Goal: Task Accomplishment & Management: Manage account settings

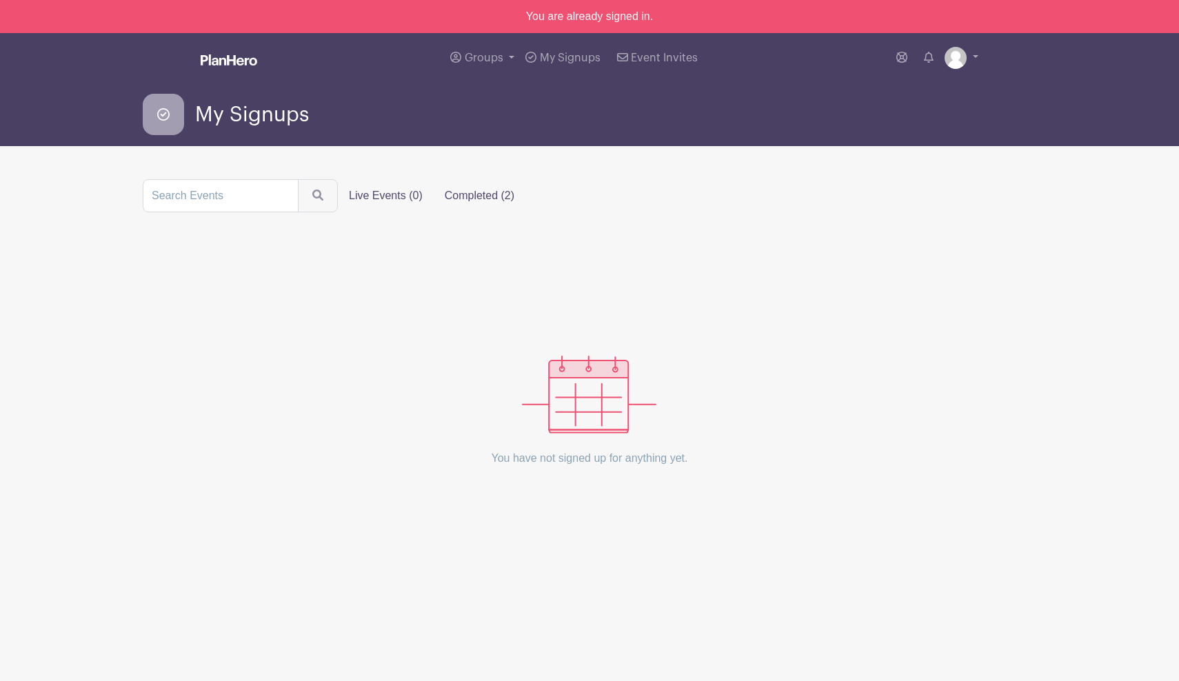
click at [456, 199] on label "Completed (2)" at bounding box center [480, 196] width 92 height 28
click at [0, 0] on input "Completed (2)" at bounding box center [0, 0] width 0 height 0
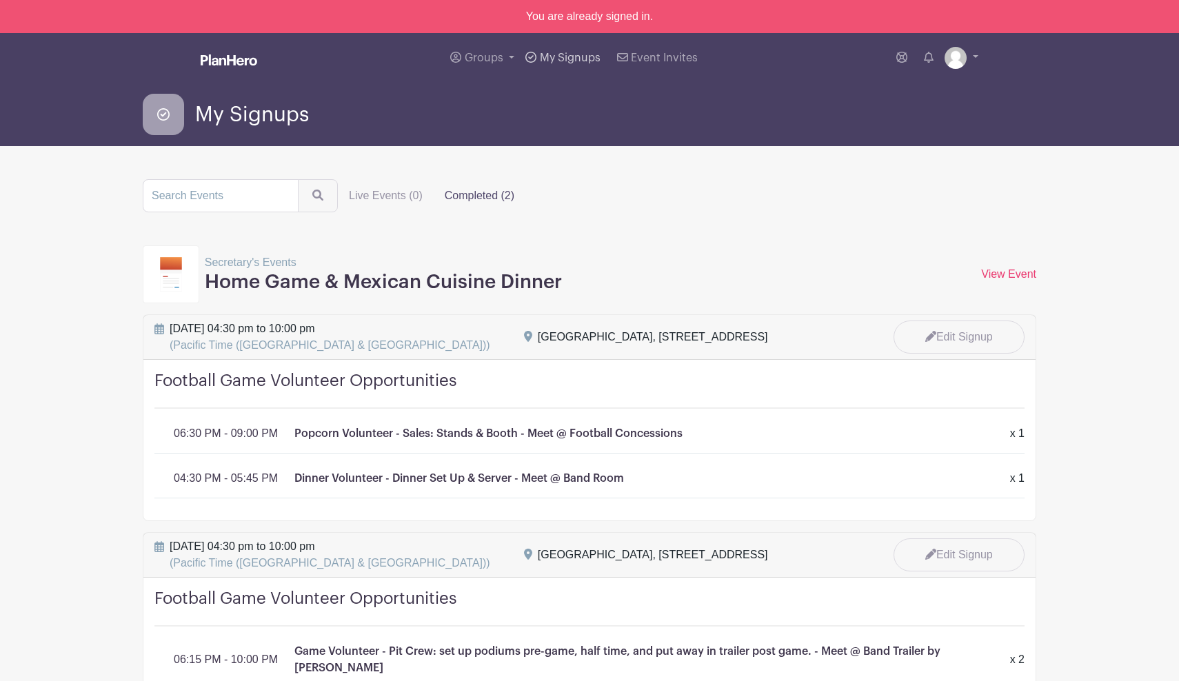
click at [580, 57] on span "My Signups" at bounding box center [570, 57] width 61 height 11
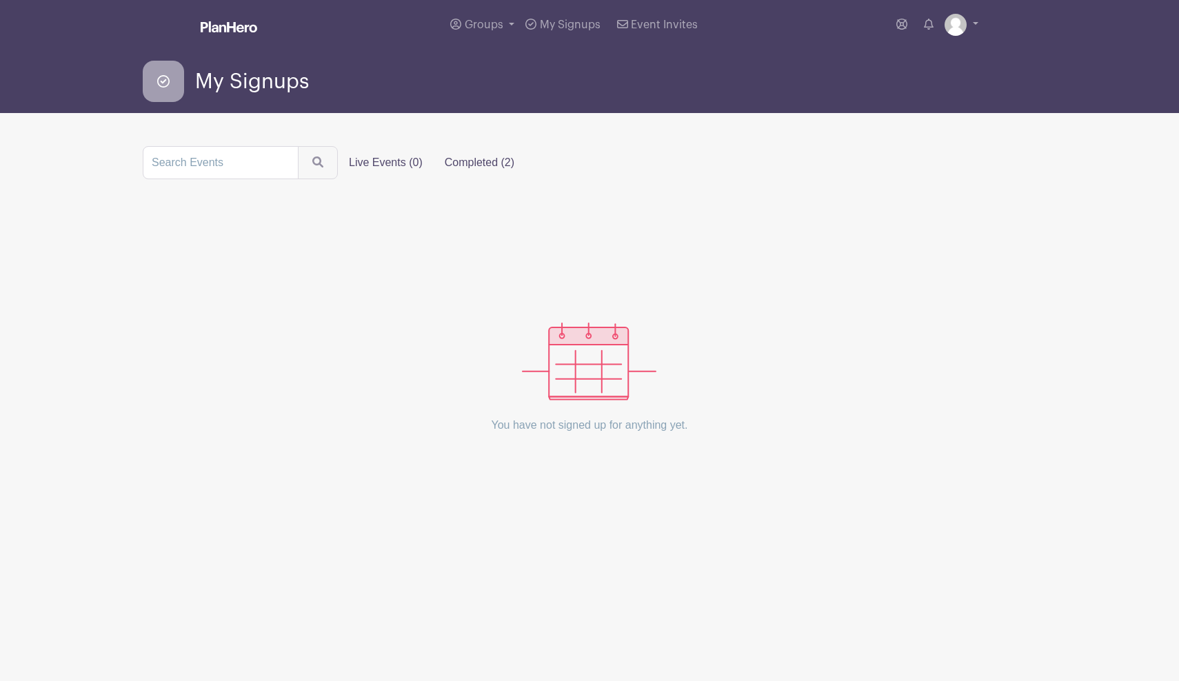
click at [479, 169] on label "Completed (2)" at bounding box center [480, 163] width 92 height 28
click at [0, 0] on input "Completed (2)" at bounding box center [0, 0] width 0 height 0
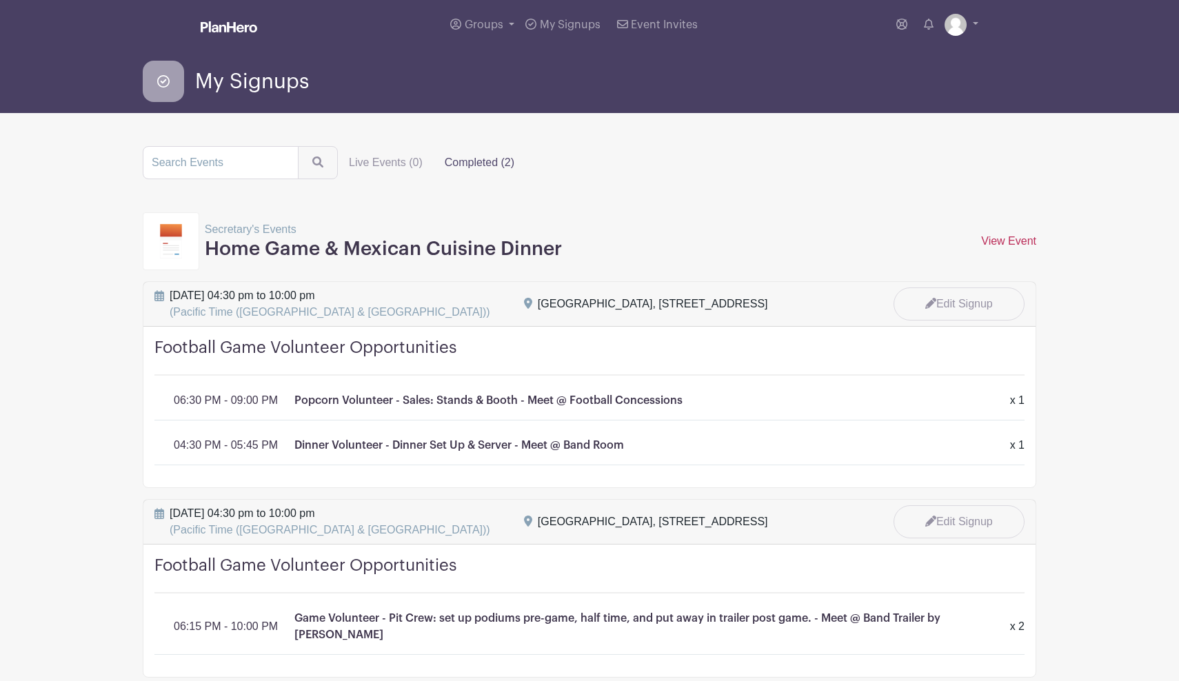
click at [1016, 238] on link "View Event" at bounding box center [1008, 241] width 55 height 12
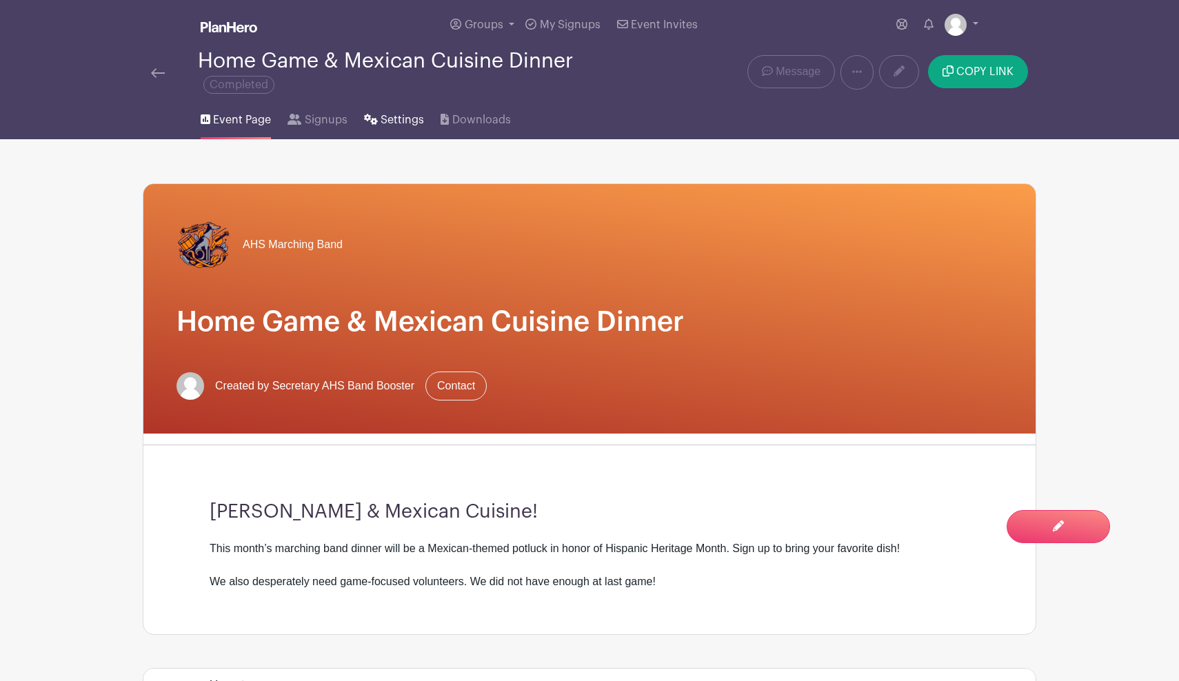
click at [406, 123] on span "Settings" at bounding box center [401, 120] width 43 height 17
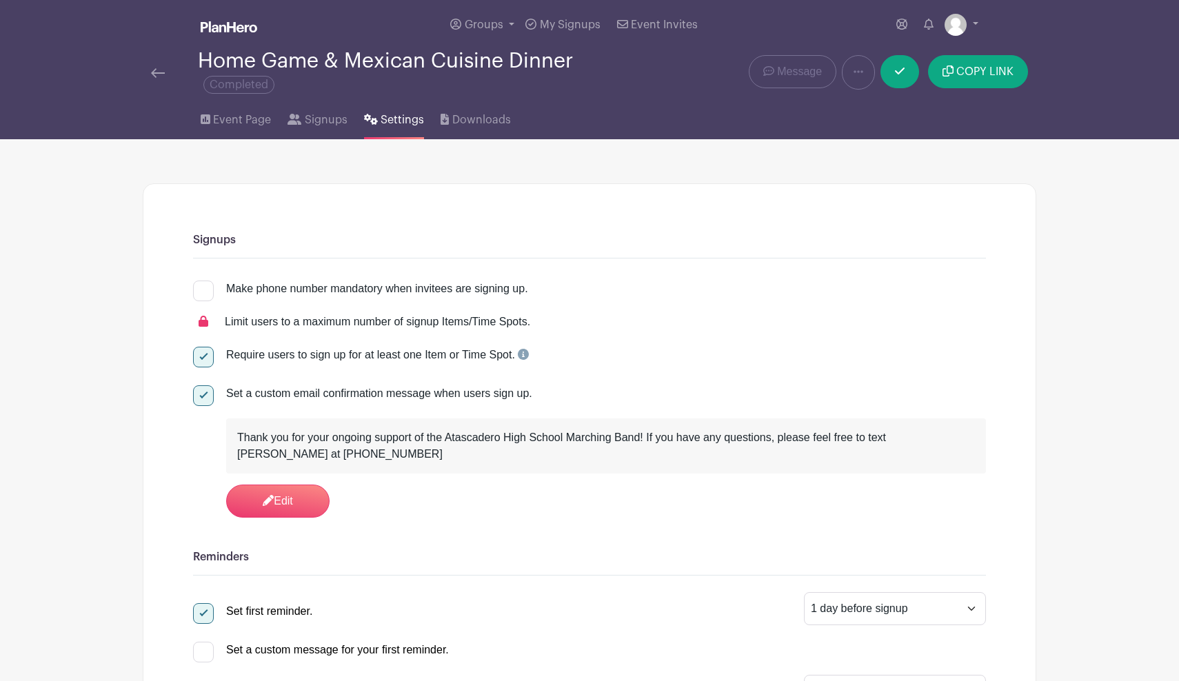
click at [156, 76] on img at bounding box center [158, 73] width 14 height 10
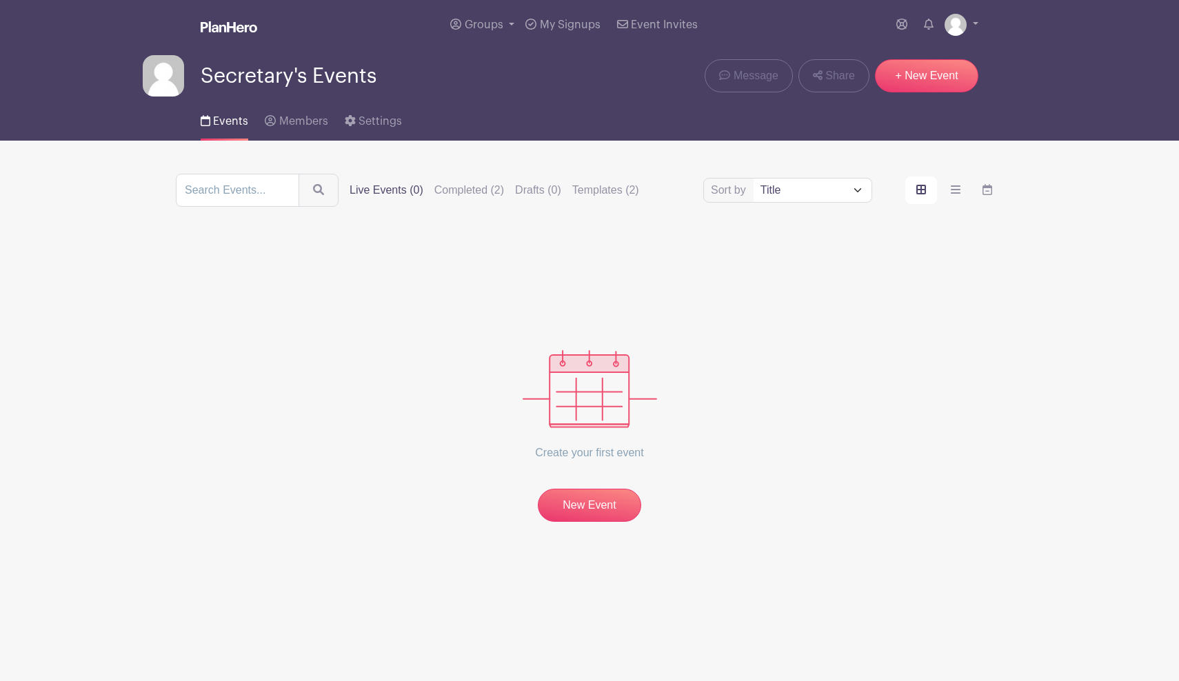
click at [174, 81] on img at bounding box center [163, 75] width 41 height 41
click at [606, 196] on label "Templates (2)" at bounding box center [605, 190] width 67 height 17
click at [0, 0] on input "Templates (2)" at bounding box center [0, 0] width 0 height 0
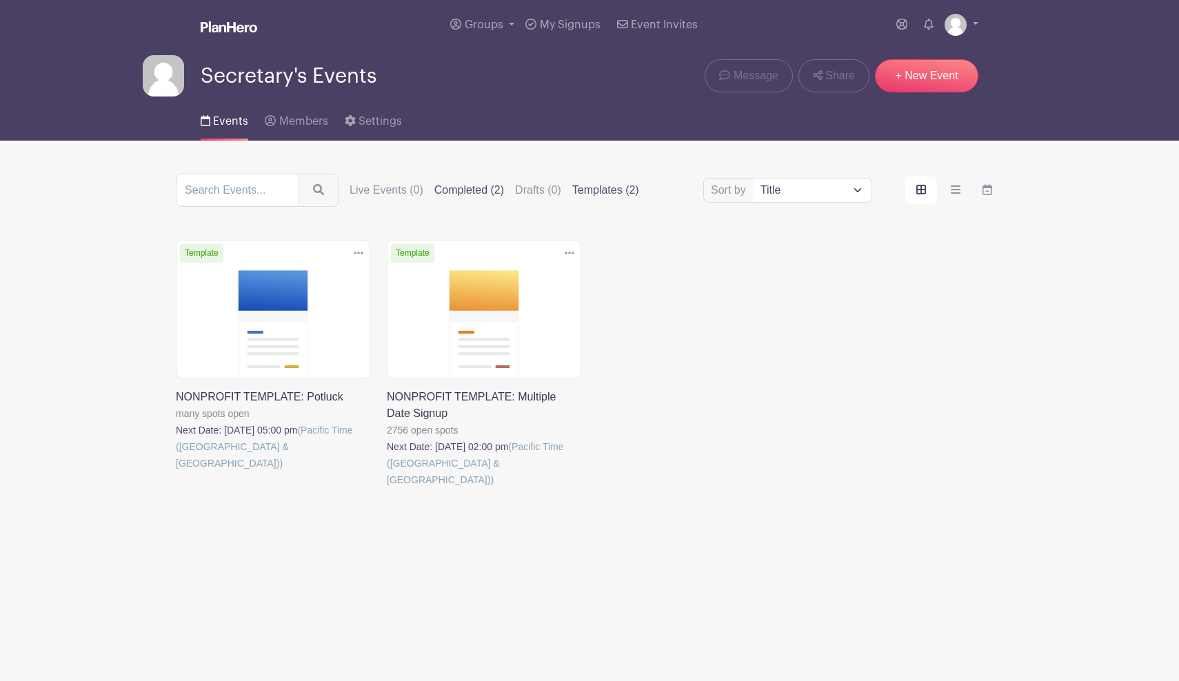
click at [494, 190] on label "Completed (2)" at bounding box center [469, 190] width 70 height 17
click at [0, 0] on input "Completed (2)" at bounding box center [0, 0] width 0 height 0
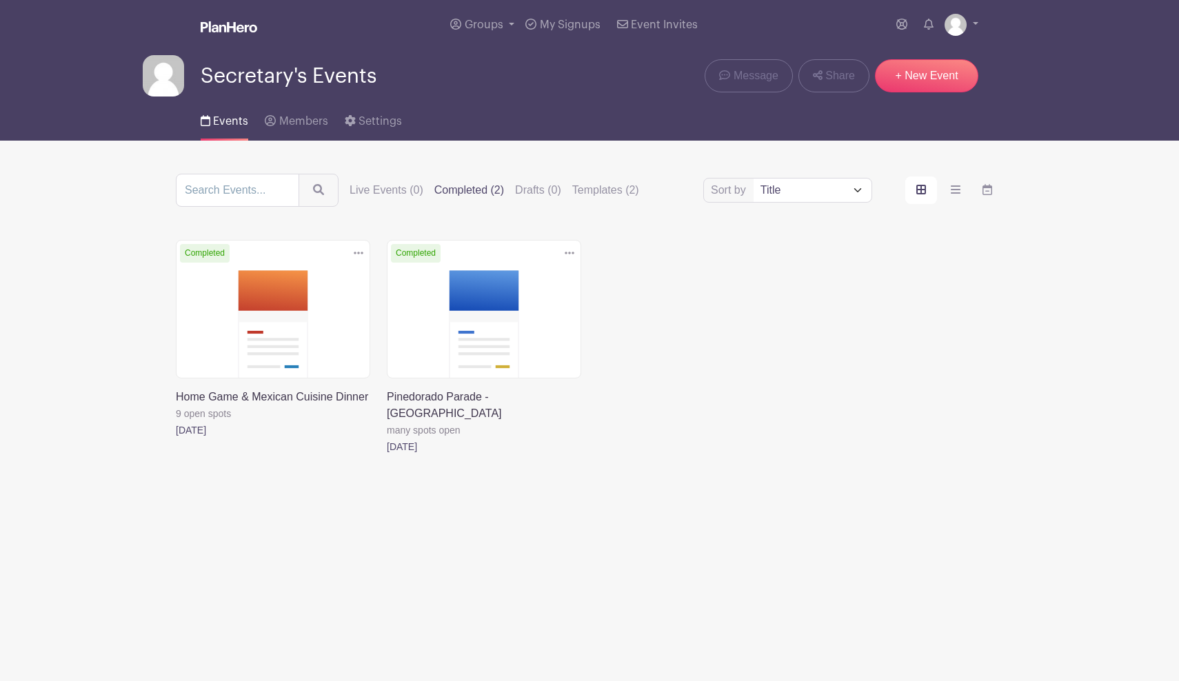
click at [570, 255] on icon at bounding box center [570, 252] width 10 height 11
click at [531, 289] on link "Duplicate" at bounding box center [524, 284] width 109 height 22
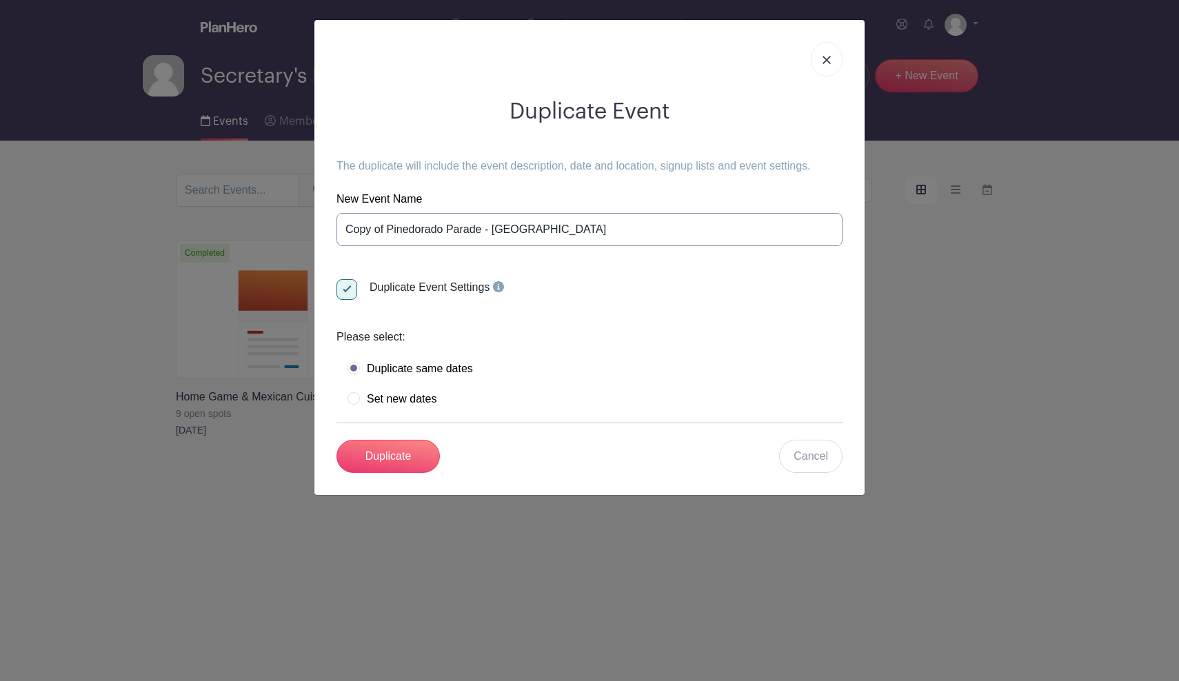
drag, startPoint x: 545, startPoint y: 227, endPoint x: 325, endPoint y: 226, distance: 219.2
click at [325, 226] on div "Duplicate Event The duplicate will include the event description, date and loca…" at bounding box center [589, 286] width 528 height 396
type input "Pioneer Day Parade"
click at [360, 397] on label "Set new dates" at bounding box center [391, 399] width 89 height 14
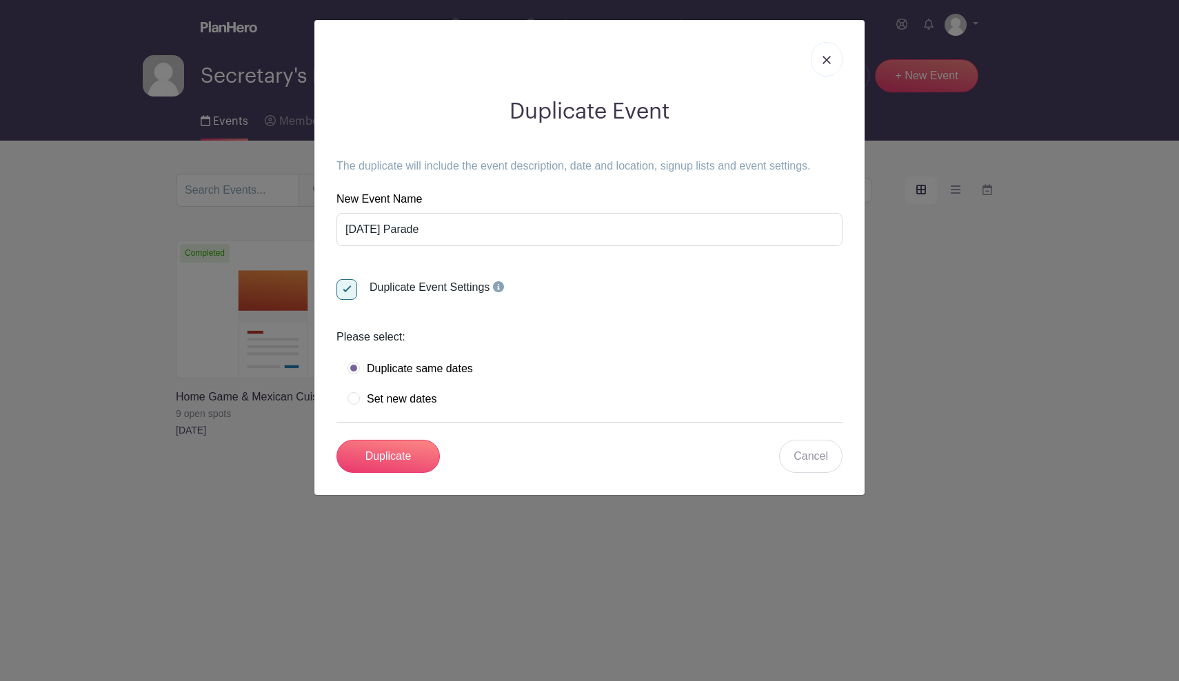
radio input "true"
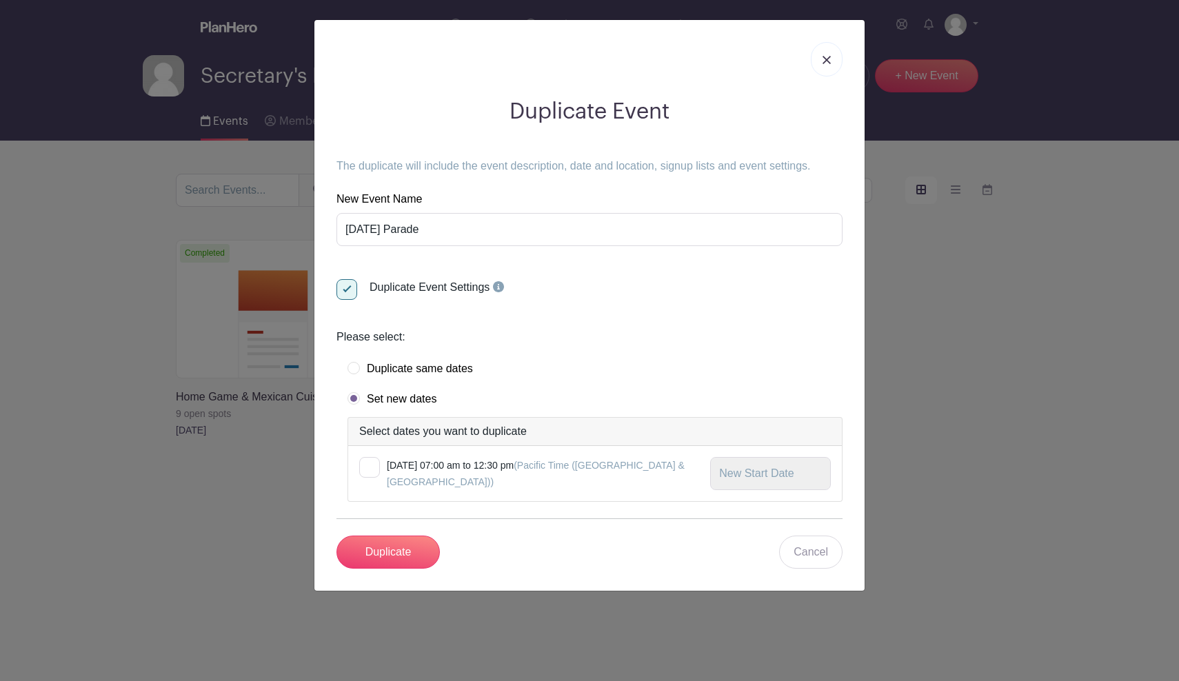
click at [376, 466] on div at bounding box center [369, 467] width 21 height 21
click at [368, 466] on input "checkbox" at bounding box center [363, 461] width 9 height 9
checkbox input "true"
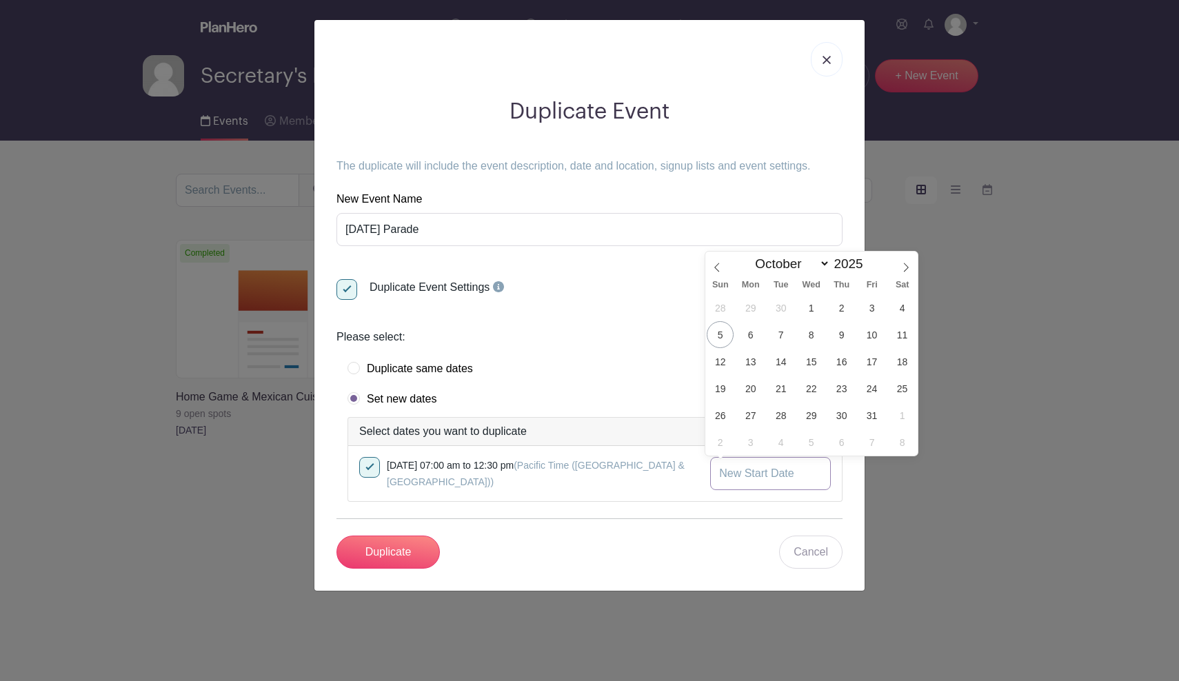
click at [758, 472] on input "text" at bounding box center [770, 473] width 121 height 33
click at [904, 329] on span "11" at bounding box center [901, 334] width 27 height 27
type input "Oct 11 2025"
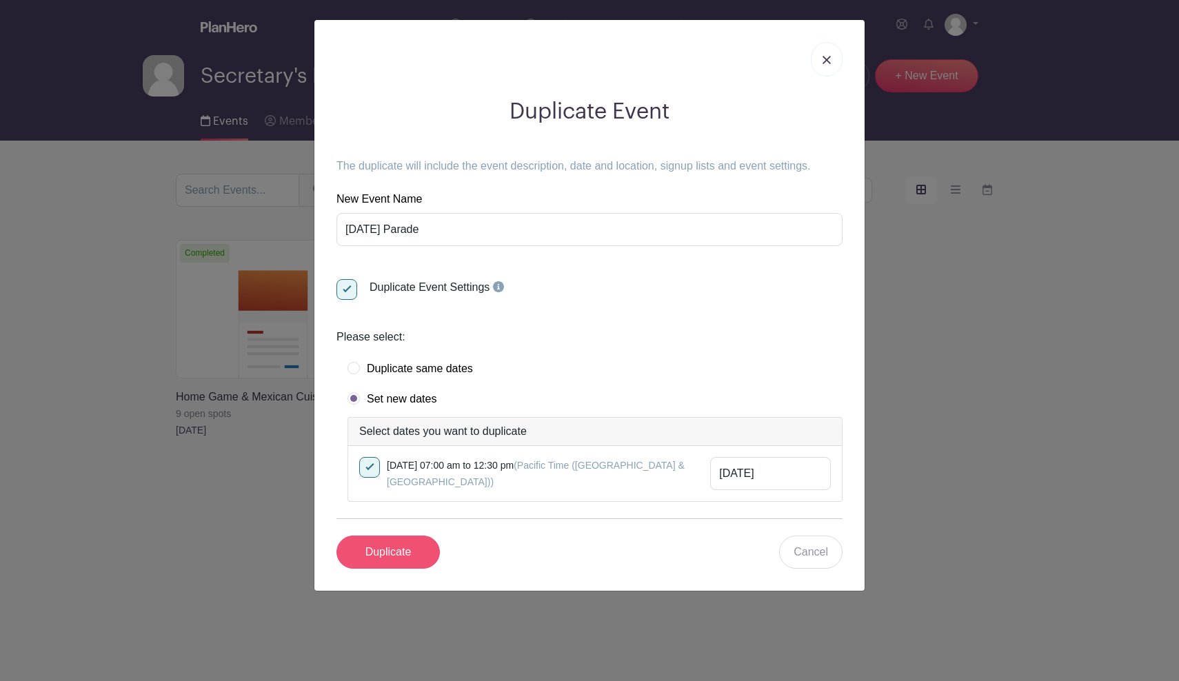
click at [411, 547] on input "Duplicate" at bounding box center [387, 552] width 103 height 33
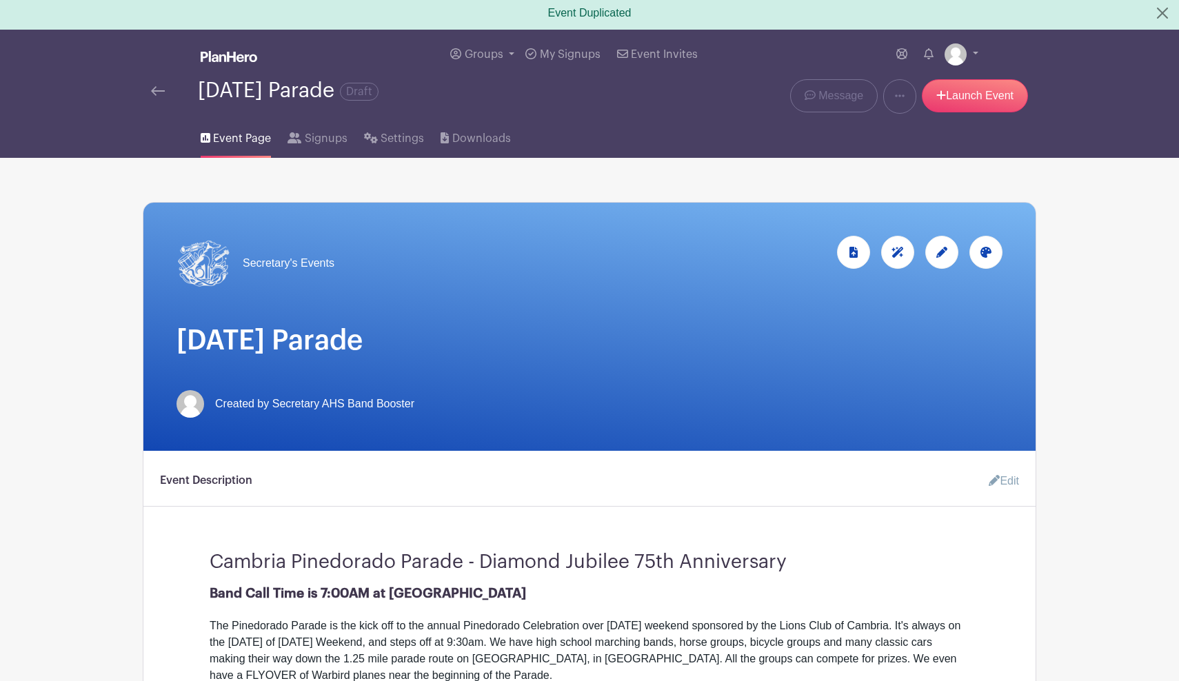
scroll to position [6, 0]
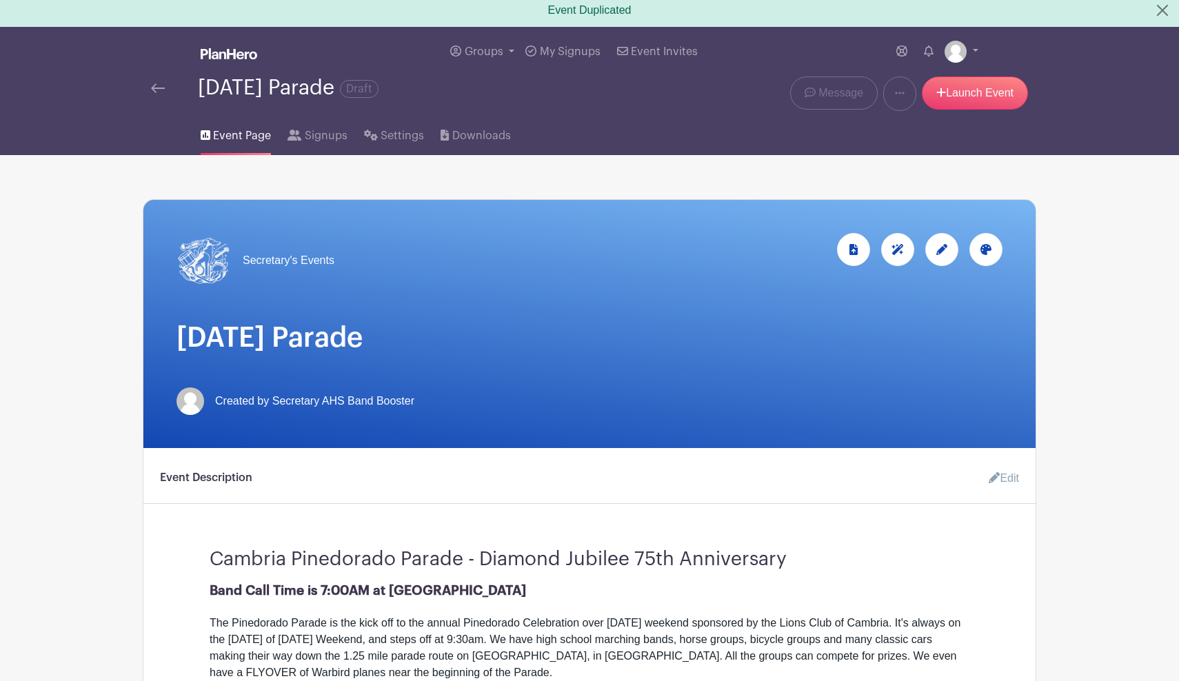
click at [1011, 475] on link "Edit" at bounding box center [997, 479] width 41 height 28
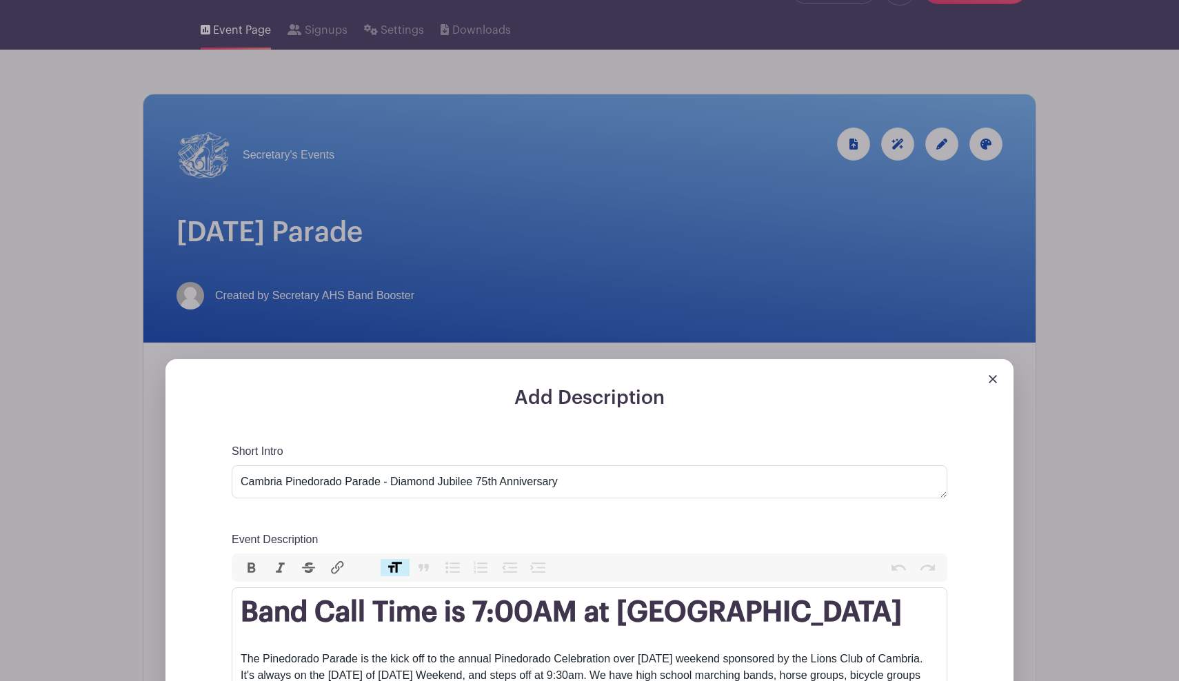
scroll to position [204, 0]
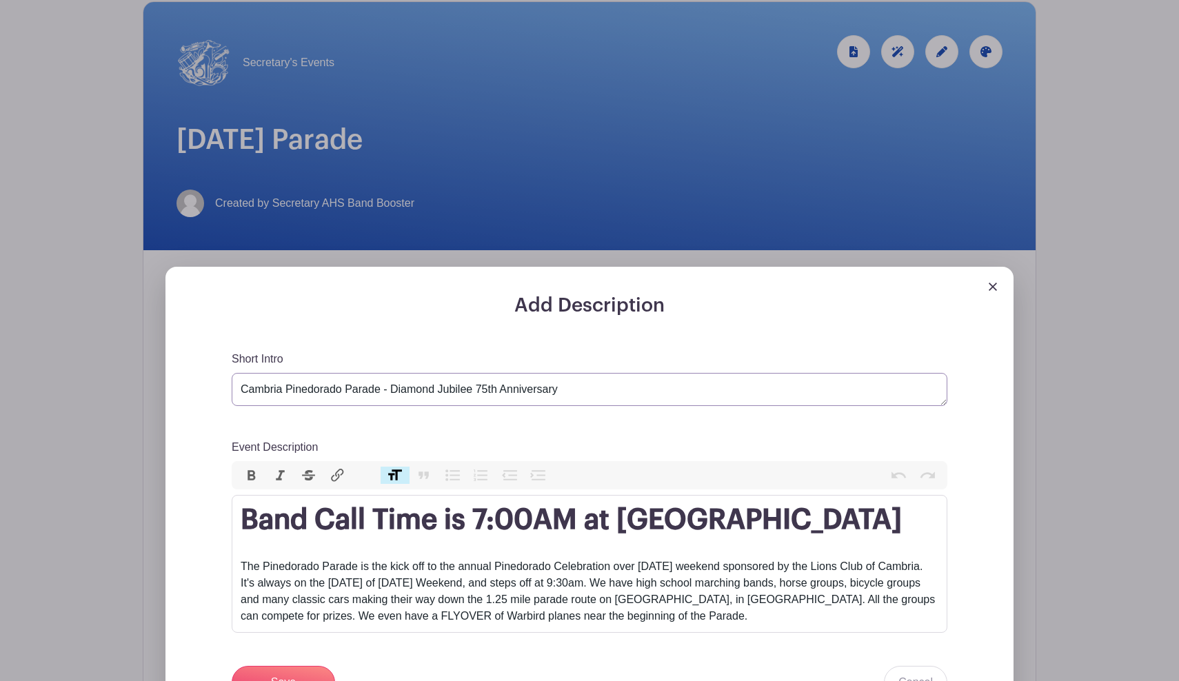
click at [458, 387] on textarea "Cambria Pinedorado Parade - Diamond Jubilee 75th Anniversary" at bounding box center [589, 389] width 715 height 33
type textarea "Paso Robles Pioneer Day Parade"
click at [580, 562] on div "The Pinedorado Parade is the kick off to the annual Pinedorado Celebration over…" at bounding box center [590, 583] width 698 height 83
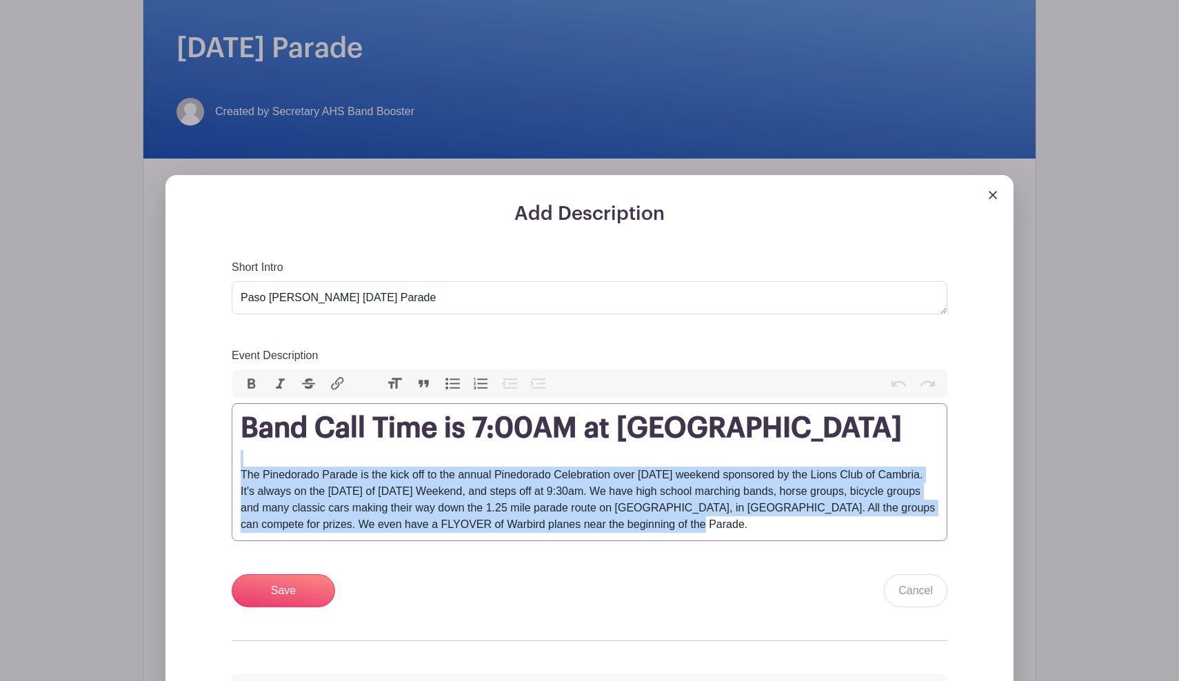
drag, startPoint x: 272, startPoint y: 555, endPoint x: 447, endPoint y: 680, distance: 215.0
click at [447, 680] on div "Add Description Short Intro Cambria Pinedorado Parade - Diamond Jubilee 75th An…" at bounding box center [590, 509] width 782 height 612
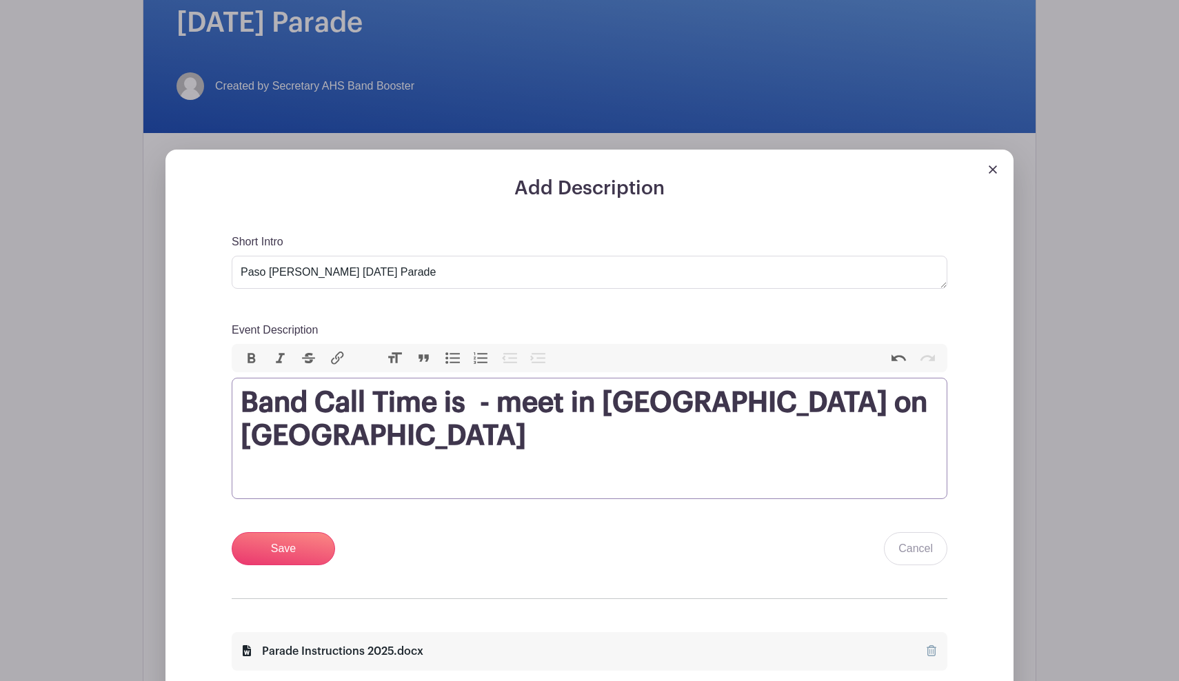
paste trix-editor "The Pioneer Day Committee welcomes you to celebrate our <strong>95th Annual Pas…"
type trix-editor "<h1><strong>Band Call Time is&nbsp; - meet in Paso on Spring Street</strong></h…"
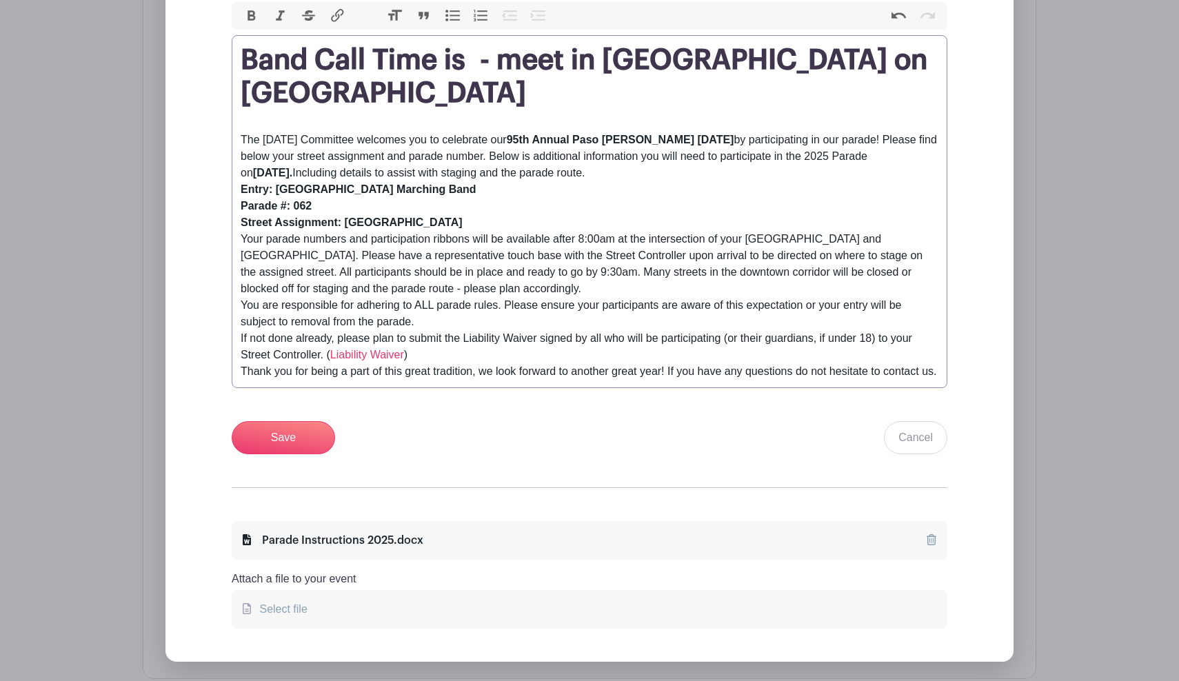
scroll to position [711, 0]
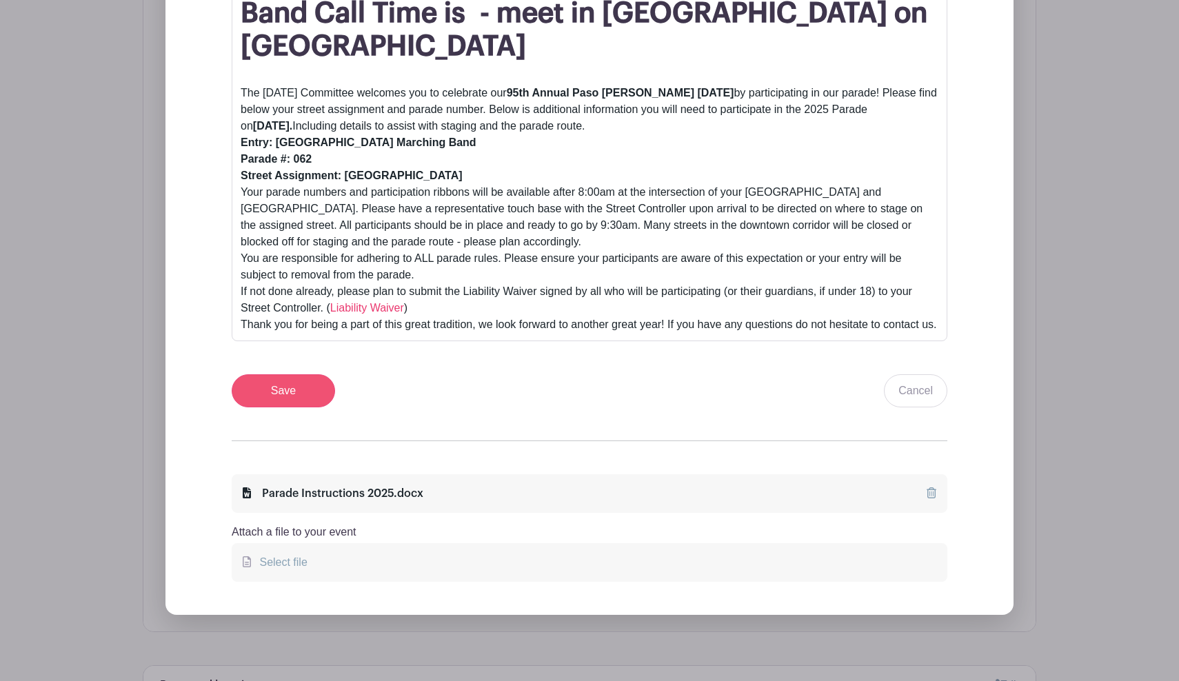
click at [312, 379] on input "Save" at bounding box center [283, 390] width 103 height 33
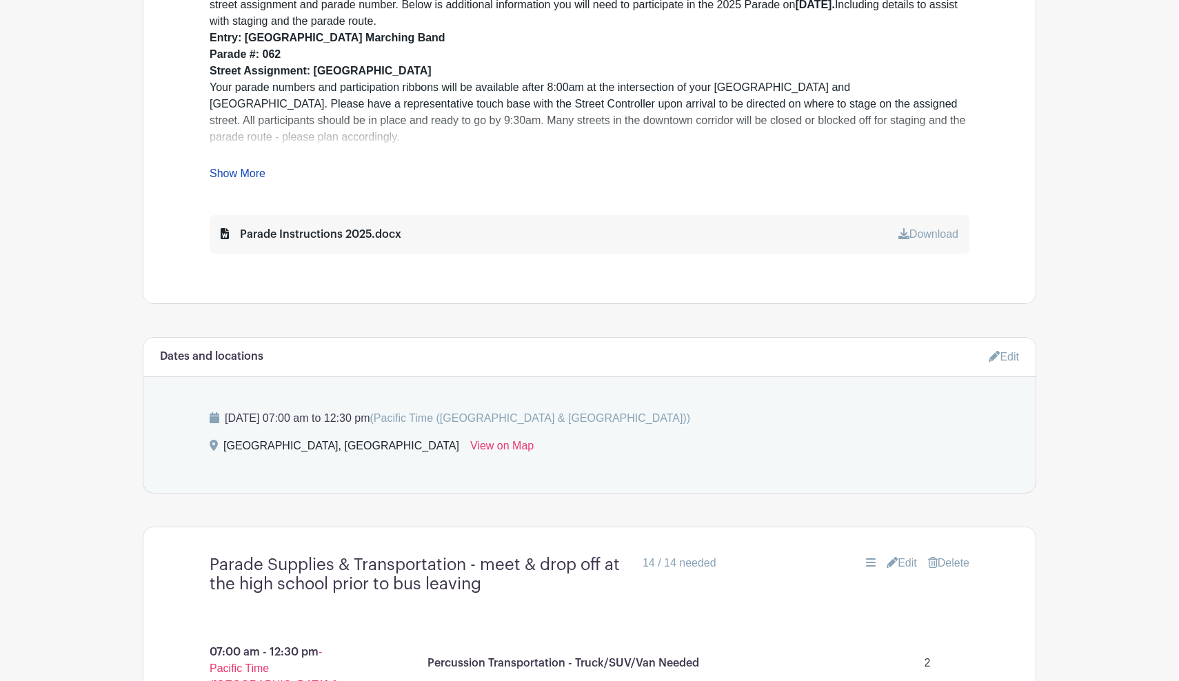
scroll to position [769, 0]
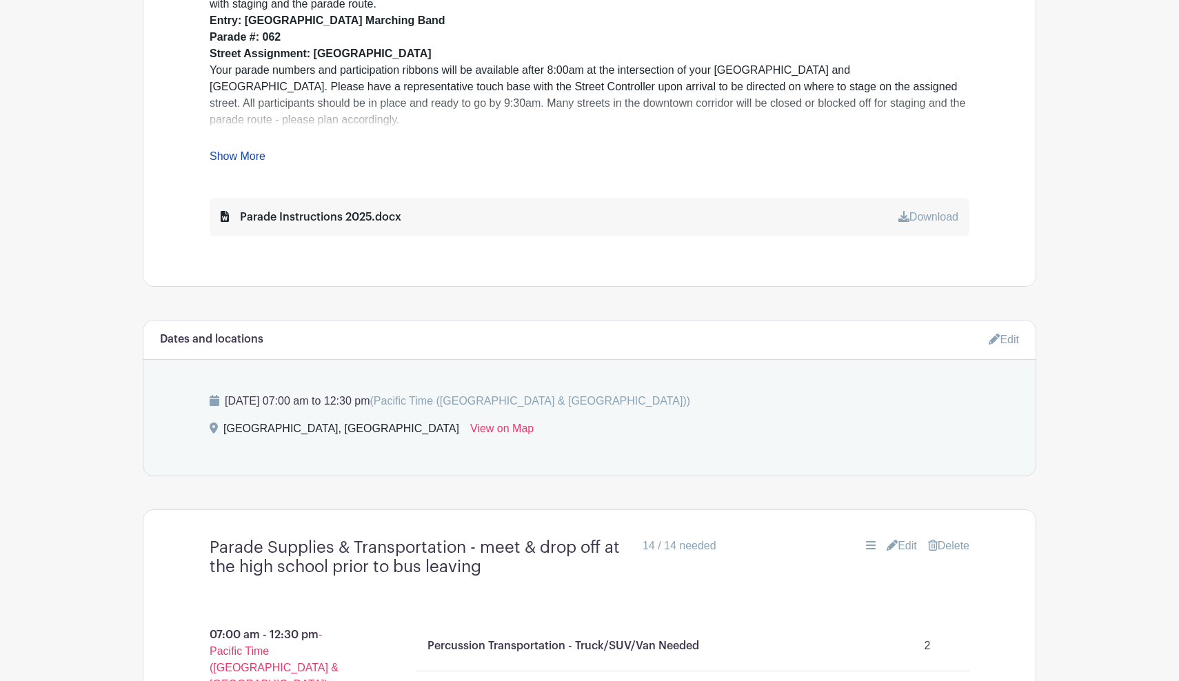
click at [1005, 340] on link "Edit" at bounding box center [1003, 339] width 30 height 23
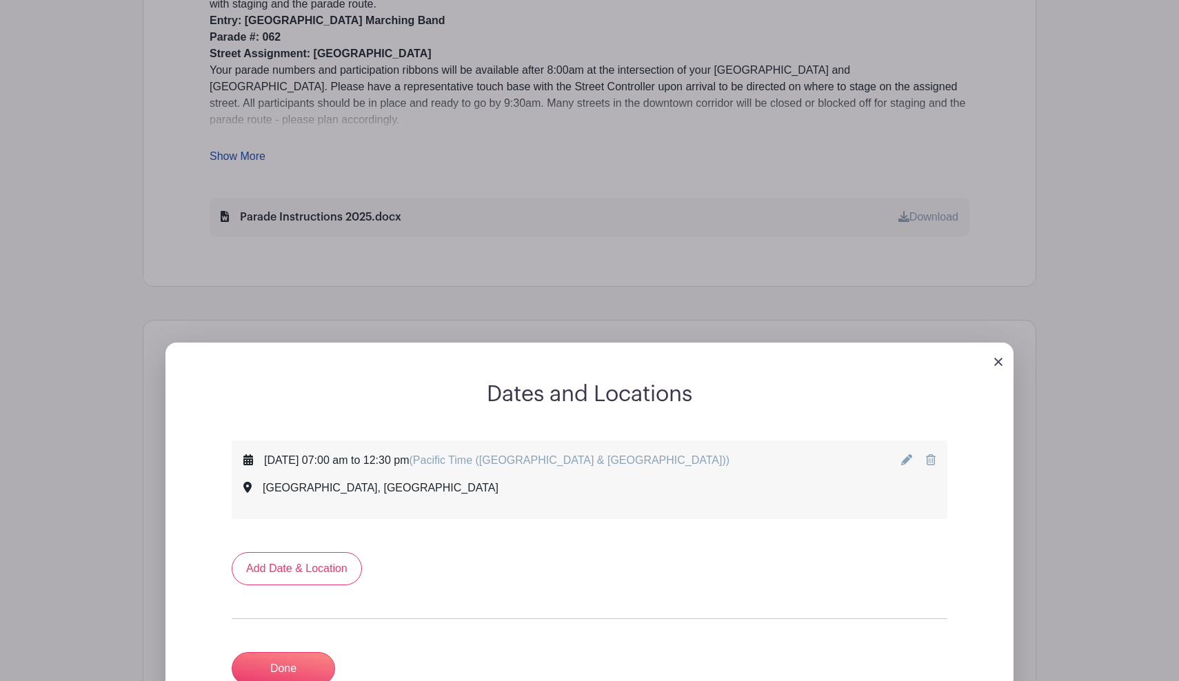
click at [906, 460] on icon at bounding box center [906, 459] width 11 height 11
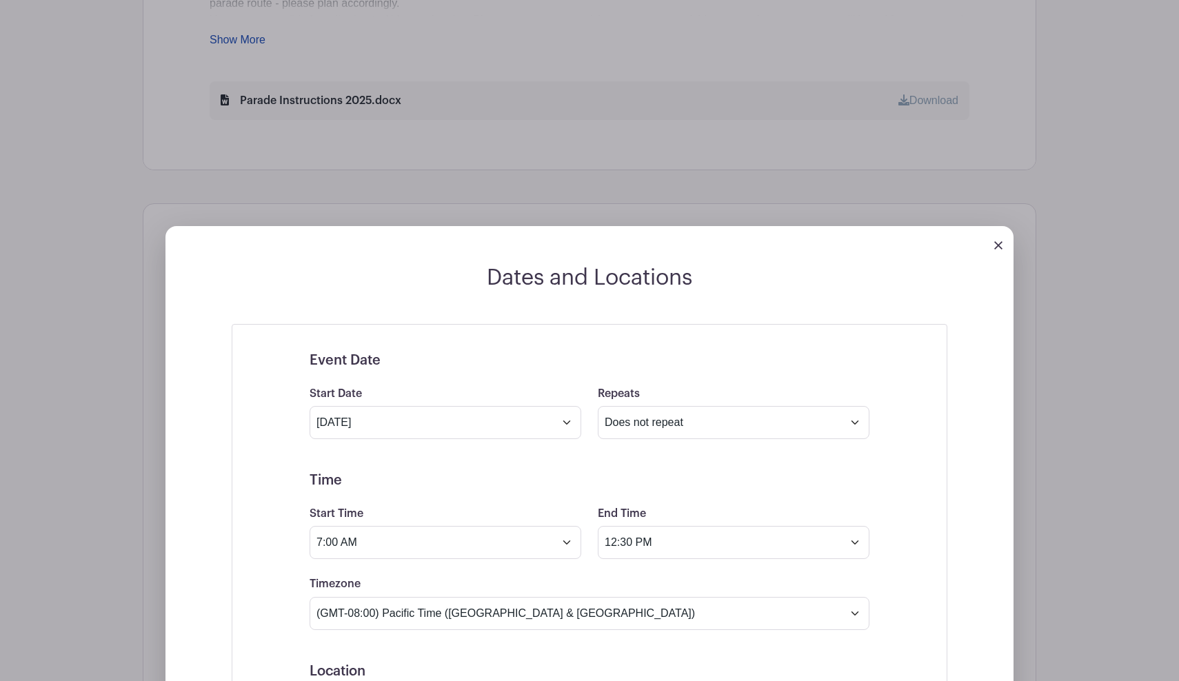
scroll to position [900, 0]
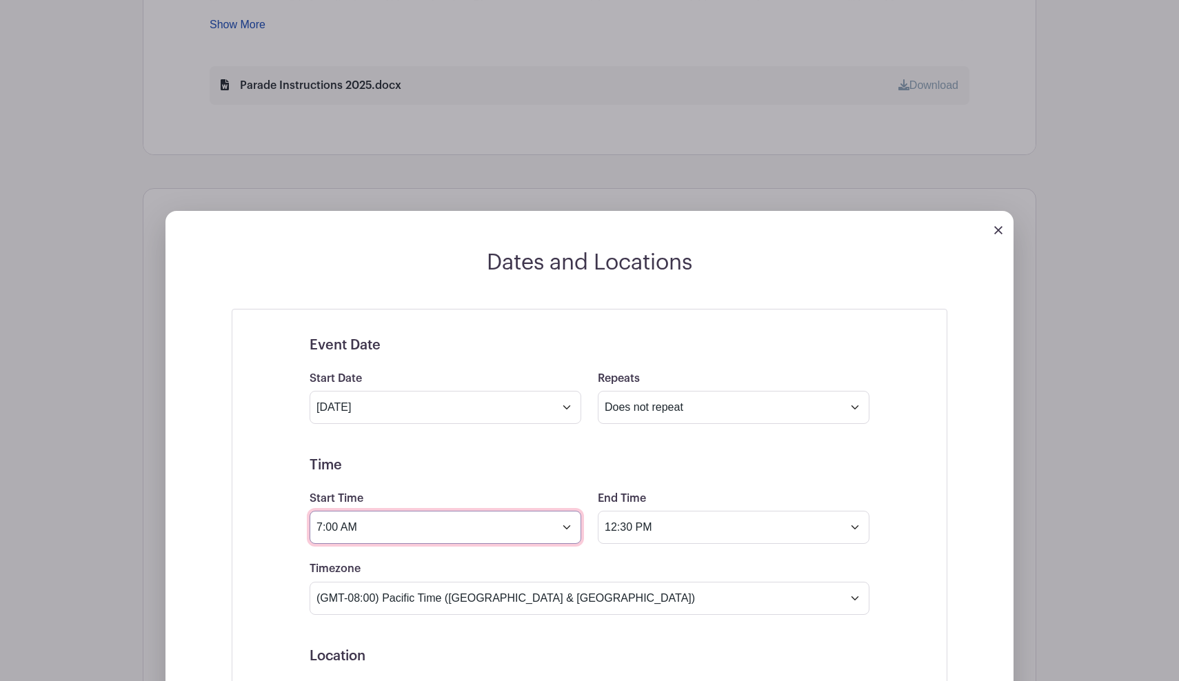
click at [567, 531] on input "7:00 AM" at bounding box center [445, 527] width 272 height 33
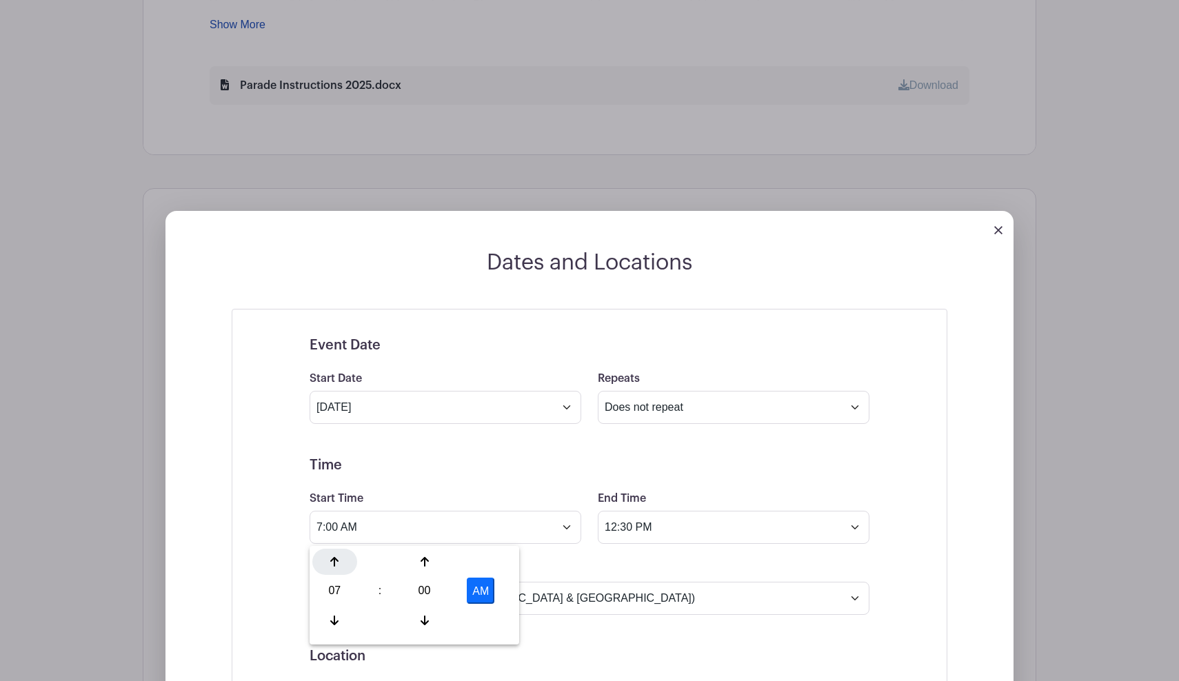
click at [338, 553] on div at bounding box center [334, 562] width 45 height 26
type input "9:00 AM"
click at [602, 566] on div "Timezone (GMT-12:00) International Date Line West (GMT-11:00) American Samoa (G…" at bounding box center [589, 587] width 576 height 54
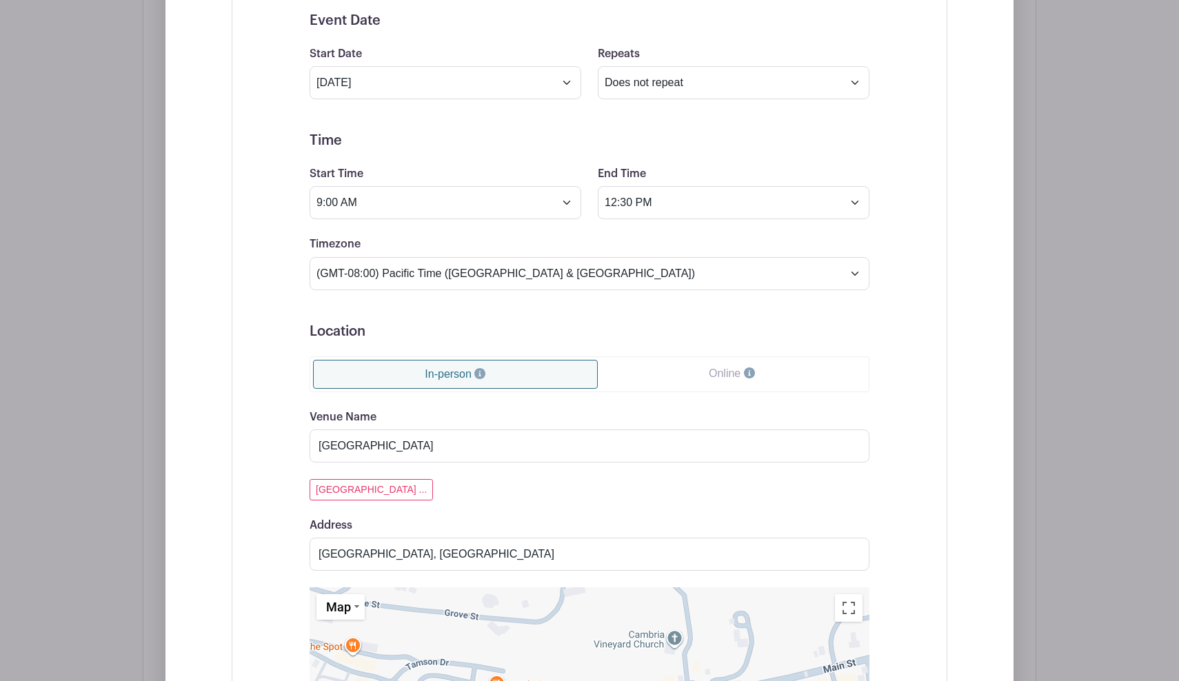
scroll to position [1302, 0]
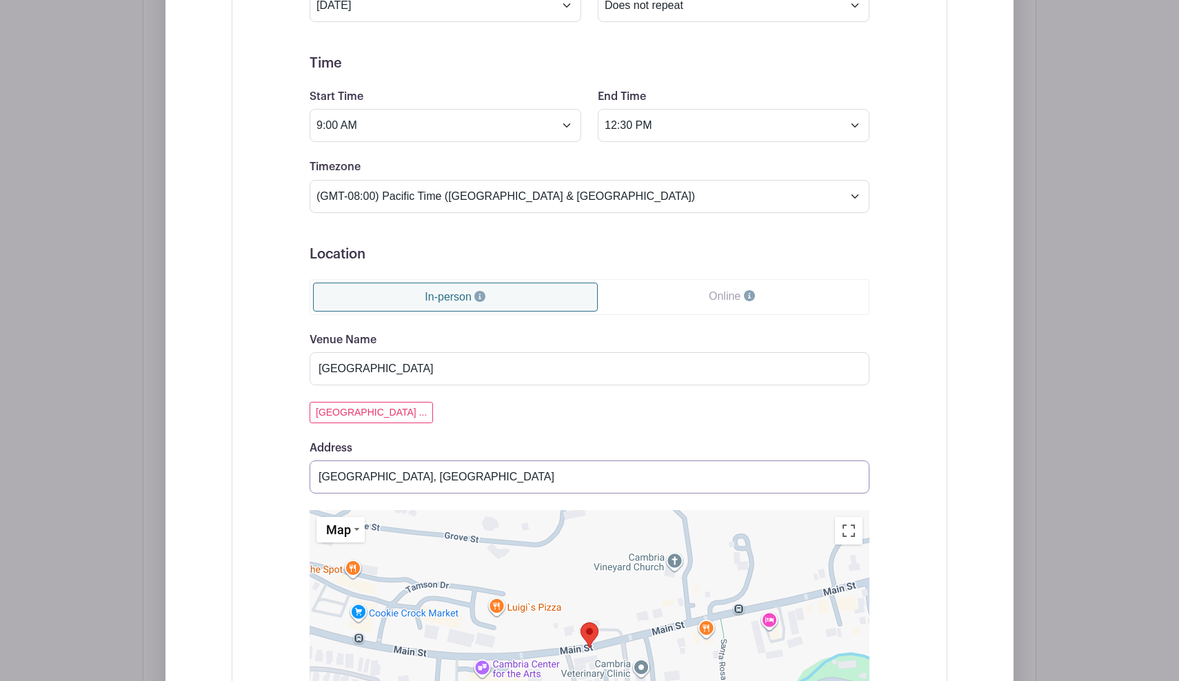
click at [851, 478] on input "Main Street, Cambria, CA, USA" at bounding box center [589, 476] width 560 height 33
click at [596, 370] on input "Atascadero High School & Cambria Main Street" at bounding box center [589, 368] width 560 height 33
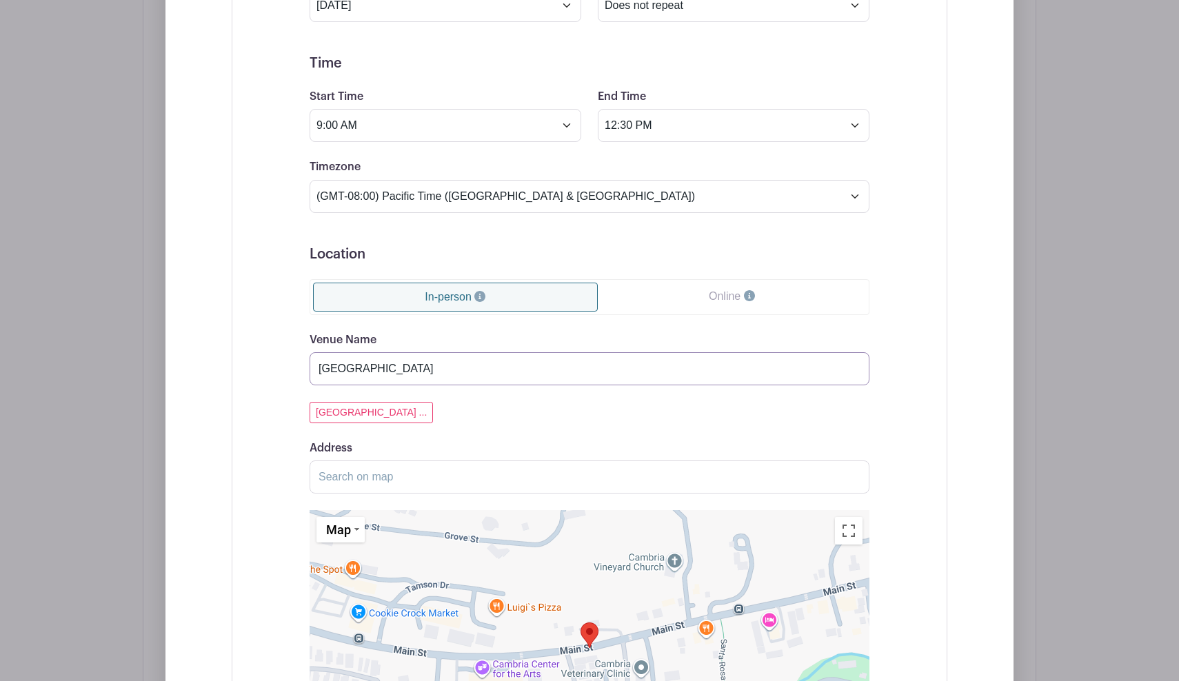
click at [526, 371] on input "Atascadero High School & Cambria Main St" at bounding box center [589, 368] width 560 height 33
type input "Paso Robles - Spring Street"
click at [419, 482] on input "Address" at bounding box center [589, 476] width 560 height 33
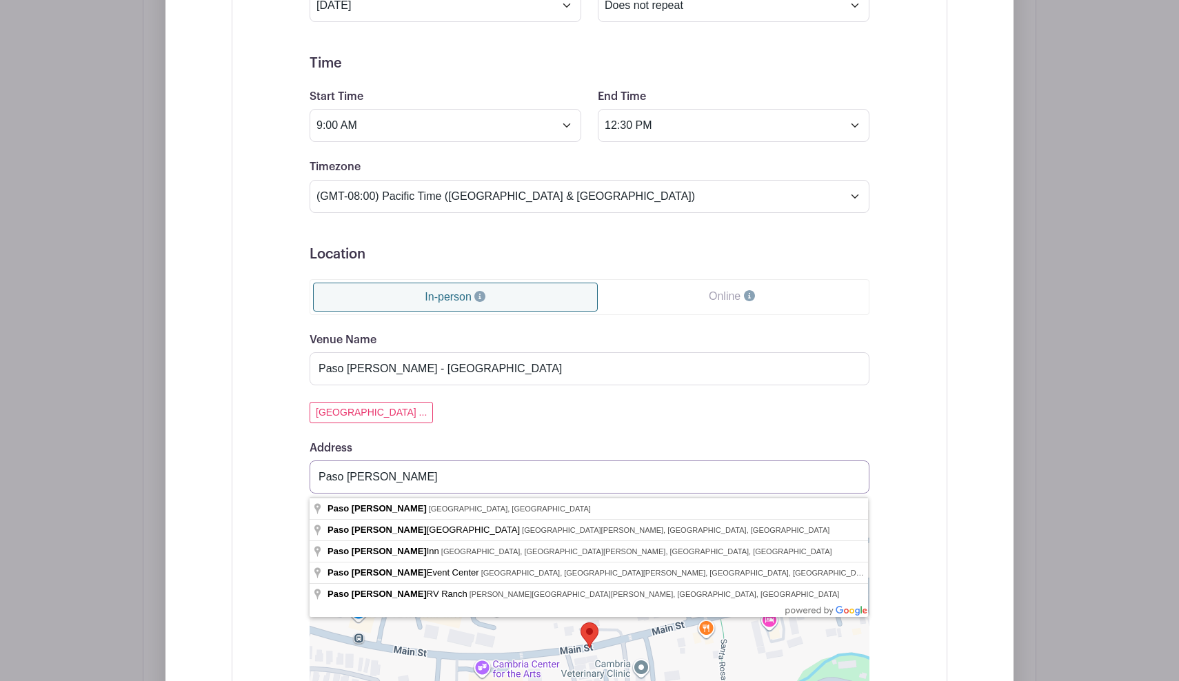
click at [324, 481] on input "Paso Robles" at bounding box center [589, 476] width 560 height 33
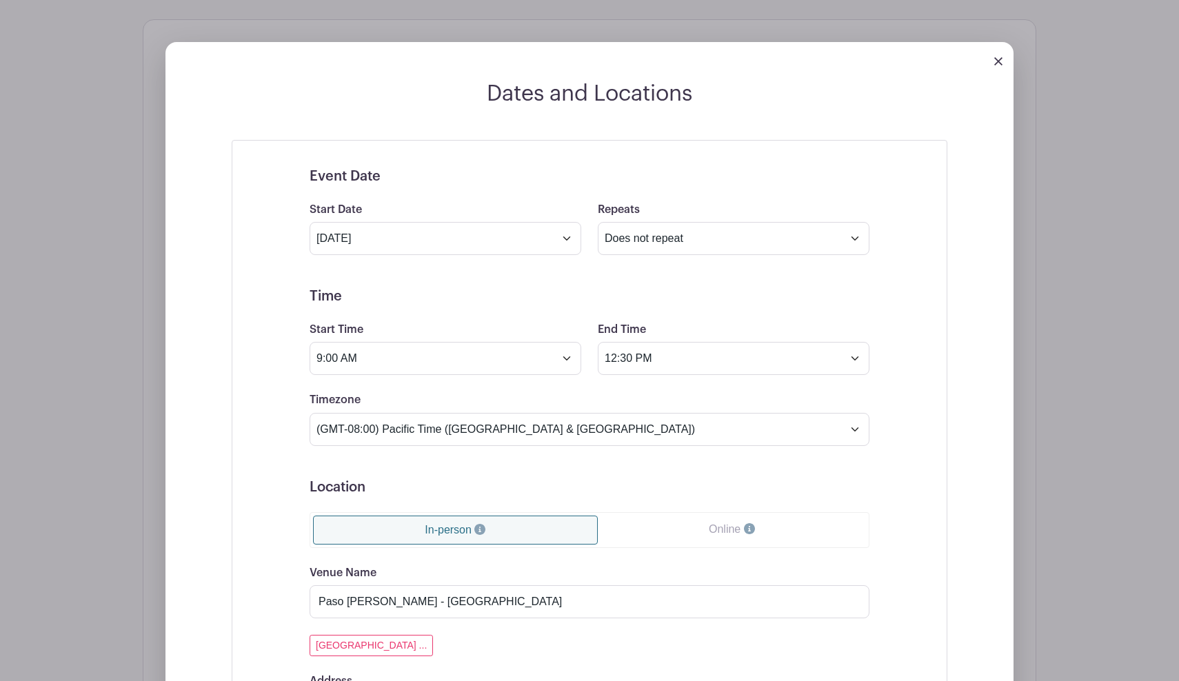
scroll to position [1219, 0]
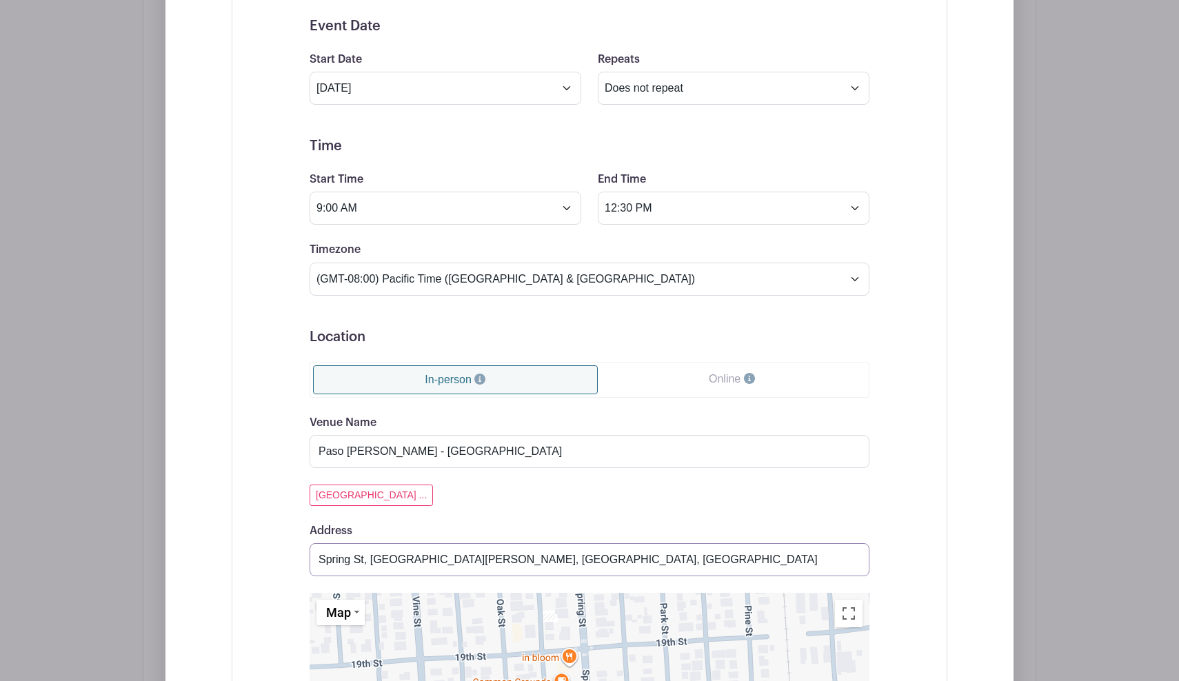
click at [318, 565] on input "Spring St, Paso Robles, CA, USA" at bounding box center [589, 559] width 560 height 33
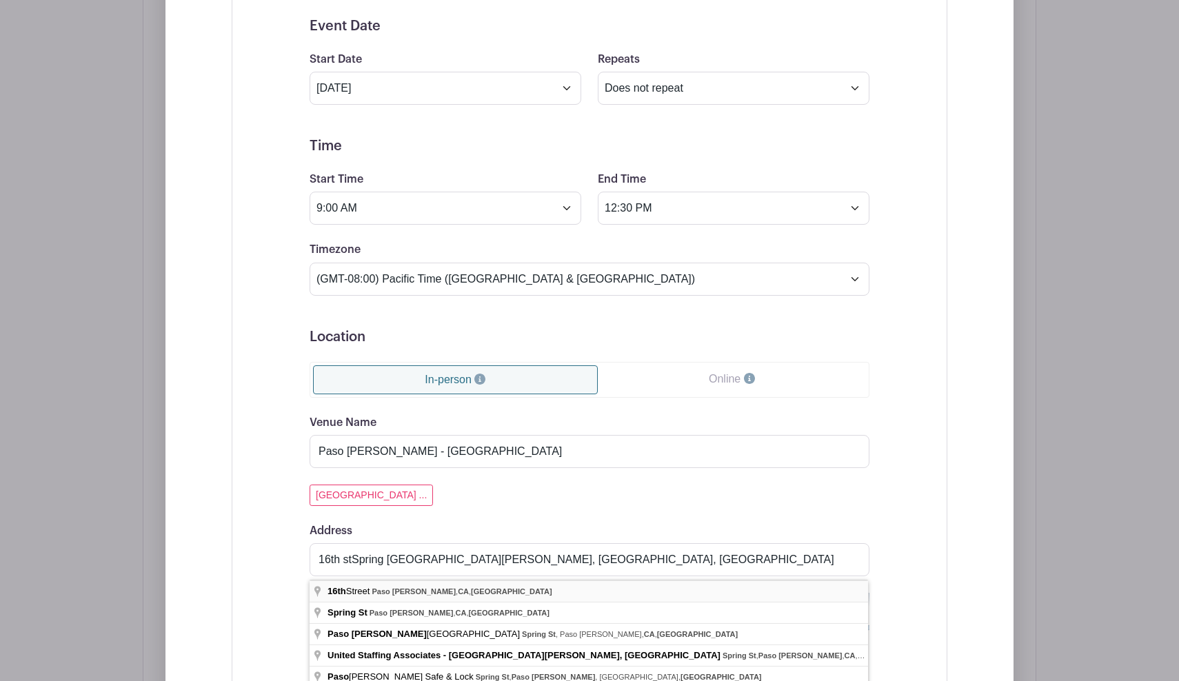
type input "16th Street, Paso Robles, CA, USA"
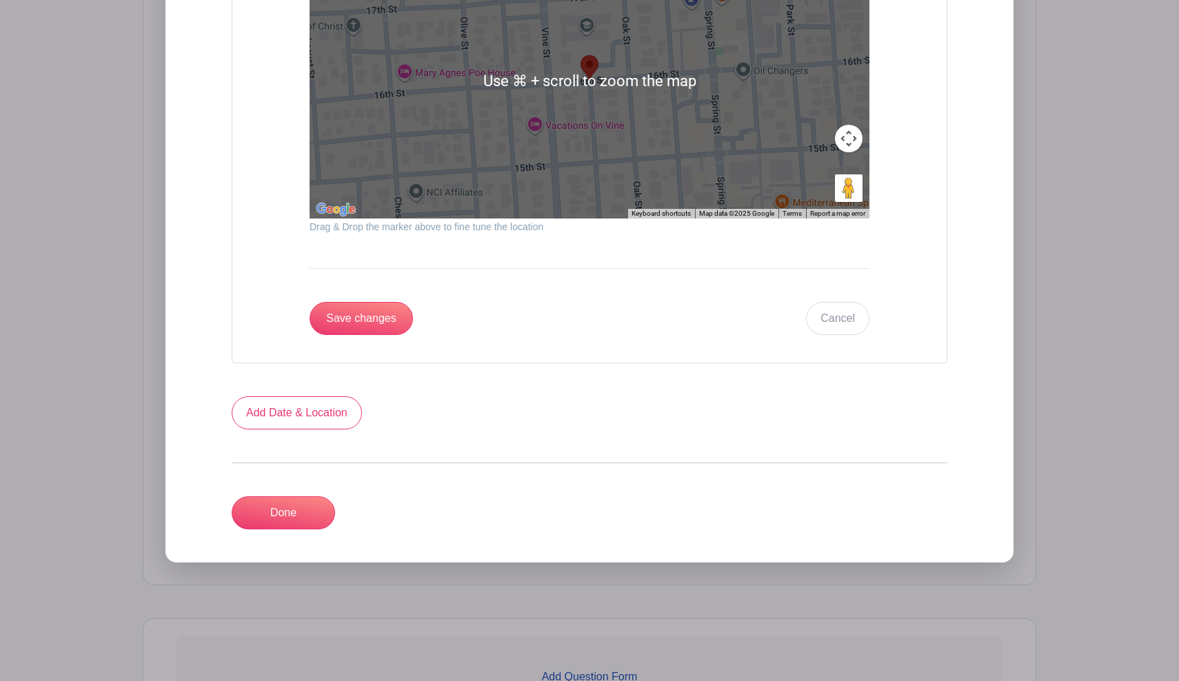
scroll to position [1880, 0]
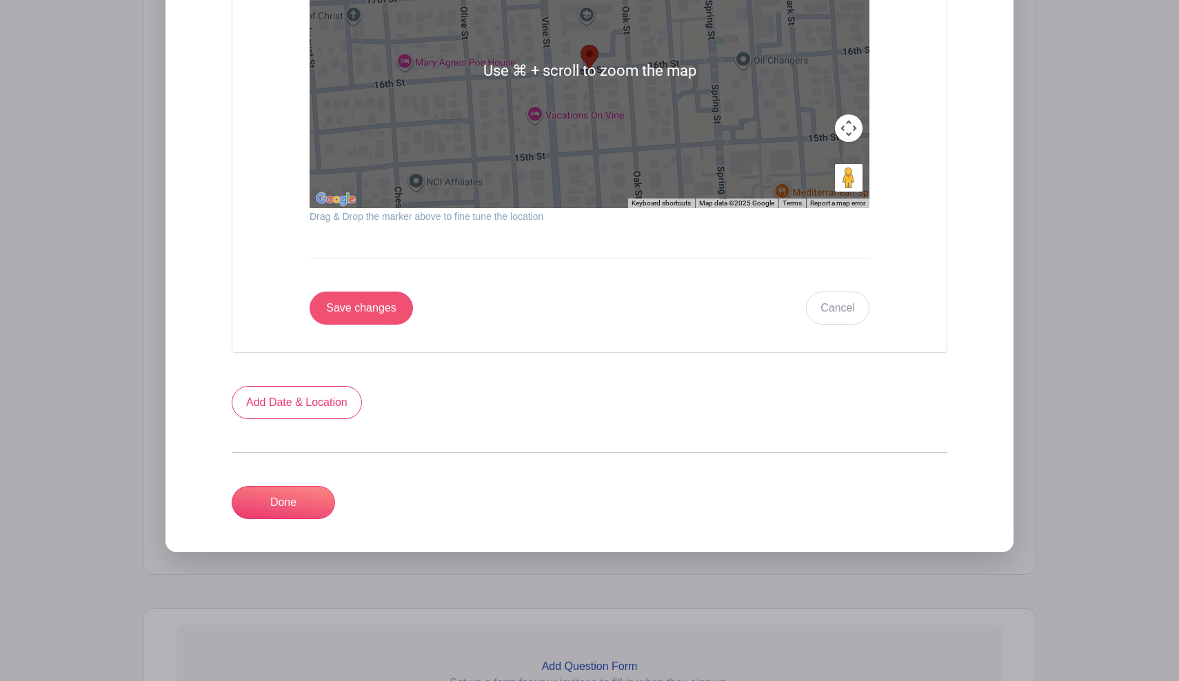
click at [394, 309] on input "Save changes" at bounding box center [360, 308] width 103 height 33
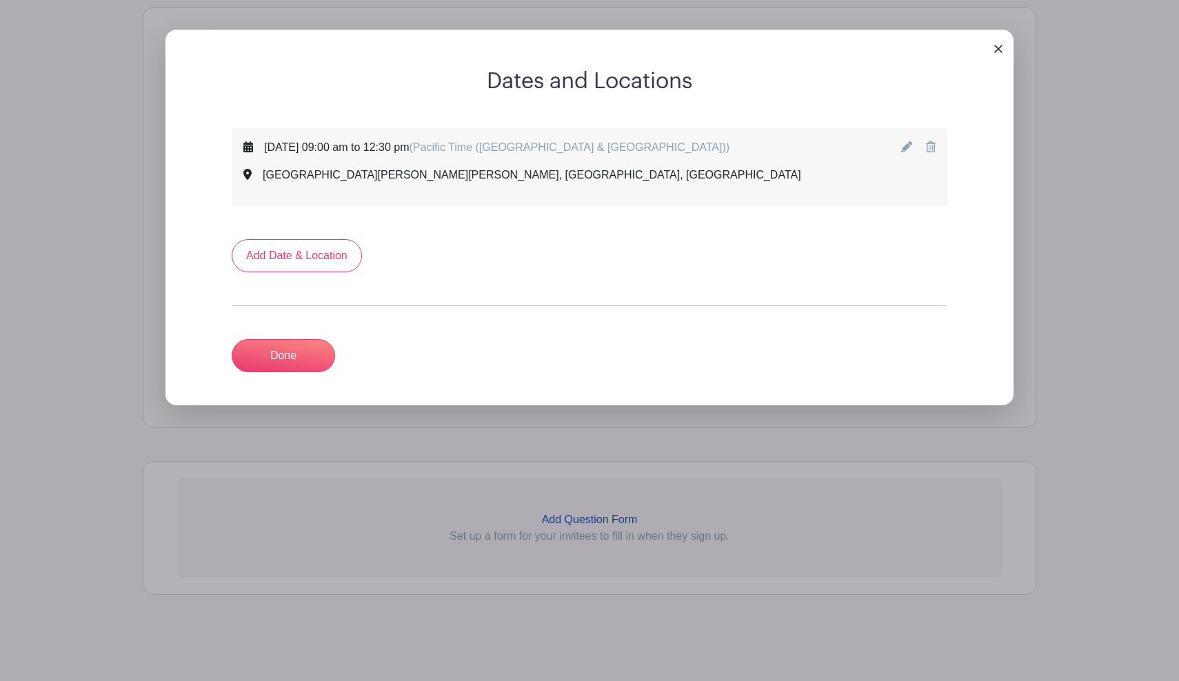
scroll to position [972, 0]
click at [911, 141] on link at bounding box center [908, 147] width 14 height 12
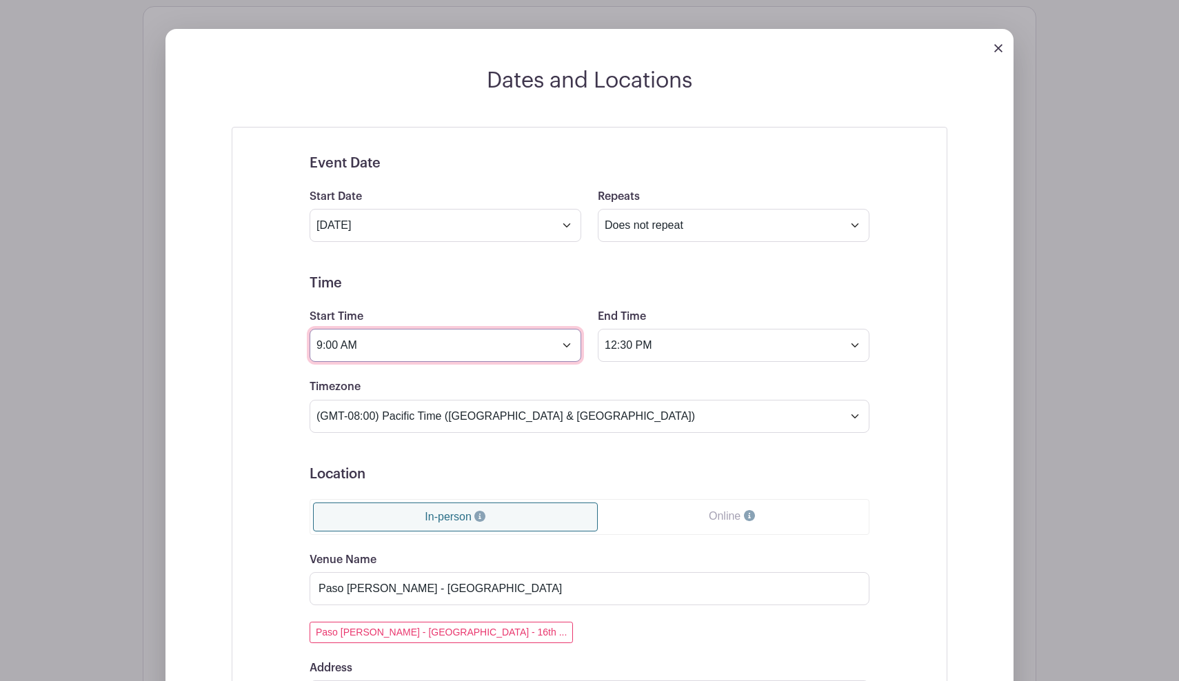
click at [338, 350] on input "9:00 AM" at bounding box center [445, 345] width 272 height 33
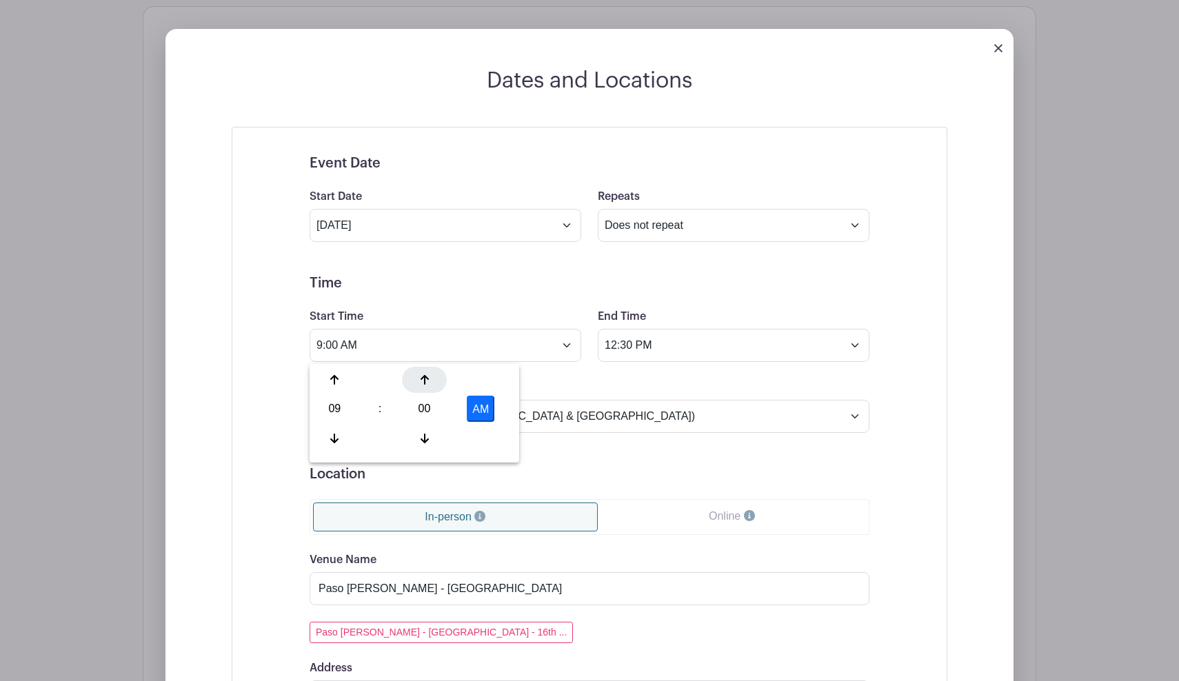
click at [423, 383] on icon at bounding box center [424, 379] width 8 height 11
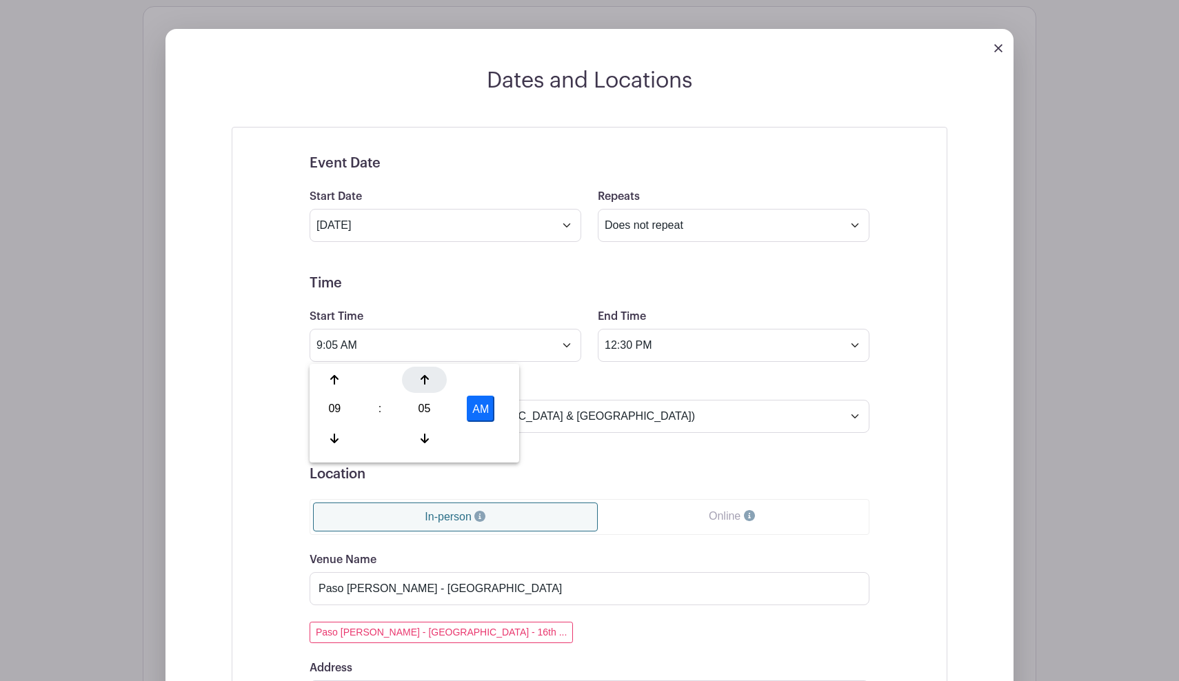
click at [423, 383] on icon at bounding box center [424, 379] width 8 height 11
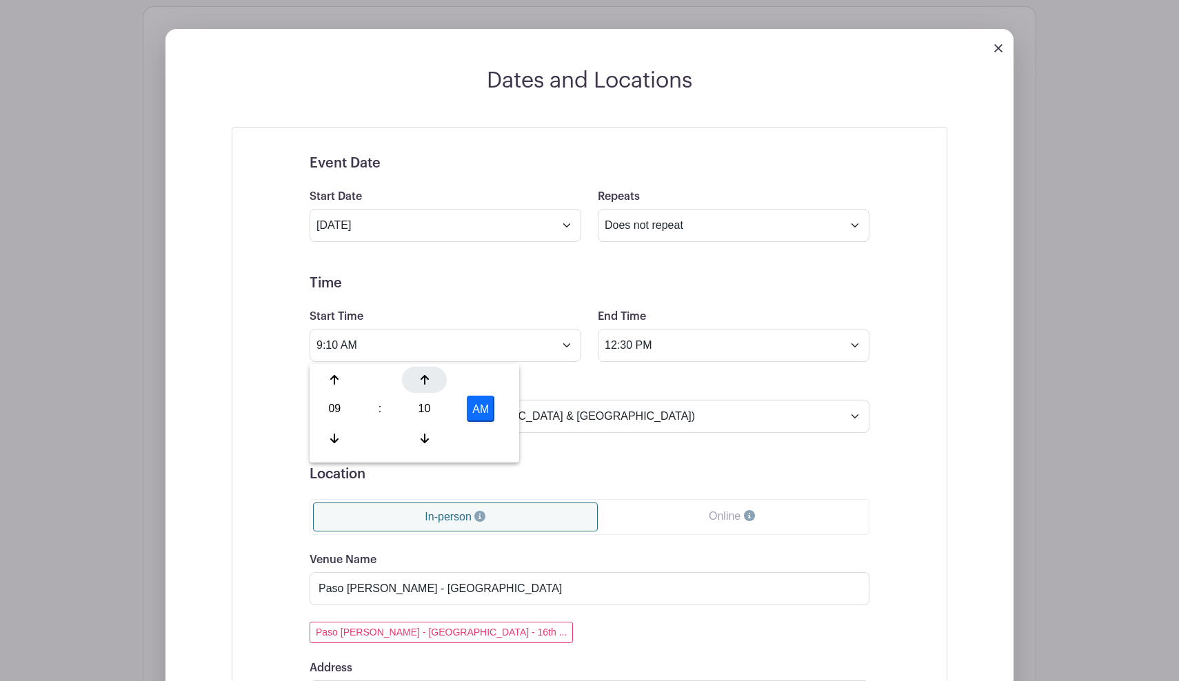
click at [423, 383] on icon at bounding box center [424, 379] width 8 height 11
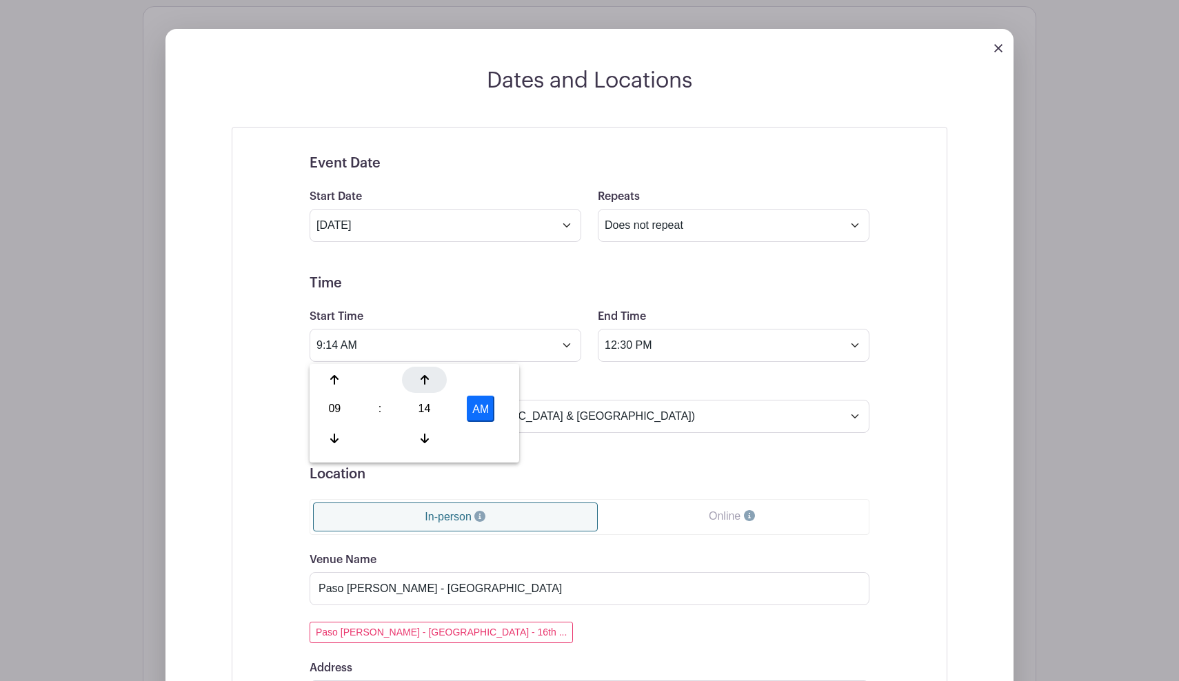
type input "9:15 AM"
click at [562, 471] on h5 "Location" at bounding box center [589, 474] width 560 height 17
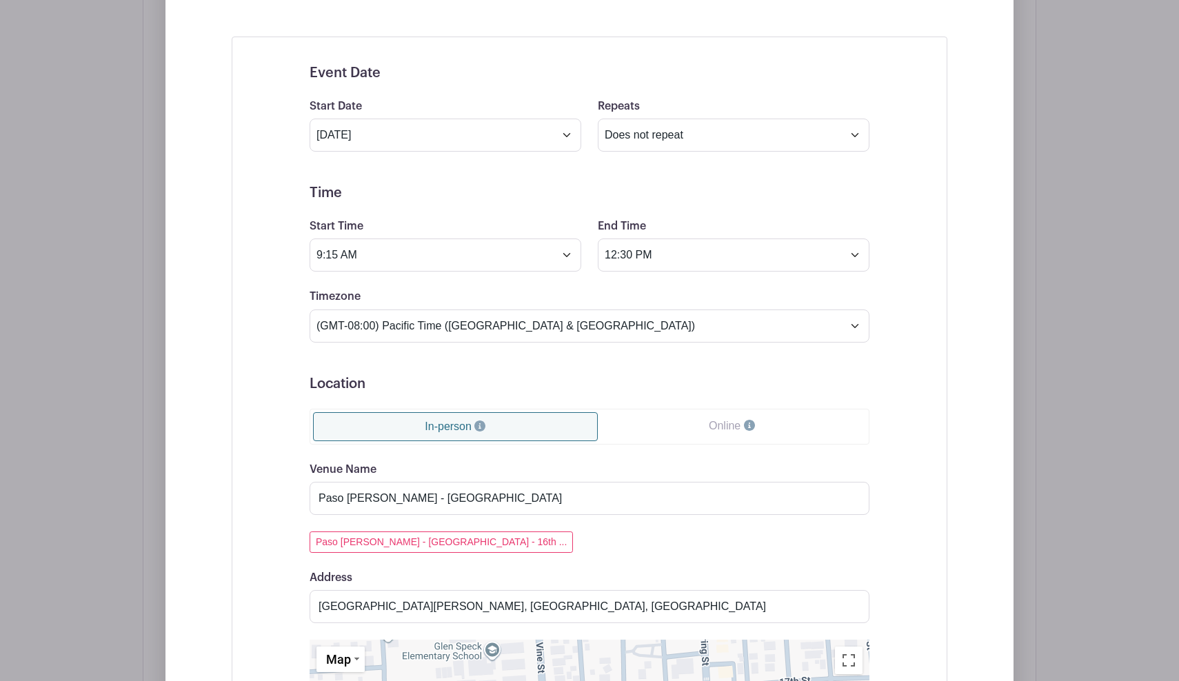
scroll to position [1115, 0]
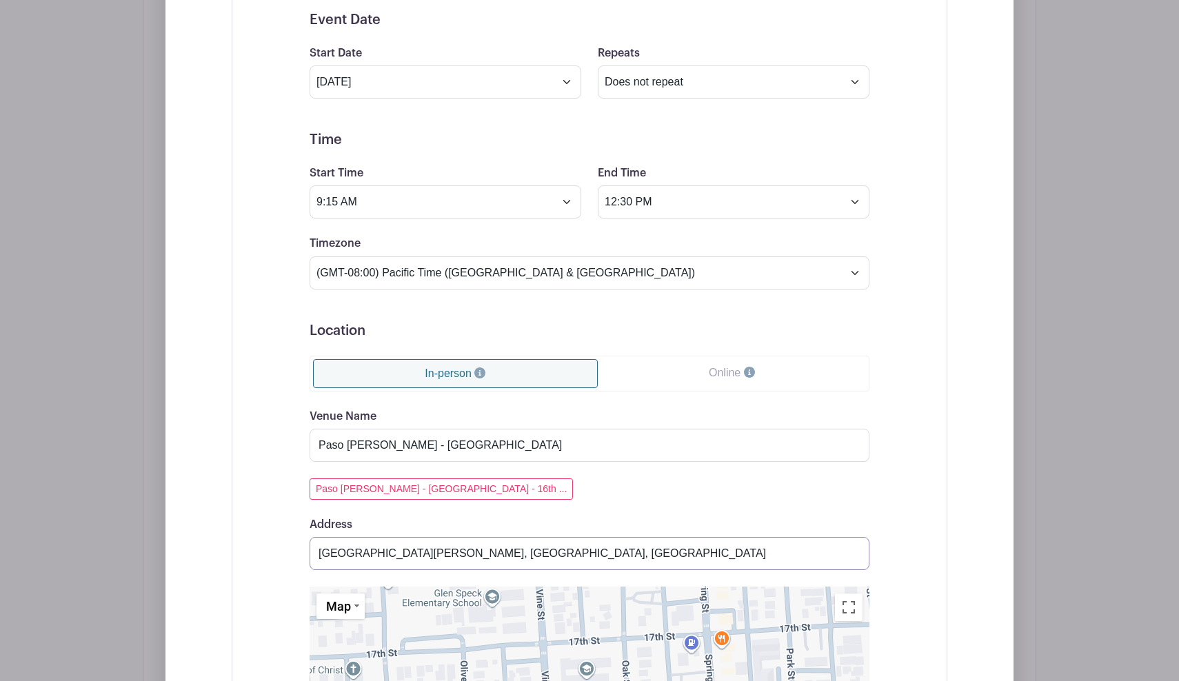
click at [437, 559] on input "16th Street, Paso Robles, CA, USA" at bounding box center [589, 553] width 560 height 33
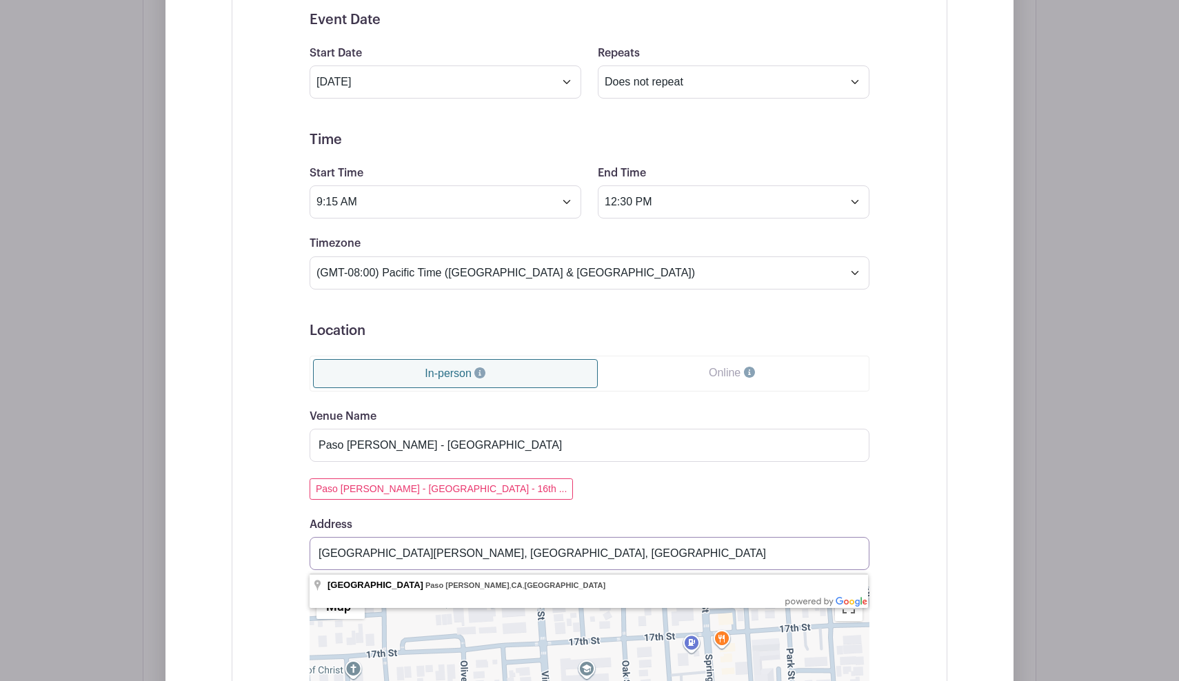
click at [437, 559] on input "16th Street, Paso Robles, CA, USA" at bounding box center [589, 553] width 560 height 33
paste input "7th and oak street"
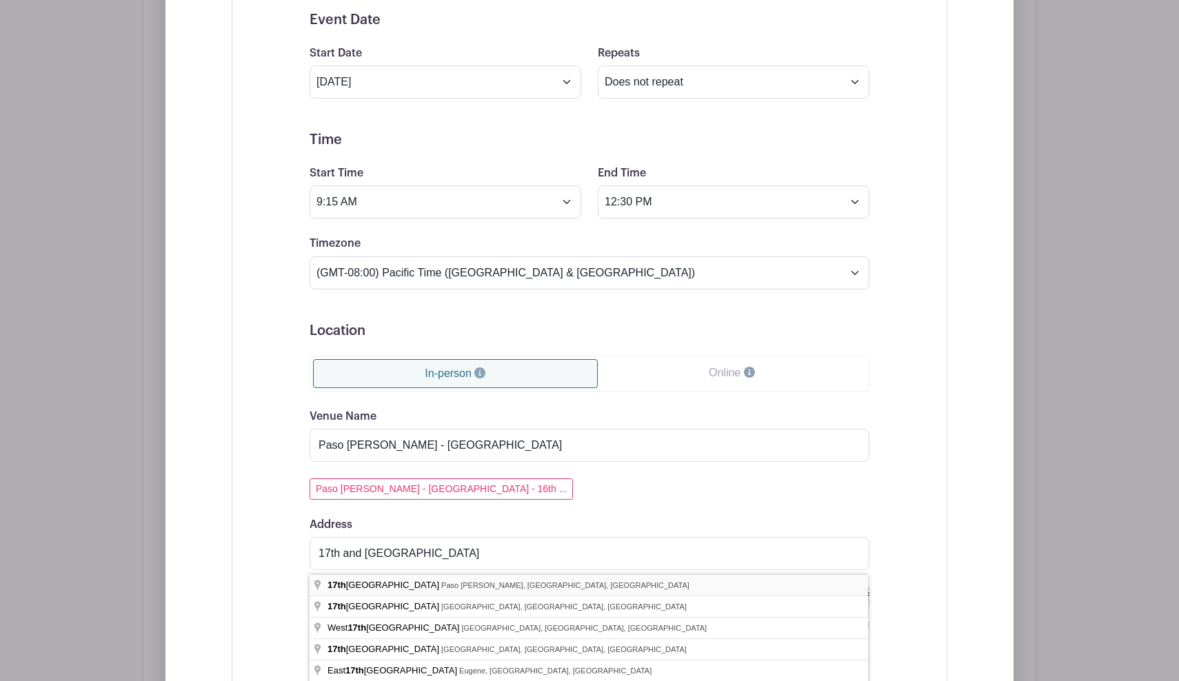
type input "17th Street & Oak Street, Paso Robles, CA, USA"
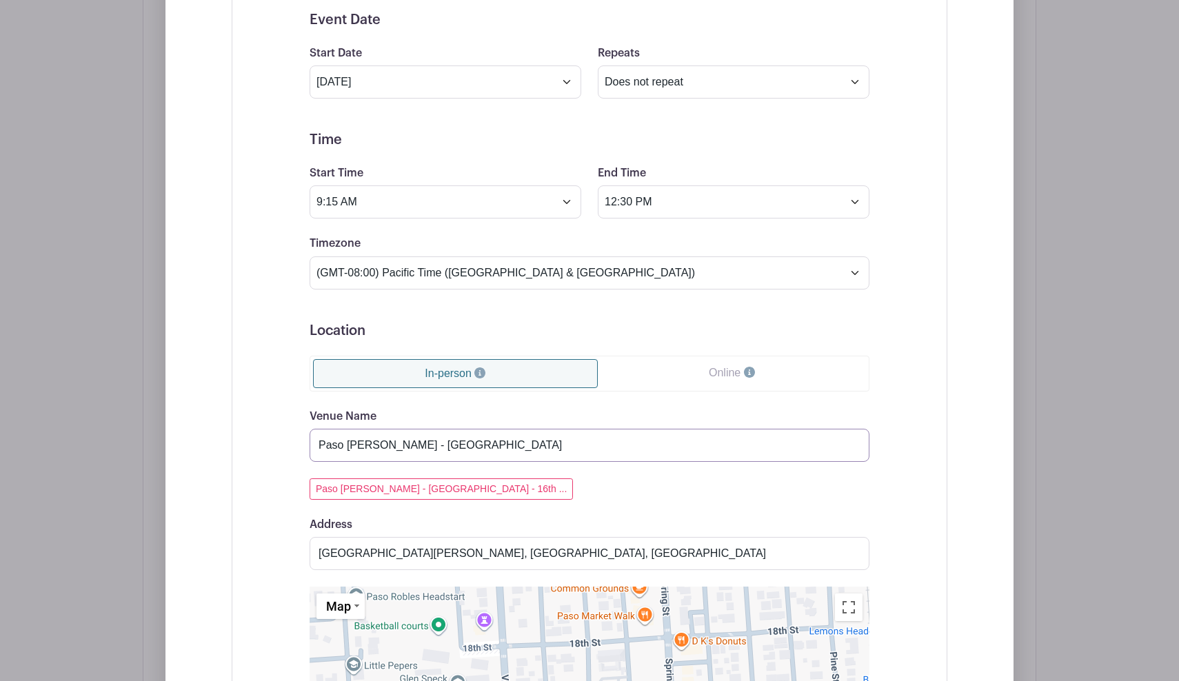
click at [429, 451] on input "Paso Robles - Spring Street" at bounding box center [589, 445] width 560 height 33
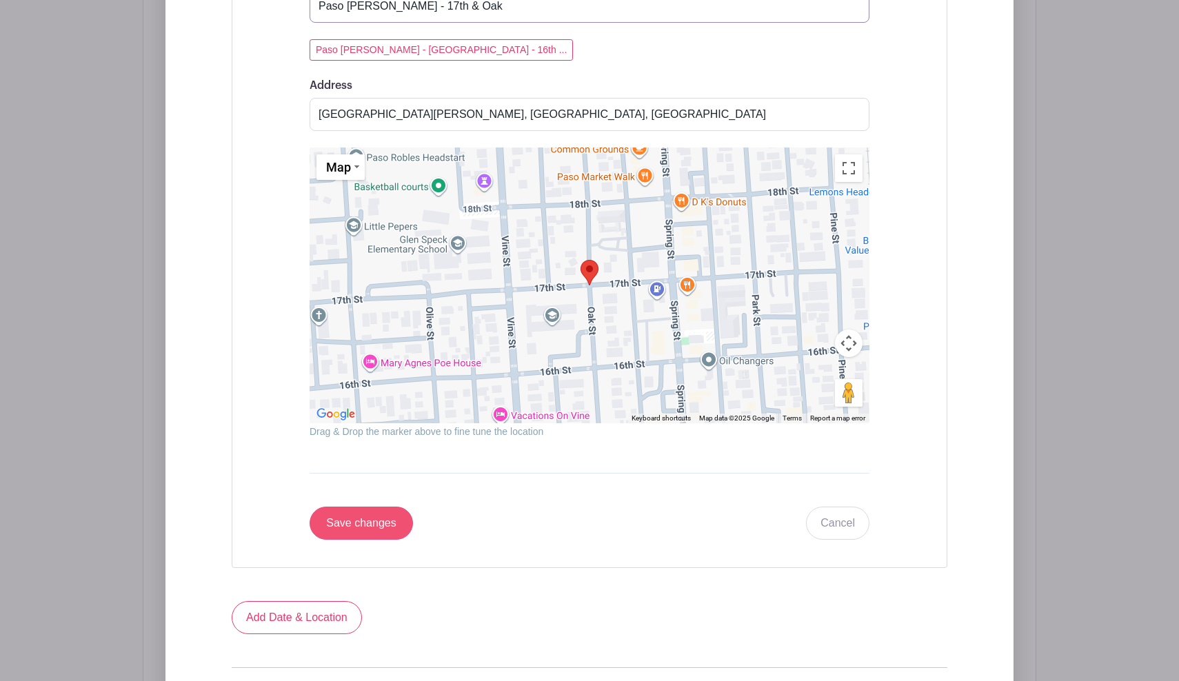
type input "Paso Robles - 17th & Oak"
click at [354, 520] on input "Save changes" at bounding box center [360, 523] width 103 height 33
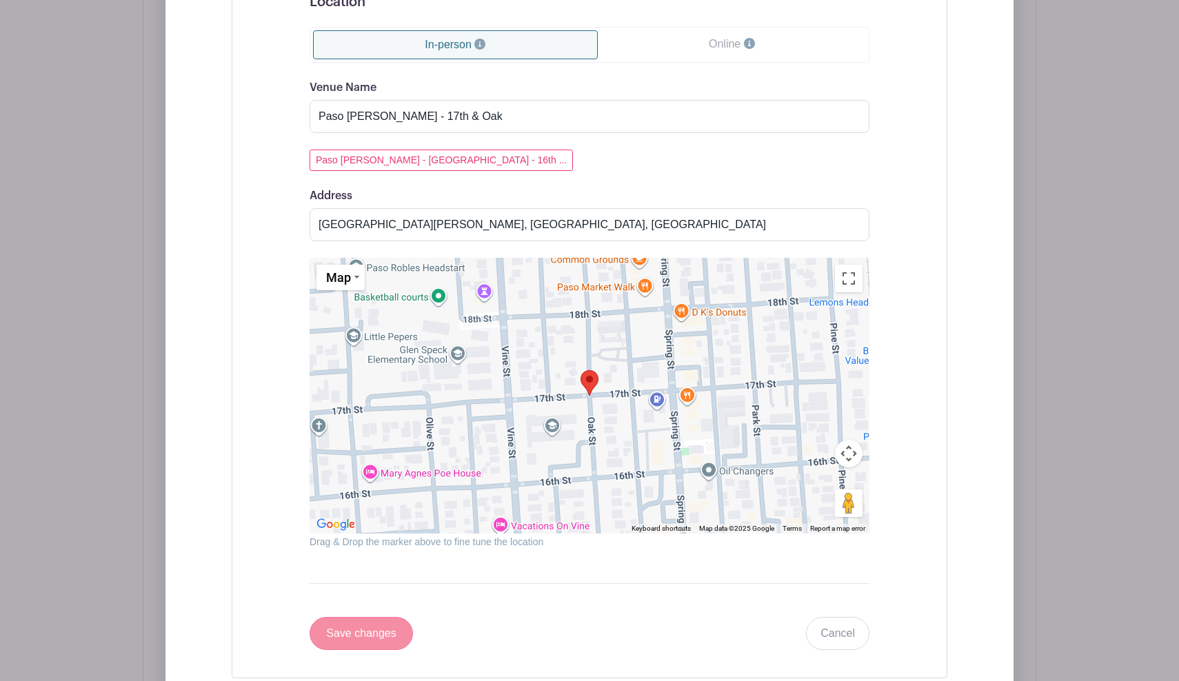
scroll to position [972, 0]
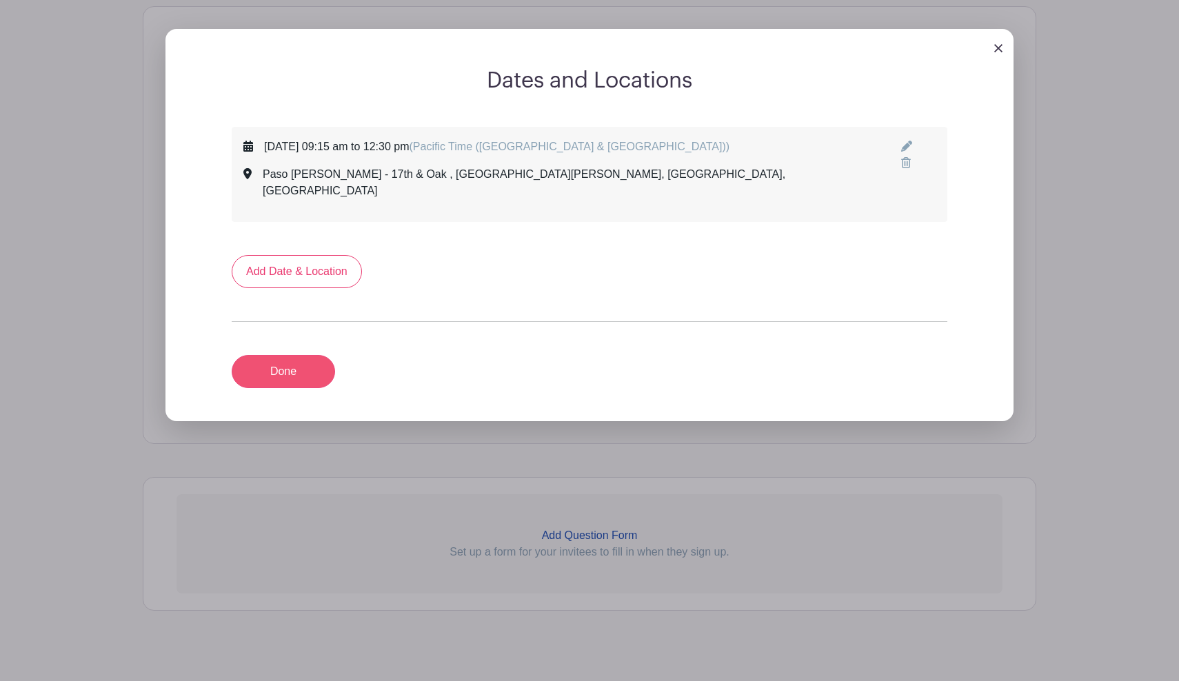
click at [305, 359] on link "Done" at bounding box center [283, 371] width 103 height 33
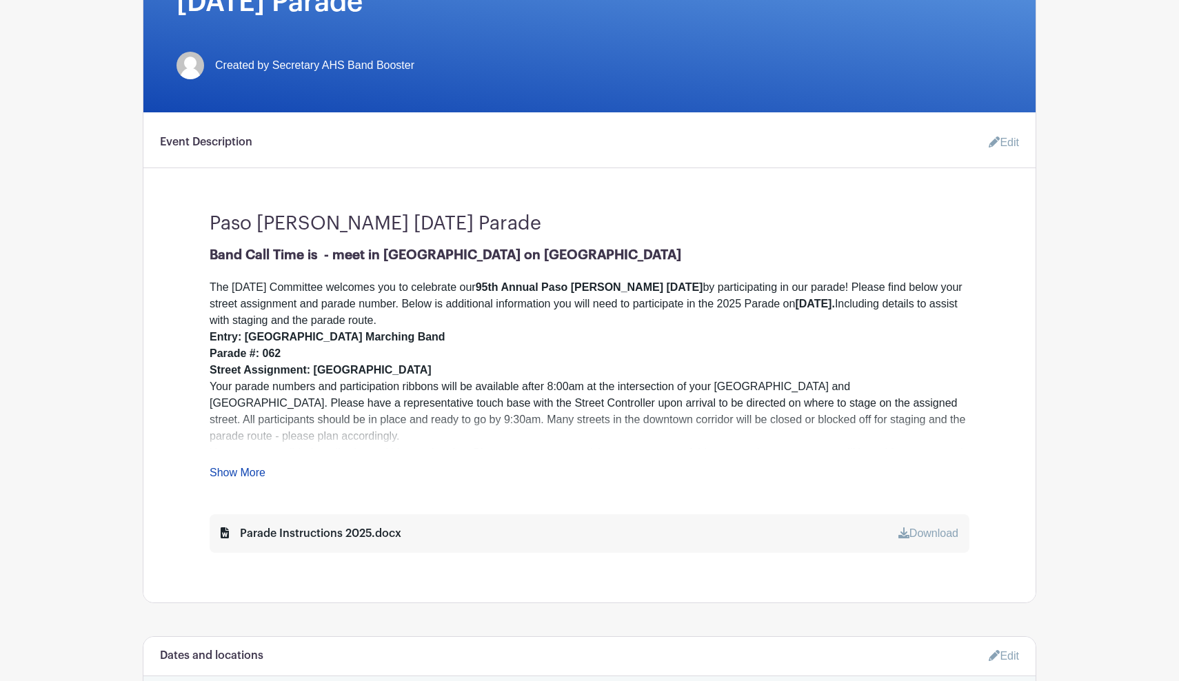
scroll to position [318, 0]
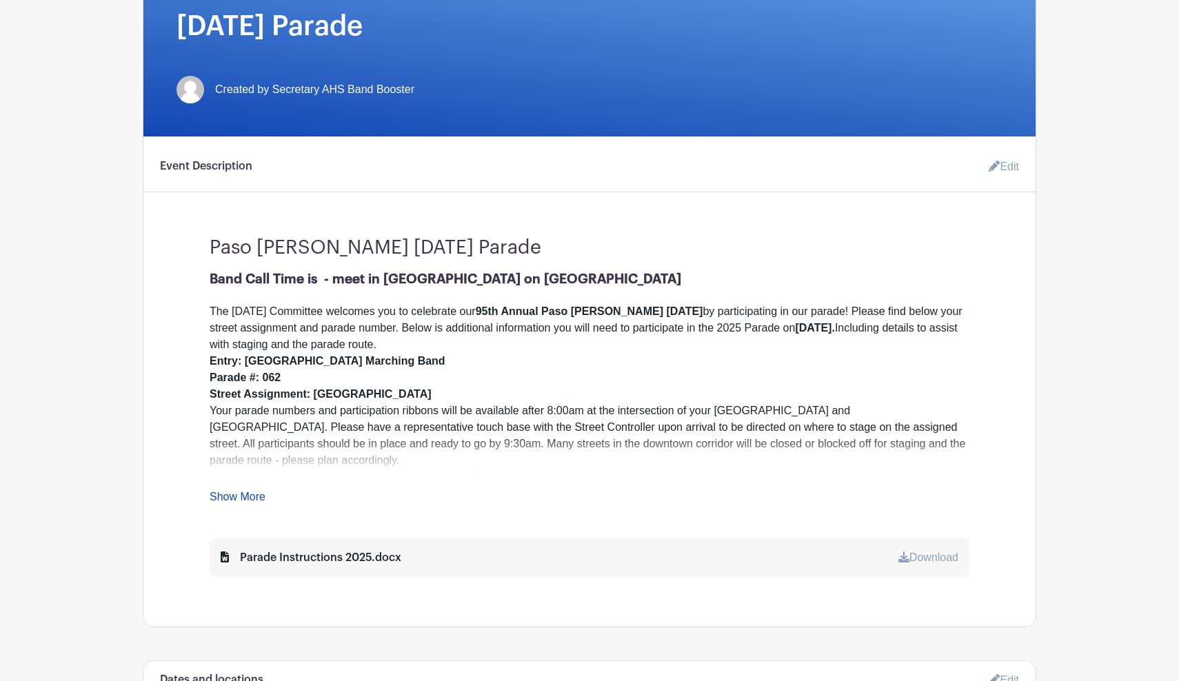
click at [1004, 165] on link "Edit" at bounding box center [997, 167] width 41 height 28
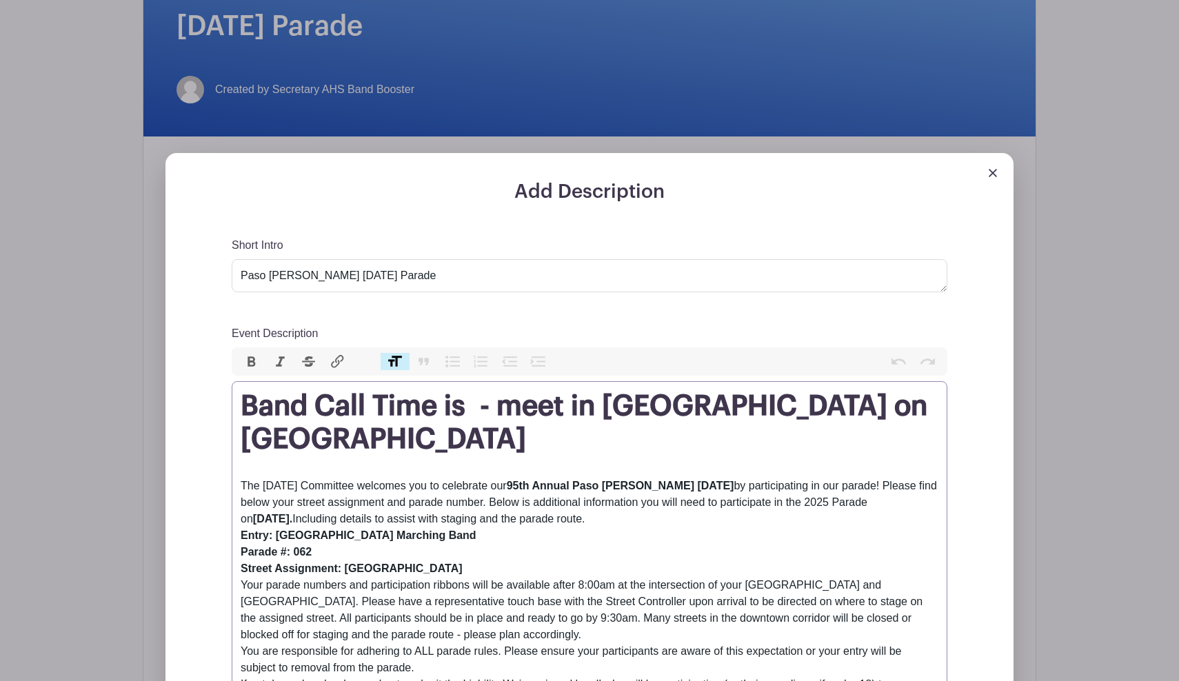
click at [487, 413] on strong "Band Call Time is - meet in Paso on Spring Street" at bounding box center [584, 422] width 687 height 61
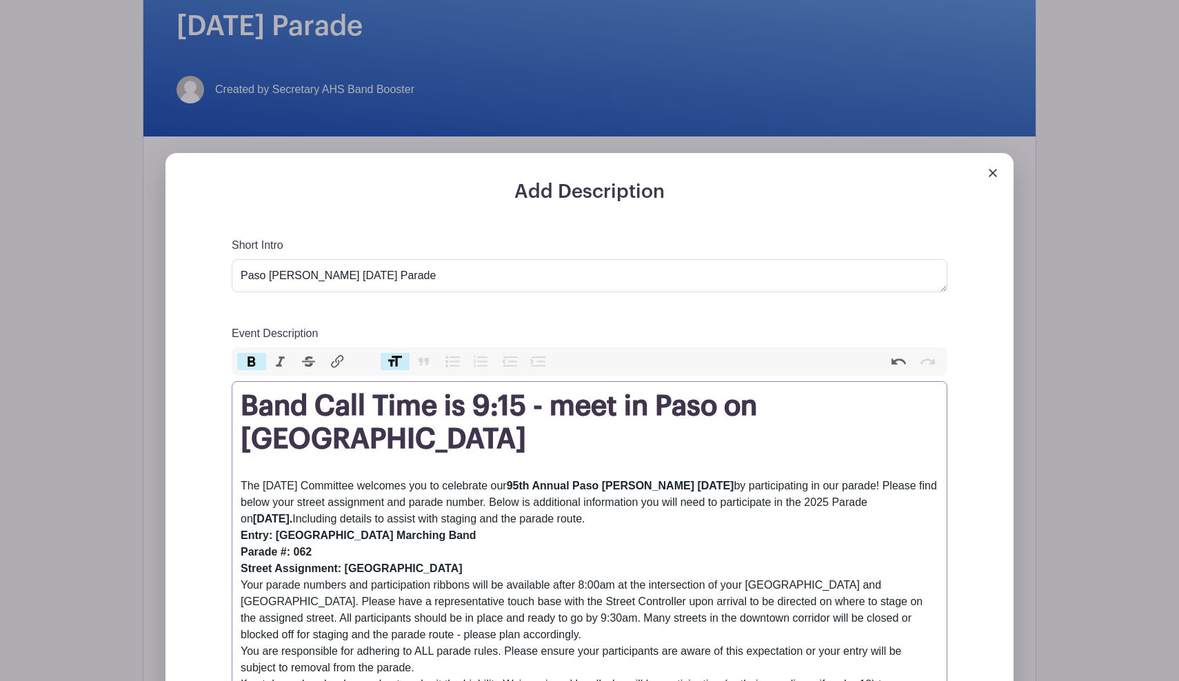
type trix-editor "<h1><strong>Band Call Time is 9:15am - meet in Paso on Spring Street</strong></…"
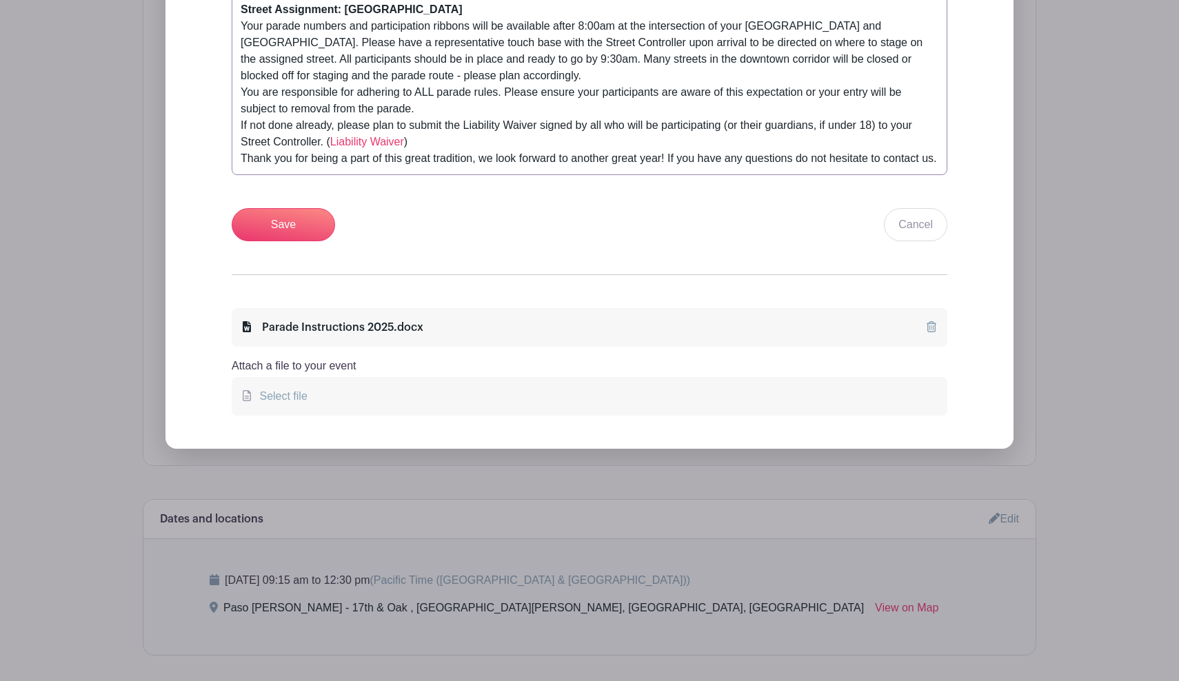
scroll to position [886, 0]
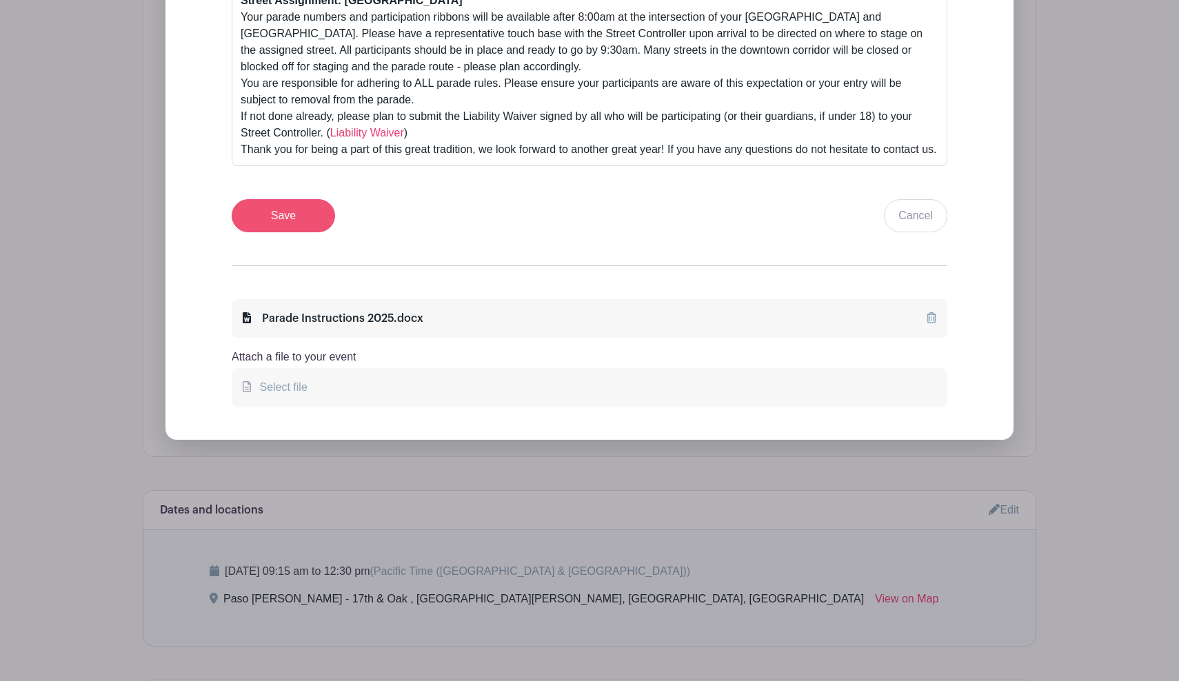
click at [292, 232] on input "Save" at bounding box center [283, 215] width 103 height 33
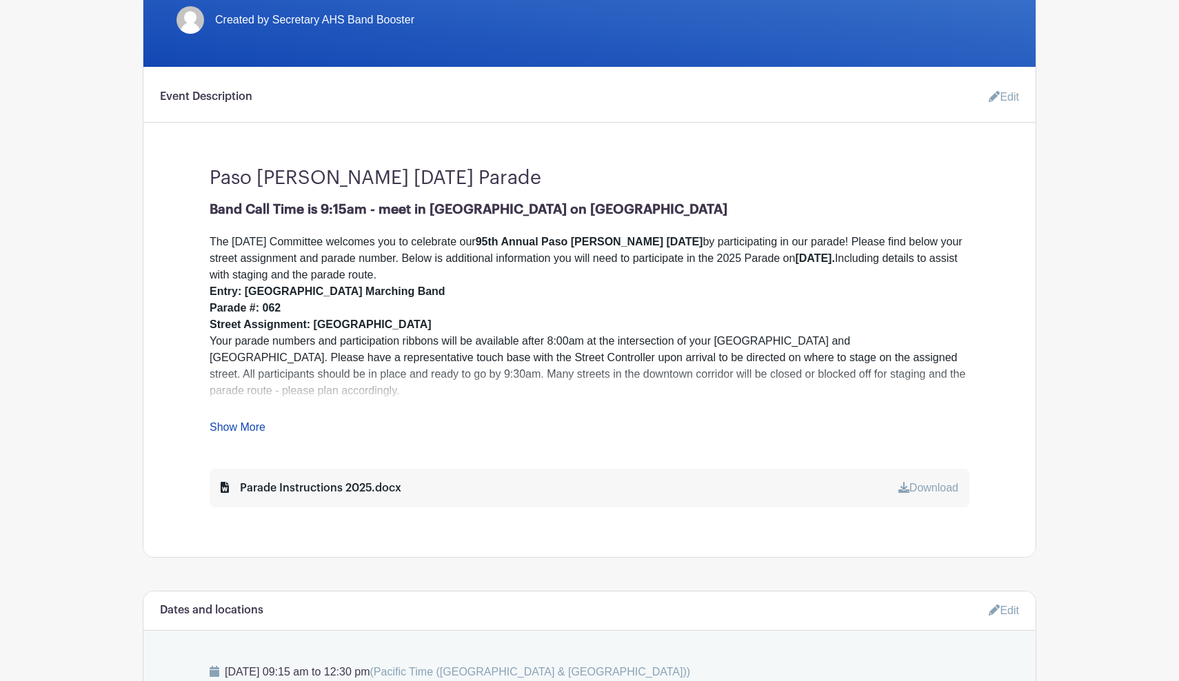
scroll to position [456, 0]
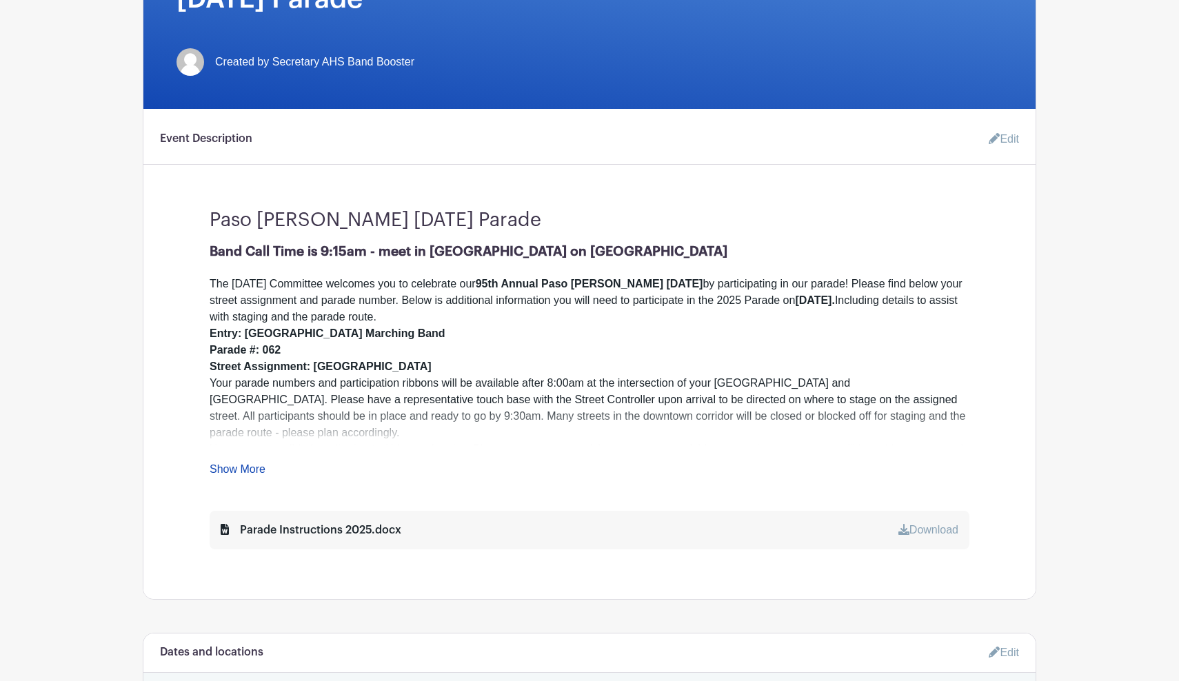
click at [1005, 139] on link "Edit" at bounding box center [997, 139] width 41 height 28
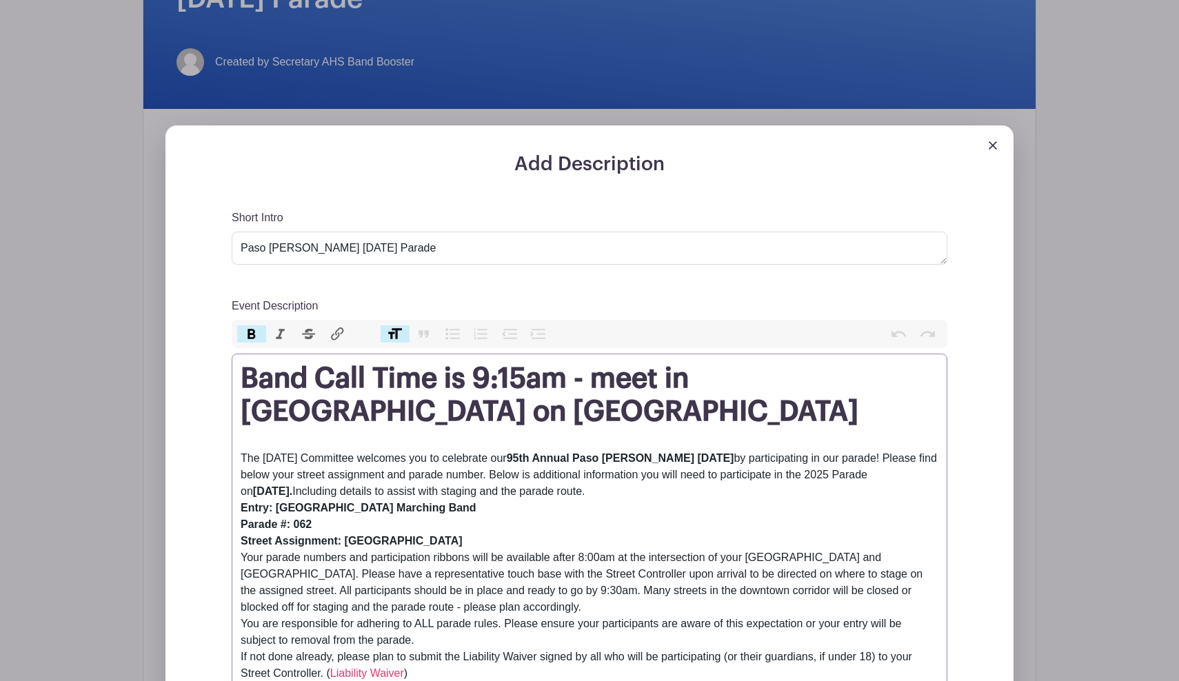
click at [489, 383] on strong "Band Call Time is 9:15am - meet in Paso on Spring Street" at bounding box center [550, 395] width 618 height 61
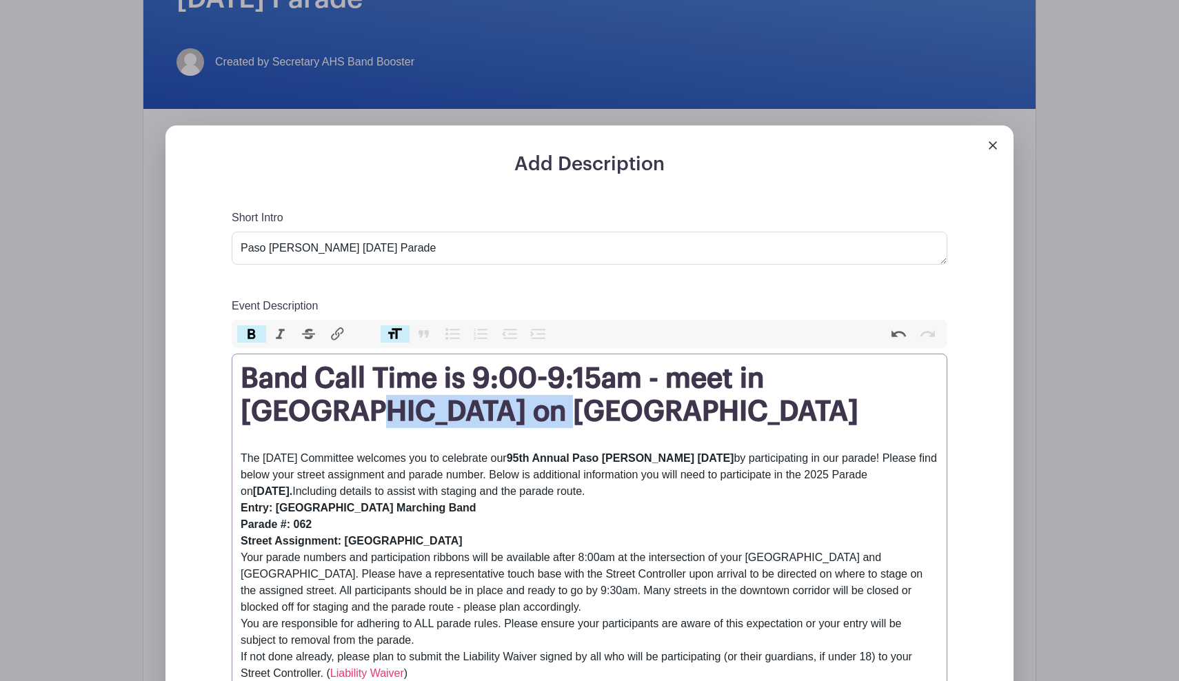
drag, startPoint x: 439, startPoint y: 419, endPoint x: 242, endPoint y: 407, distance: 197.5
click at [242, 407] on h1 "Band Call Time is 9:00-9:15am - meet in Paso on Spring Street" at bounding box center [590, 395] width 698 height 66
paste trix-editor "</strong>17th and oak street"
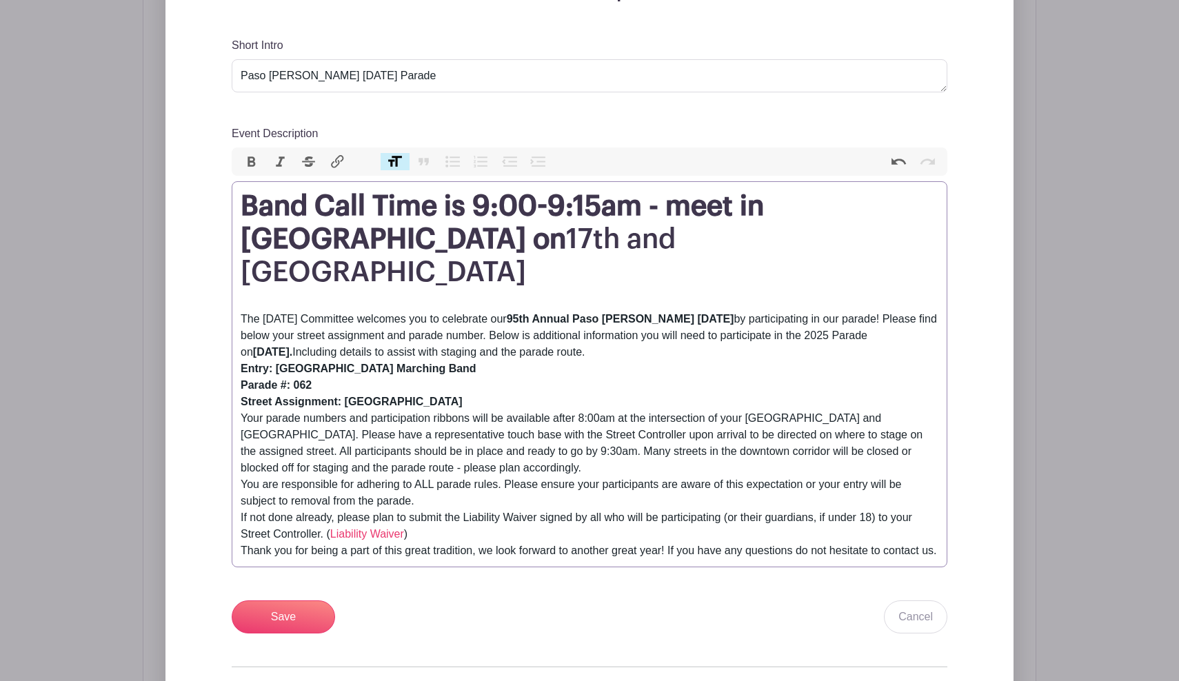
scroll to position [629, 0]
click at [368, 236] on h1 "Band Call Time is 9:00-9:15am - meet in Paso on 17th and oak street" at bounding box center [590, 237] width 698 height 99
type trix-editor "<h1><strong>Band Call Time is 9:00-9:15am - meet in Paso on </strong>17th and O…"
click at [274, 599] on input "Save" at bounding box center [283, 615] width 103 height 33
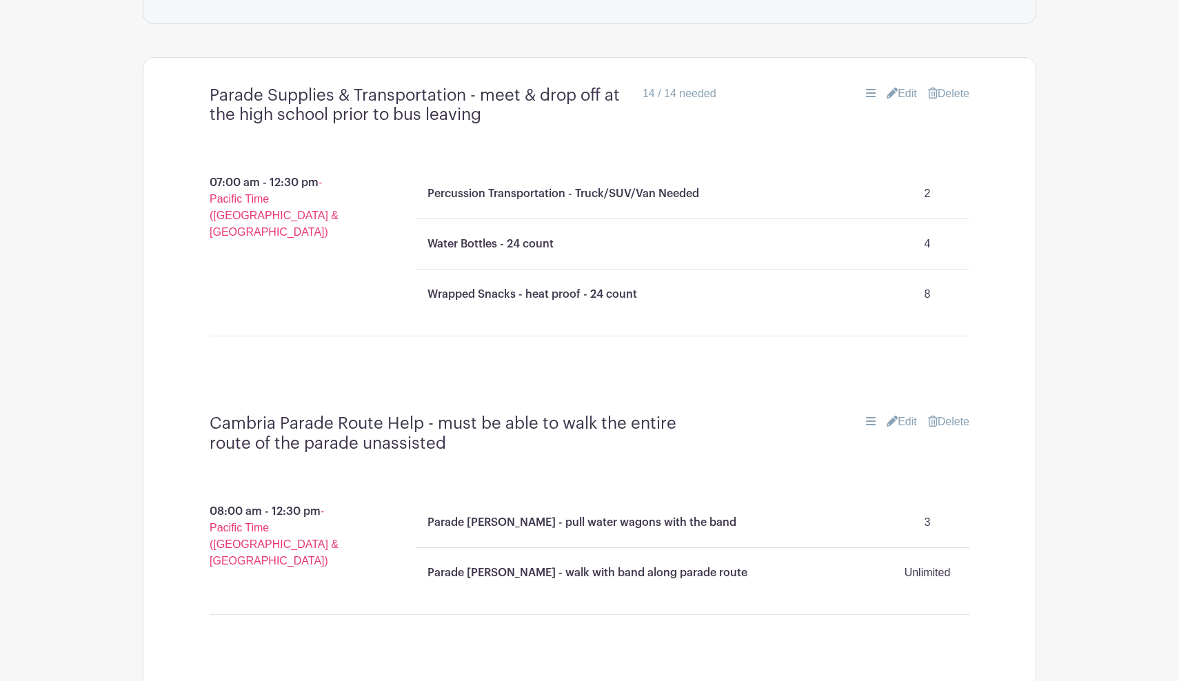
scroll to position [1221, 0]
click at [904, 90] on link "Edit" at bounding box center [901, 93] width 30 height 17
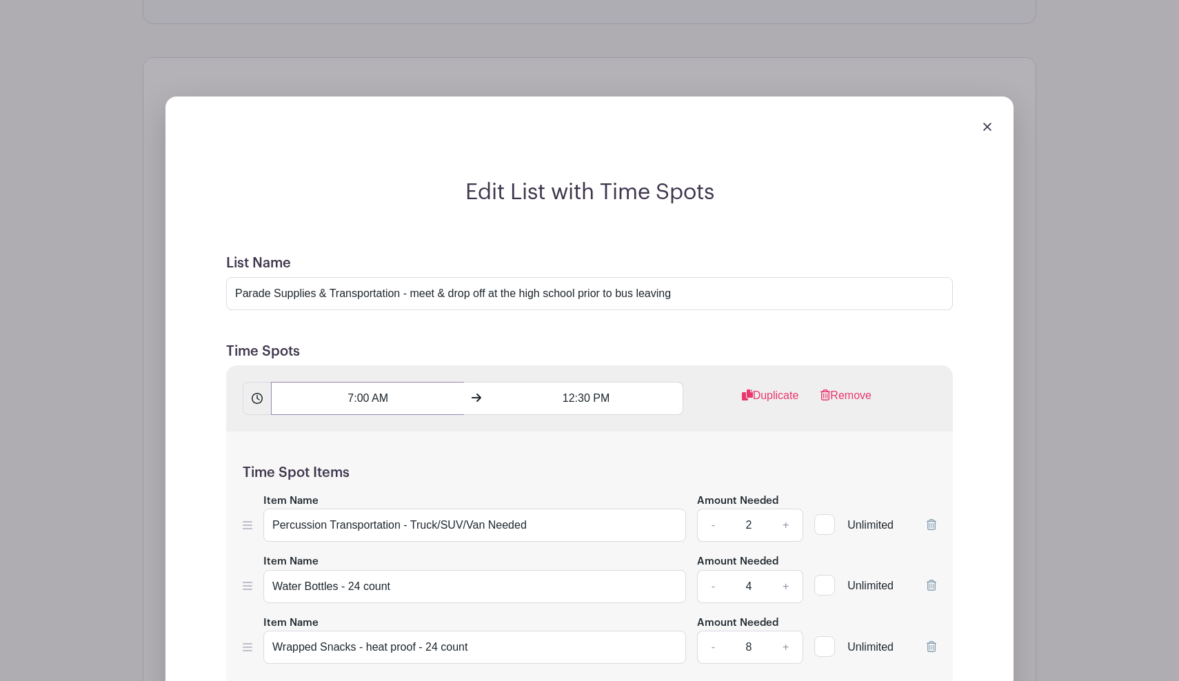
click at [374, 401] on input "7:00 AM" at bounding box center [367, 398] width 193 height 33
click at [296, 429] on icon at bounding box center [296, 432] width 8 height 10
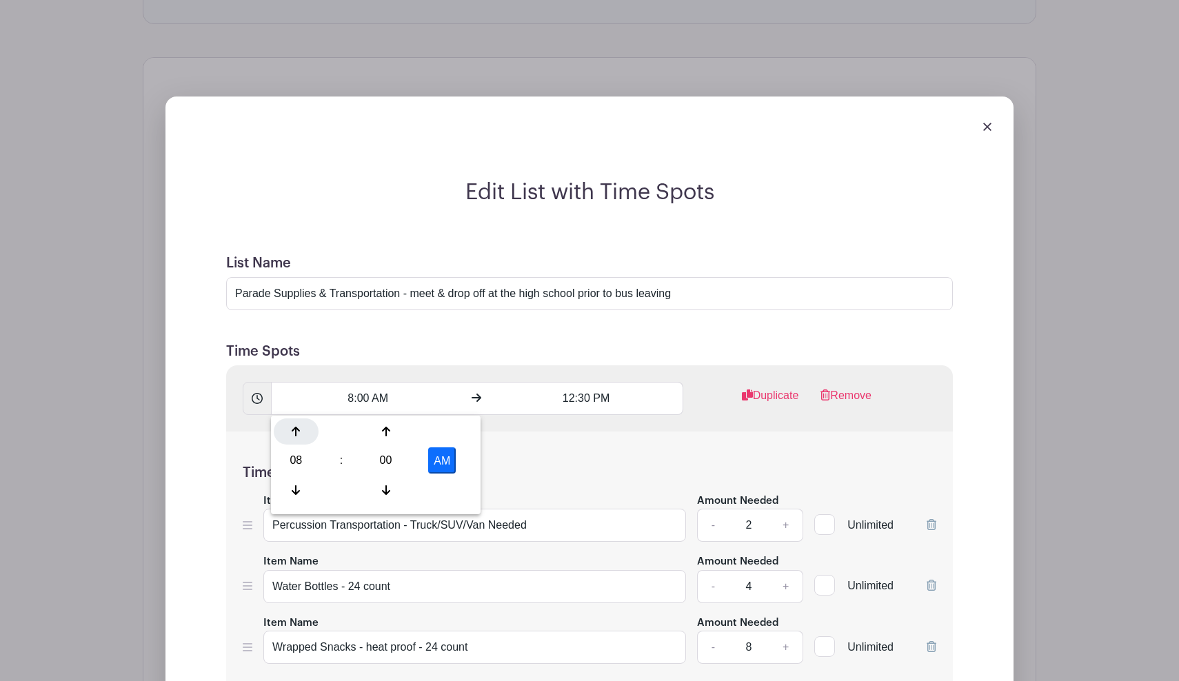
click at [296, 429] on icon at bounding box center [296, 432] width 8 height 10
type input "9:00 AM"
click at [526, 449] on div "Time Spot Items Item Name Percussion Transportation - Truck/SUV/Van Needed Amou…" at bounding box center [589, 572] width 726 height 283
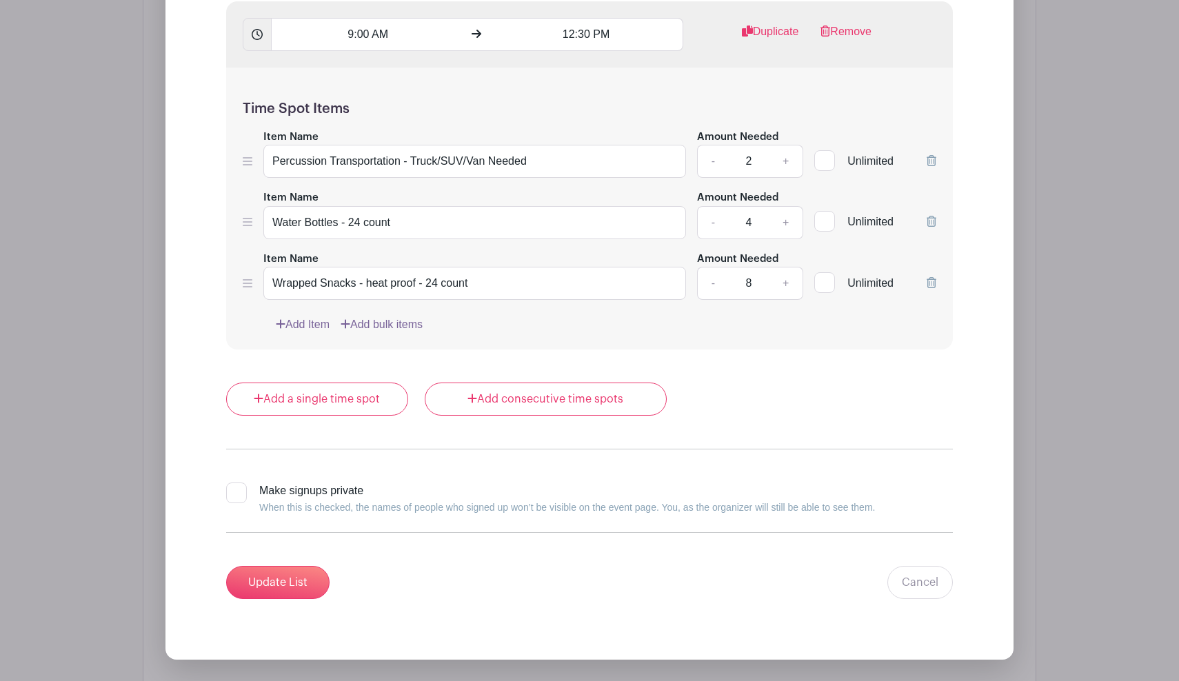
scroll to position [1641, 0]
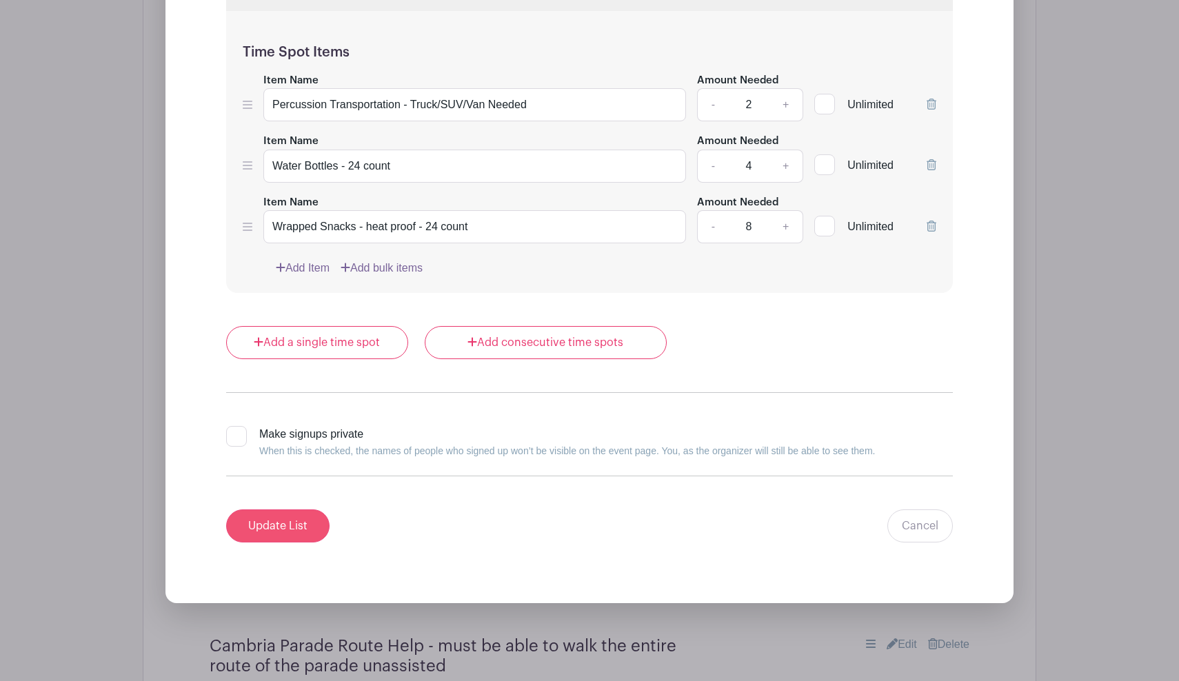
click at [302, 522] on input "Update List" at bounding box center [277, 525] width 103 height 33
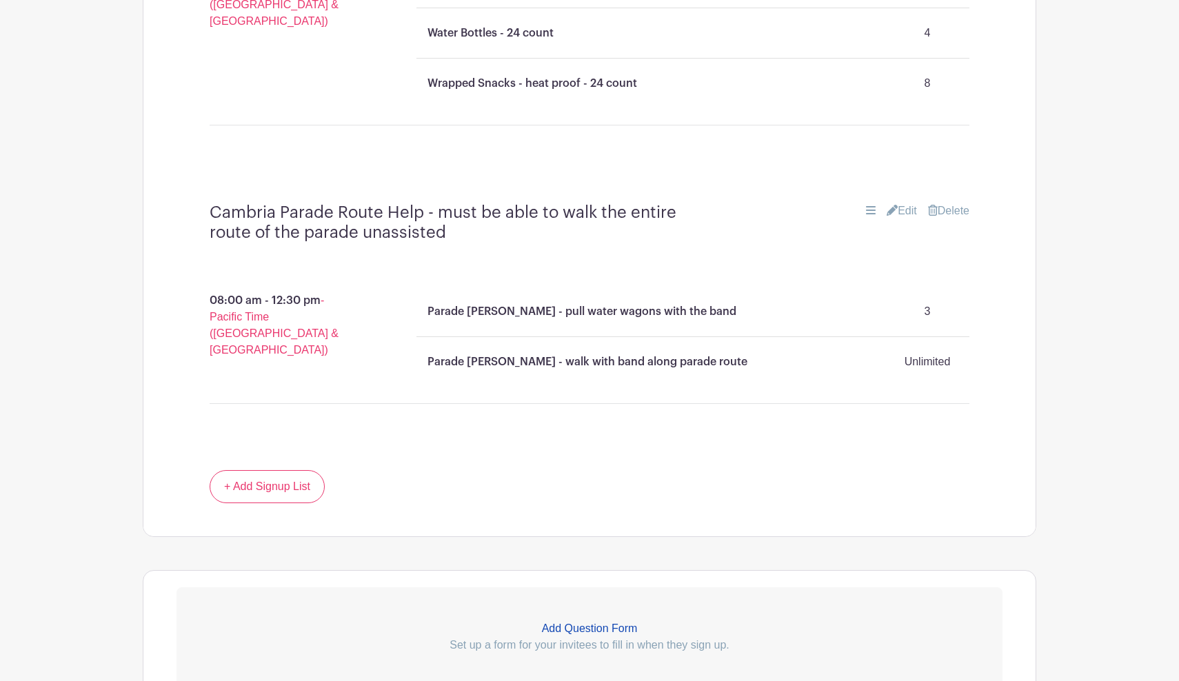
scroll to position [1319, 0]
click at [905, 205] on link "Edit" at bounding box center [901, 213] width 30 height 17
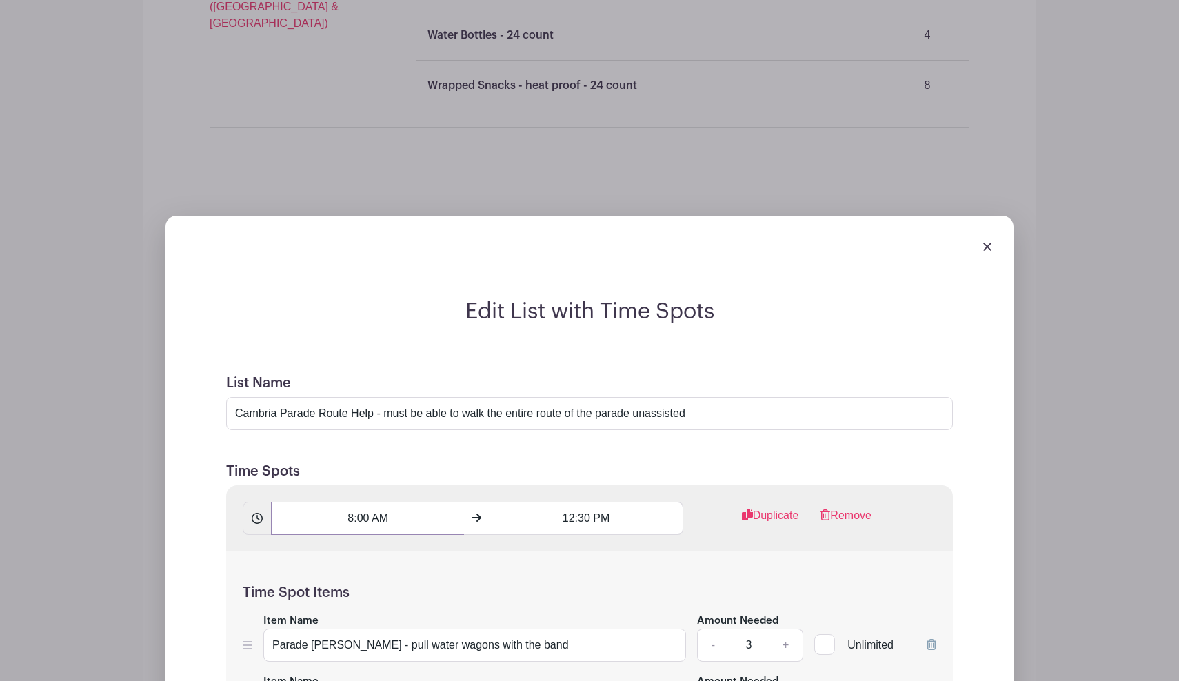
click at [404, 525] on input "8:00 AM" at bounding box center [367, 518] width 193 height 33
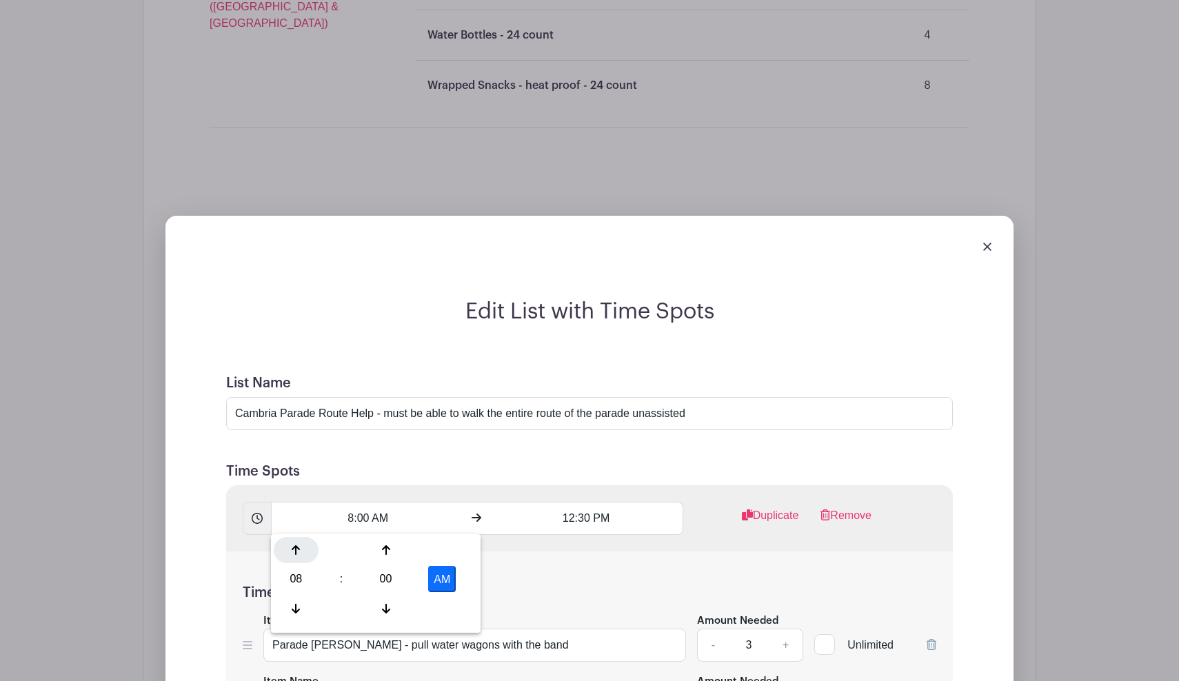
click at [295, 548] on icon at bounding box center [296, 550] width 8 height 10
click at [388, 584] on div "00" at bounding box center [385, 579] width 45 height 26
click at [400, 582] on div "30" at bounding box center [399, 579] width 46 height 26
type input "9:30 AM"
click at [575, 568] on div "Time Spot Items Item Name Parade Wagoner - pull water wagons with the band Amou…" at bounding box center [589, 661] width 726 height 221
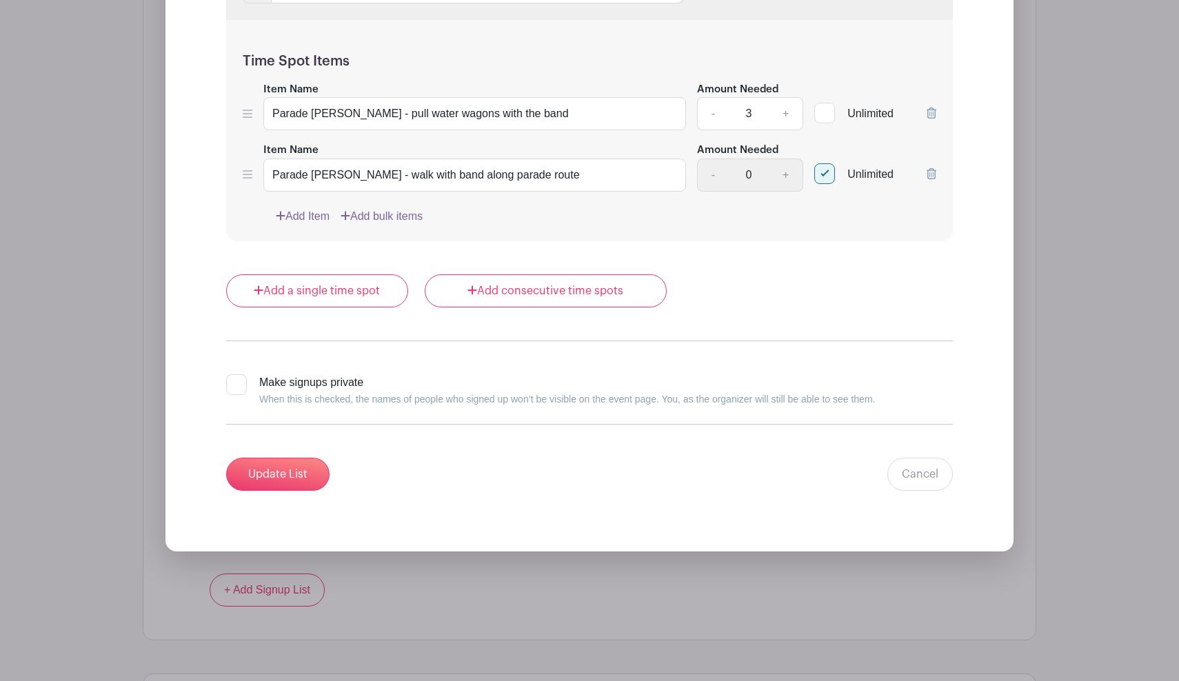
scroll to position [1870, 0]
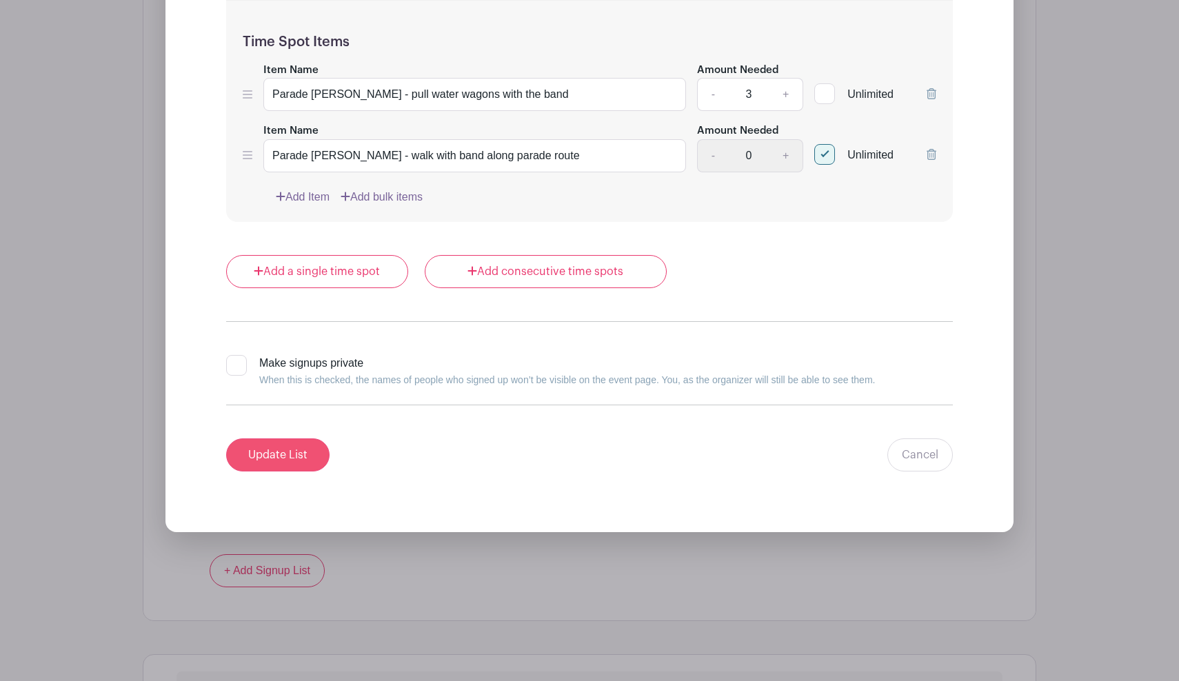
click at [270, 454] on input "Update List" at bounding box center [277, 454] width 103 height 33
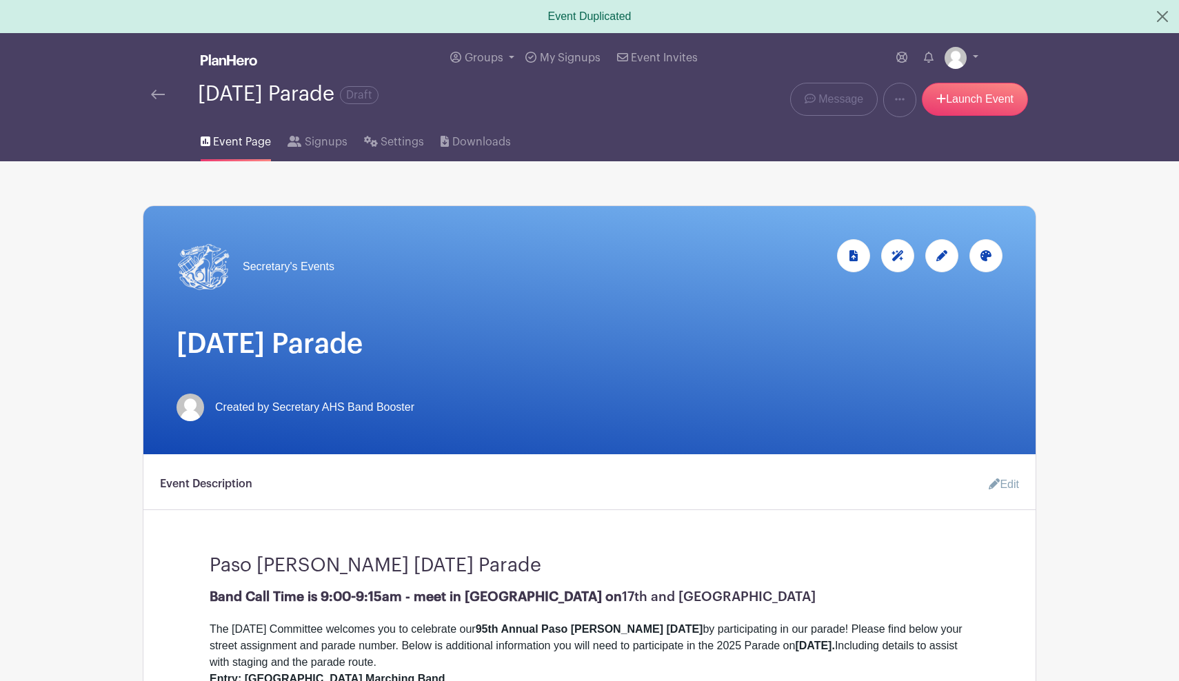
scroll to position [0, 0]
click at [981, 94] on link "Launch Event" at bounding box center [975, 99] width 106 height 33
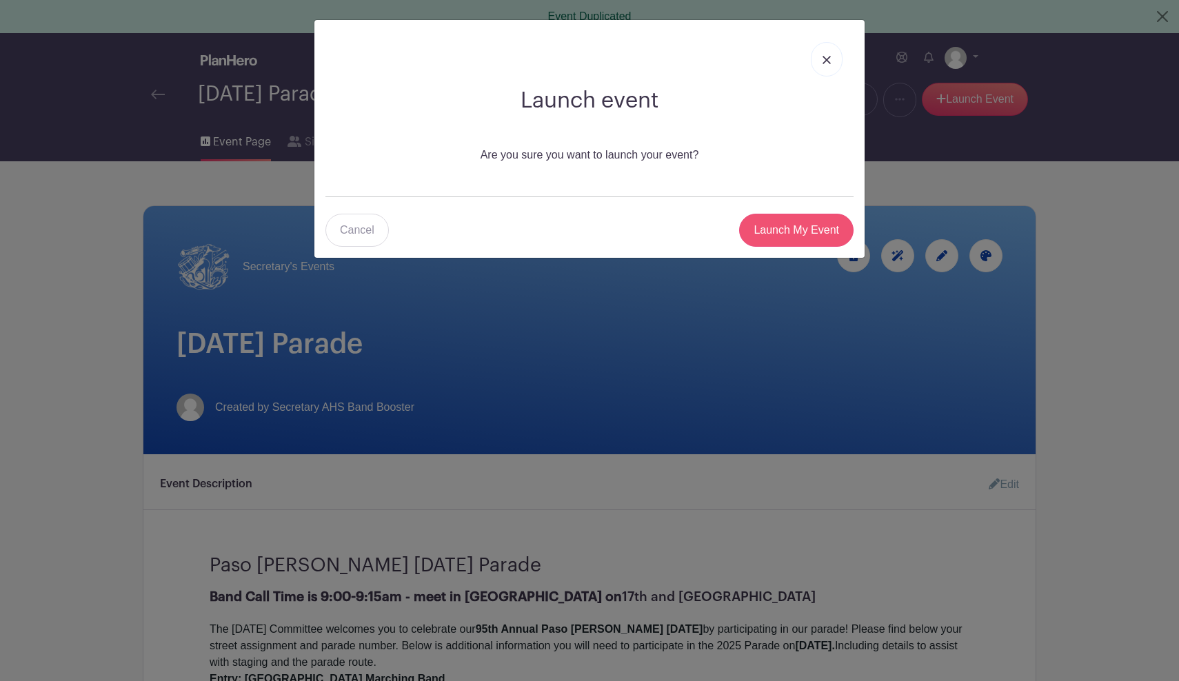
click at [811, 232] on input "Launch My Event" at bounding box center [796, 230] width 114 height 33
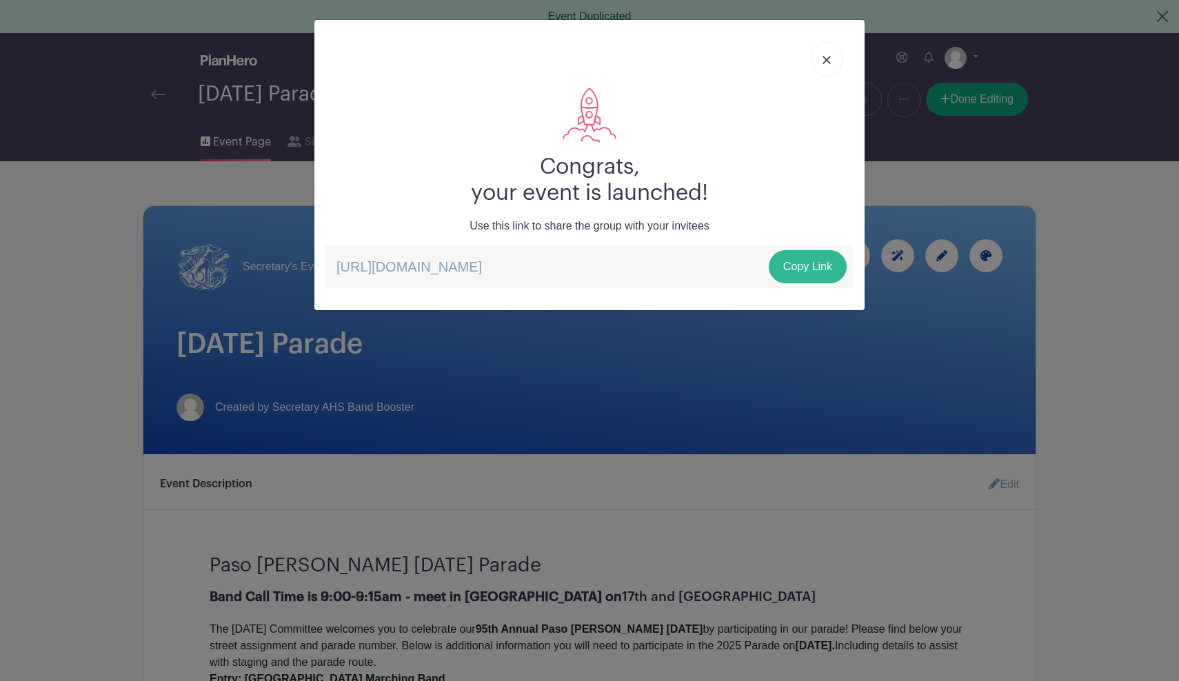
click at [804, 266] on link "Copy Link" at bounding box center [808, 266] width 78 height 33
click at [827, 58] on img at bounding box center [826, 60] width 8 height 8
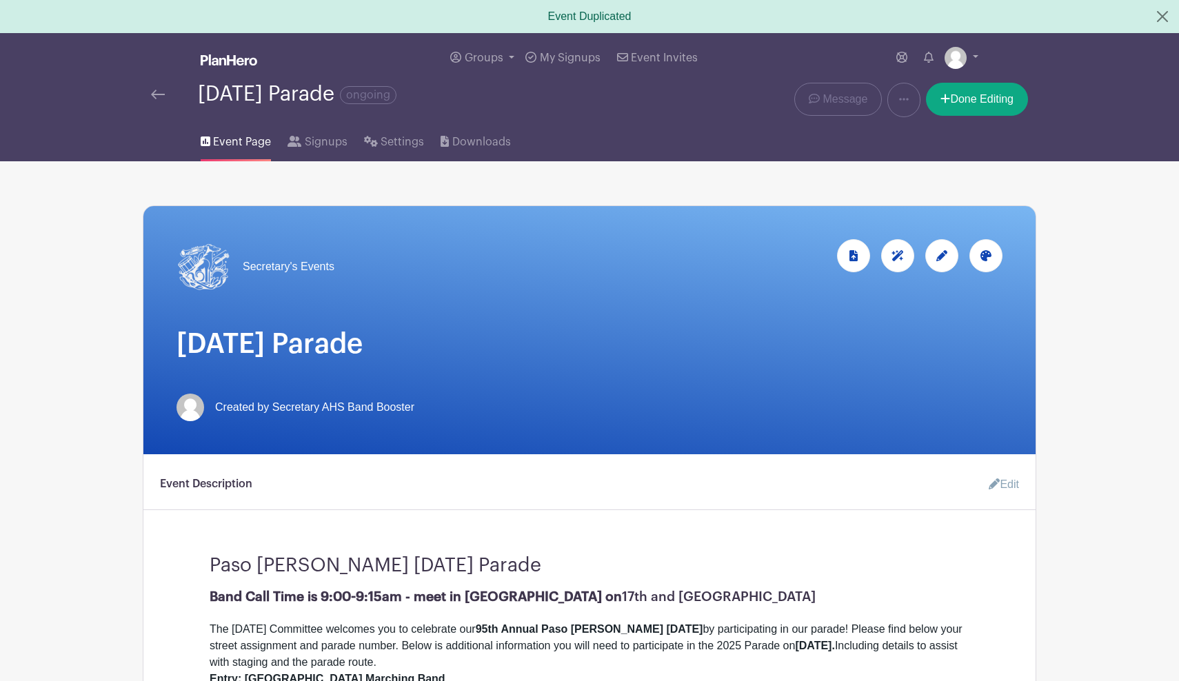
click at [156, 93] on img at bounding box center [158, 95] width 14 height 10
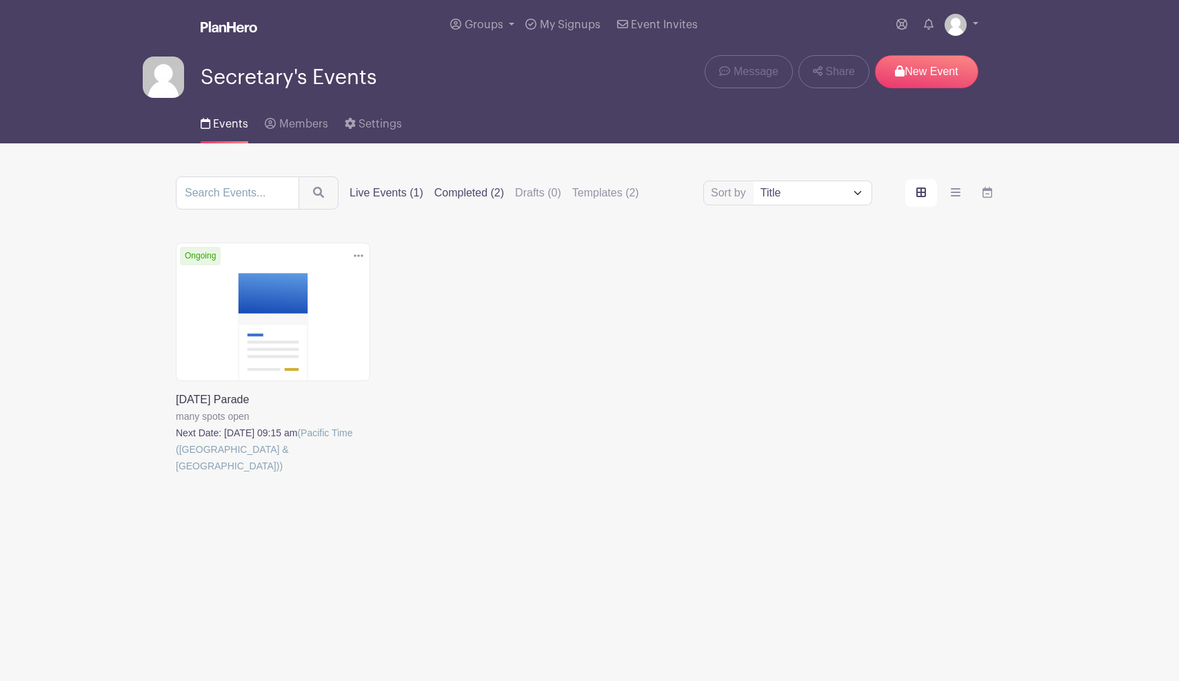
click at [489, 195] on label "Completed (2)" at bounding box center [469, 193] width 70 height 17
click at [0, 0] on input "Completed (2)" at bounding box center [0, 0] width 0 height 0
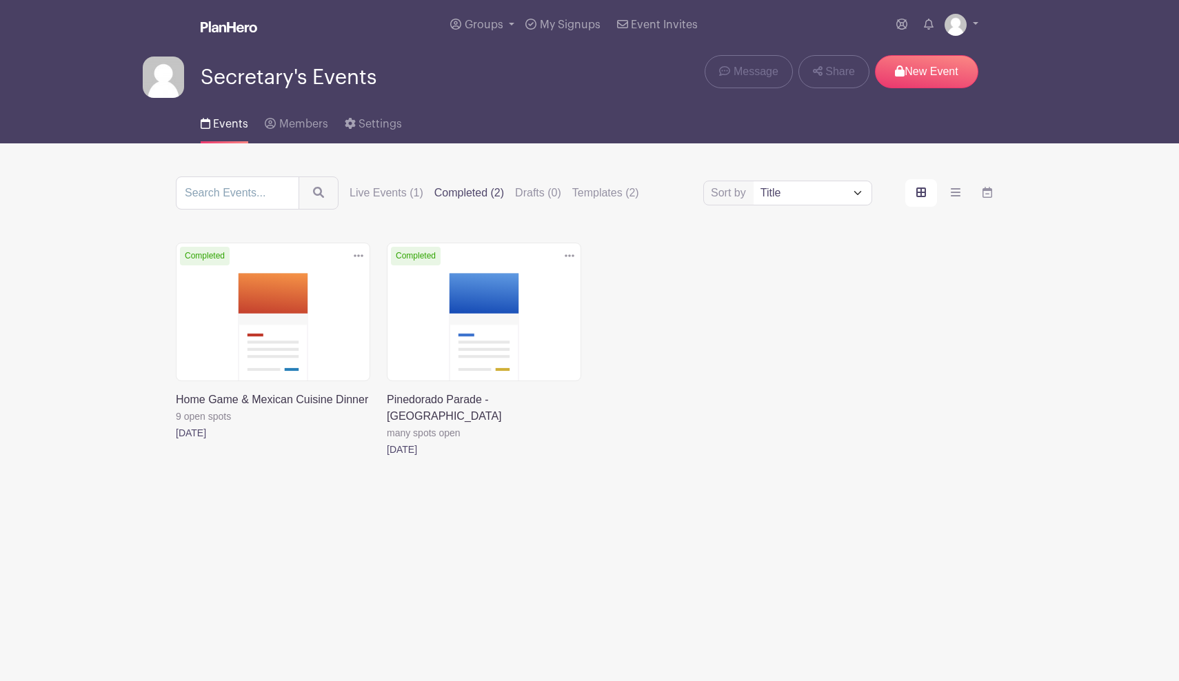
click at [358, 254] on icon at bounding box center [359, 255] width 10 height 11
click at [333, 287] on link "Duplicate" at bounding box center [313, 287] width 109 height 22
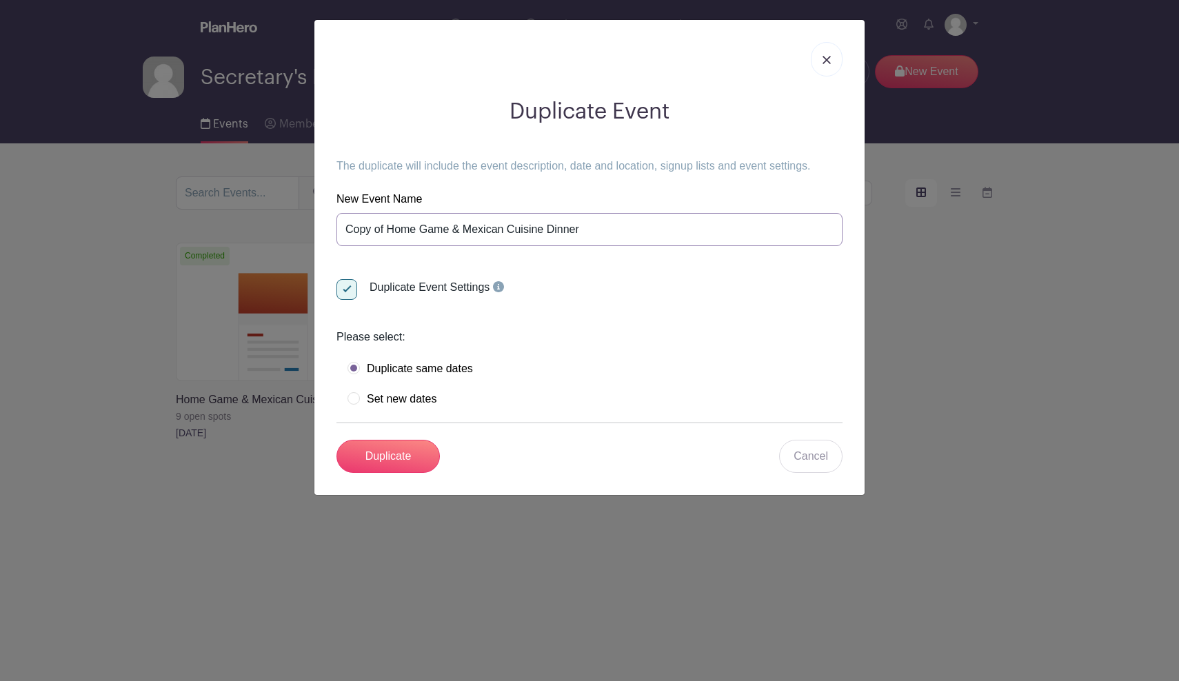
drag, startPoint x: 600, startPoint y: 233, endPoint x: 317, endPoint y: 216, distance: 283.1
click at [317, 216] on div "Duplicate Event The duplicate will include the event description, date and loca…" at bounding box center [589, 257] width 550 height 475
click at [414, 232] on input "Homecoming "Game Day Grub"" at bounding box center [589, 229] width 506 height 33
click at [586, 228] on input "Homecoming Game & "Game Day Grub"" at bounding box center [589, 229] width 506 height 33
type input "Homecoming Game & "Game Day Grub" Dinner"
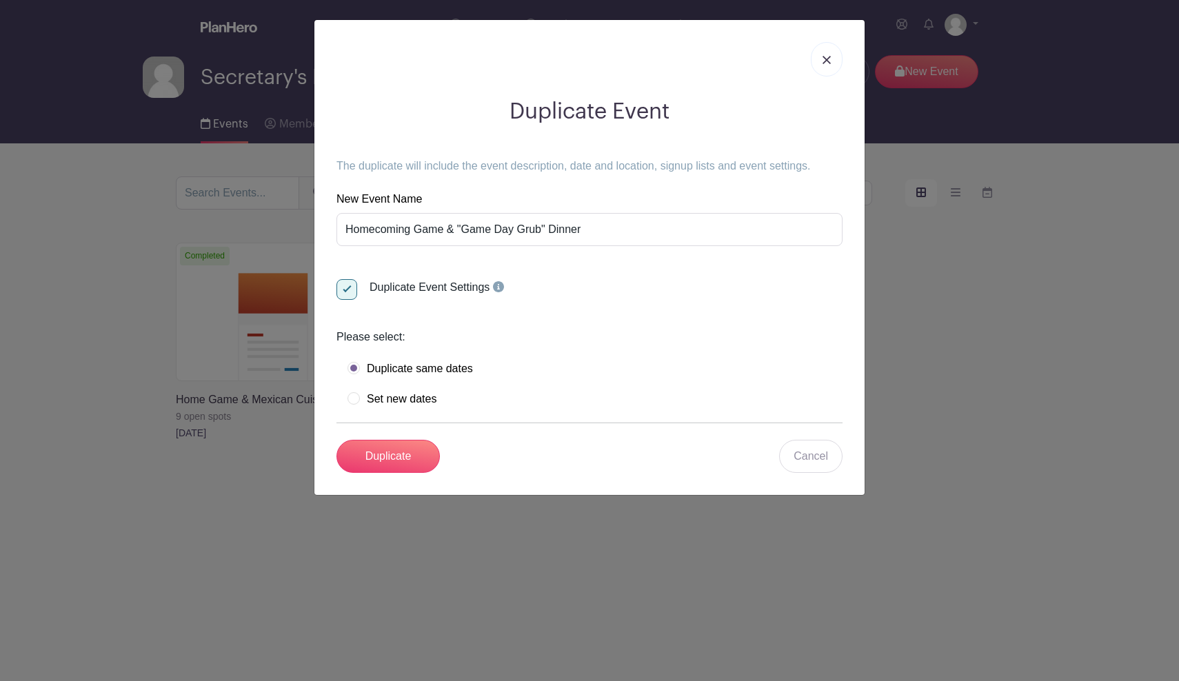
click at [403, 401] on label "Set new dates" at bounding box center [391, 399] width 89 height 14
radio input "true"
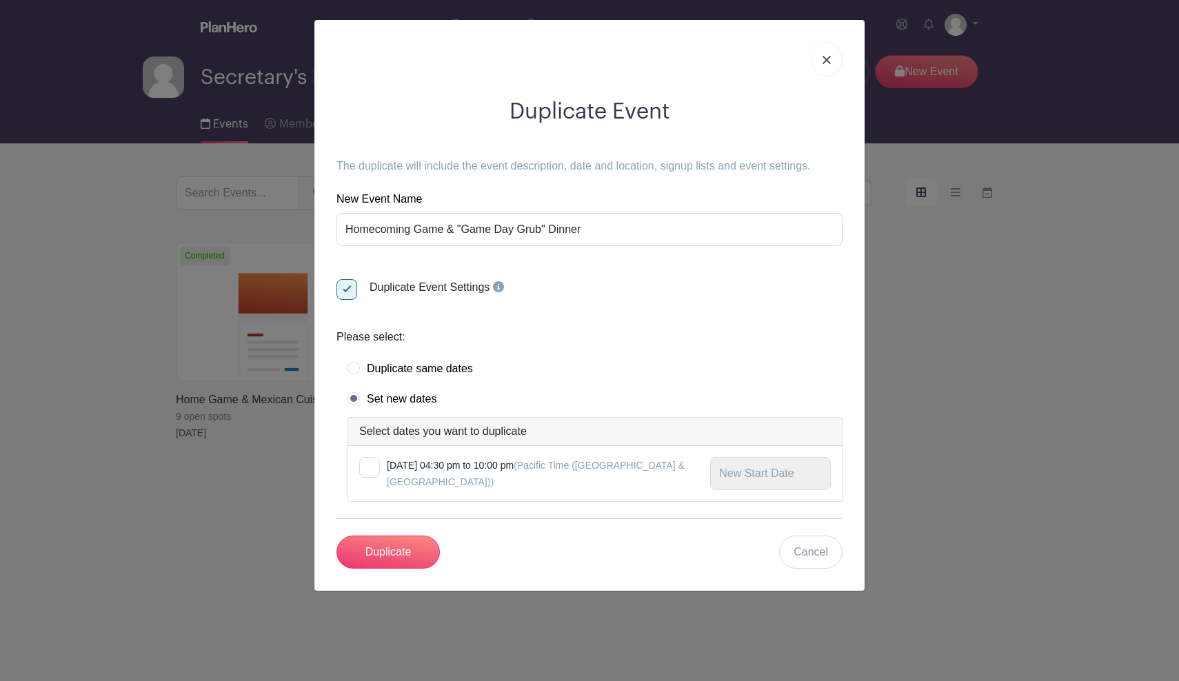
click at [372, 469] on div at bounding box center [369, 467] width 21 height 21
click at [368, 466] on input "checkbox" at bounding box center [363, 461] width 9 height 9
checkbox input "true"
click at [776, 471] on input "text" at bounding box center [770, 473] width 121 height 33
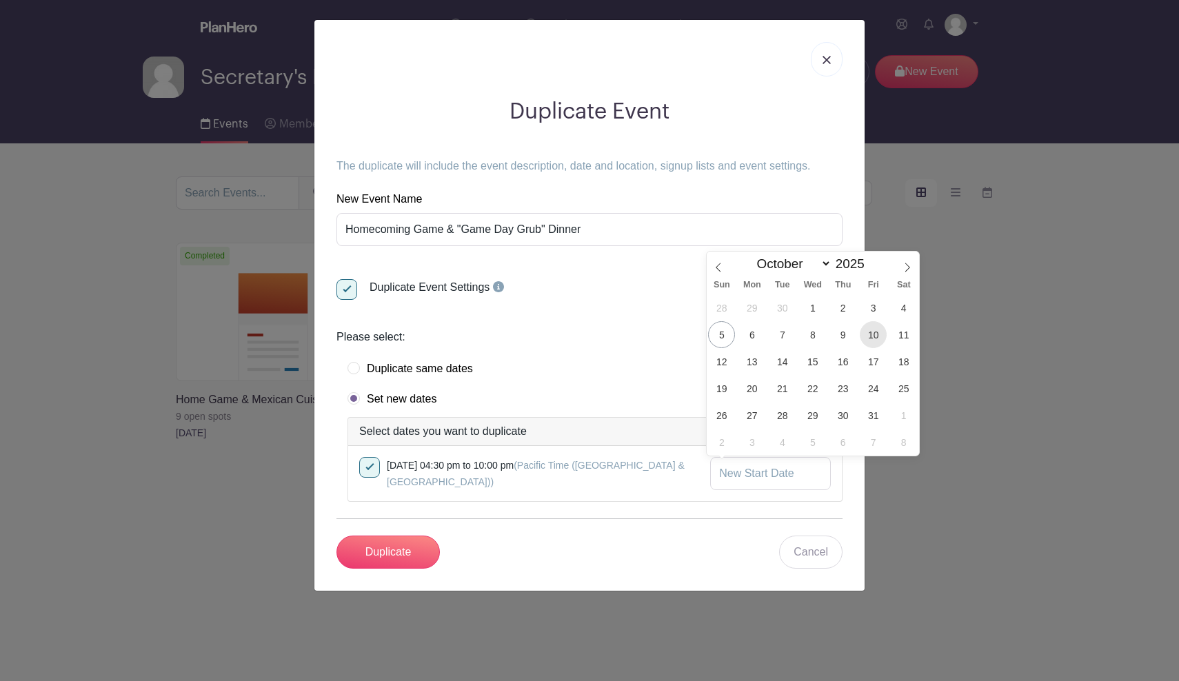
click at [875, 333] on span "10" at bounding box center [873, 334] width 27 height 27
type input "Oct 10 2025"
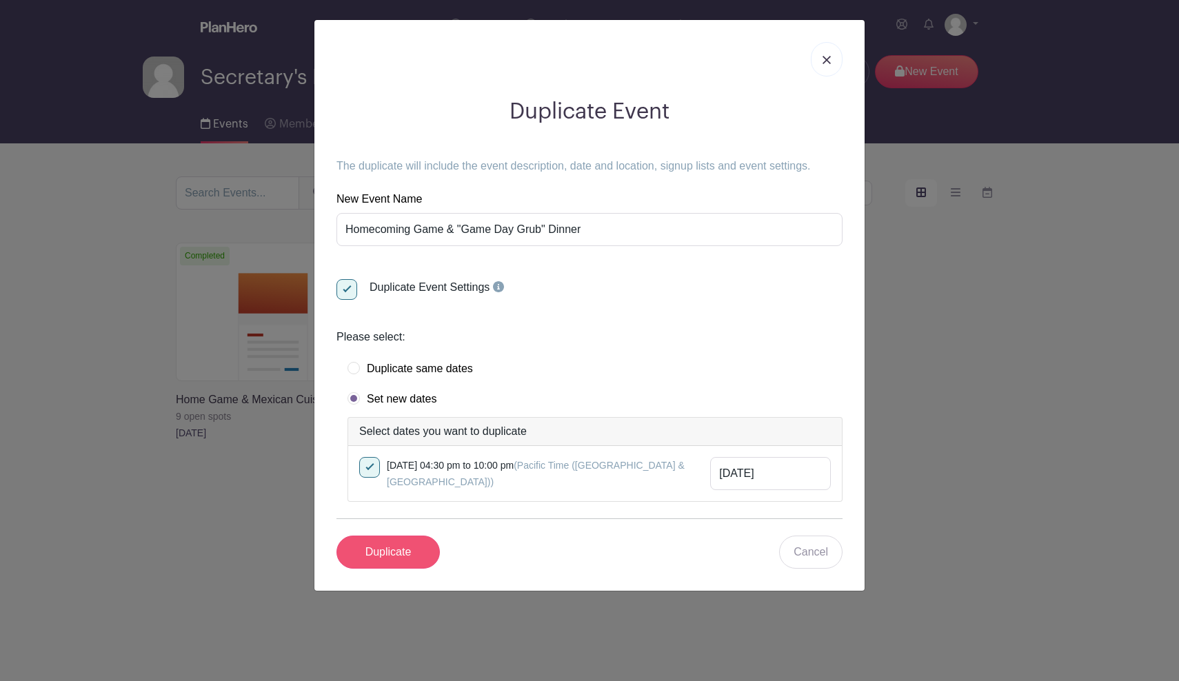
click at [409, 552] on input "Duplicate" at bounding box center [387, 552] width 103 height 33
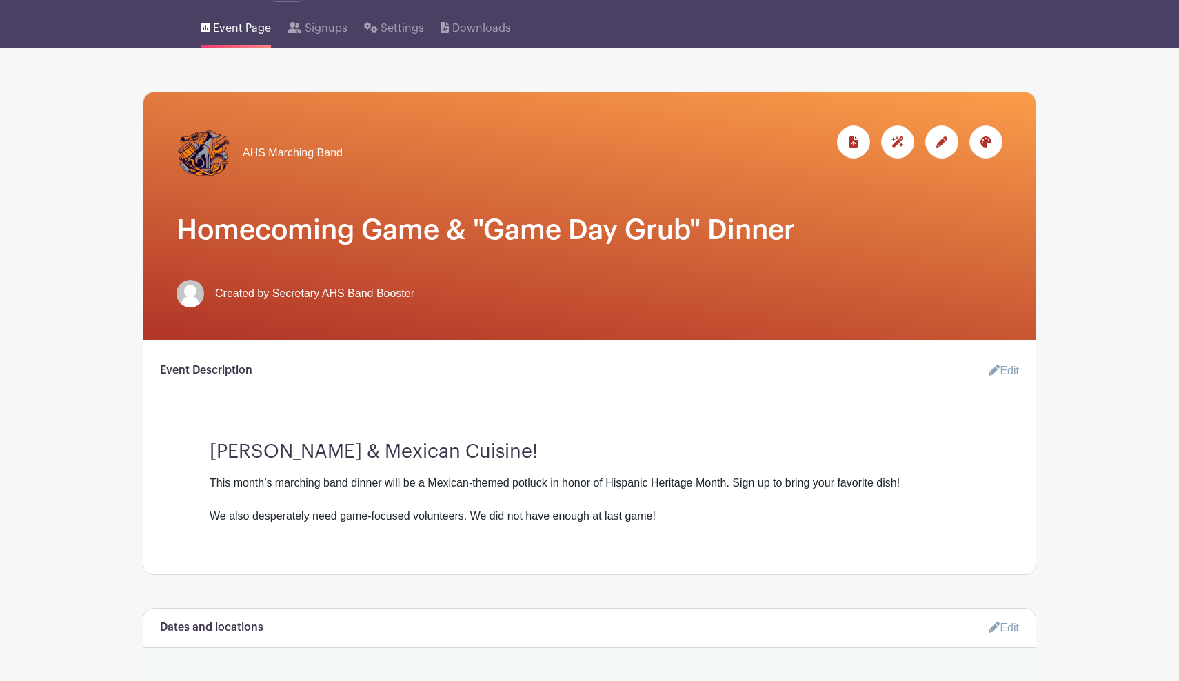
scroll to position [168, 0]
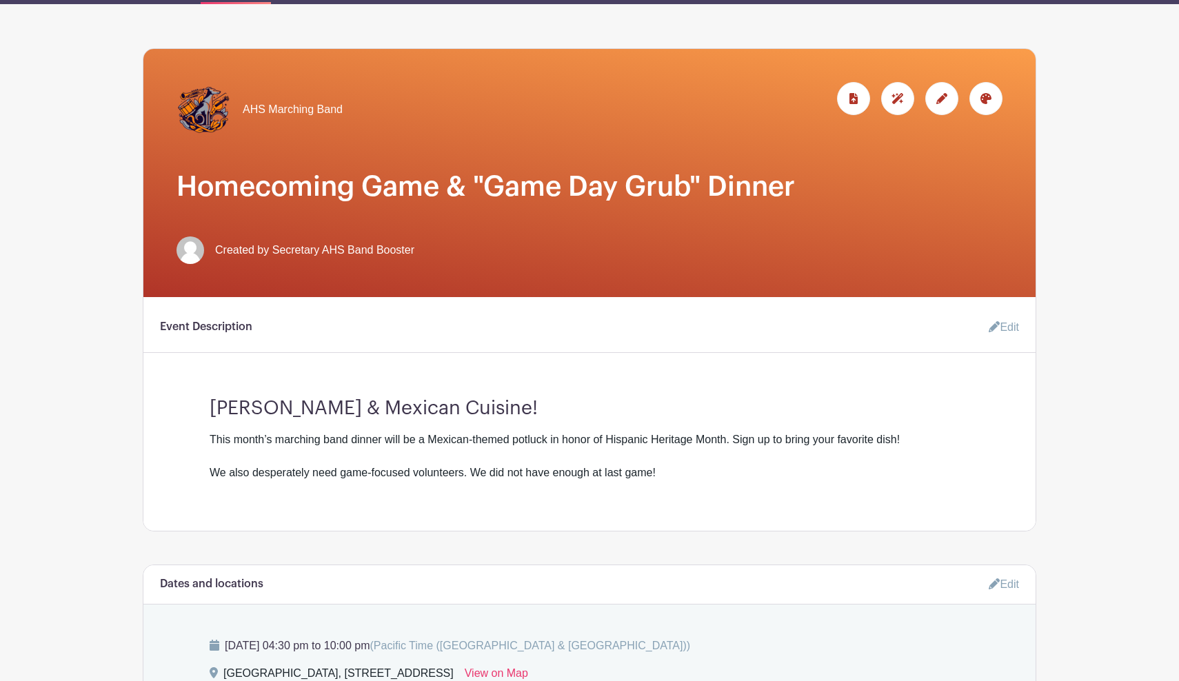
click at [997, 332] on link "Edit" at bounding box center [997, 328] width 41 height 28
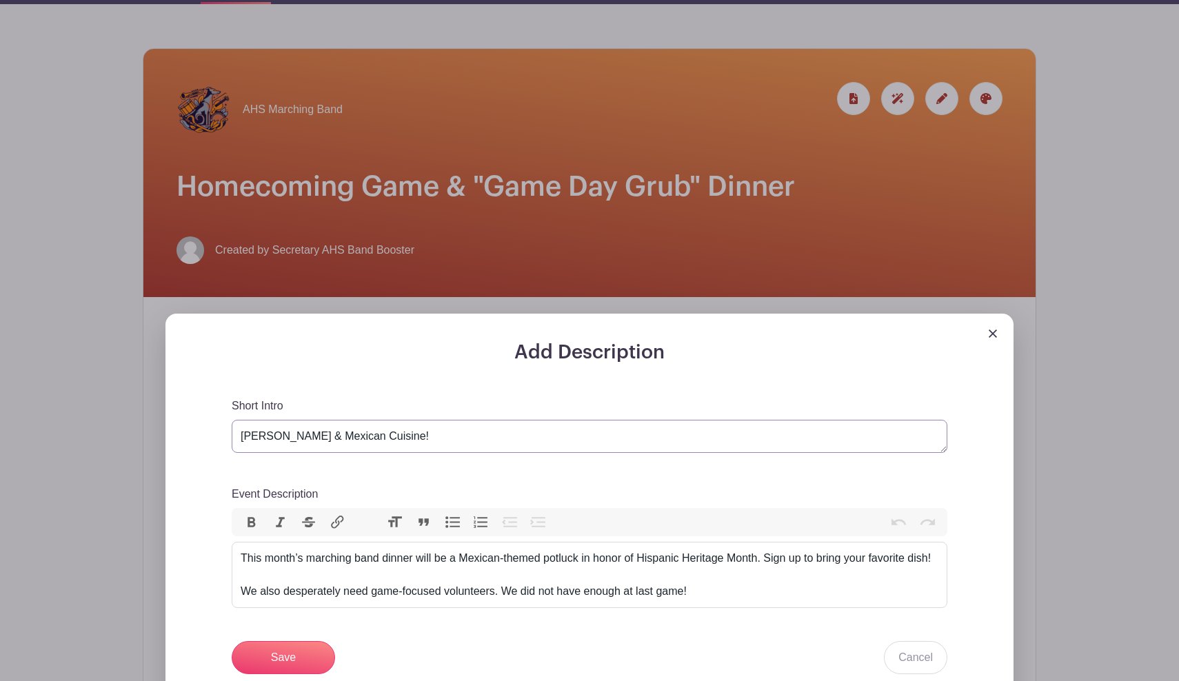
click at [278, 436] on textarea "Templeton & Mexican Cuisine!" at bounding box center [589, 436] width 715 height 33
drag, startPoint x: 420, startPoint y: 441, endPoint x: 321, endPoint y: 436, distance: 99.4
click at [321, 436] on textarea "Templeton & Mexican Cuisine!" at bounding box center [589, 436] width 715 height 33
type textarea "Homecoming & Game Day Grub!"
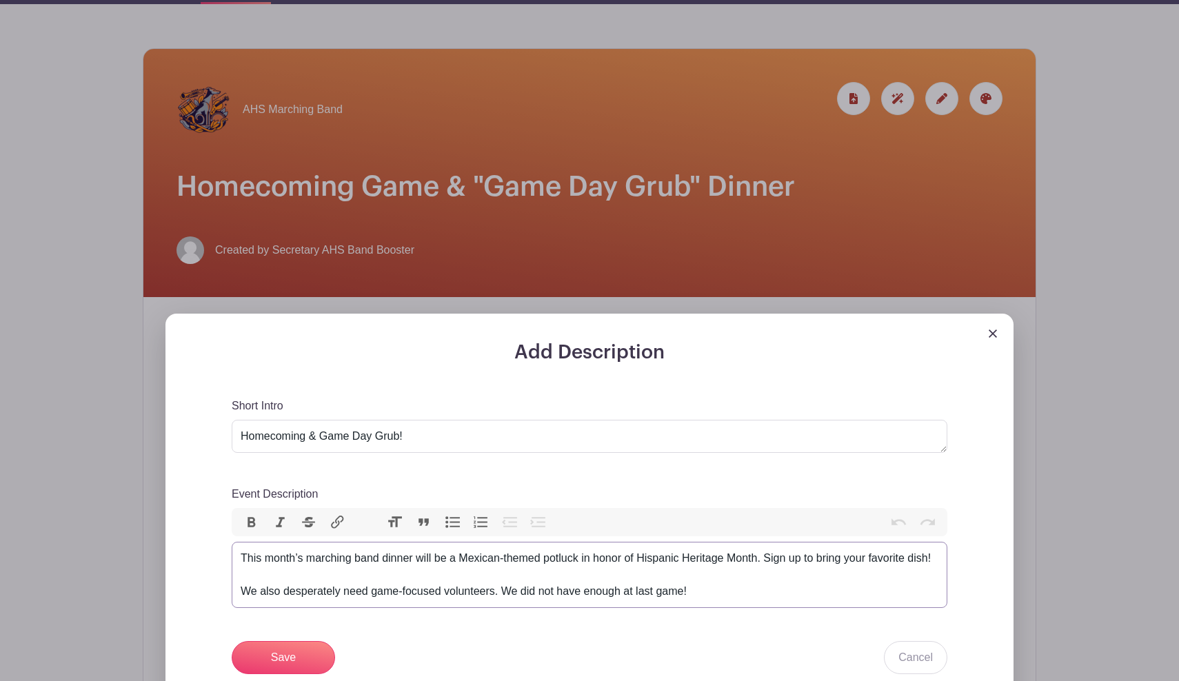
drag, startPoint x: 404, startPoint y: 593, endPoint x: 396, endPoint y: 592, distance: 7.6
click at [396, 592] on div "This month’s marching band dinner will be a Mexican-themed potluck in honor of …" at bounding box center [590, 575] width 698 height 50
drag, startPoint x: 765, startPoint y: 559, endPoint x: 456, endPoint y: 552, distance: 309.6
click at [456, 552] on div "This month’s marching band dinner will be a Mexican-themed potluck in honor of …" at bounding box center [590, 575] width 698 height 50
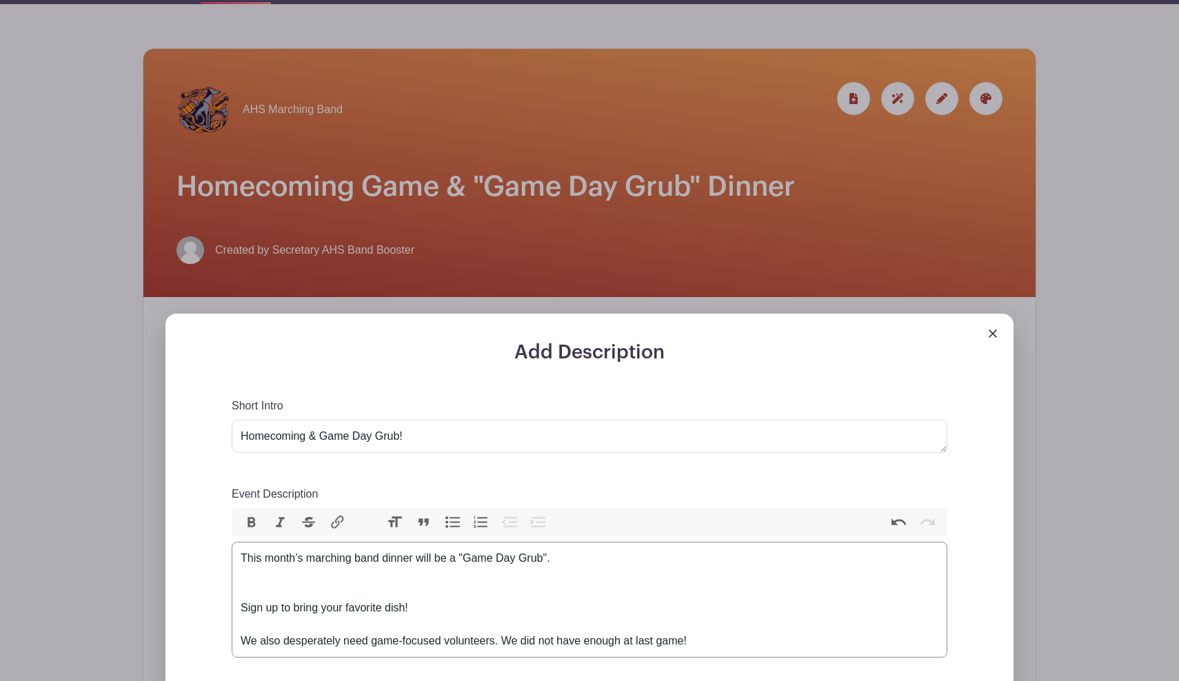
paste trix-editor "<div>This month’s marching band dinner will be a "Game Day Grub".<br>Think crow…"
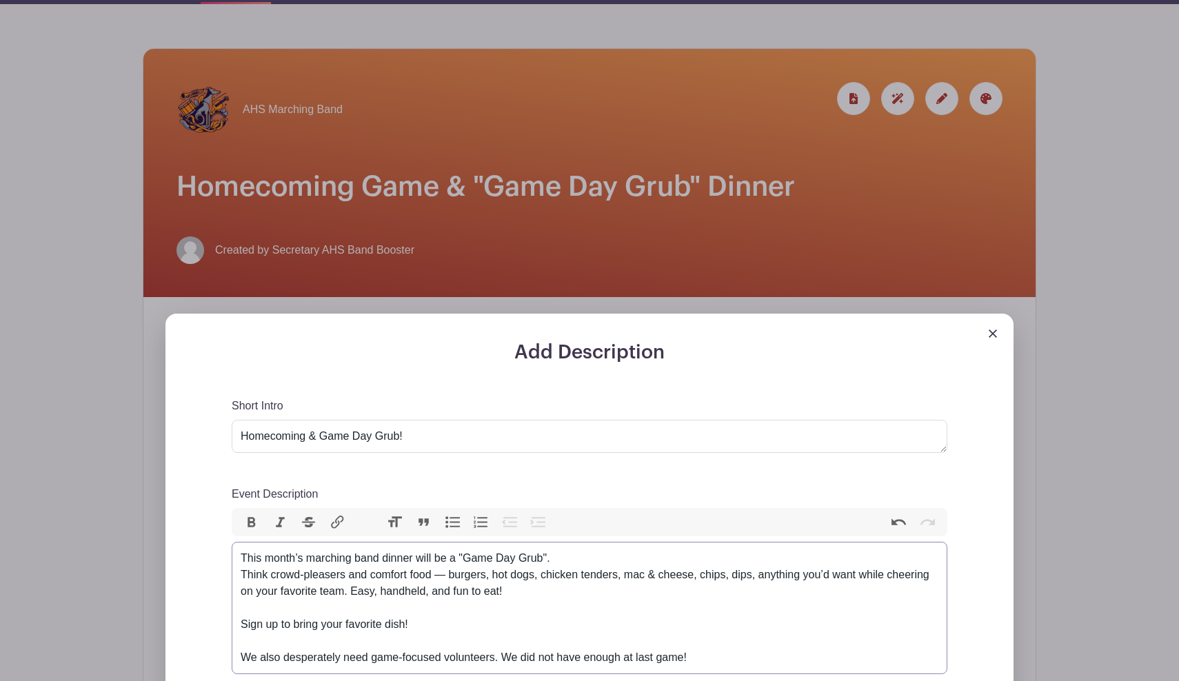
click at [243, 576] on div "This month’s marching band dinner will be a "Game Day Grub". Think crowd-please…" at bounding box center [590, 608] width 698 height 116
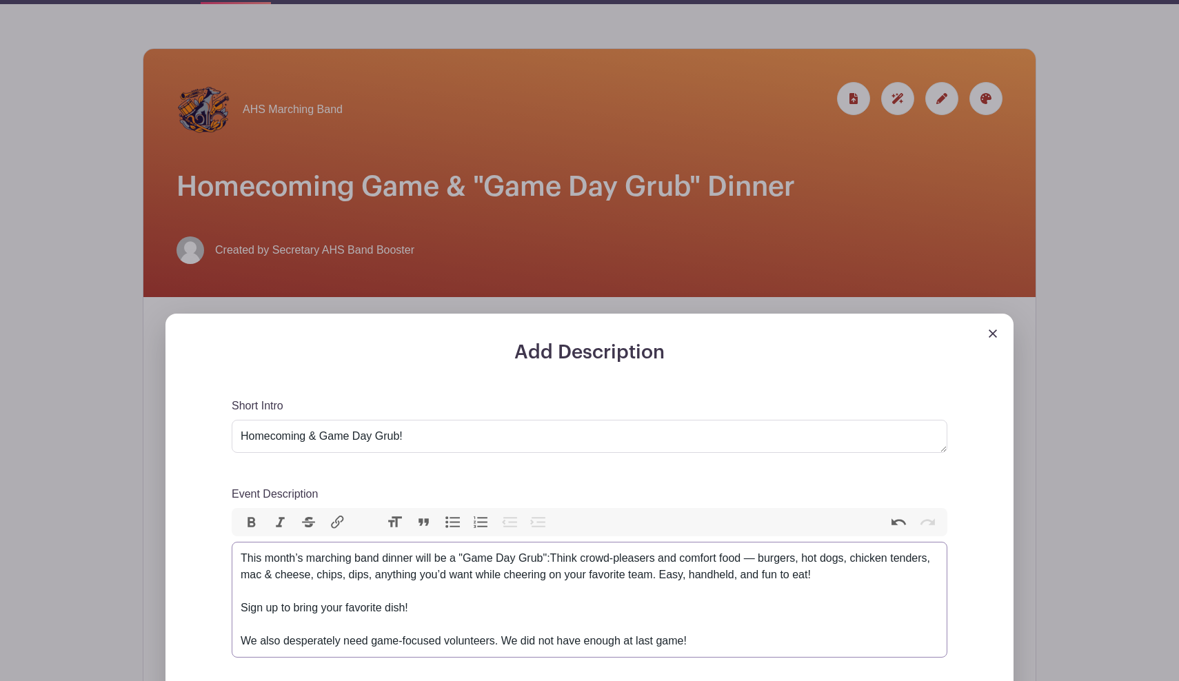
type trix-editor "<div>This month’s marching band dinner will be a "Game Day Grub": think crowd-p…"
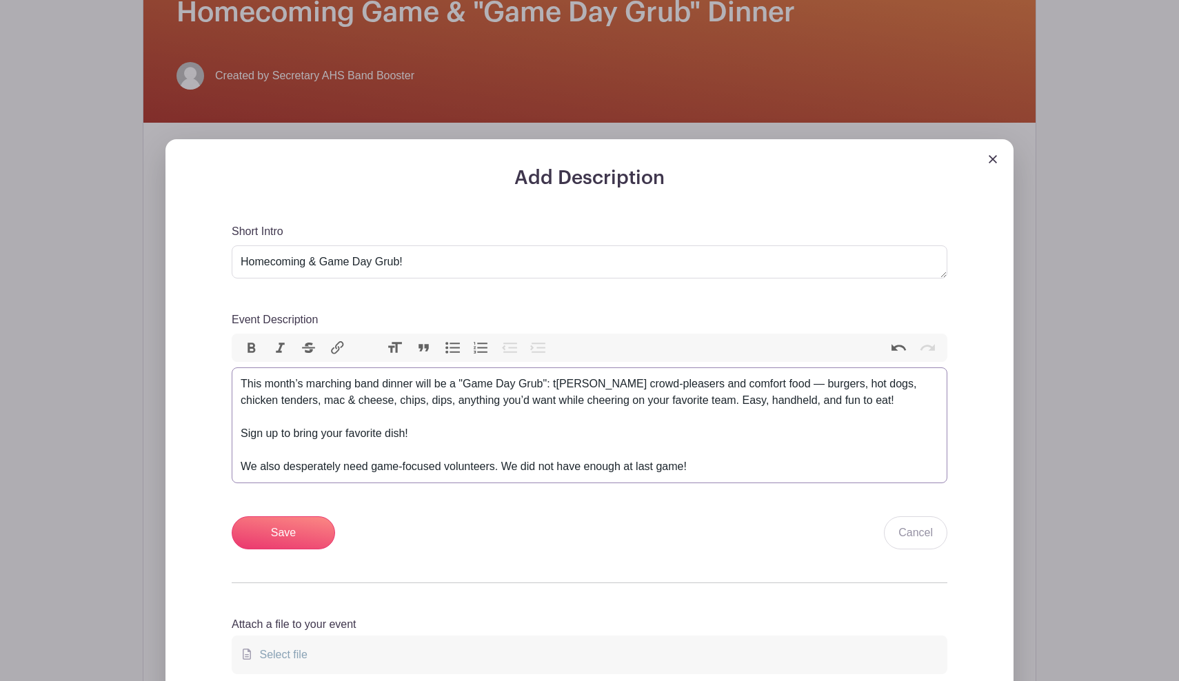
scroll to position [343, 0]
click at [301, 536] on input "Save" at bounding box center [283, 532] width 103 height 33
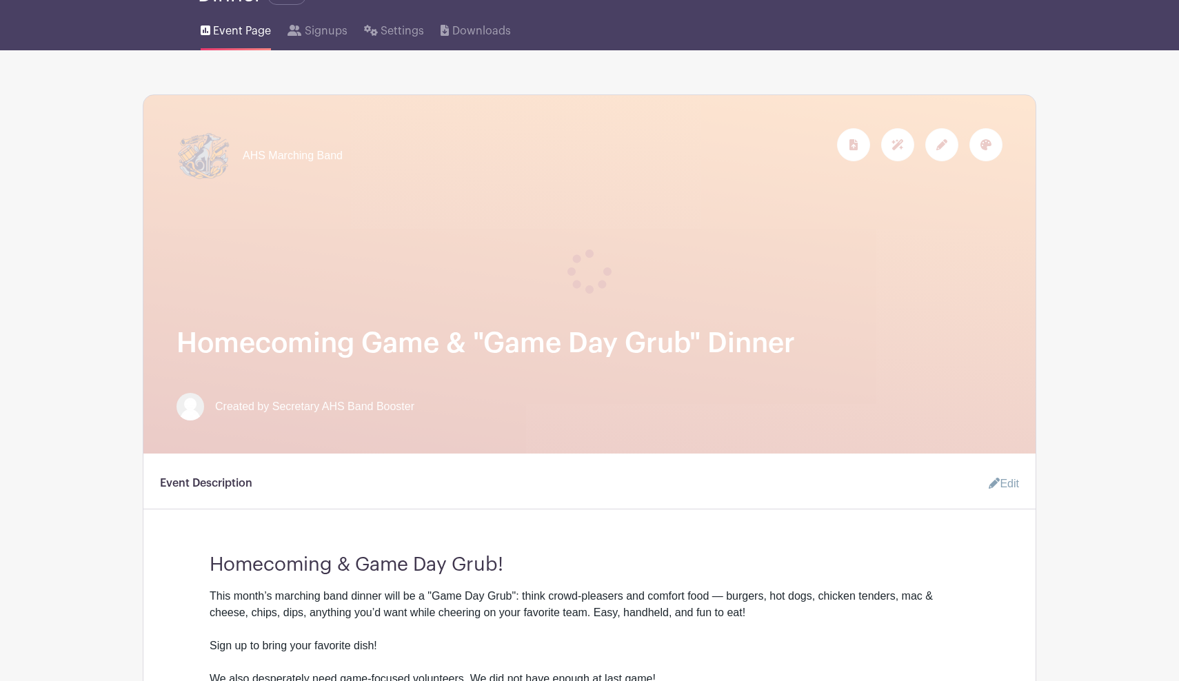
scroll to position [9, 0]
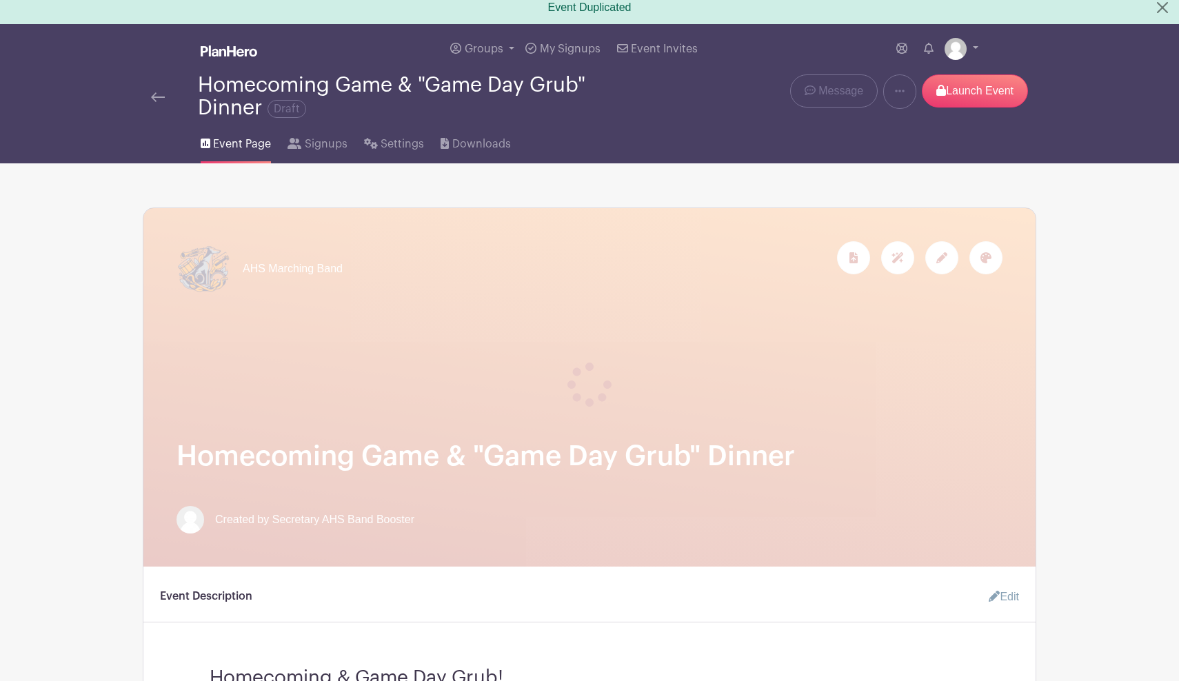
click at [618, 295] on div "AHS Marching Band" at bounding box center [589, 268] width 826 height 55
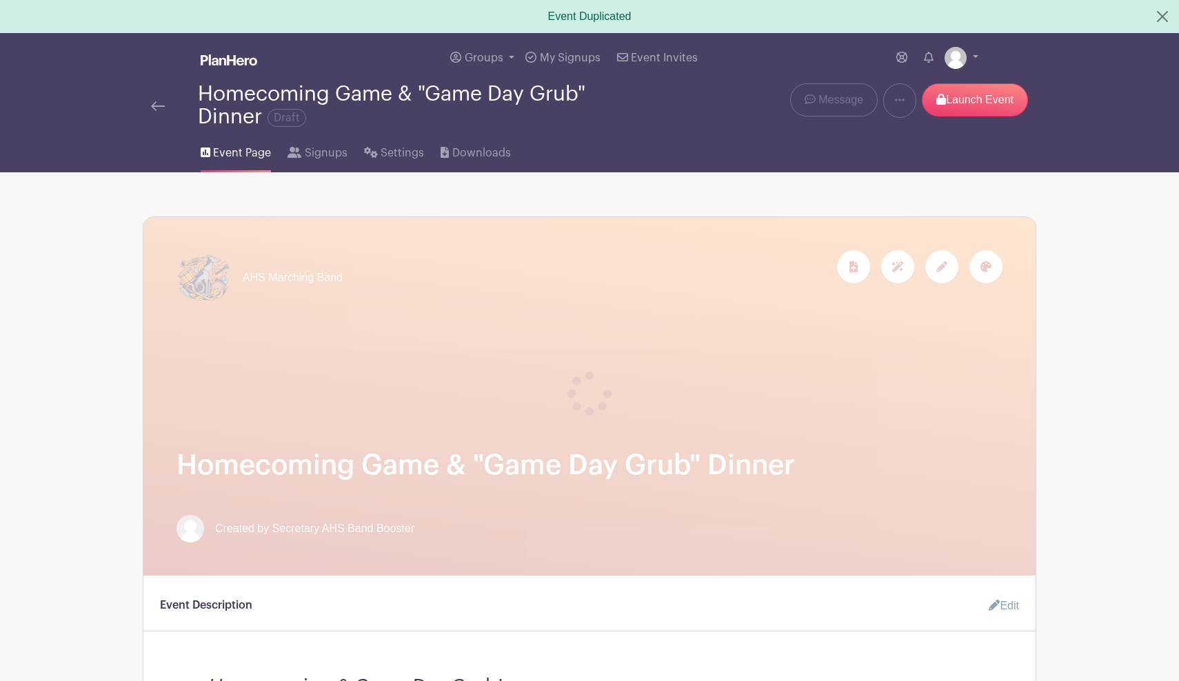
scroll to position [0, 0]
click at [963, 102] on p "Launch Event" at bounding box center [975, 99] width 106 height 33
click at [161, 108] on img at bounding box center [158, 106] width 14 height 10
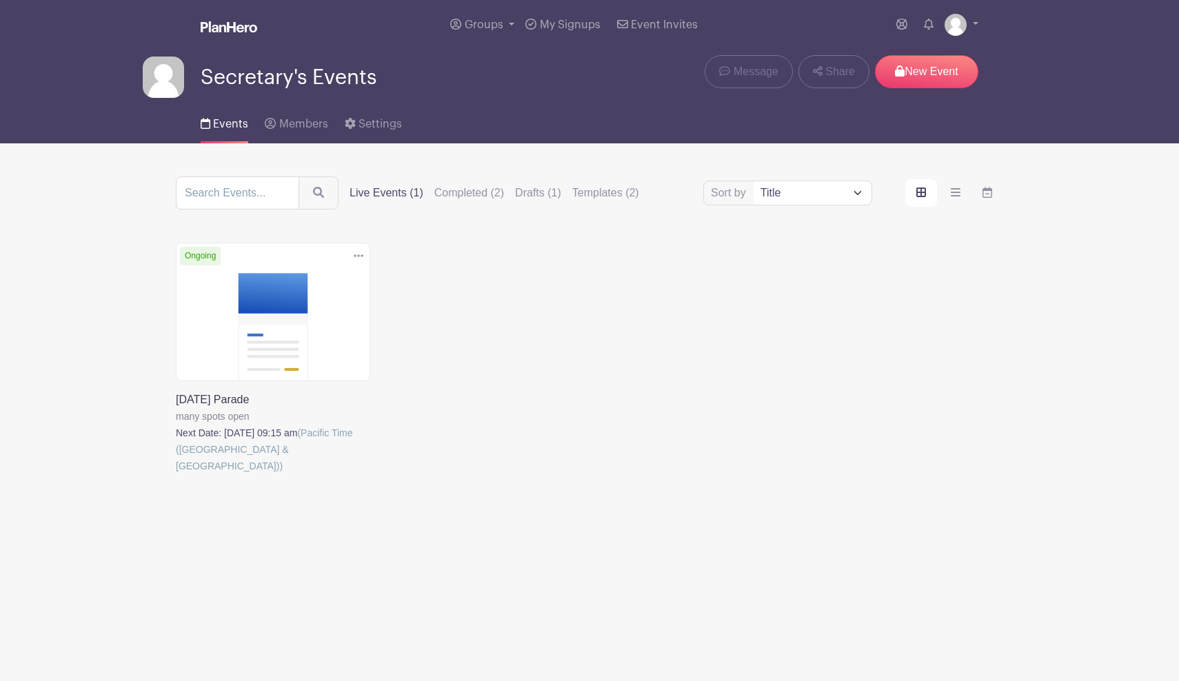
click at [356, 261] on icon at bounding box center [359, 255] width 10 height 11
click at [176, 474] on link at bounding box center [176, 474] width 0 height 0
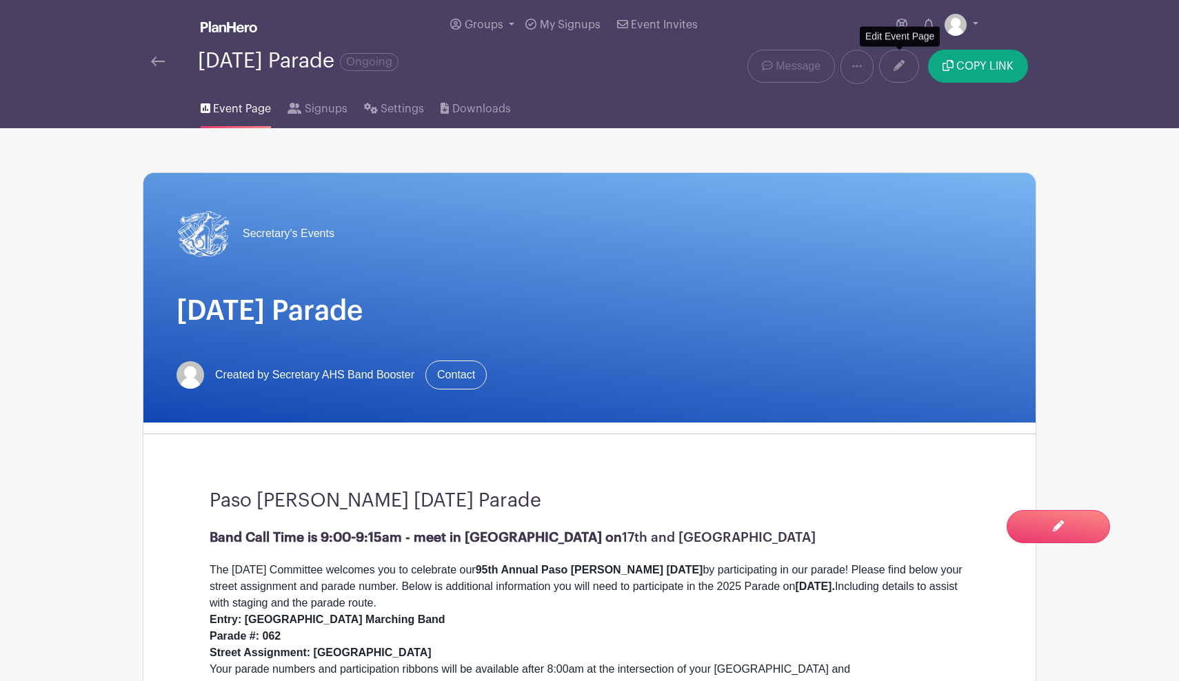
click at [904, 64] on icon at bounding box center [898, 65] width 11 height 11
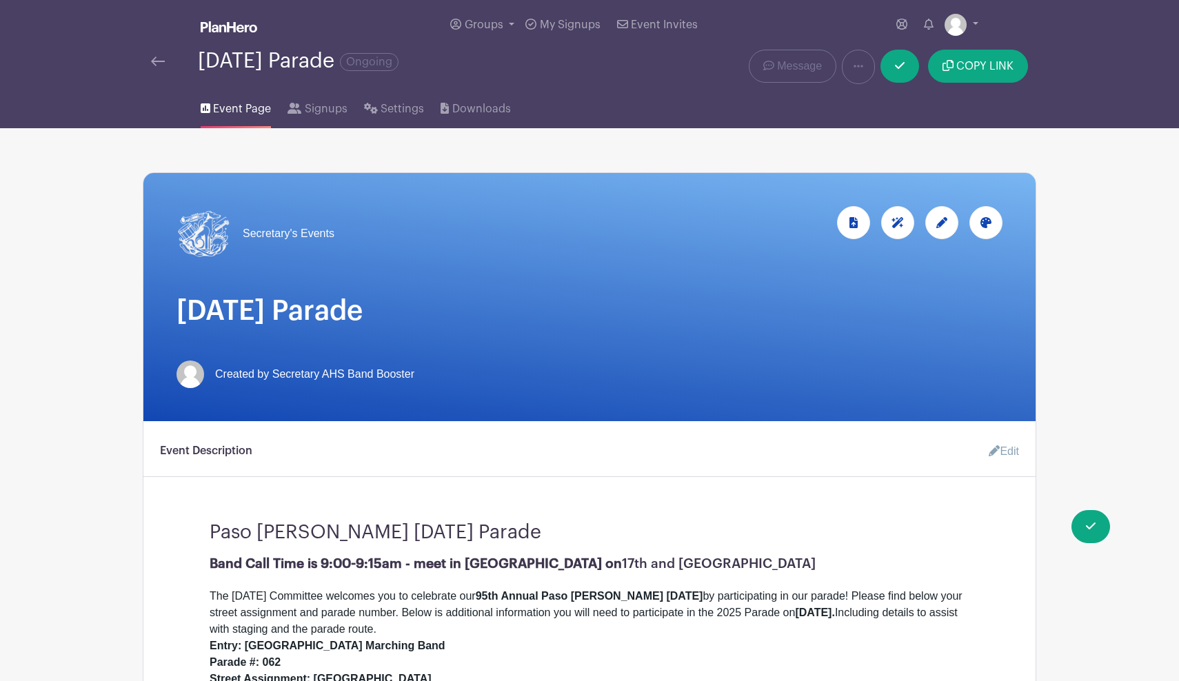
click at [940, 230] on div at bounding box center [941, 222] width 33 height 33
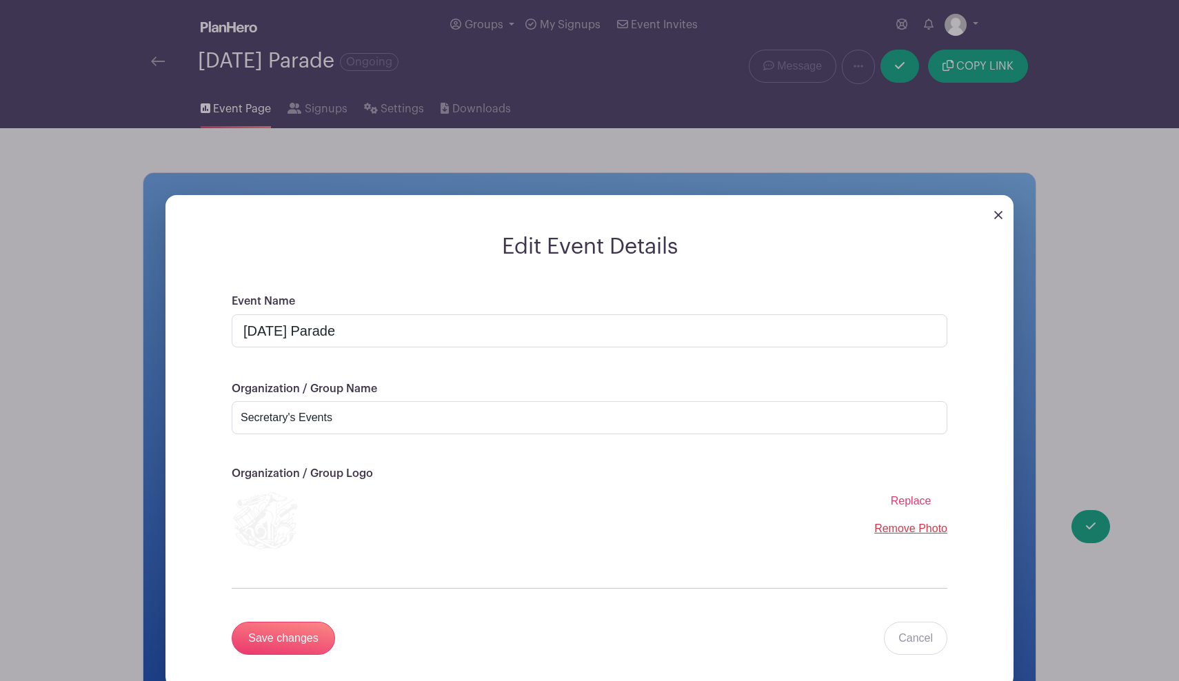
click at [572, 173] on div "Edit Event Details Event Name Pioneer Day Parade Organization / Group Name Secr…" at bounding box center [589, 452] width 892 height 559
click at [320, 173] on div "Edit Event Details Event Name Pioneer Day Parade Organization / Group Name Secr…" at bounding box center [589, 452] width 892 height 559
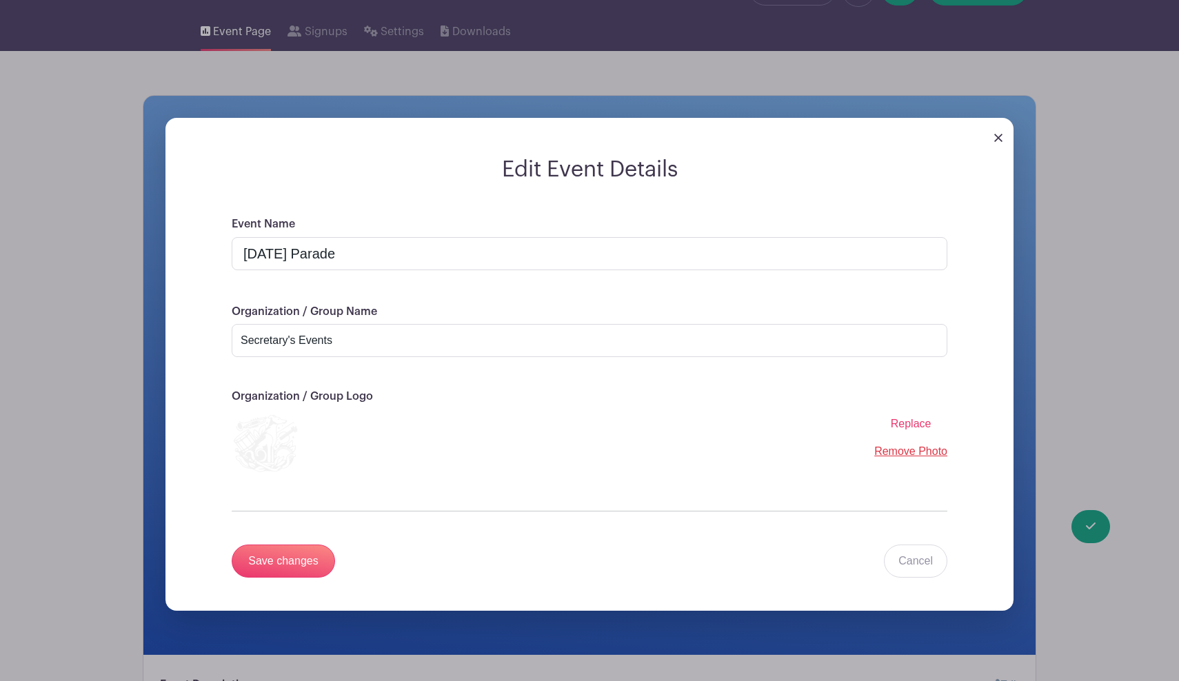
scroll to position [117, 0]
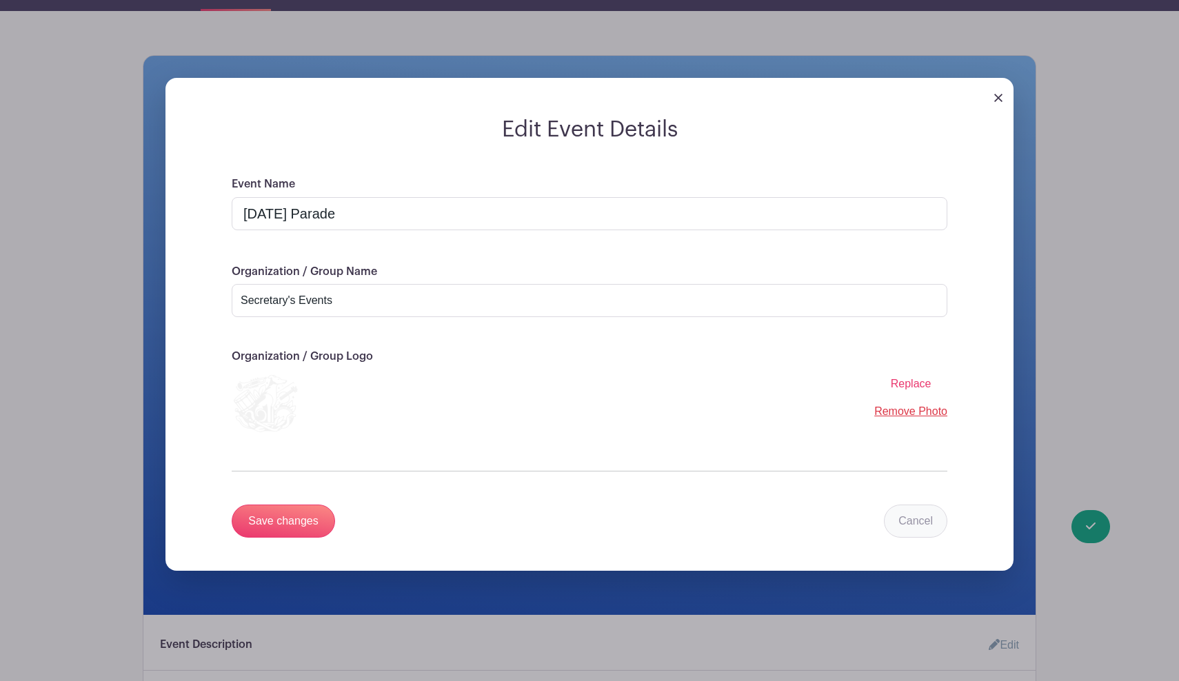
click at [914, 527] on link "Cancel" at bounding box center [915, 521] width 63 height 33
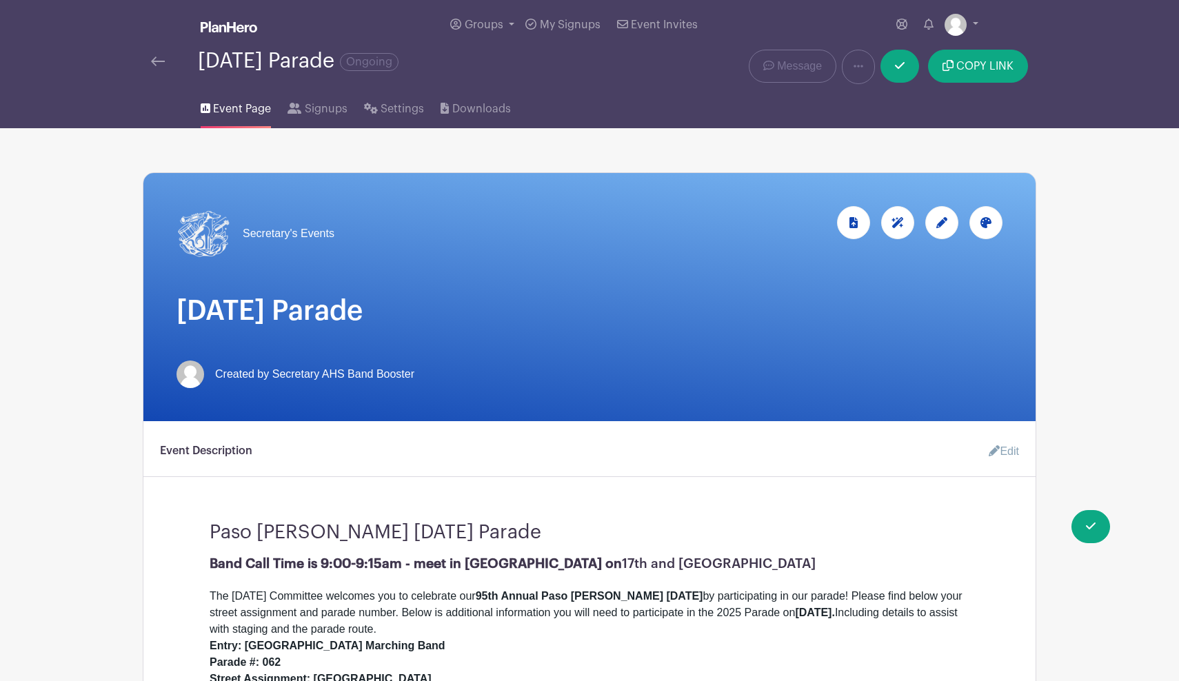
scroll to position [0, 0]
click at [157, 65] on img at bounding box center [158, 62] width 14 height 10
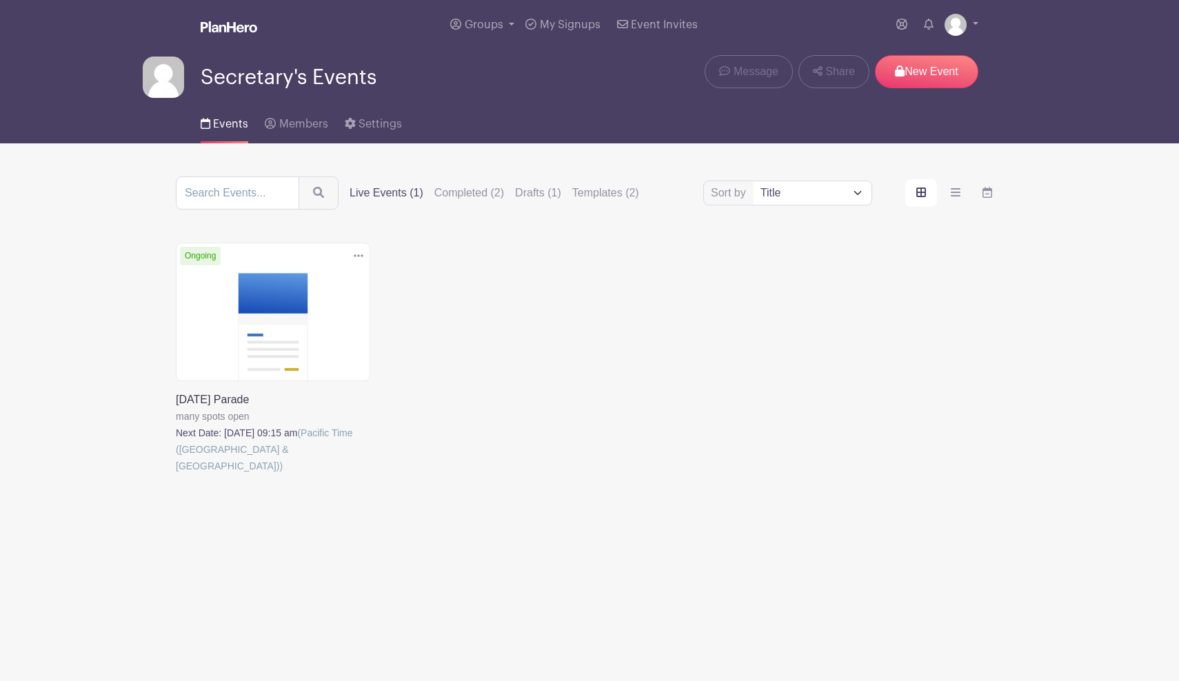
click at [359, 257] on icon at bounding box center [359, 255] width 10 height 3
click at [324, 314] on link "Delete" at bounding box center [313, 309] width 109 height 22
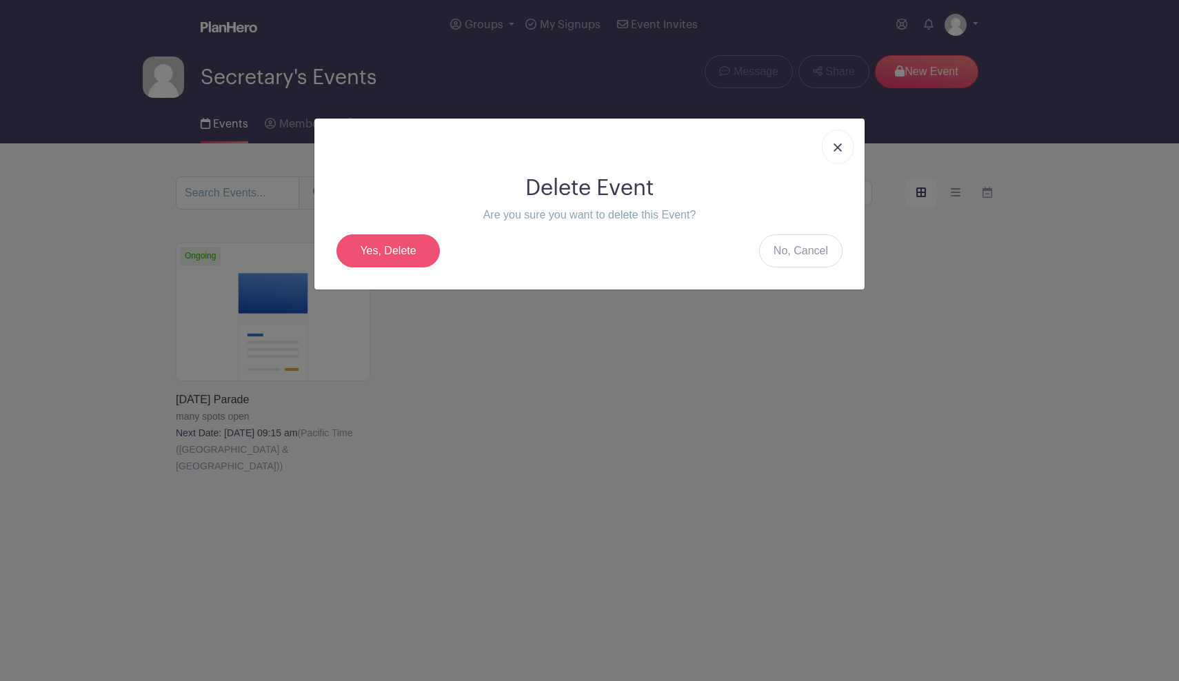
click at [399, 256] on link "Yes, Delete" at bounding box center [387, 250] width 103 height 33
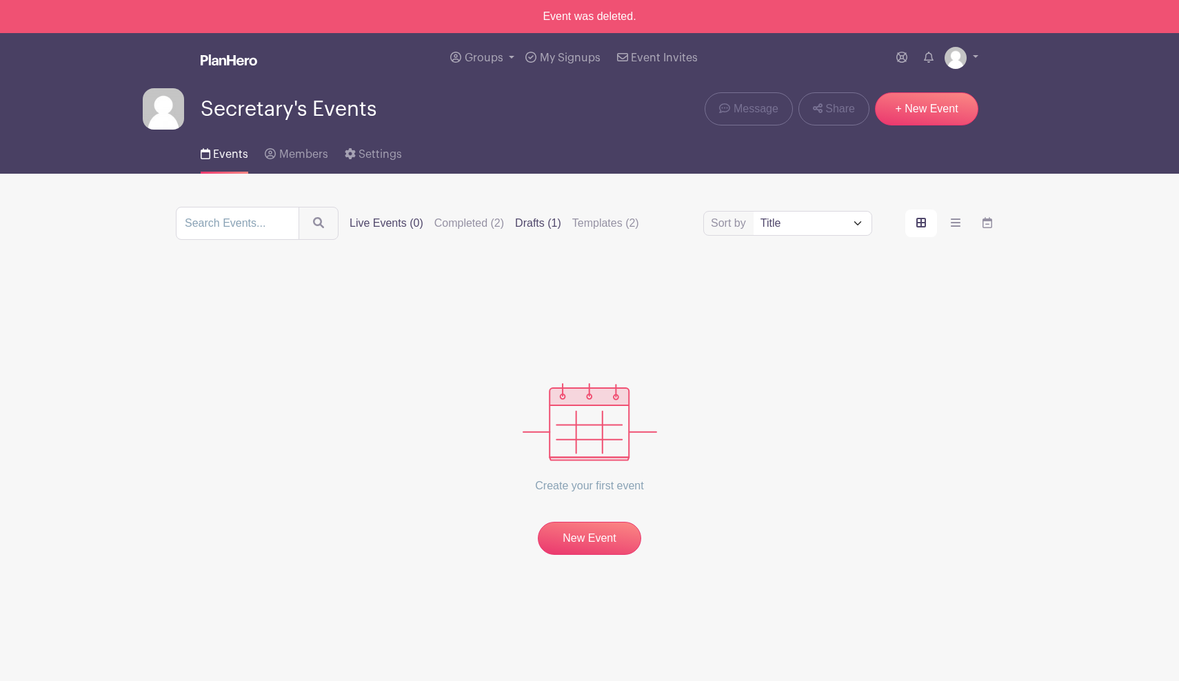
click at [540, 222] on label "Drafts (1)" at bounding box center [538, 223] width 46 height 17
click at [0, 0] on input "Drafts (1)" at bounding box center [0, 0] width 0 height 0
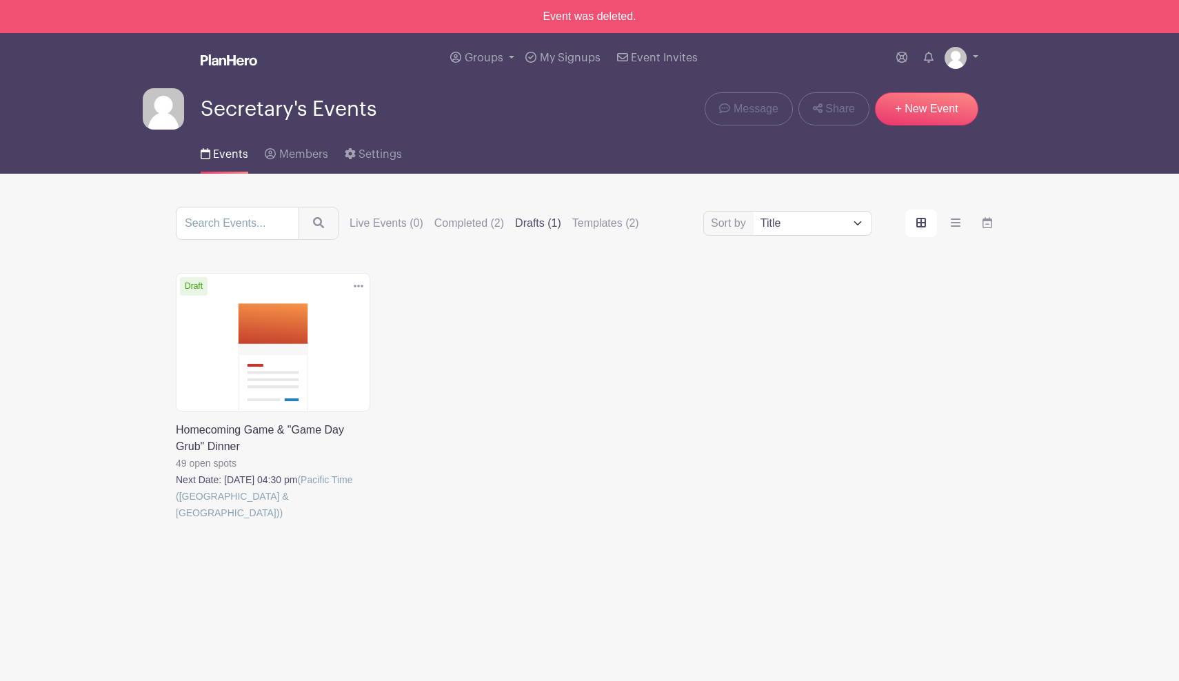
click at [176, 521] on link at bounding box center [176, 521] width 0 height 0
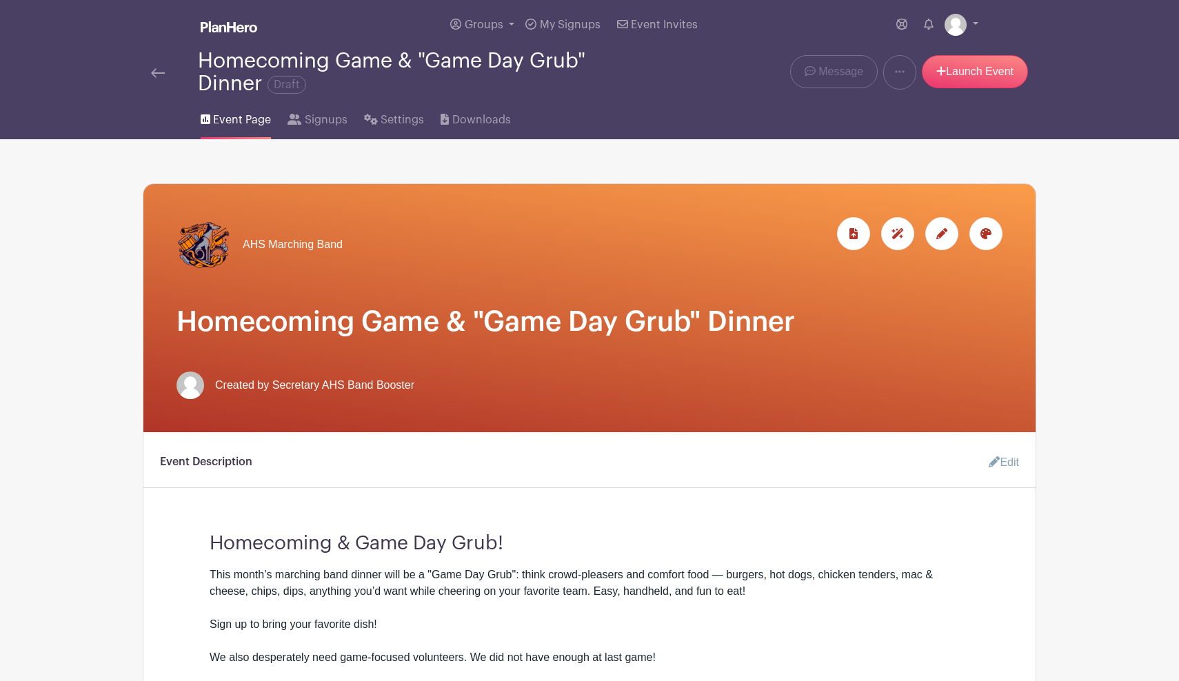
click at [940, 234] on icon at bounding box center [941, 233] width 11 height 11
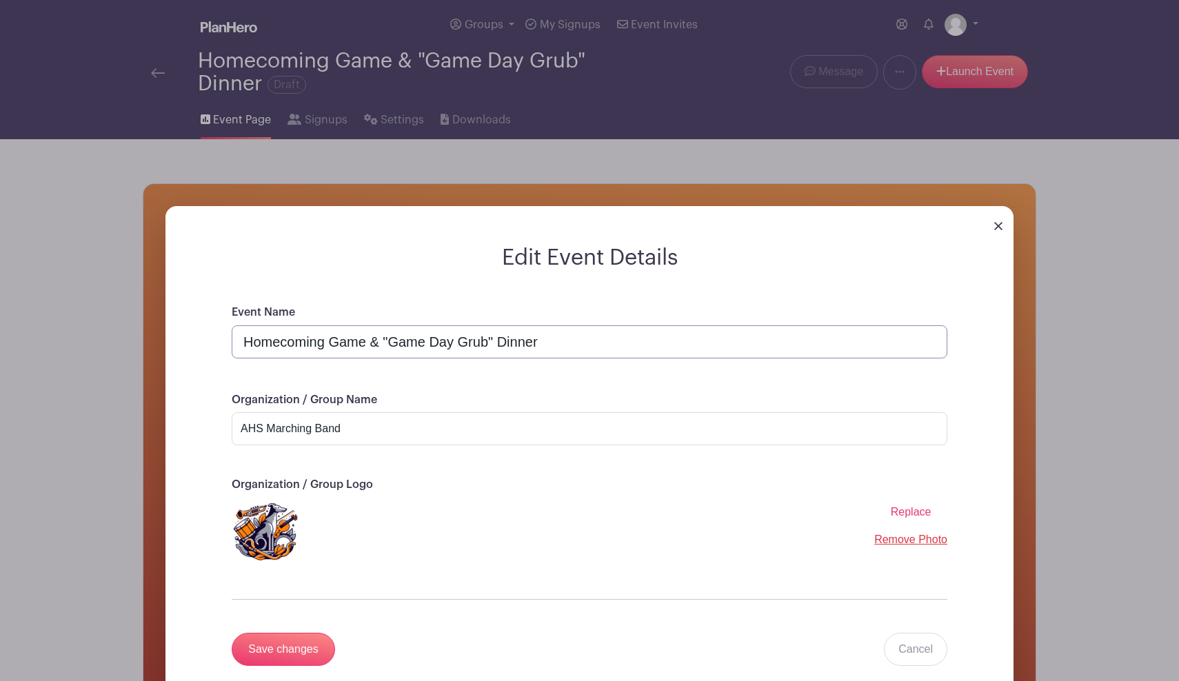
click at [243, 340] on input "Homecoming Game & "Game Day Grub" Dinner" at bounding box center [589, 341] width 715 height 33
drag, startPoint x: 380, startPoint y: 344, endPoint x: 367, endPoint y: 345, distance: 13.1
click at [367, 345] on input "Homecoming Game & "Game Day Grub" Dinner" at bounding box center [589, 341] width 715 height 33
click at [596, 345] on input "Homecoming Game - "Game Day Grub" Dinner" at bounding box center [589, 341] width 715 height 33
click at [538, 342] on input "Homecoming Game - "Game Day Grub" Dinner & Pioneer Day Parade!" at bounding box center [589, 341] width 715 height 33
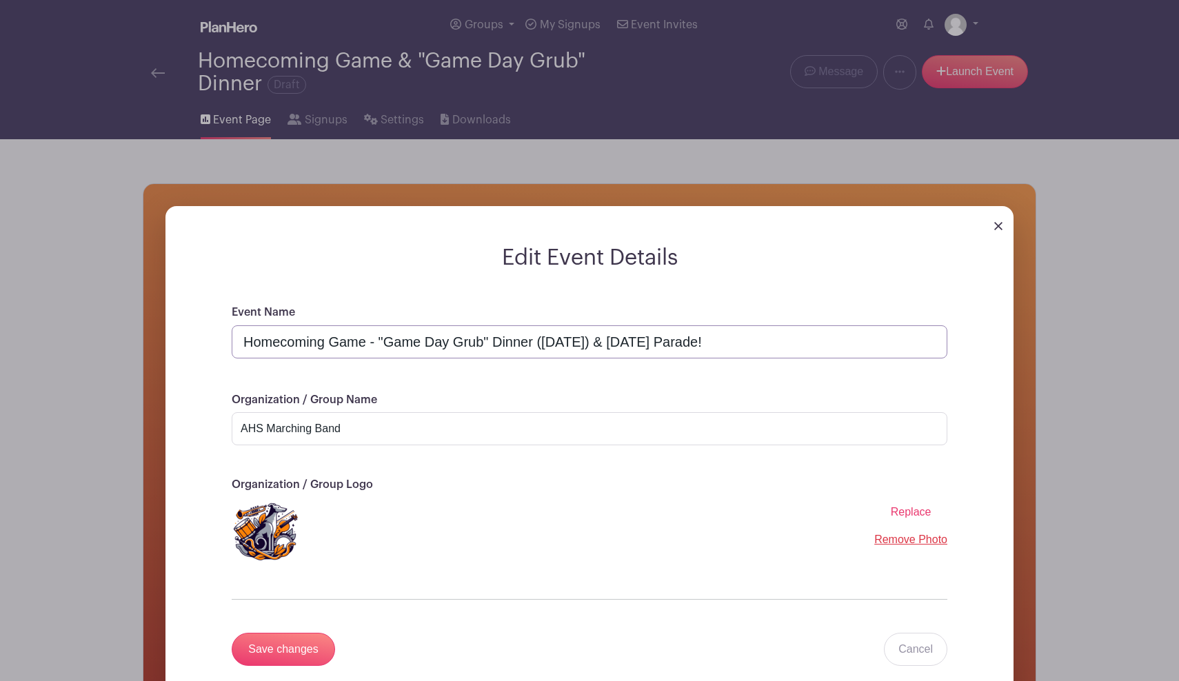
click at [775, 347] on input "Homecoming Game - "Game Day Grub" Dinner (Oct 10th) & Pioneer Day Parade!" at bounding box center [589, 341] width 715 height 33
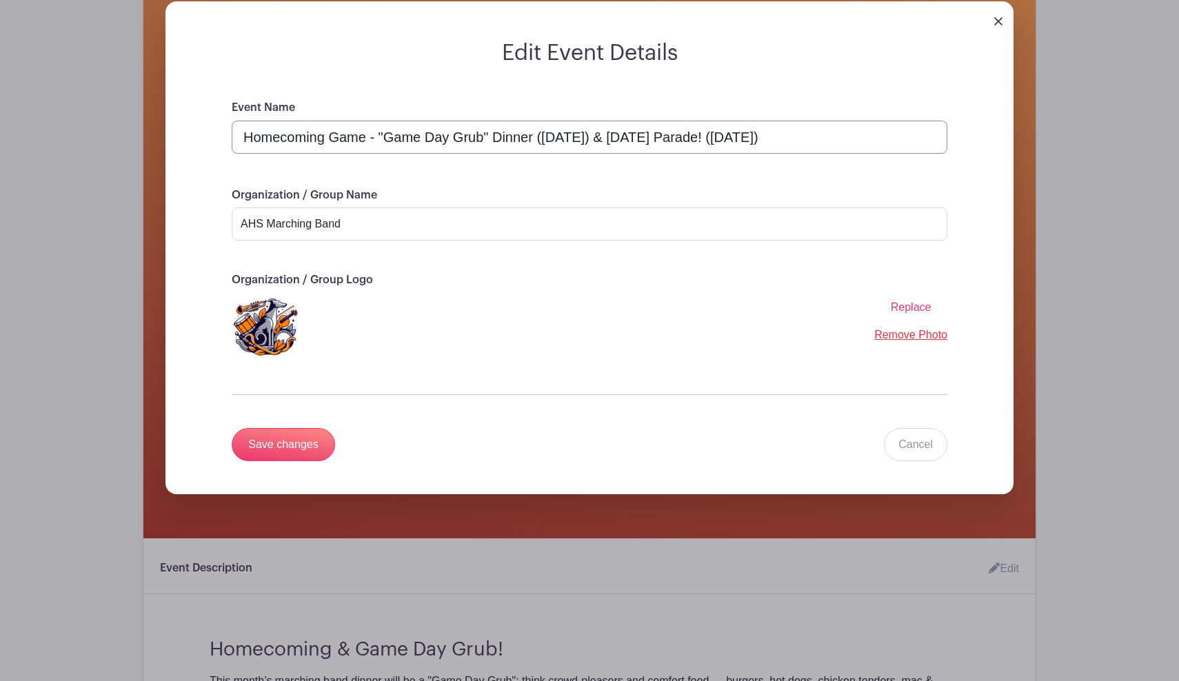
scroll to position [229, 0]
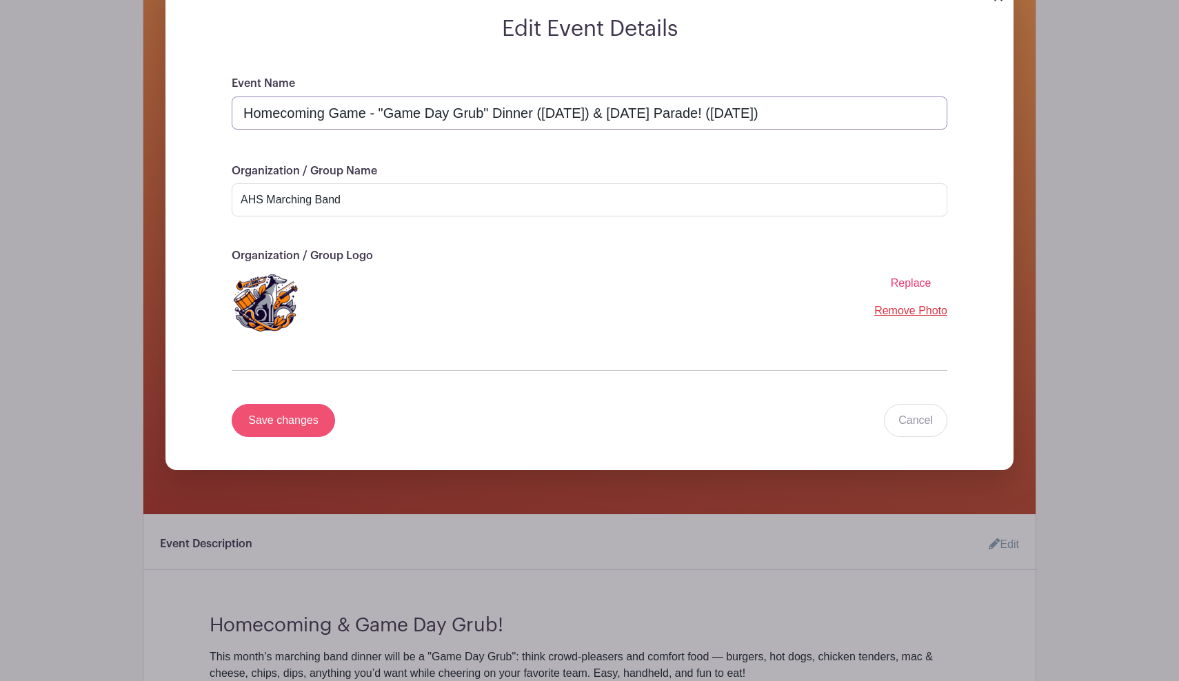
type input "Homecoming Game - "Game Day Grub" Dinner ([DATE]) & [DATE] Parade! ([DATE])"
click at [300, 421] on input "Save changes" at bounding box center [283, 420] width 103 height 33
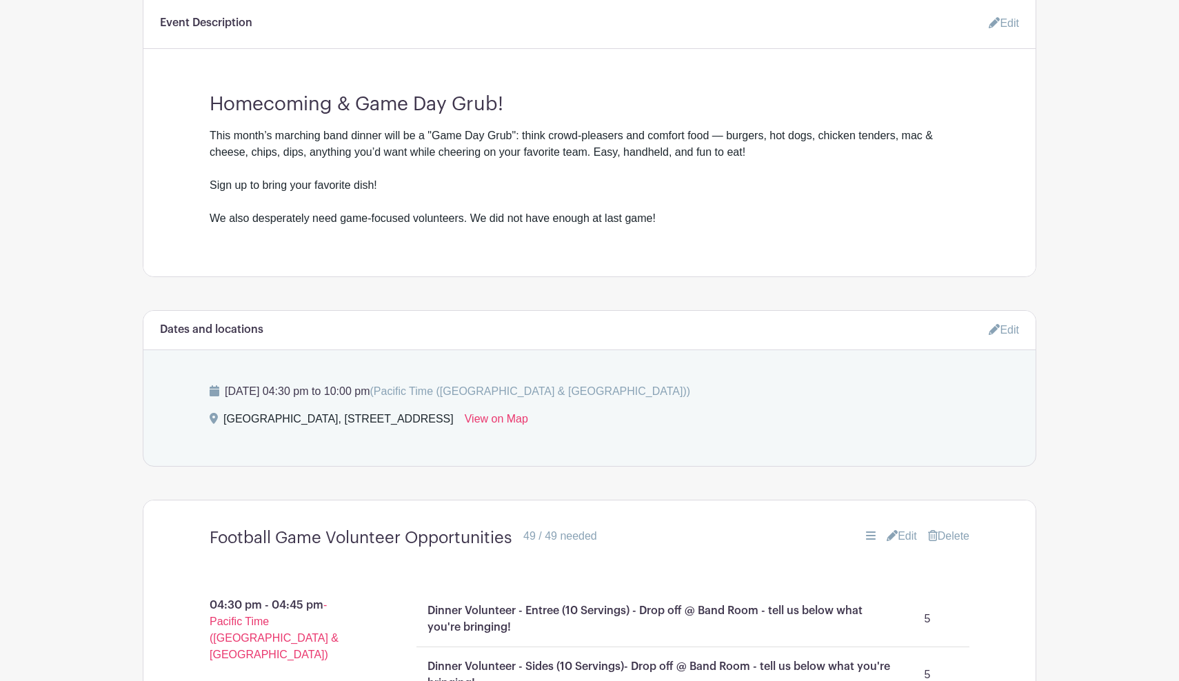
scroll to position [485, 0]
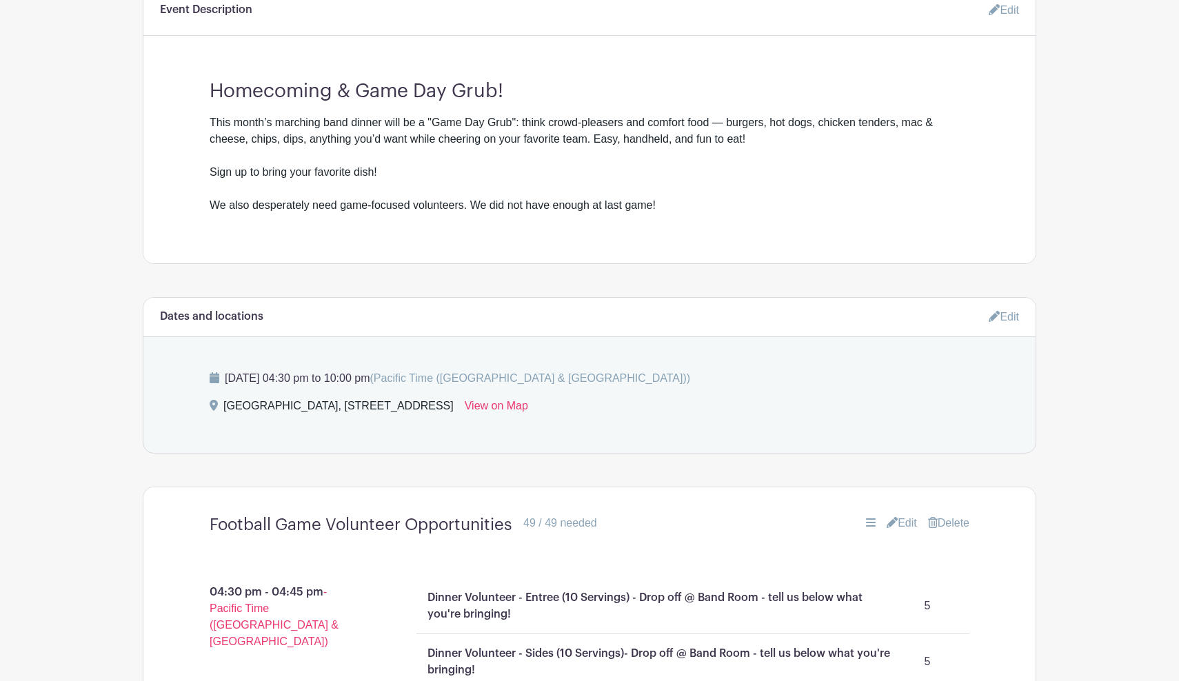
click at [1010, 316] on link "Edit" at bounding box center [1003, 316] width 30 height 23
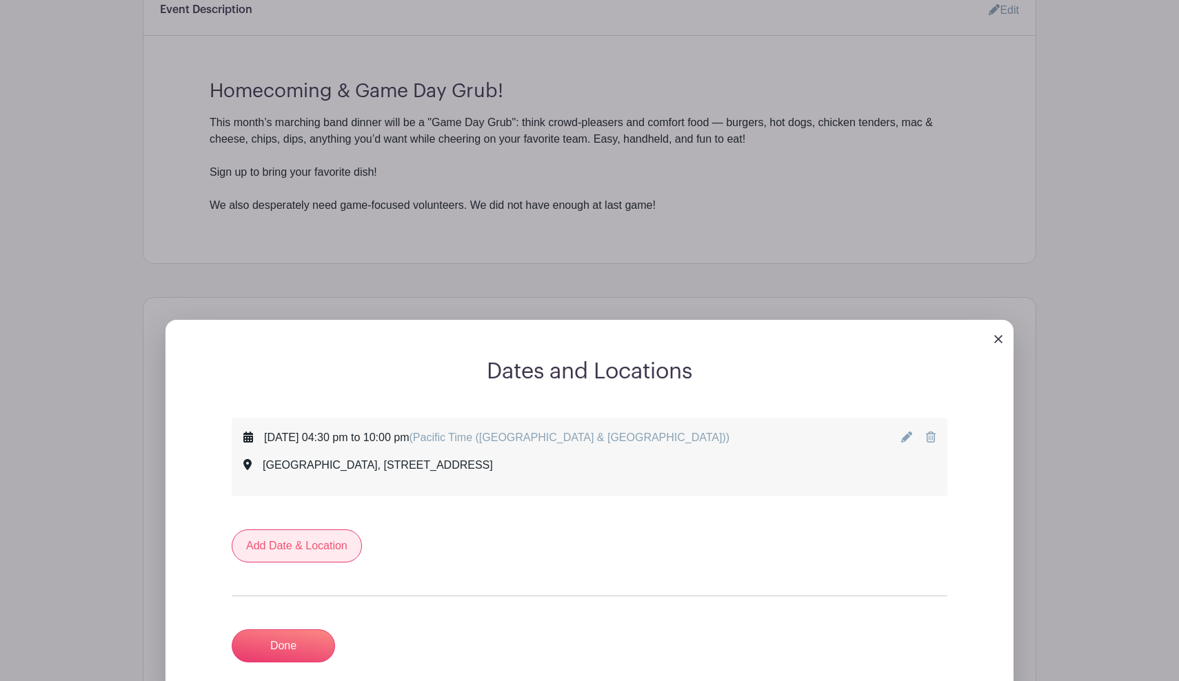
click at [315, 542] on link "Add Date & Location" at bounding box center [297, 545] width 130 height 33
select select "9"
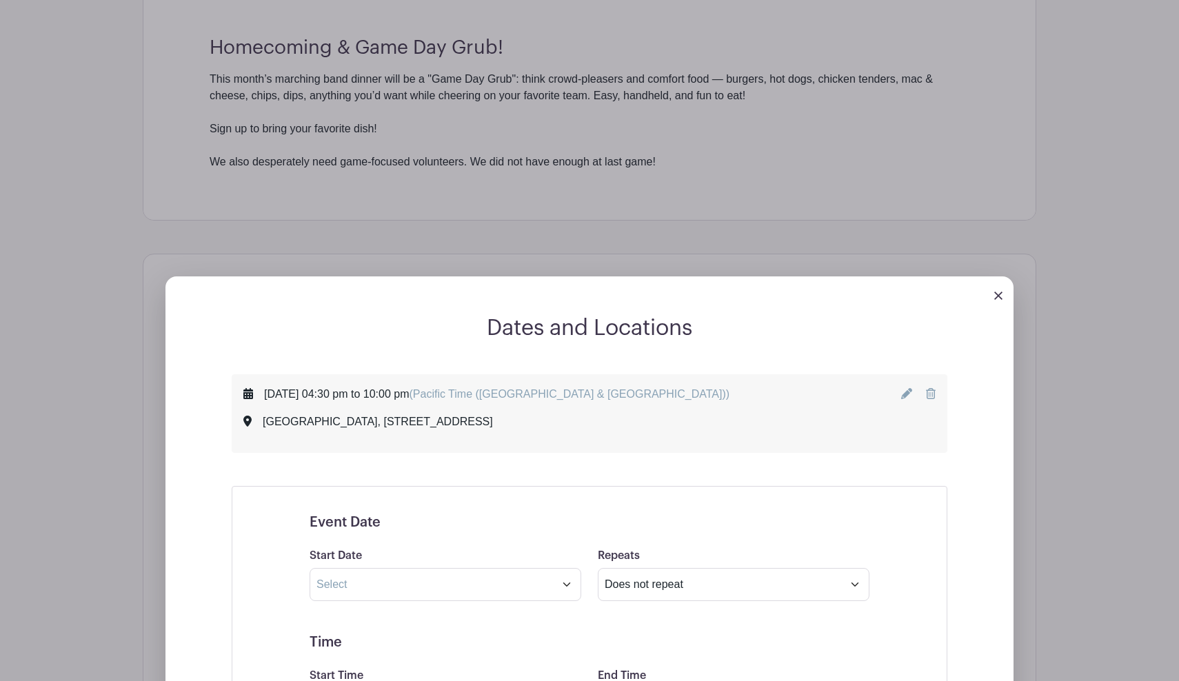
scroll to position [693, 0]
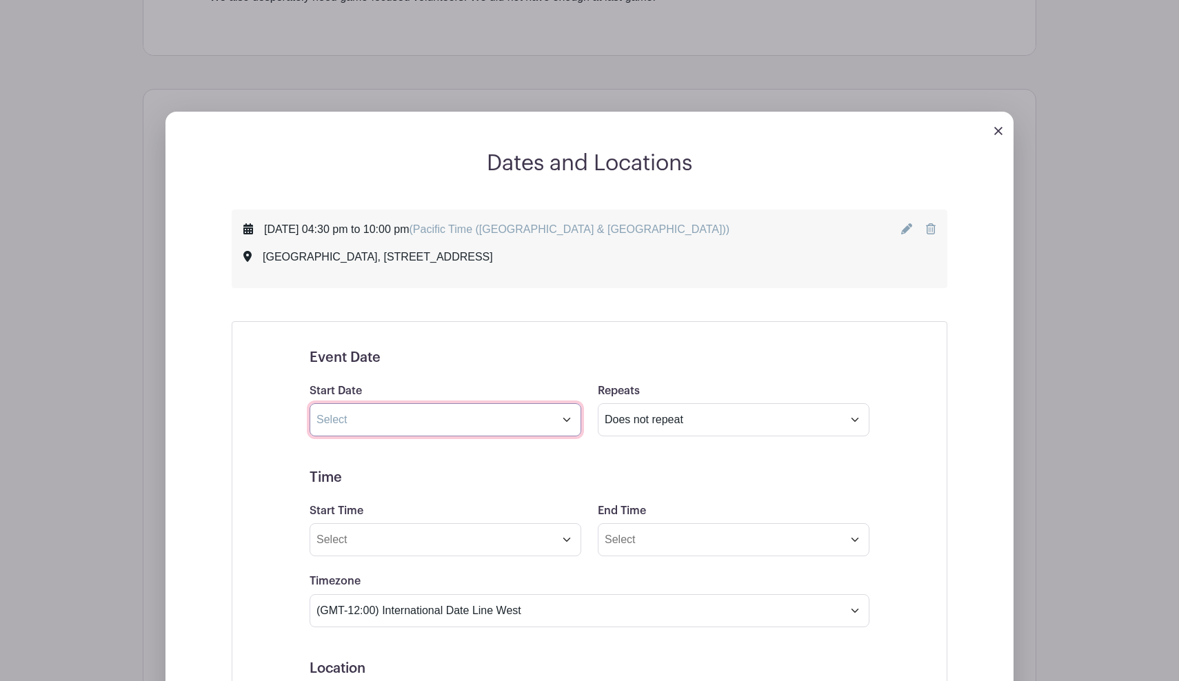
click at [522, 429] on input "text" at bounding box center [445, 419] width 272 height 33
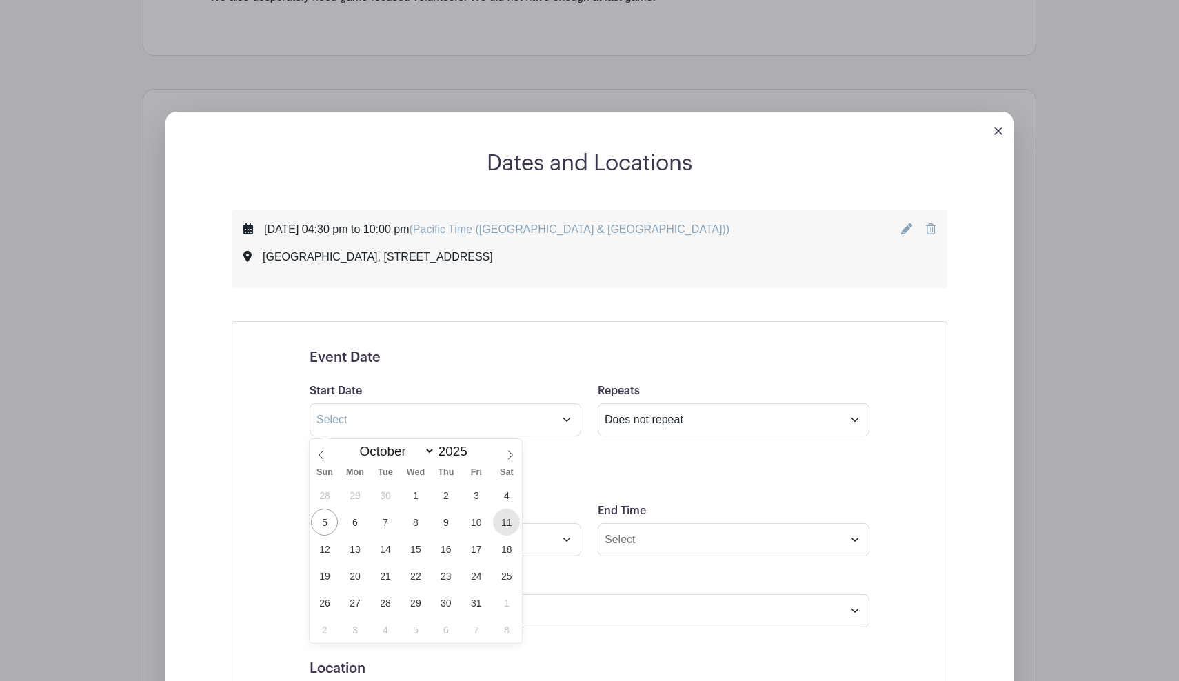
click at [507, 526] on span "11" at bounding box center [506, 522] width 27 height 27
type input "Oct 11 2025"
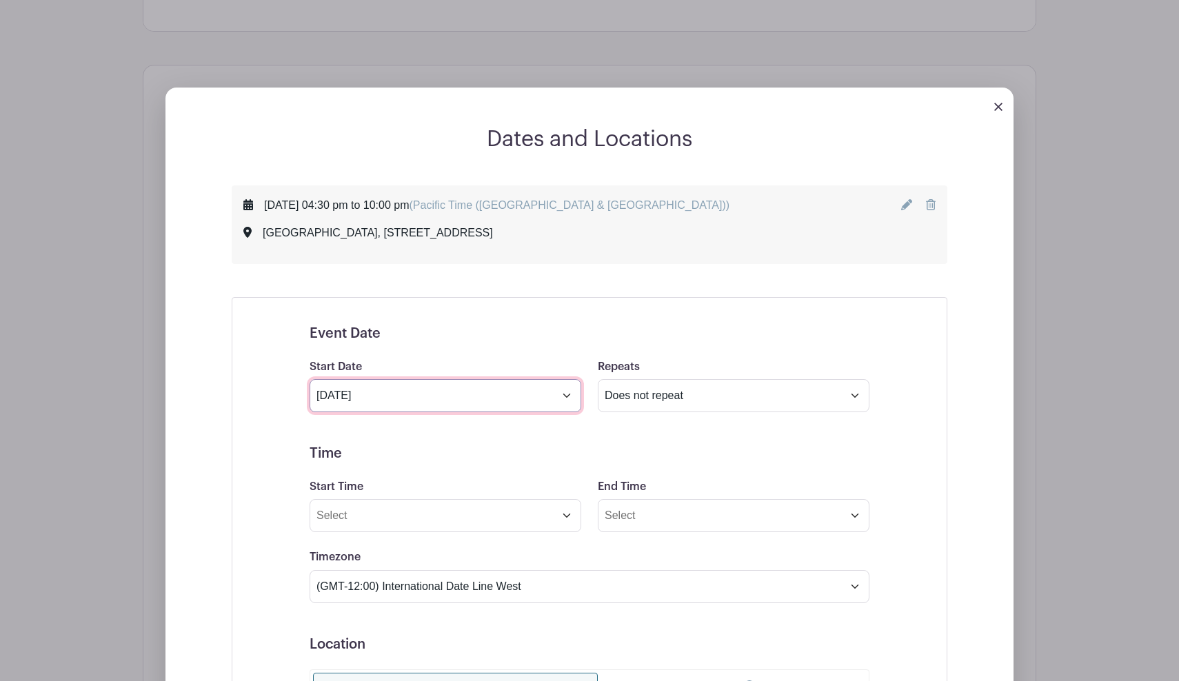
scroll to position [721, 0]
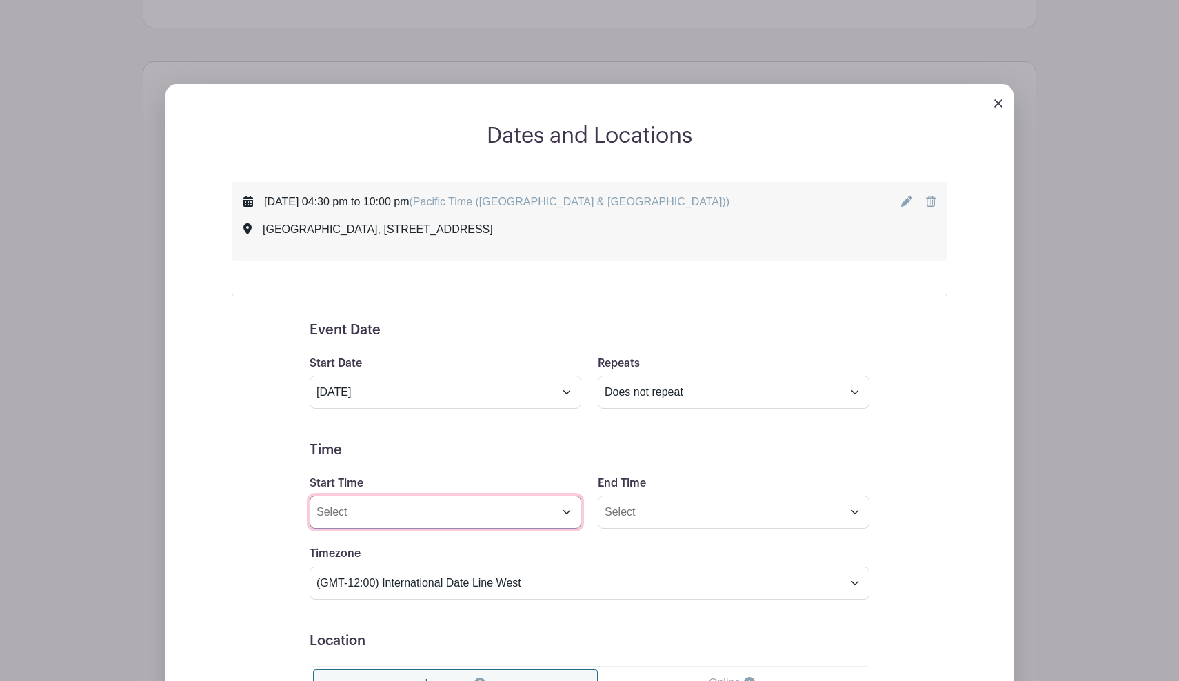
click at [561, 514] on input "Start Time" at bounding box center [445, 512] width 272 height 33
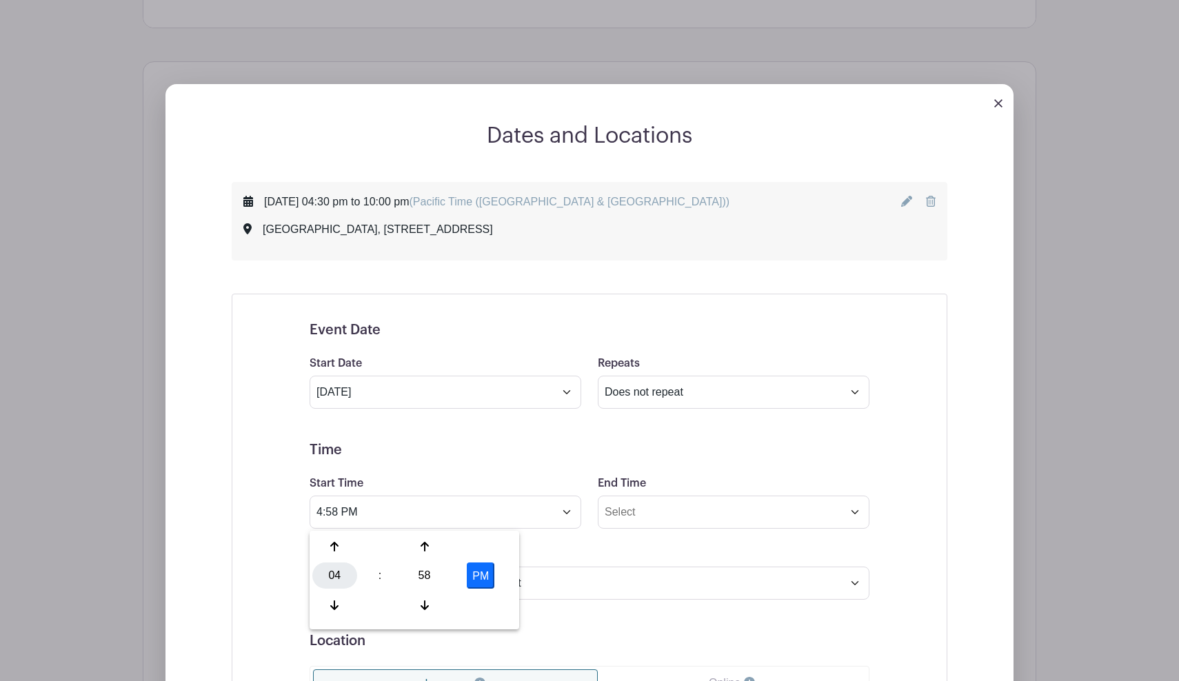
click at [334, 572] on div "04" at bounding box center [334, 575] width 45 height 26
click at [388, 606] on div "09" at bounding box center [386, 605] width 46 height 26
click at [429, 579] on div "58" at bounding box center [424, 575] width 45 height 26
click at [338, 543] on div "00" at bounding box center [335, 546] width 46 height 26
click at [482, 573] on button "PM" at bounding box center [481, 575] width 28 height 26
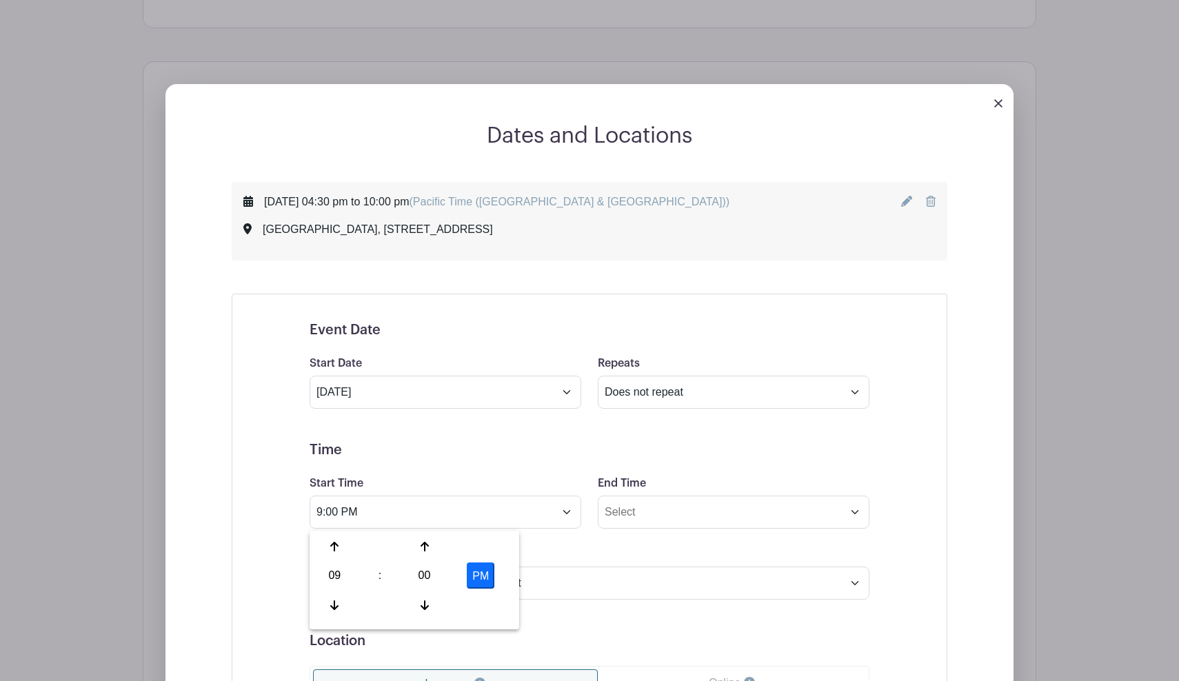
type input "9:00 AM"
click at [654, 514] on input "End Time" at bounding box center [734, 512] width 272 height 33
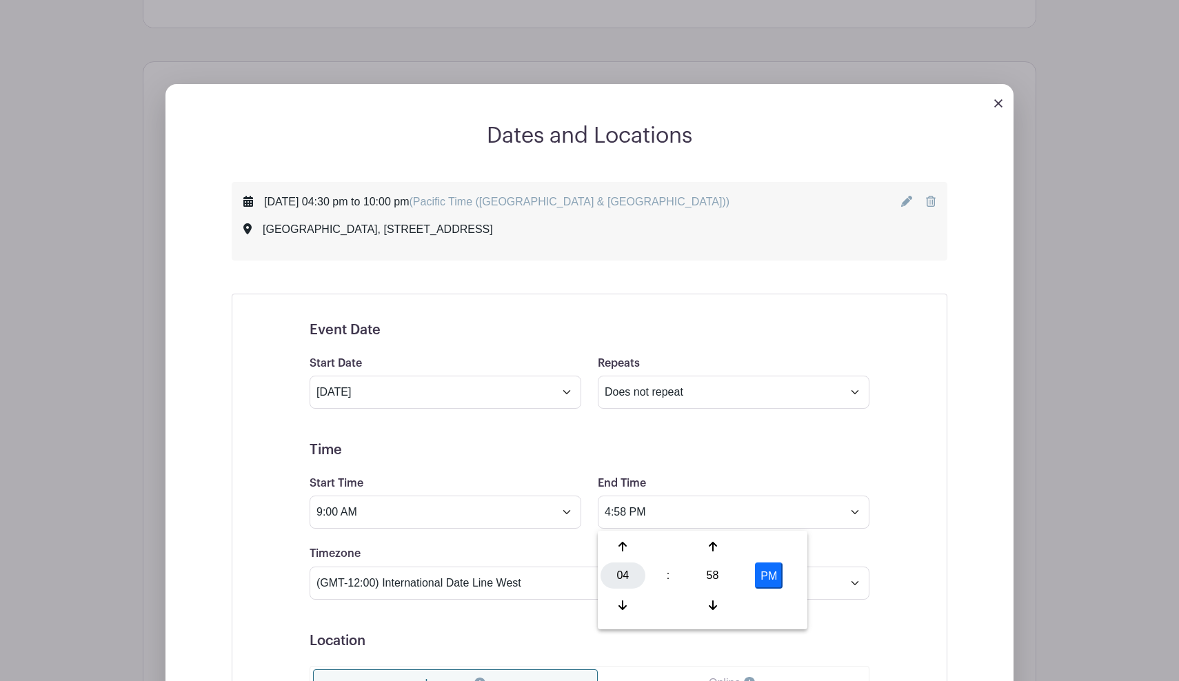
click at [621, 575] on div "04" at bounding box center [622, 575] width 45 height 26
click at [631, 553] on div "12" at bounding box center [623, 546] width 46 height 26
click at [718, 576] on div "58" at bounding box center [712, 575] width 45 height 26
click at [732, 575] on div "30" at bounding box center [725, 575] width 46 height 26
type input "12:30 PM"
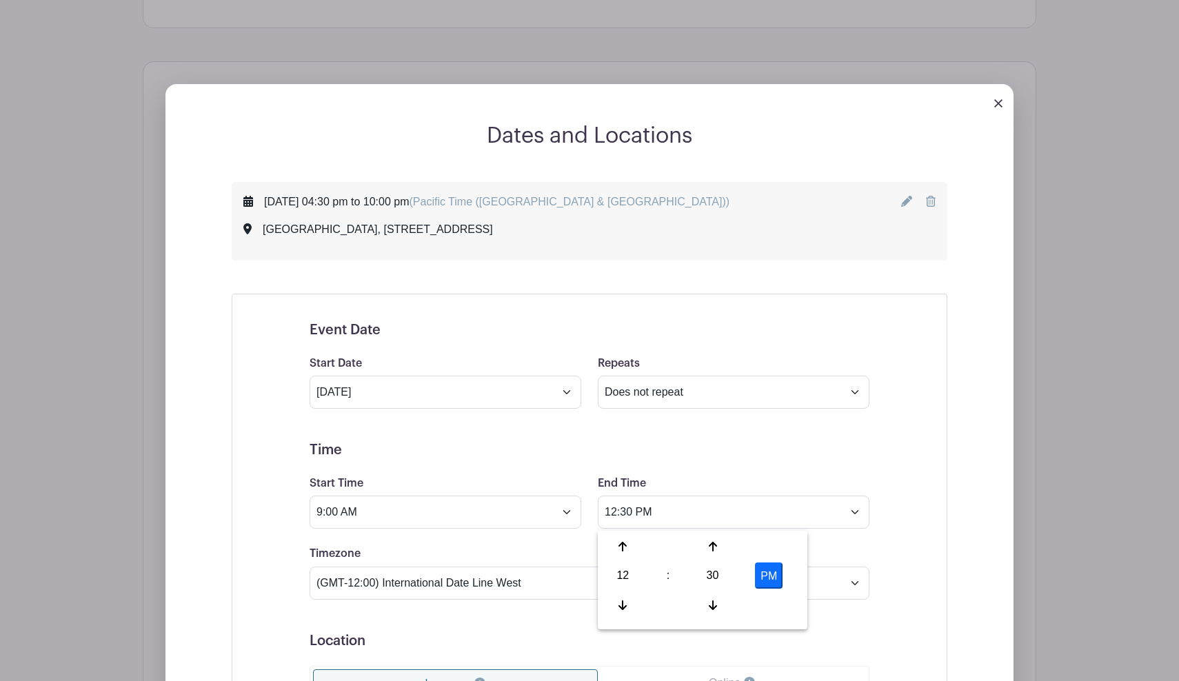
click at [763, 454] on h5 "Time" at bounding box center [589, 450] width 560 height 17
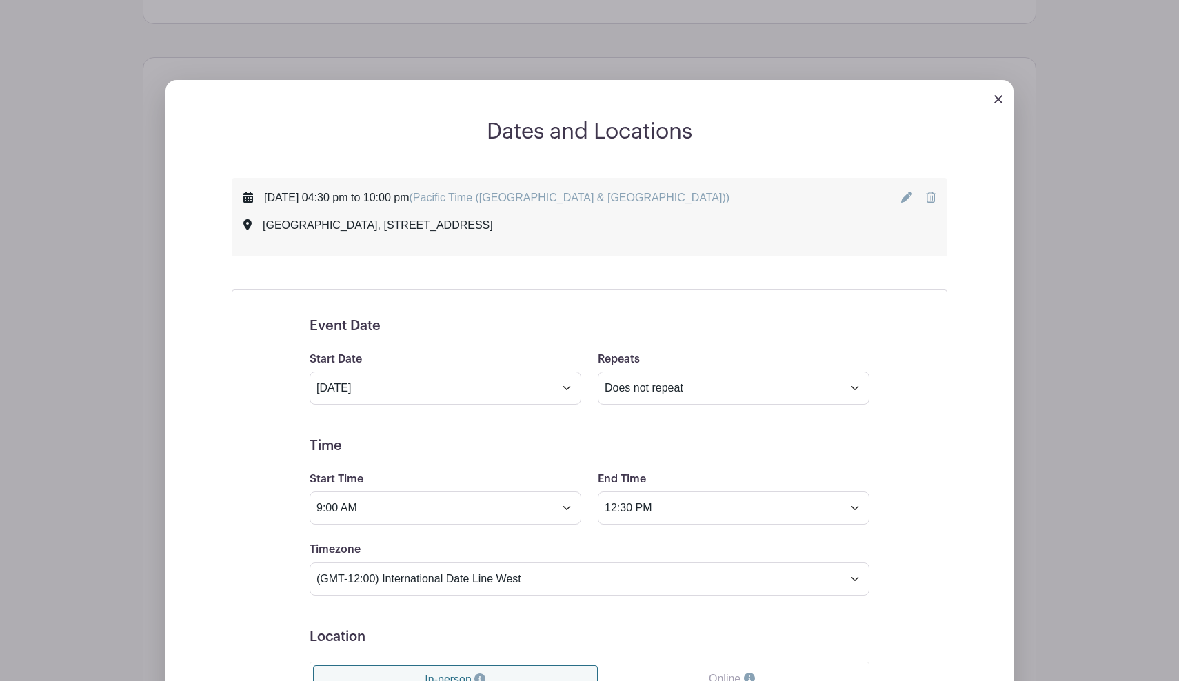
scroll to position [737, 0]
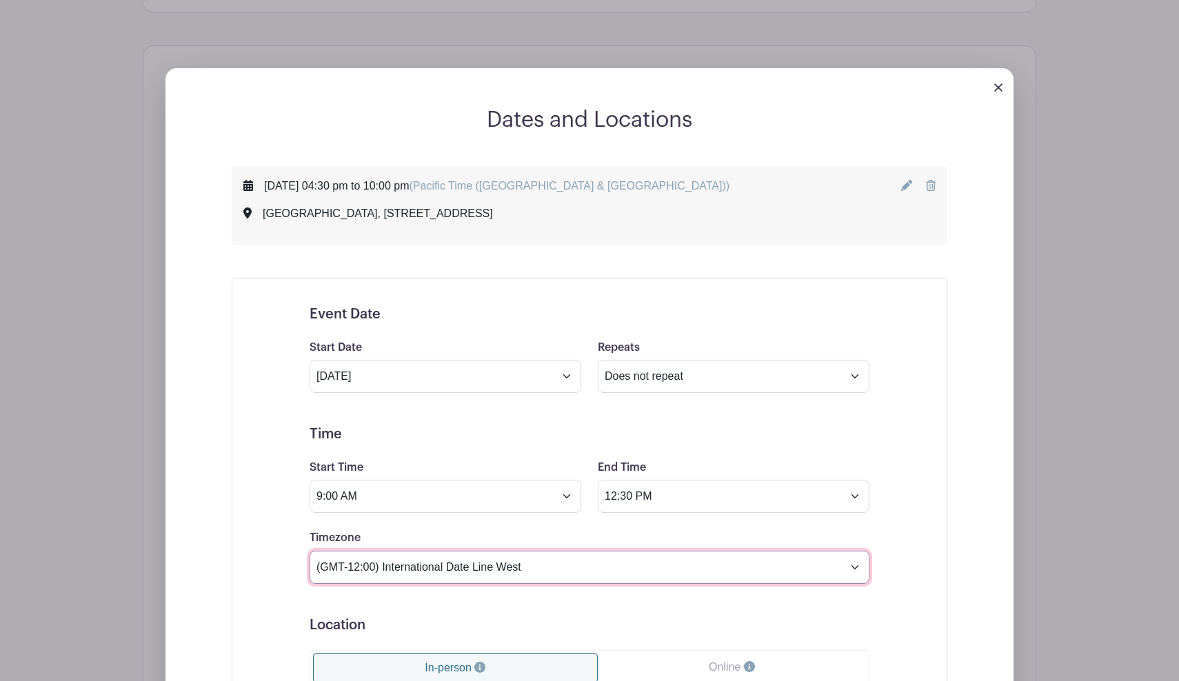
select select "Pacific Time (US & Canada)"
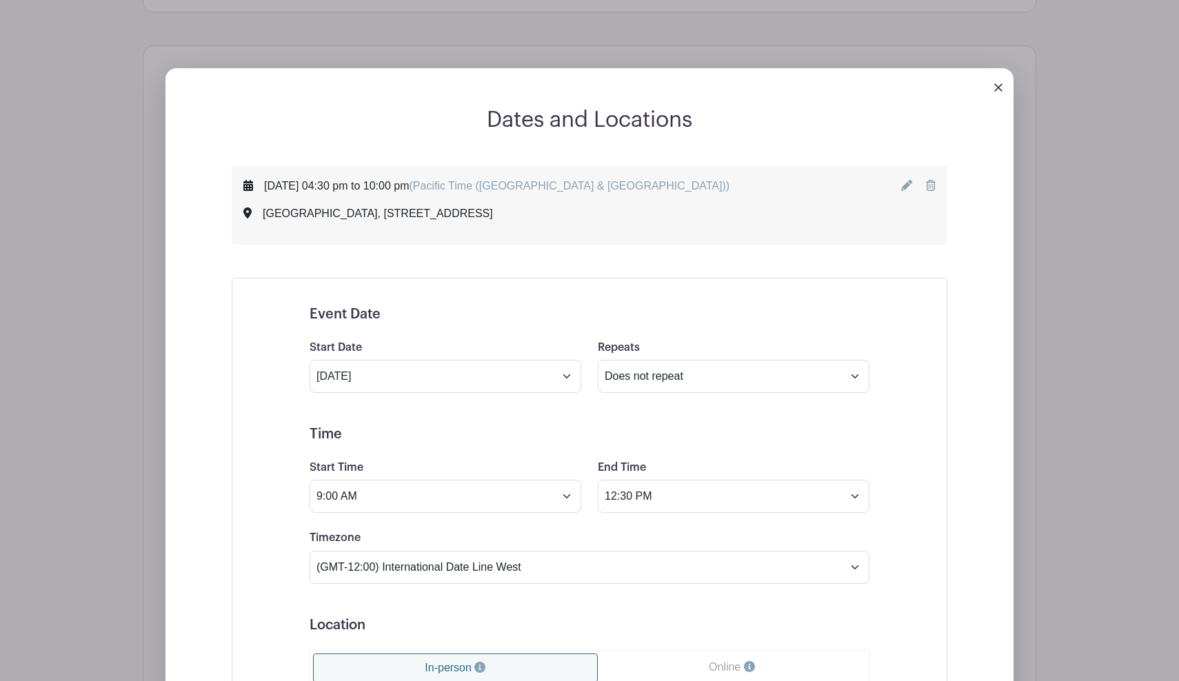
click at [234, 530] on div "Event Date Start Date Oct 11 2025 Repeats Does not repeat Daily Weekly Monthly …" at bounding box center [589, 635] width 715 height 715
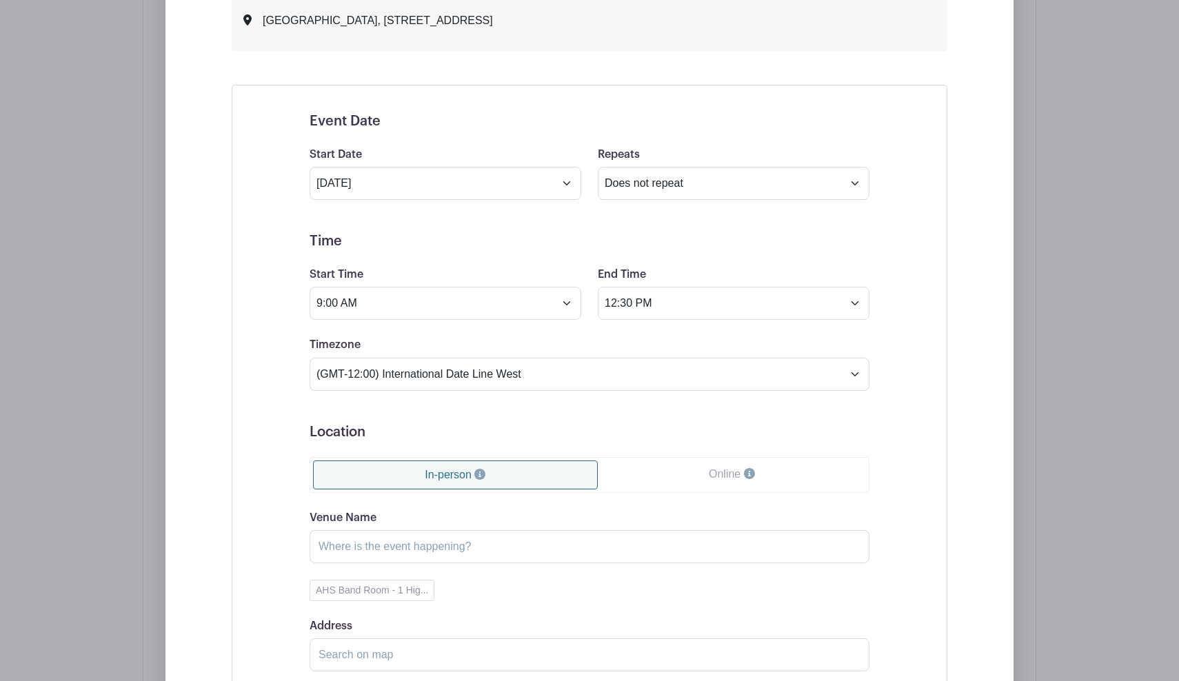
scroll to position [937, 0]
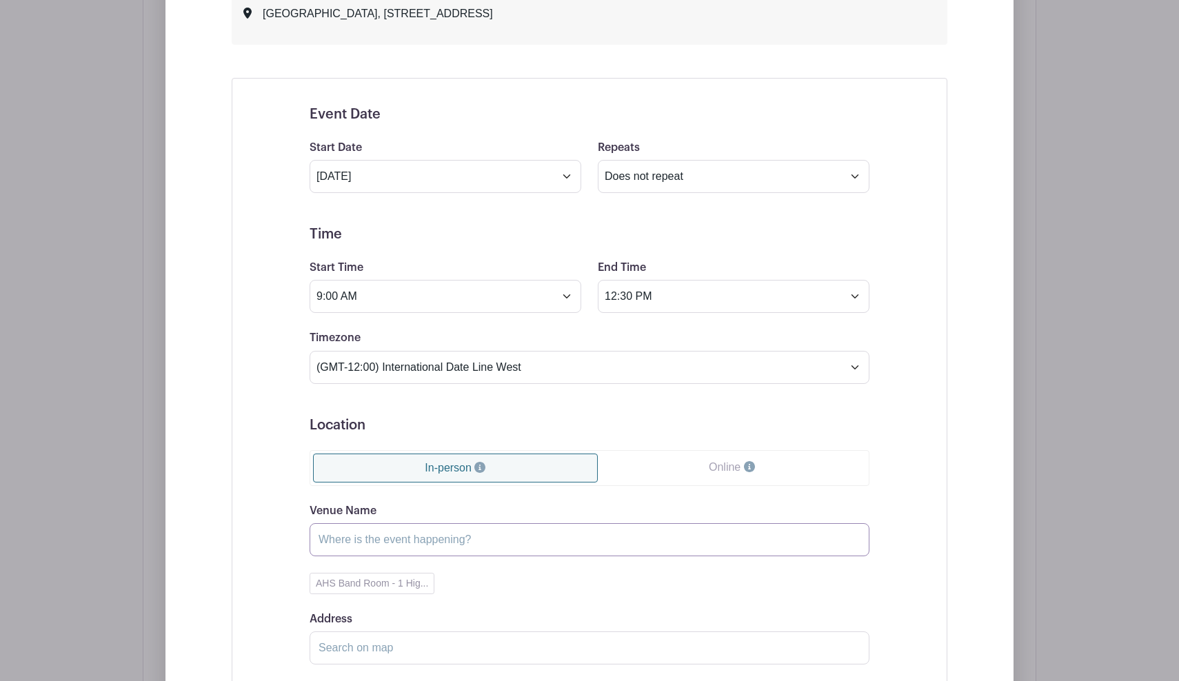
click at [438, 548] on input "Venue Name" at bounding box center [589, 539] width 560 height 33
type input "O"
paste input "Think crowd-pleasers and comfort food — burgers, hot dogs, chicken tenders, mac…"
type input "Think crowd-pleasers and comfort food — burgers, hot dogs, chicken tenders, mac…"
type input "O"
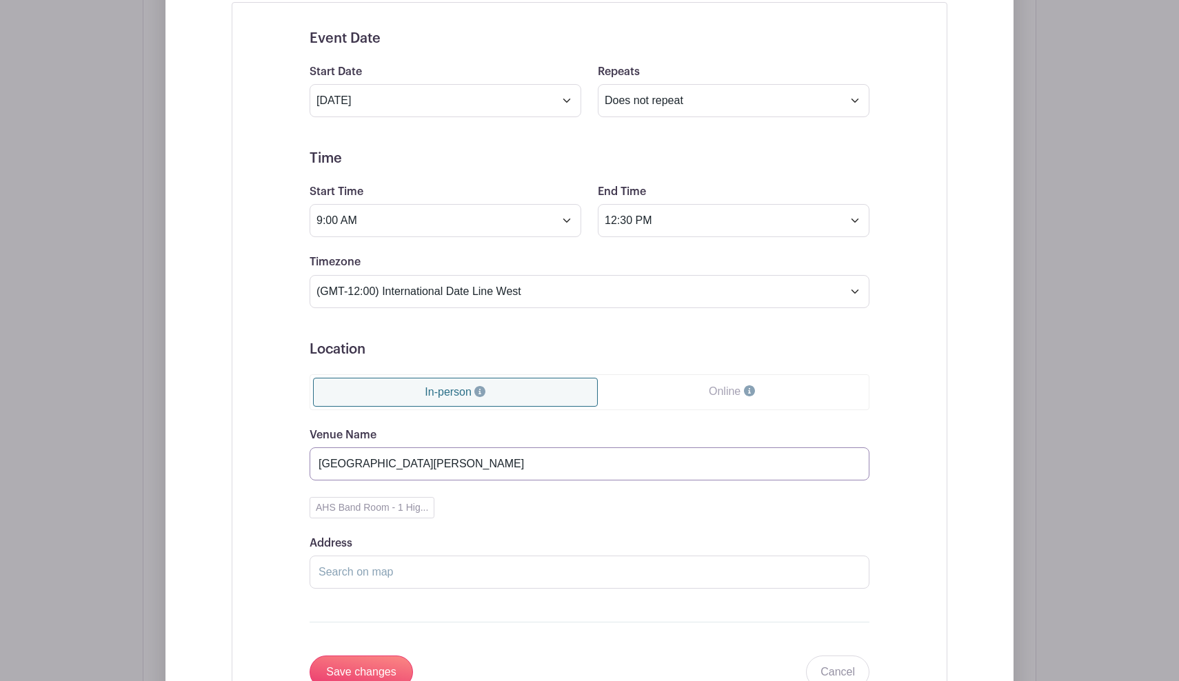
scroll to position [1130, 0]
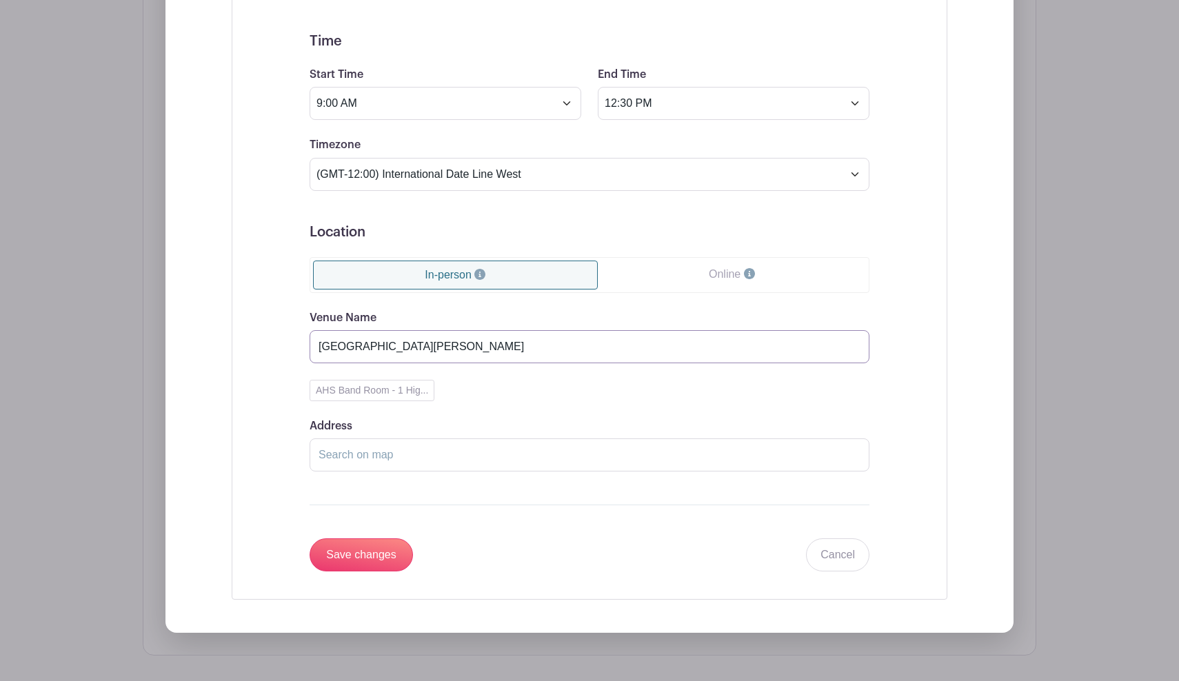
type input "Paso Robles Downtown"
click at [385, 460] on input "Address" at bounding box center [589, 454] width 560 height 33
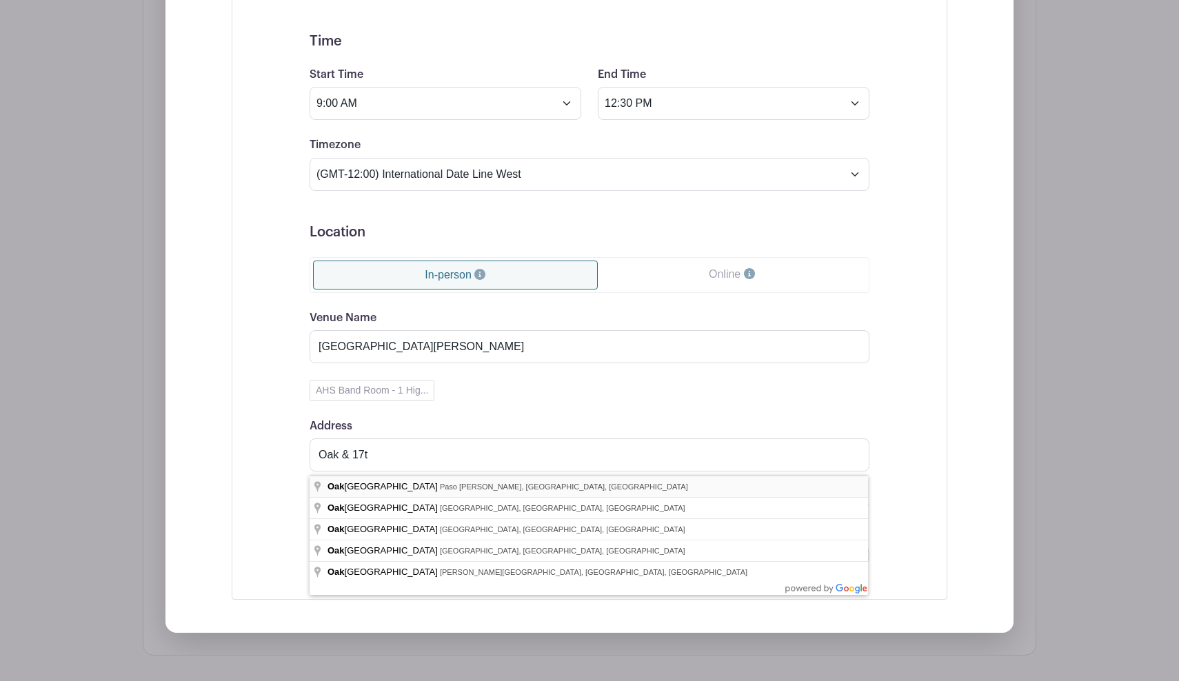
type input "Oak Street & 17th Street, Paso Robles, CA, USA"
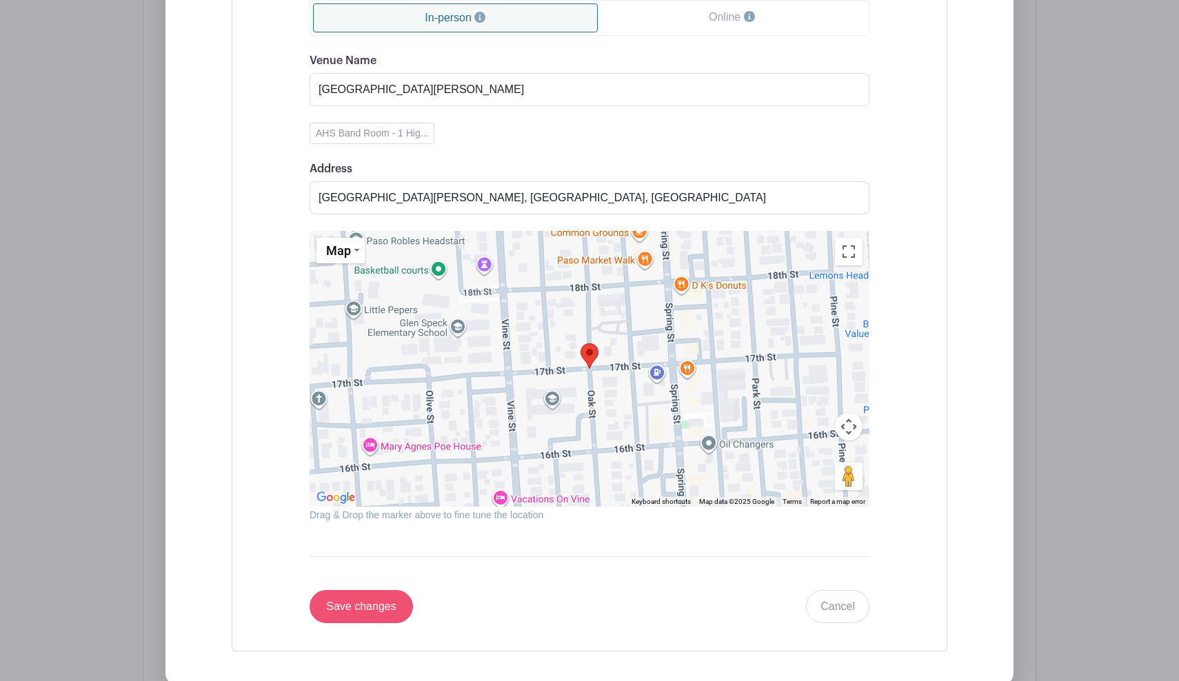
click at [360, 623] on input "Save changes" at bounding box center [360, 606] width 103 height 33
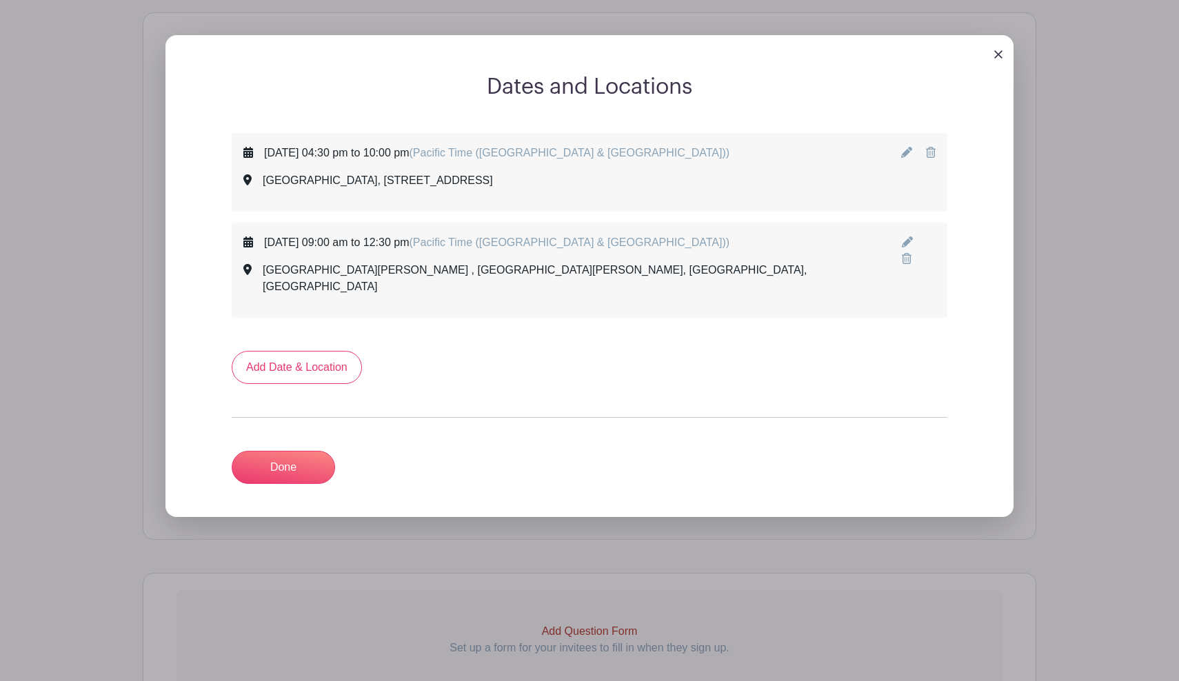
scroll to position [698, 0]
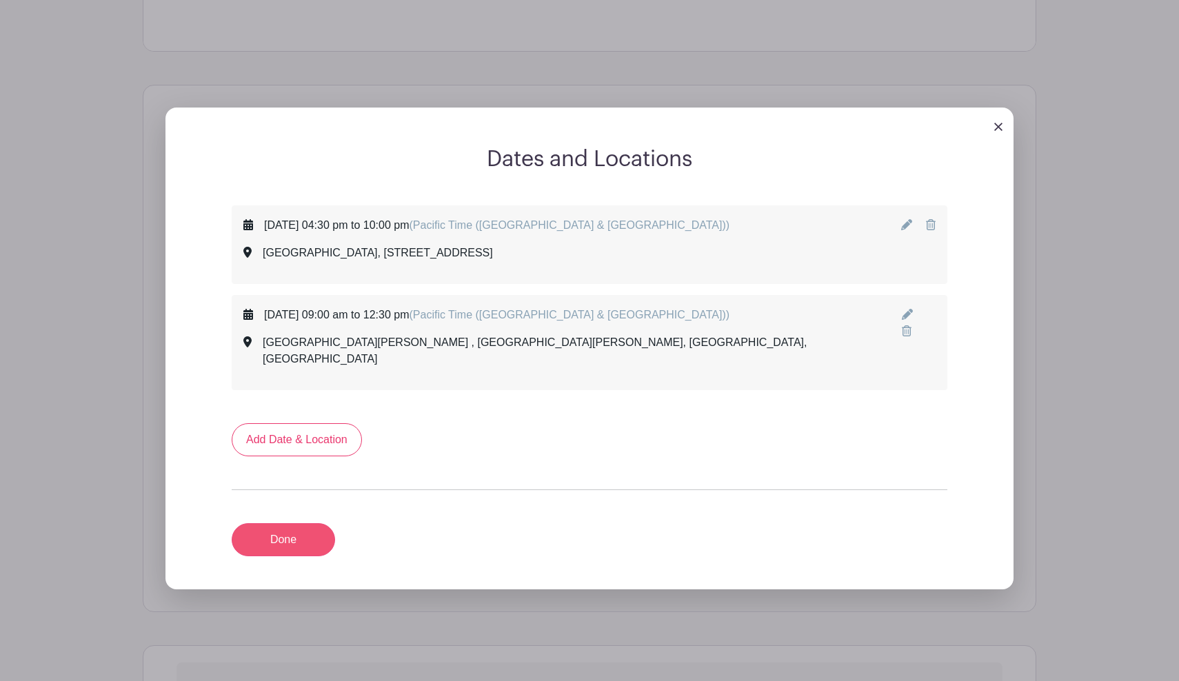
click at [302, 524] on link "Done" at bounding box center [283, 539] width 103 height 33
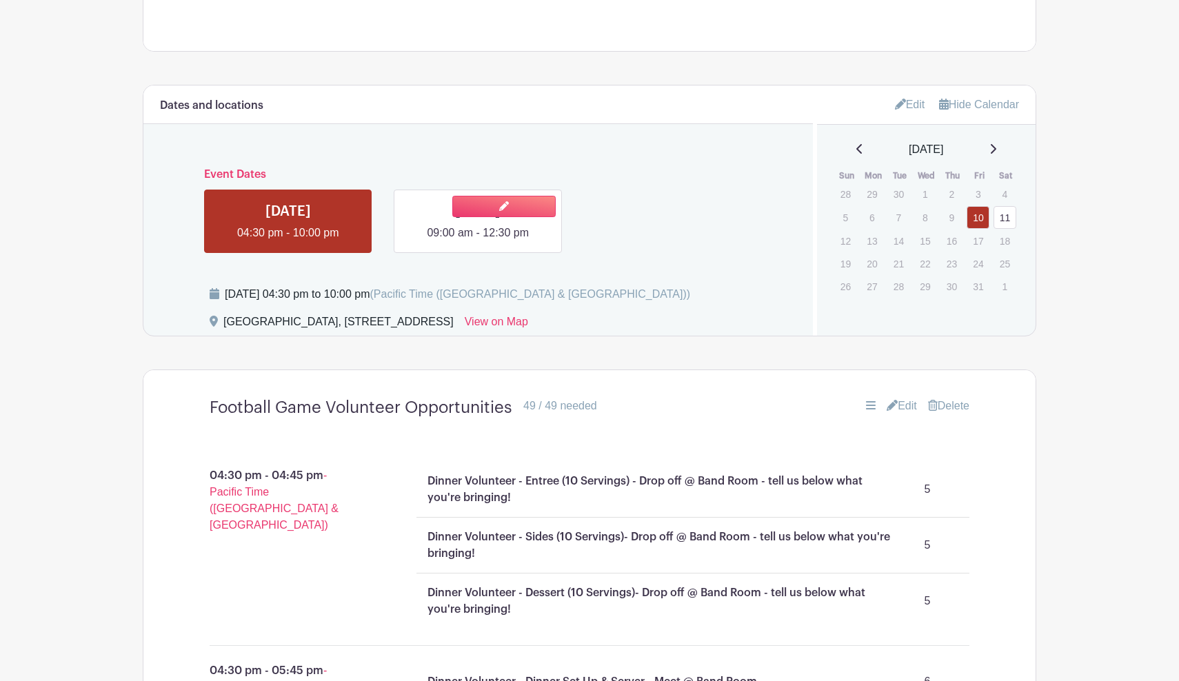
click at [478, 241] on link at bounding box center [478, 241] width 0 height 0
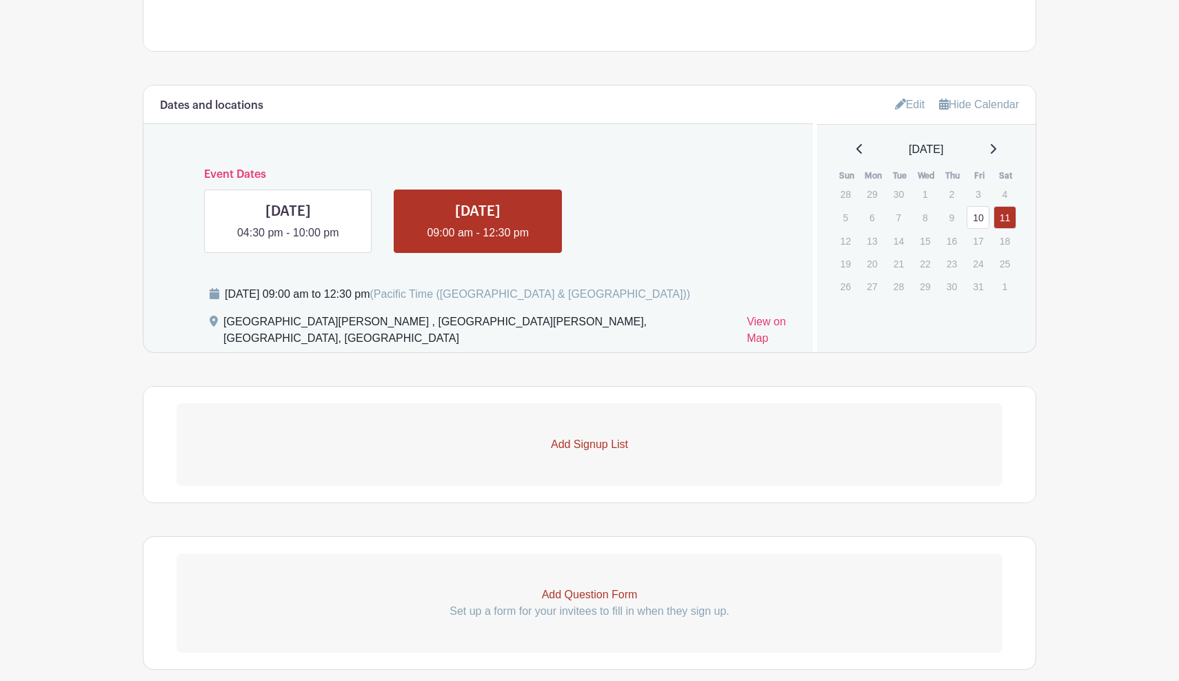
click at [576, 436] on p "Add Signup List" at bounding box center [589, 444] width 826 height 17
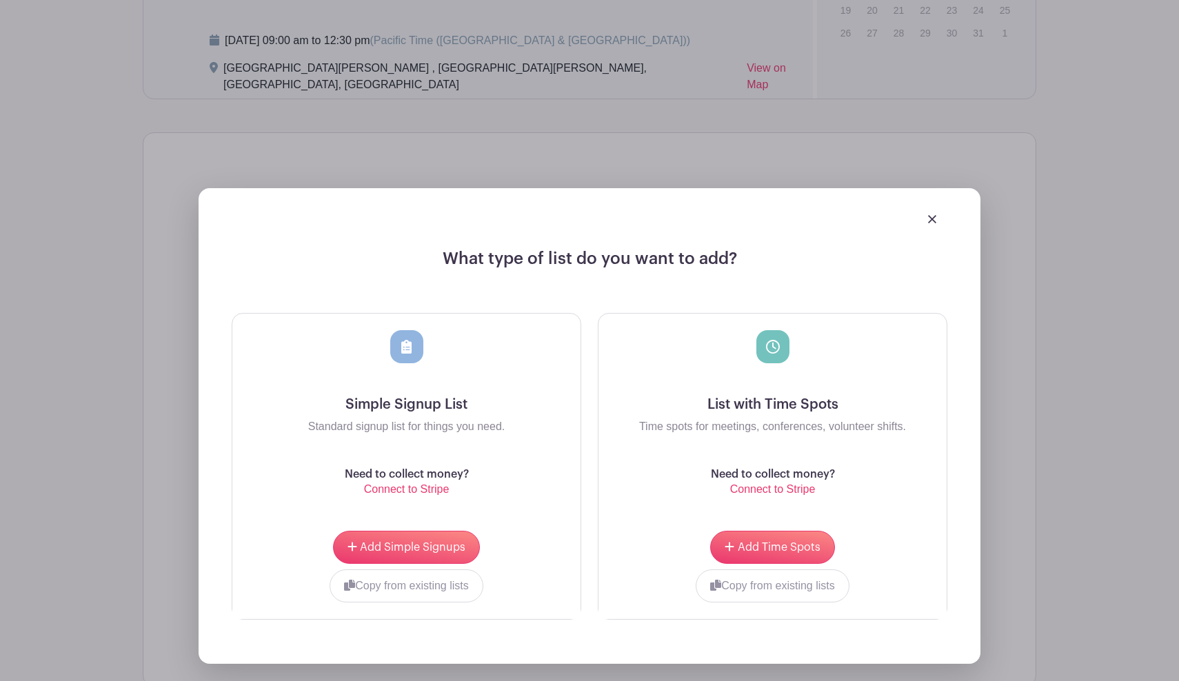
scroll to position [953, 0]
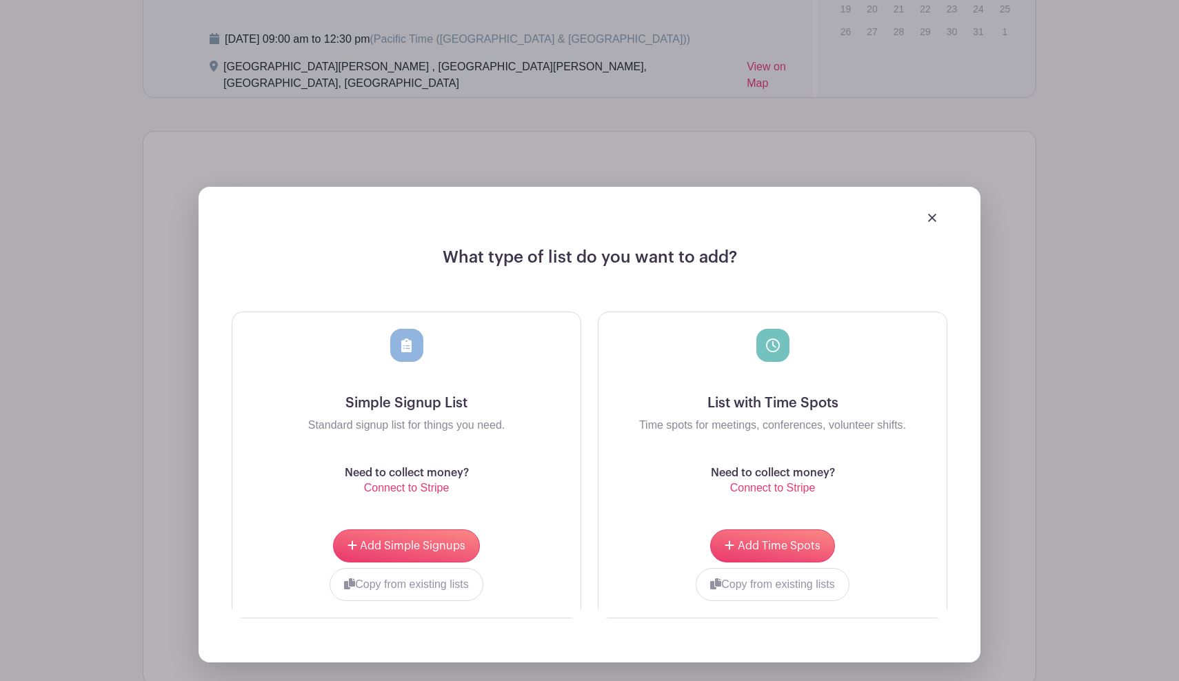
click at [738, 572] on button "Copy from existing lists" at bounding box center [772, 584] width 154 height 33
click at [797, 571] on div at bounding box center [720, 583] width 223 height 30
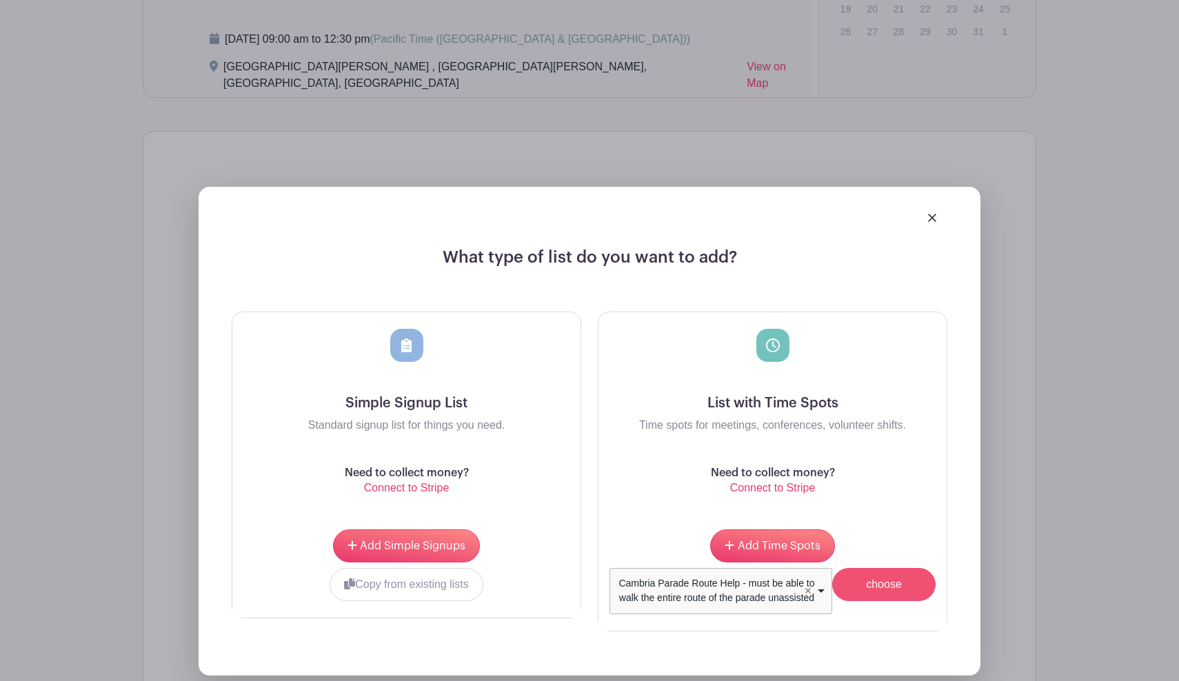
click at [872, 568] on input "choose" at bounding box center [883, 584] width 103 height 33
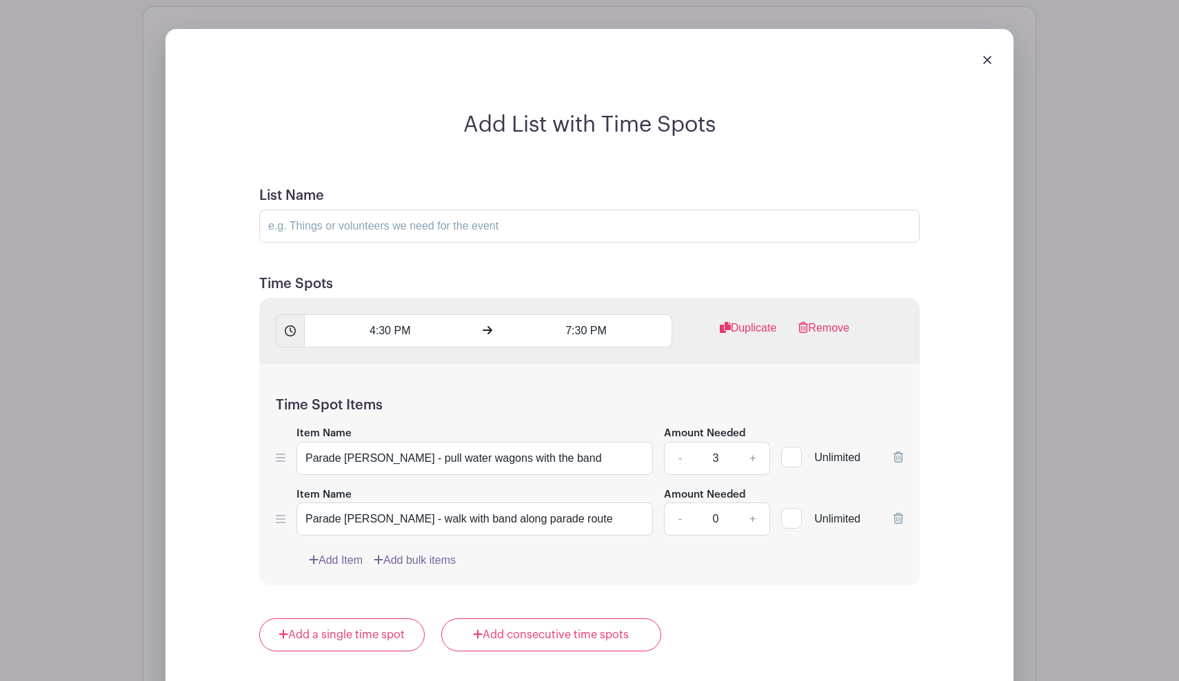
scroll to position [1051, 0]
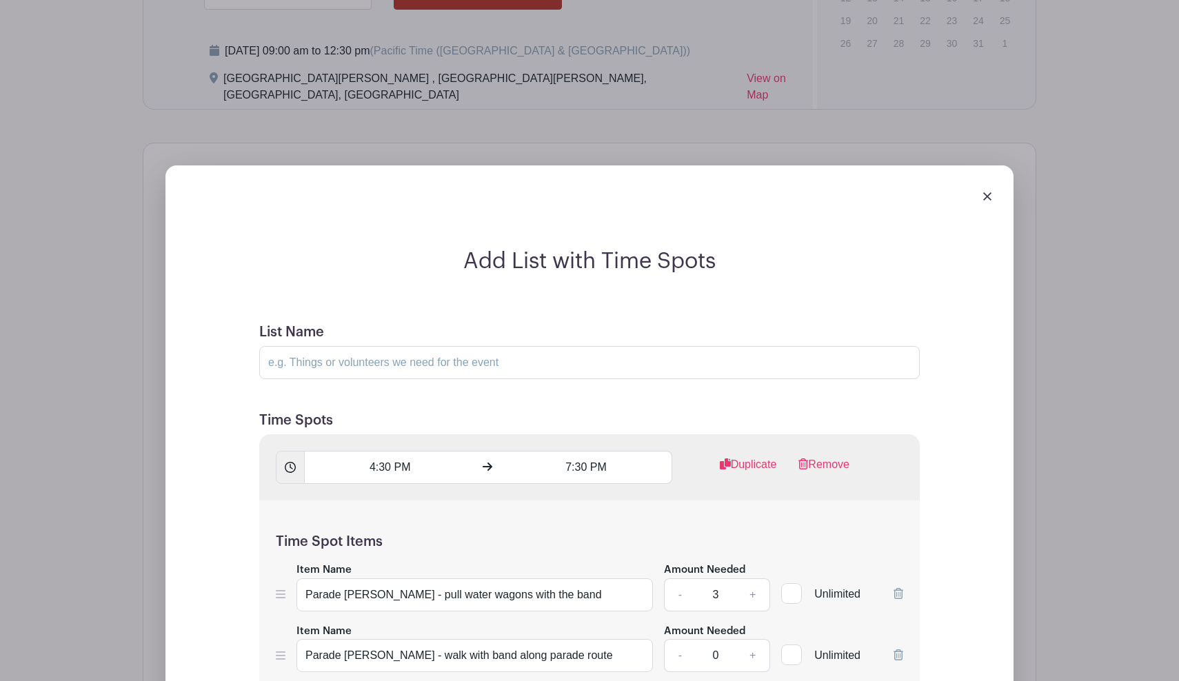
click at [986, 192] on img at bounding box center [987, 196] width 8 height 8
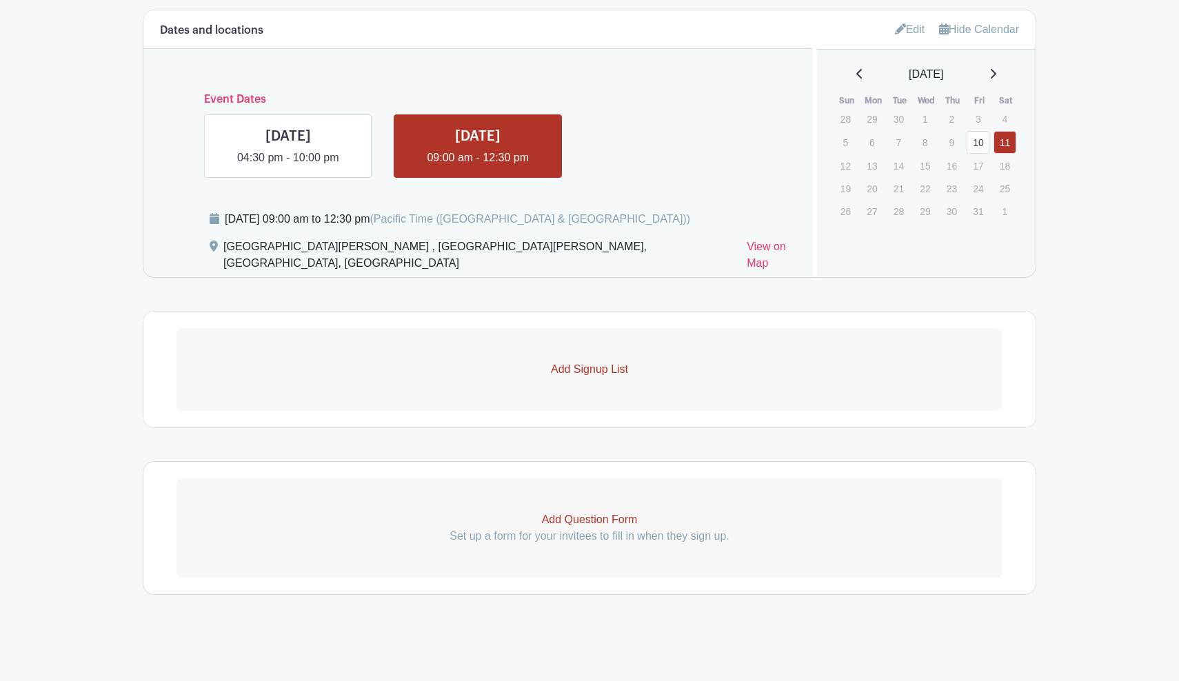
scroll to position [867, 0]
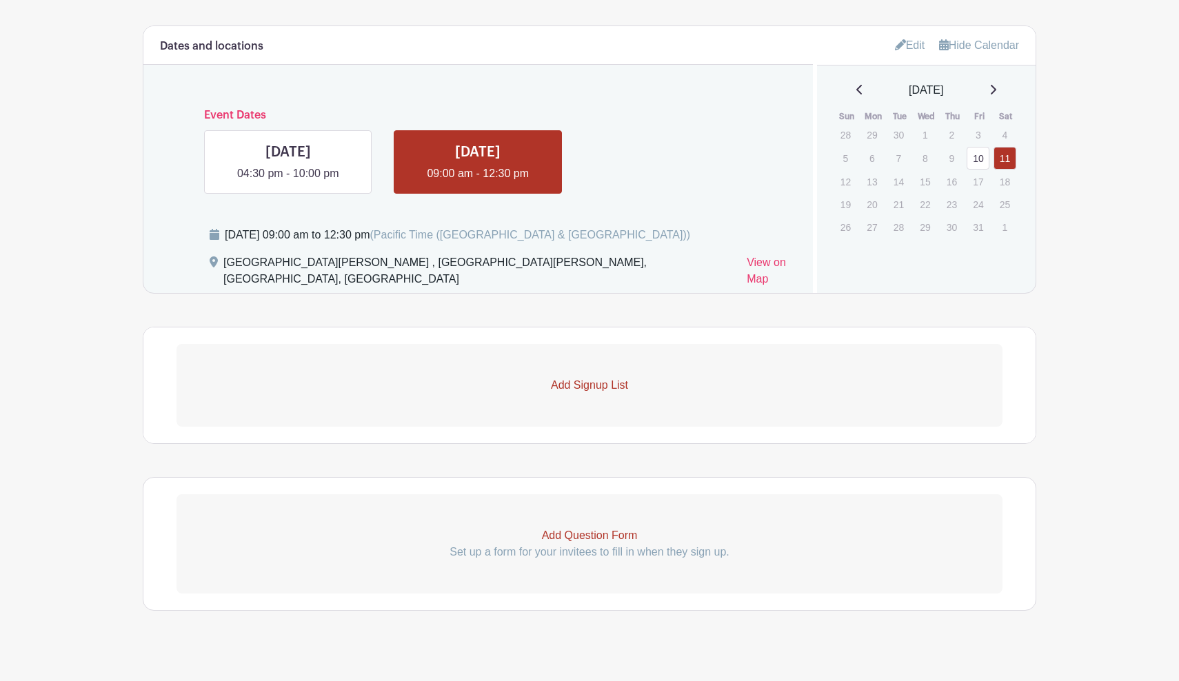
click at [613, 377] on p "Add Signup List" at bounding box center [589, 385] width 826 height 17
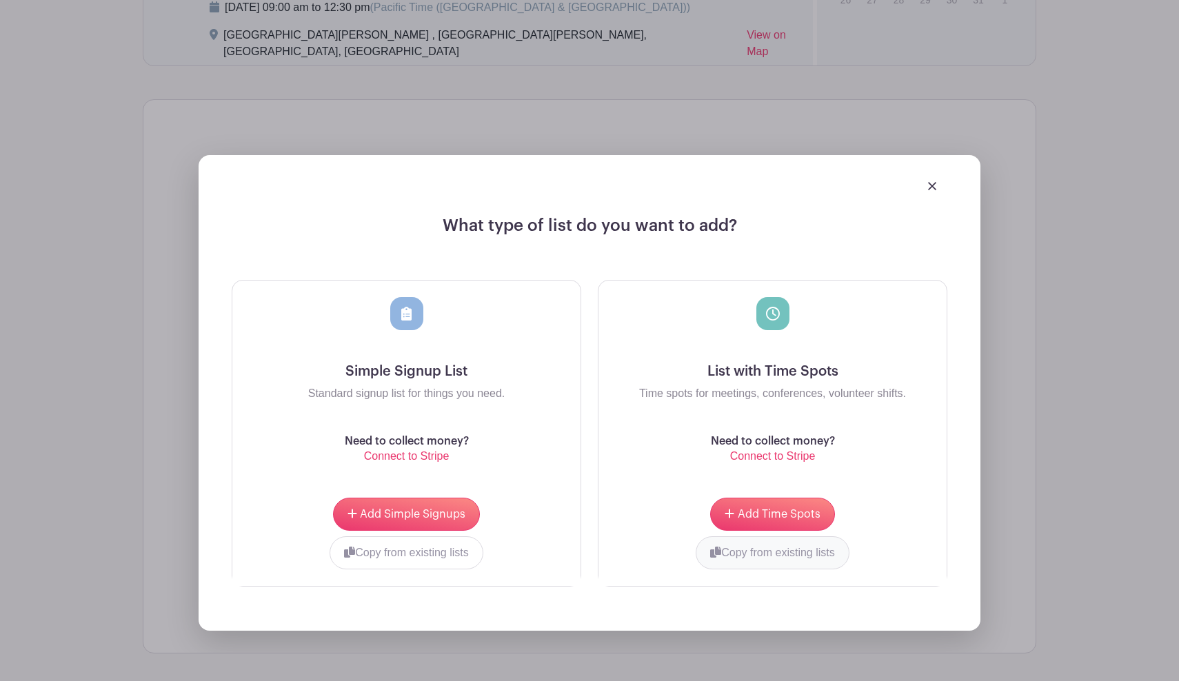
scroll to position [1117, 0]
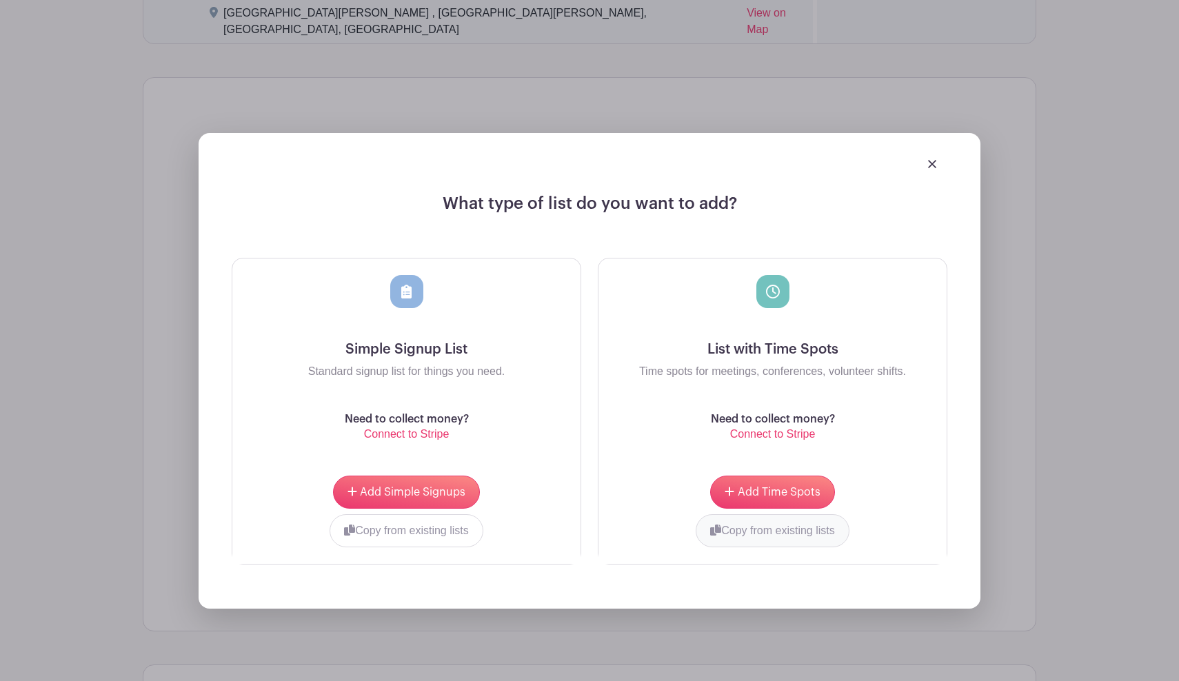
click at [748, 519] on button "Copy from existing lists" at bounding box center [772, 530] width 154 height 33
click at [764, 516] on div at bounding box center [720, 529] width 223 height 30
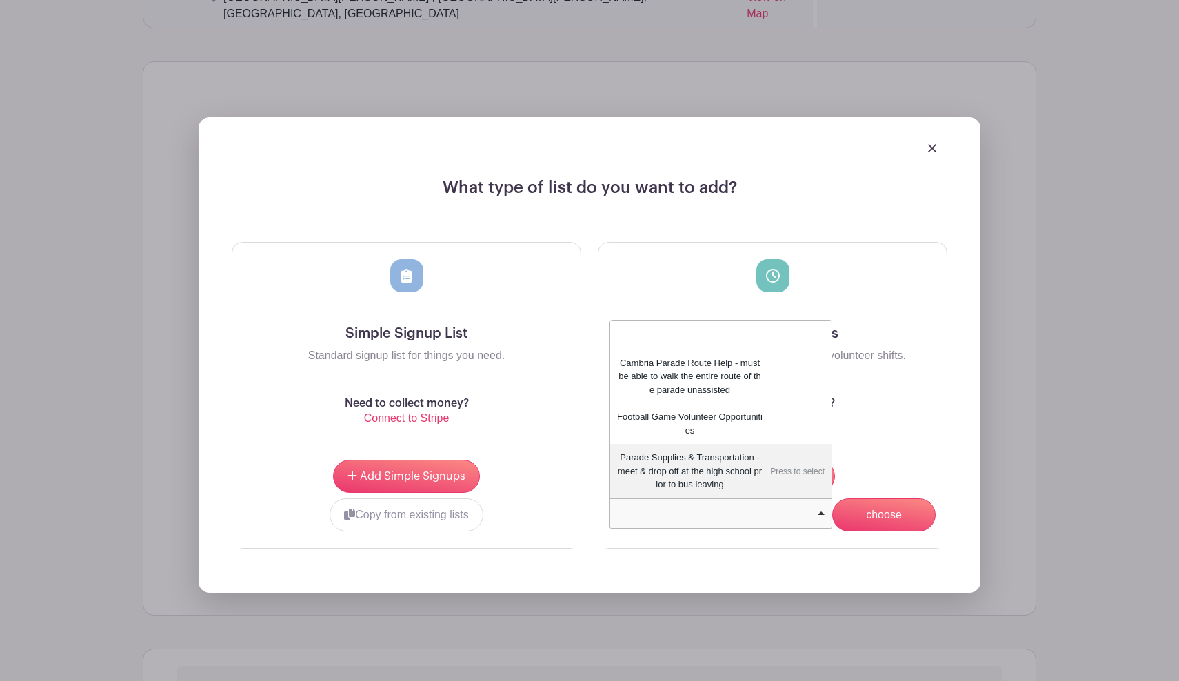
scroll to position [1134, 0]
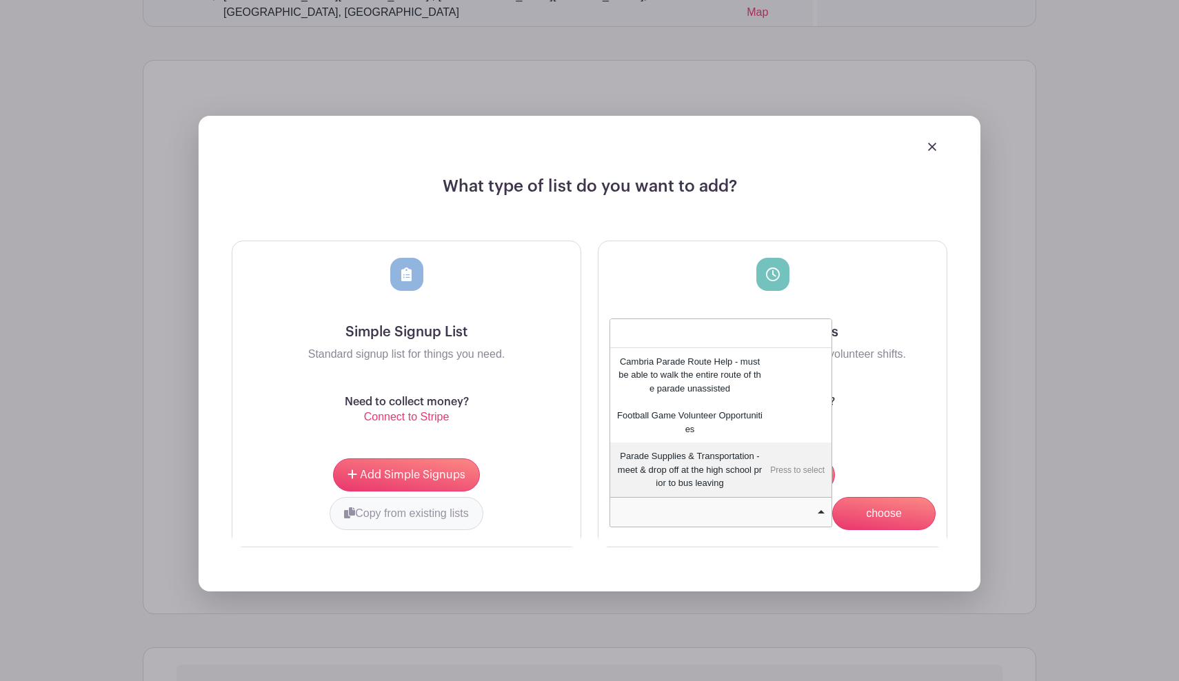
click at [427, 500] on button "Copy from existing lists" at bounding box center [406, 513] width 154 height 33
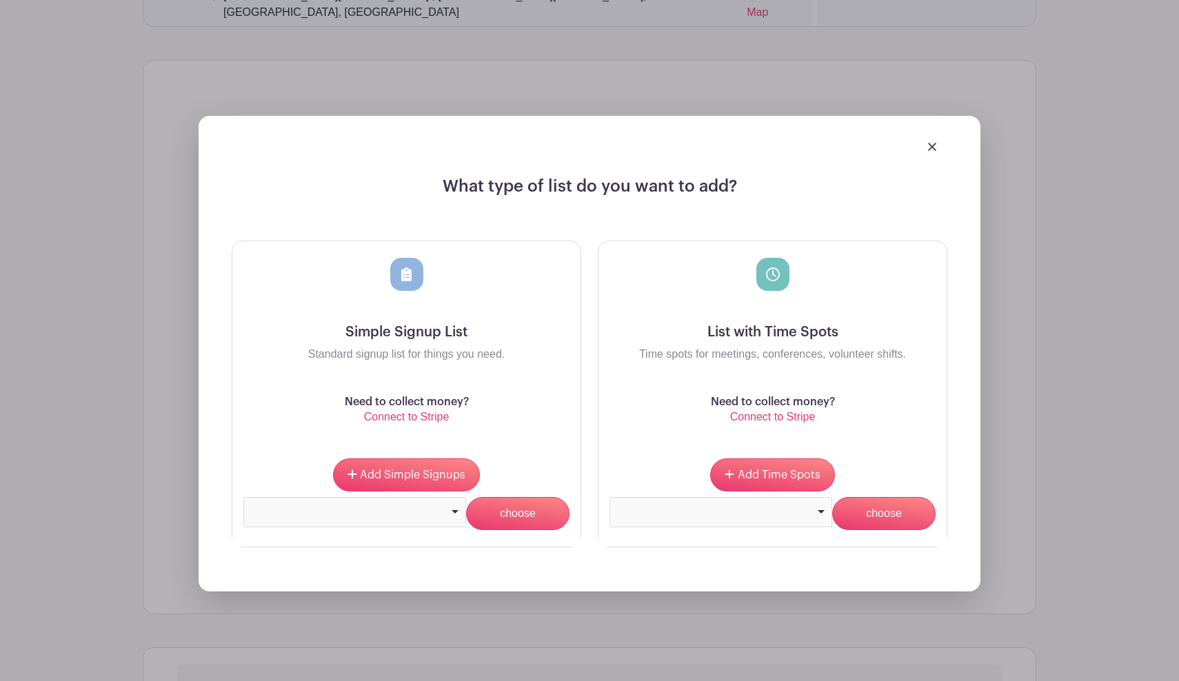
click at [443, 498] on div at bounding box center [354, 512] width 223 height 30
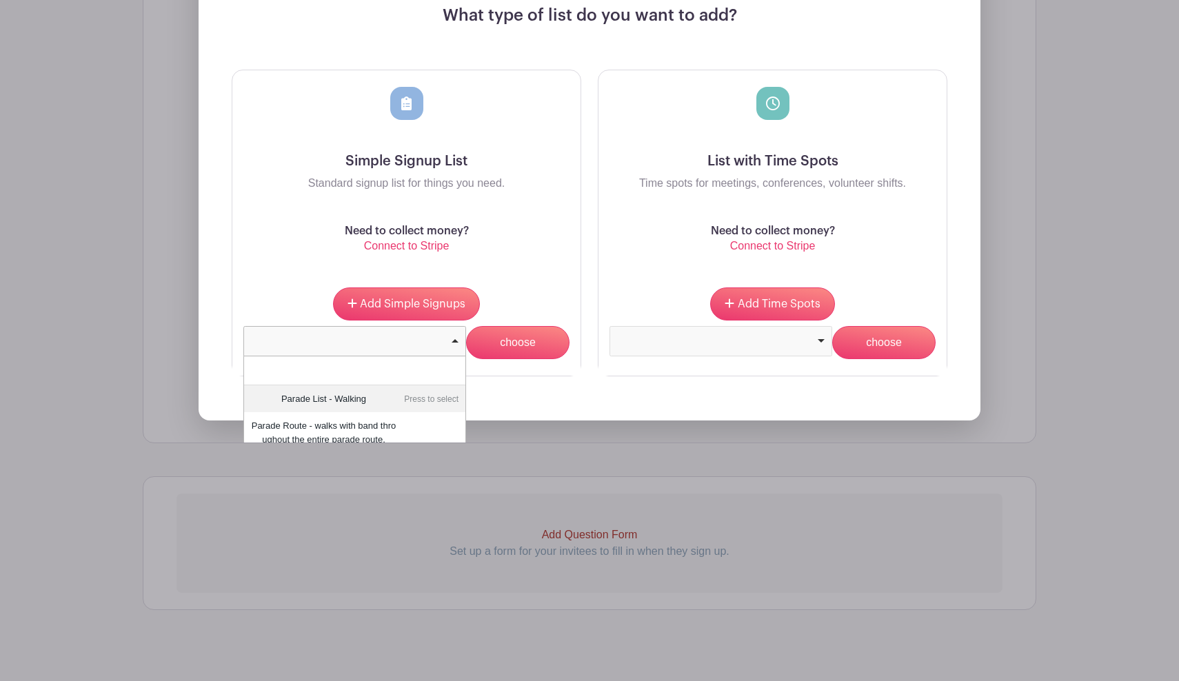
scroll to position [1304, 0]
click at [632, 328] on div at bounding box center [720, 342] width 223 height 30
click at [755, 337] on div at bounding box center [720, 342] width 223 height 30
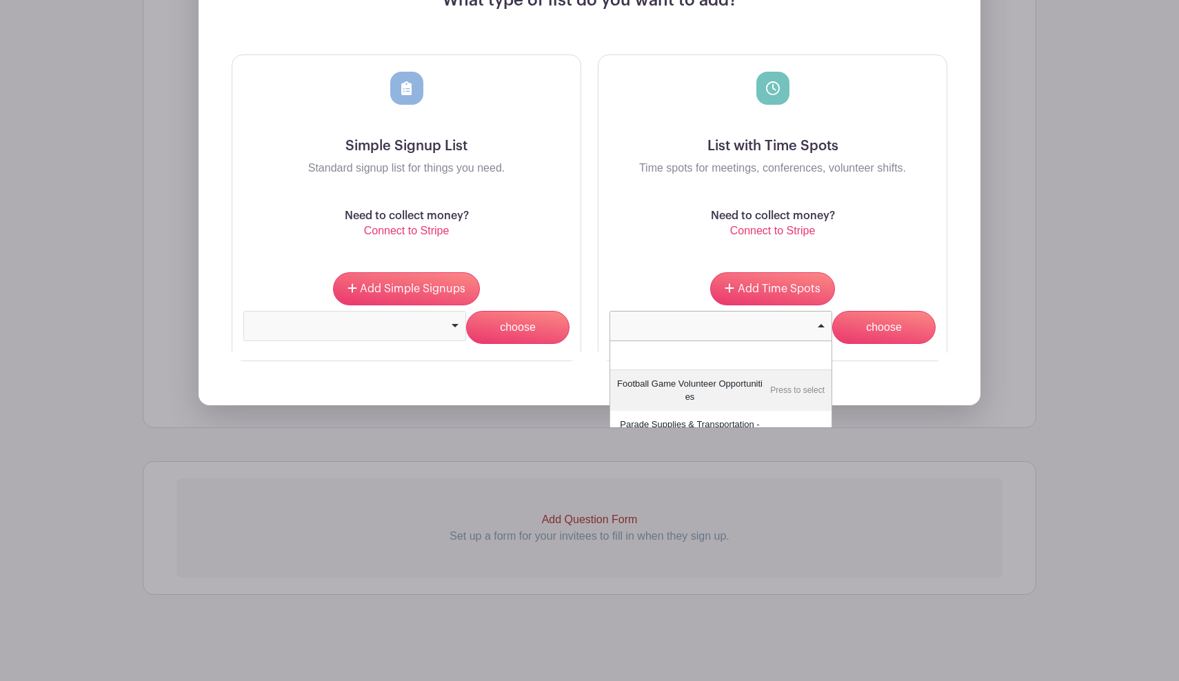
scroll to position [1329, 0]
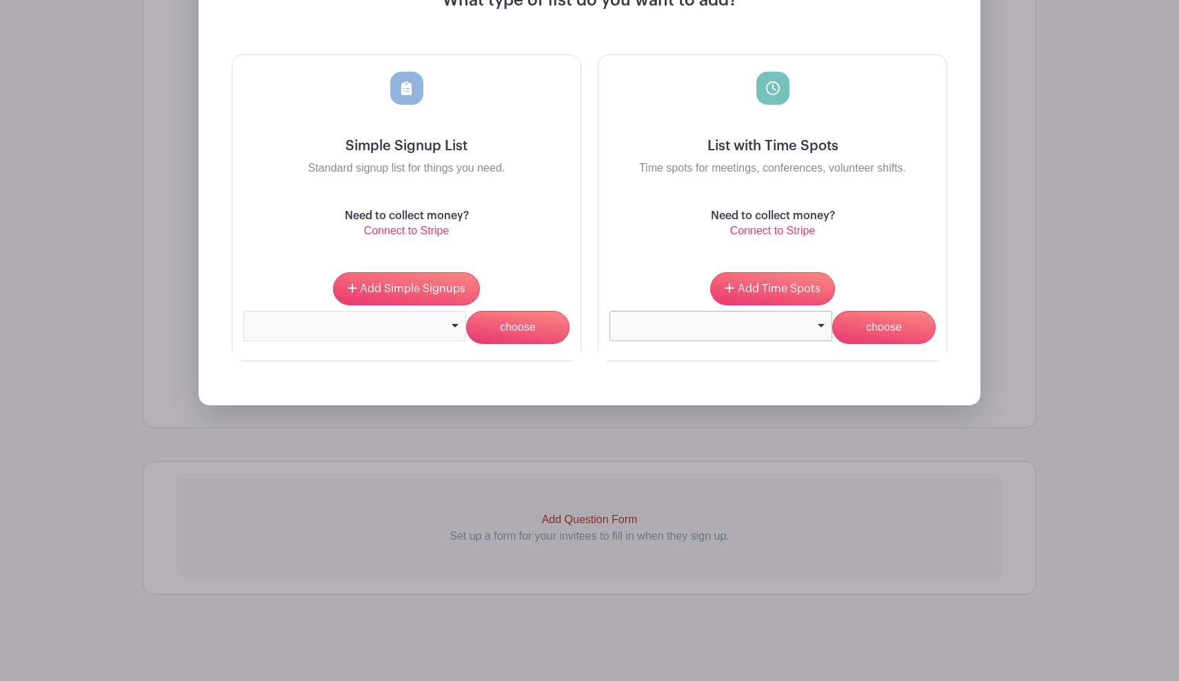
click at [758, 327] on div at bounding box center [720, 326] width 223 height 30
click at [860, 216] on div "Need to collect money? Connect to Stripe" at bounding box center [772, 225] width 326 height 30
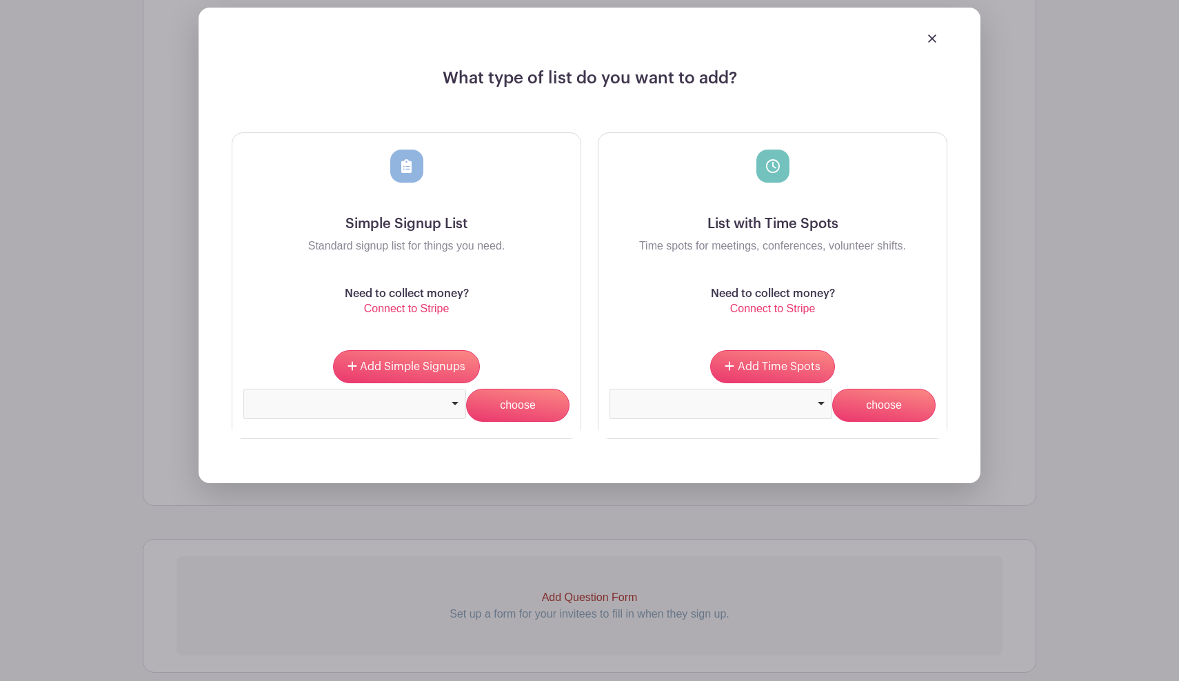
scroll to position [1168, 0]
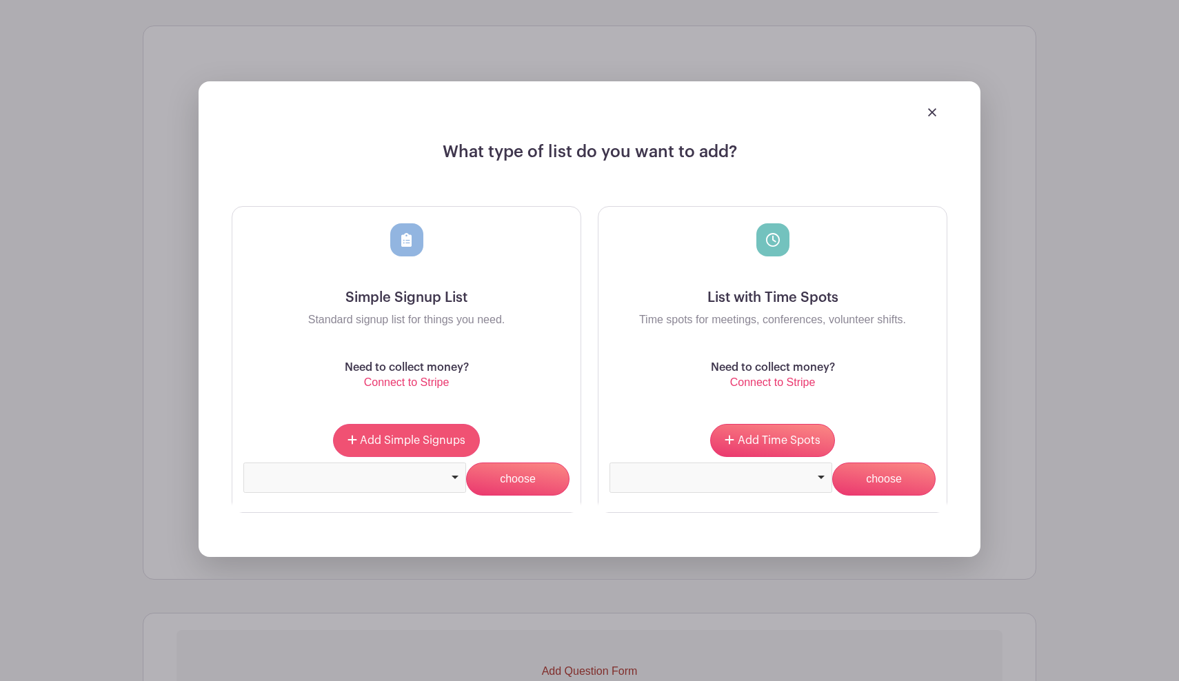
click at [445, 435] on span "Add Simple Signups" at bounding box center [412, 440] width 105 height 11
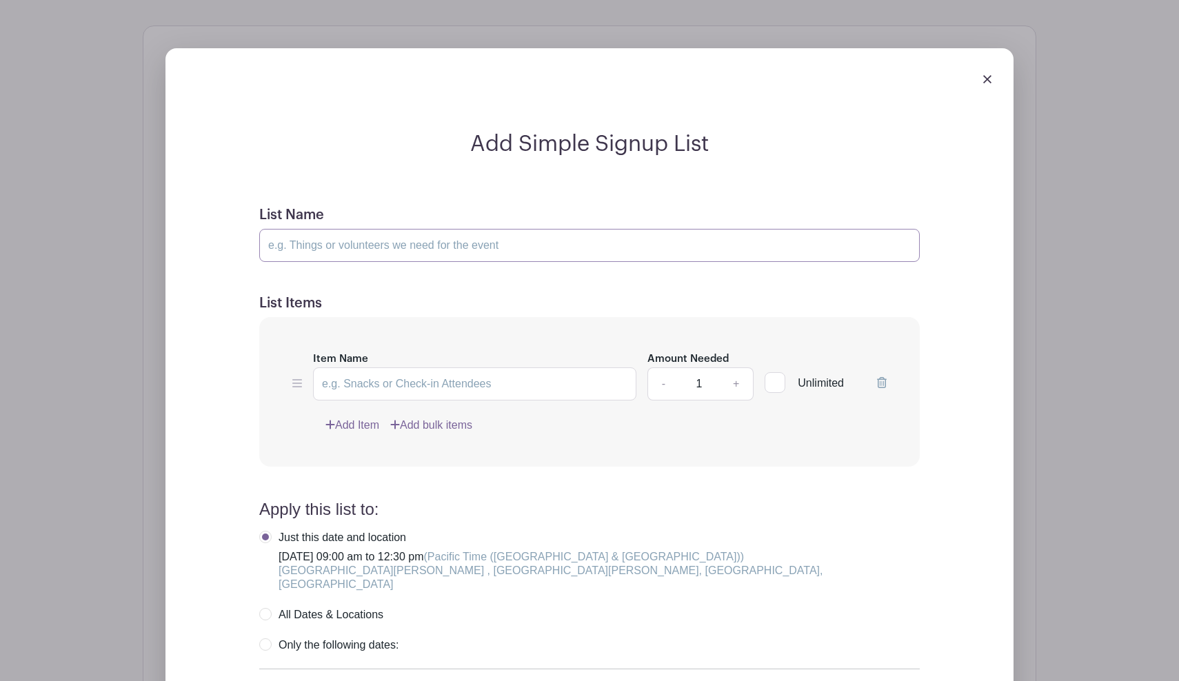
click at [469, 230] on input "List Name" at bounding box center [589, 245] width 660 height 33
type input "Parade Template"
click at [462, 371] on input "Item Name" at bounding box center [474, 383] width 323 height 33
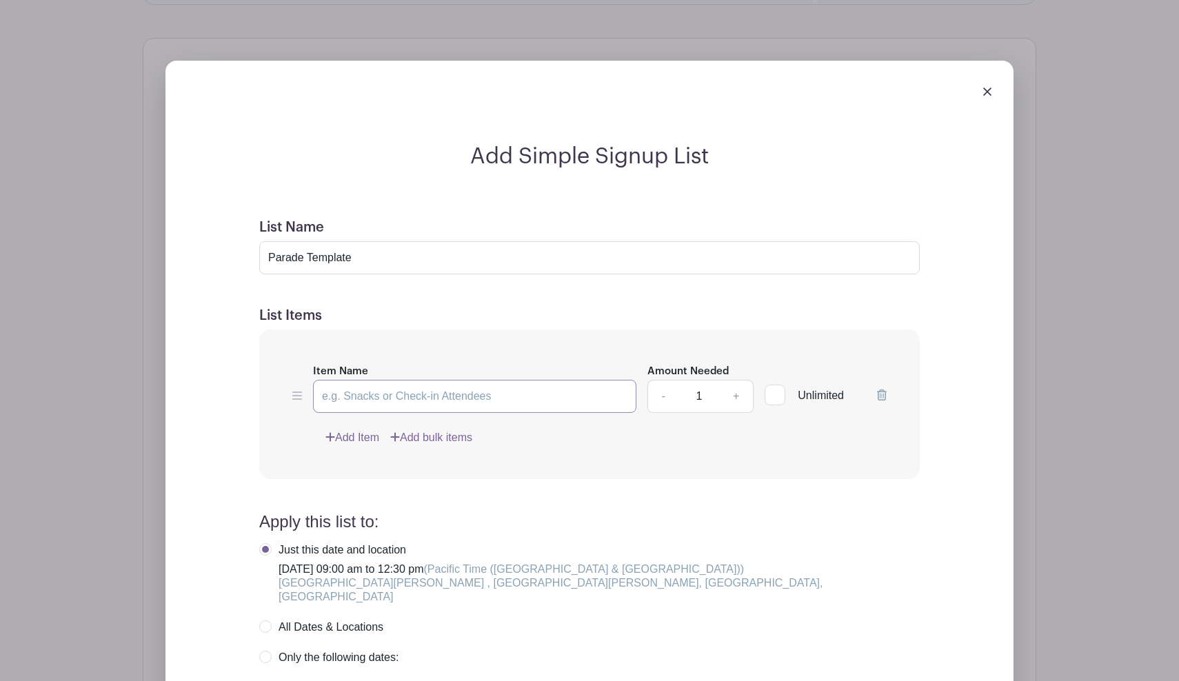
scroll to position [1166, 0]
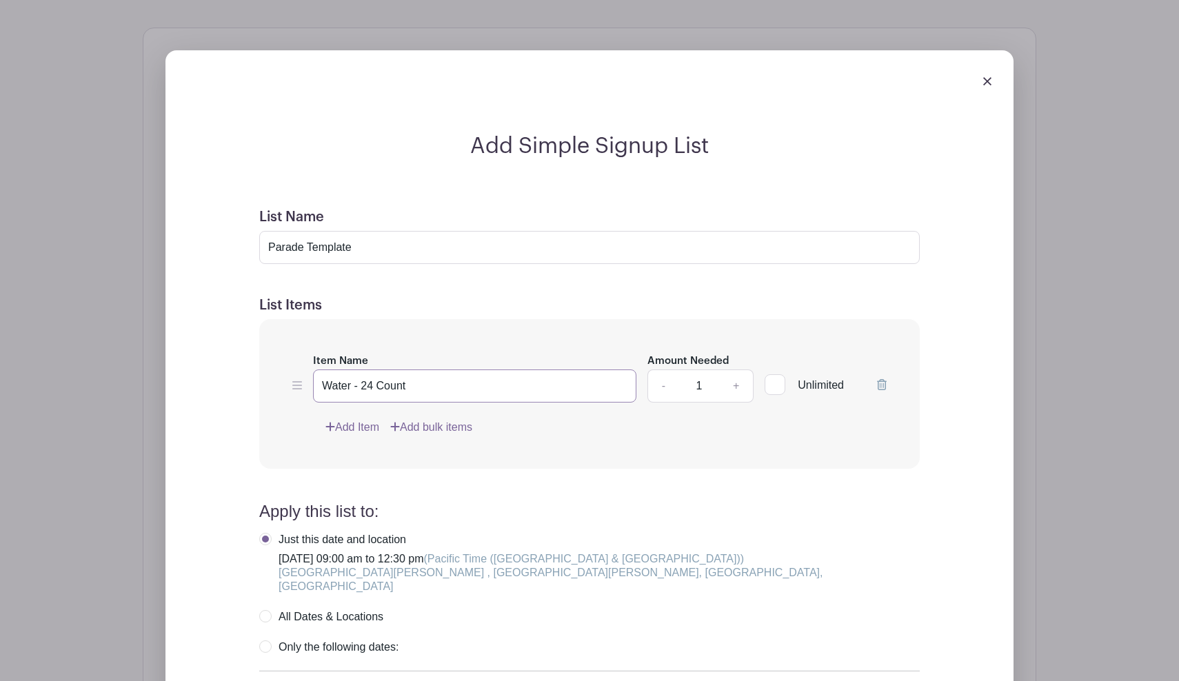
type input "Water - 24 Count"
click at [738, 372] on link "+" at bounding box center [736, 385] width 34 height 33
type input "4"
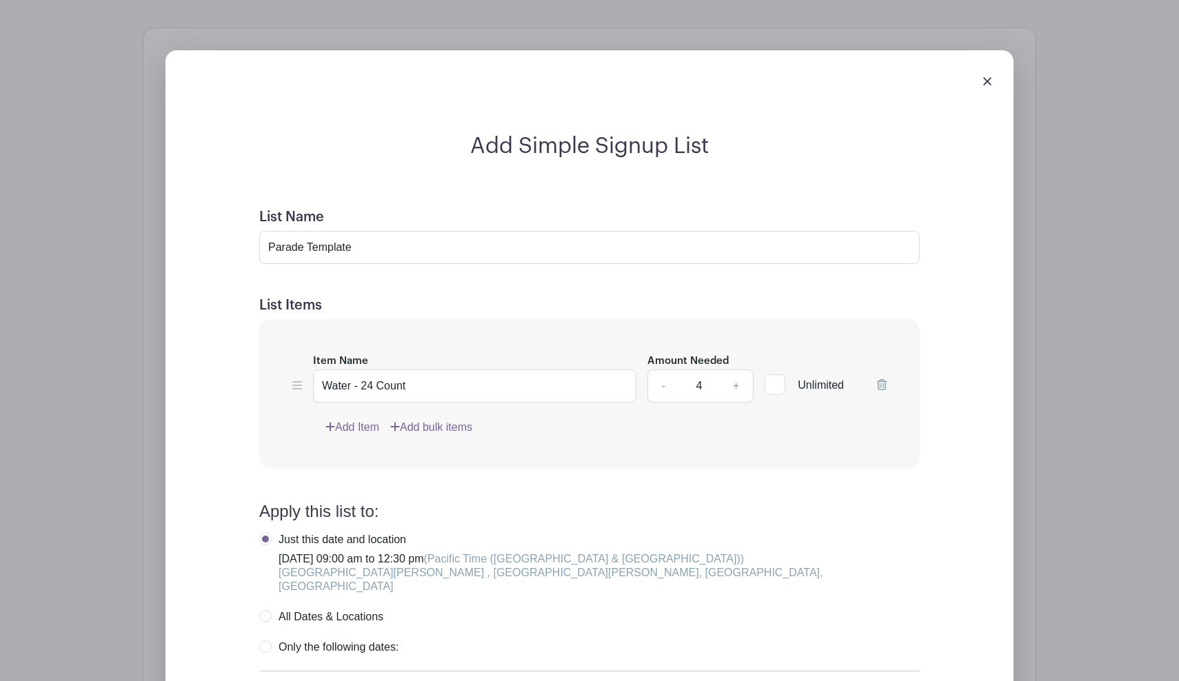
click at [746, 401] on div "Item Name Water - 24 Count Amount Needed - 4 + Unlimited Add Item Add bulk items" at bounding box center [589, 394] width 660 height 150
click at [361, 419] on link "Add Item" at bounding box center [352, 427] width 54 height 17
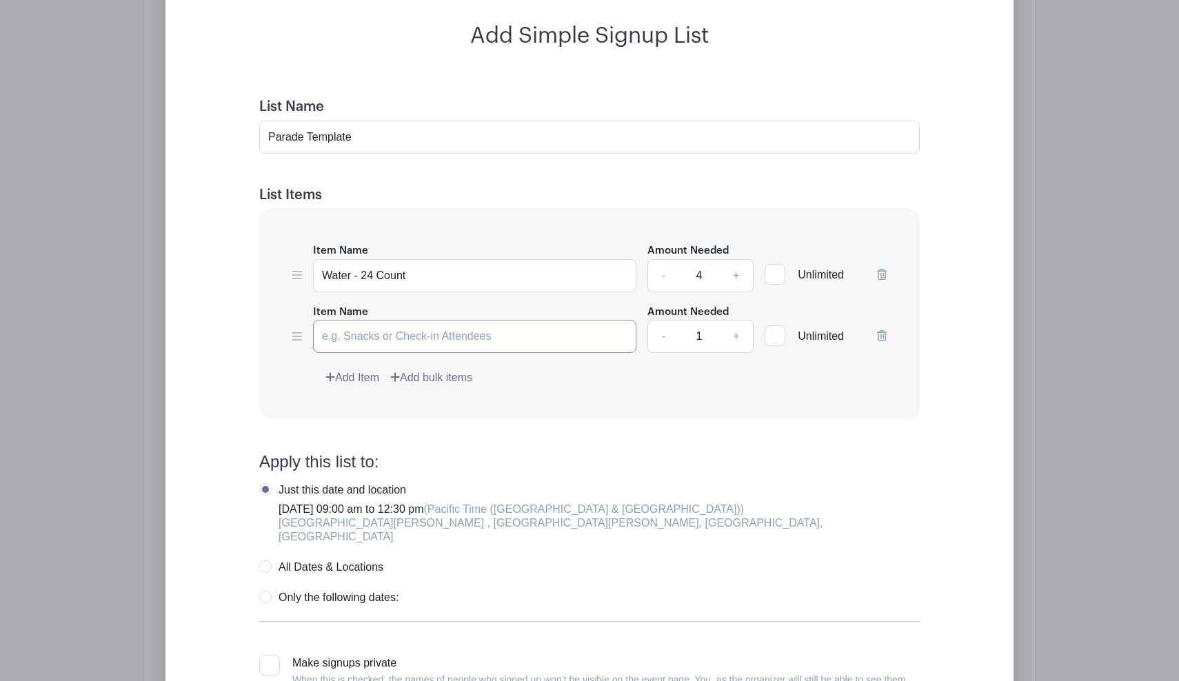
click at [360, 320] on input "Item Name" at bounding box center [474, 336] width 323 height 33
click at [380, 321] on input "Snacks - Melt Proof - 24 Count" at bounding box center [474, 336] width 323 height 33
type input "Snacks - Heat Proof - 24 Count"
click at [735, 320] on link "+" at bounding box center [736, 336] width 34 height 33
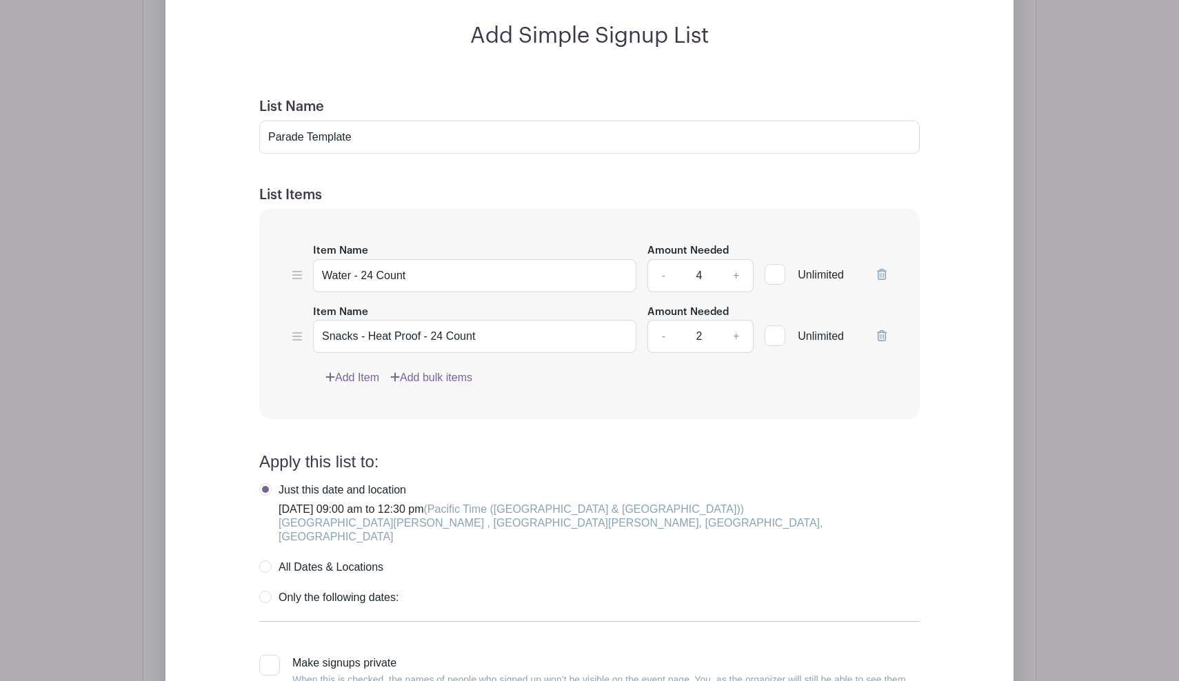
click at [735, 320] on link "+" at bounding box center [736, 336] width 34 height 33
click at [662, 321] on link "-" at bounding box center [663, 336] width 32 height 33
type input "4"
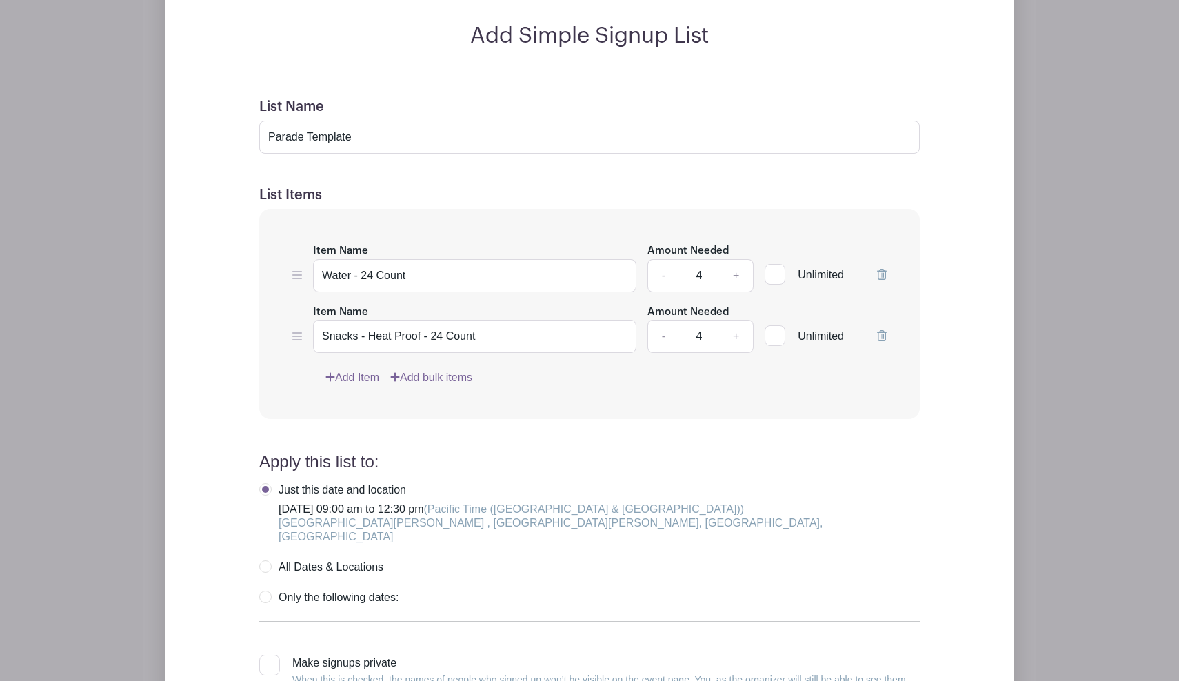
click at [364, 369] on link "Add Item" at bounding box center [352, 377] width 54 height 17
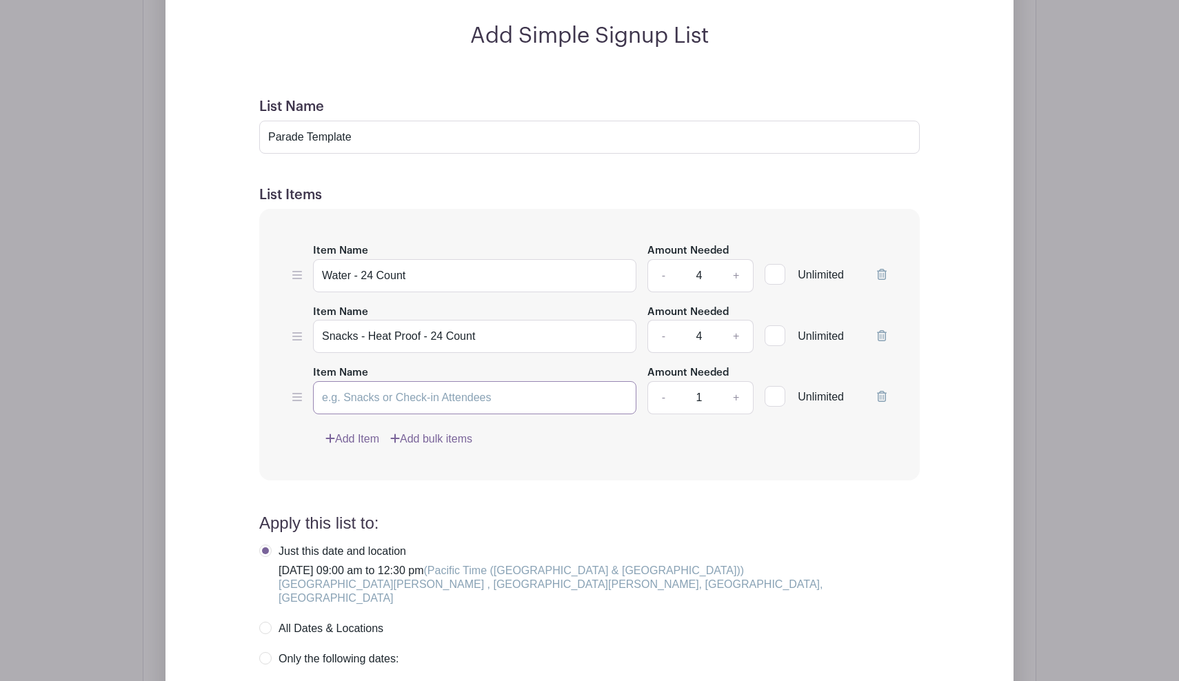
click at [372, 385] on input "Item Name" at bounding box center [474, 397] width 323 height 33
type input "W"
type input "B"
type input "Parade Walker"
click at [356, 431] on link "Add Item" at bounding box center [352, 439] width 54 height 17
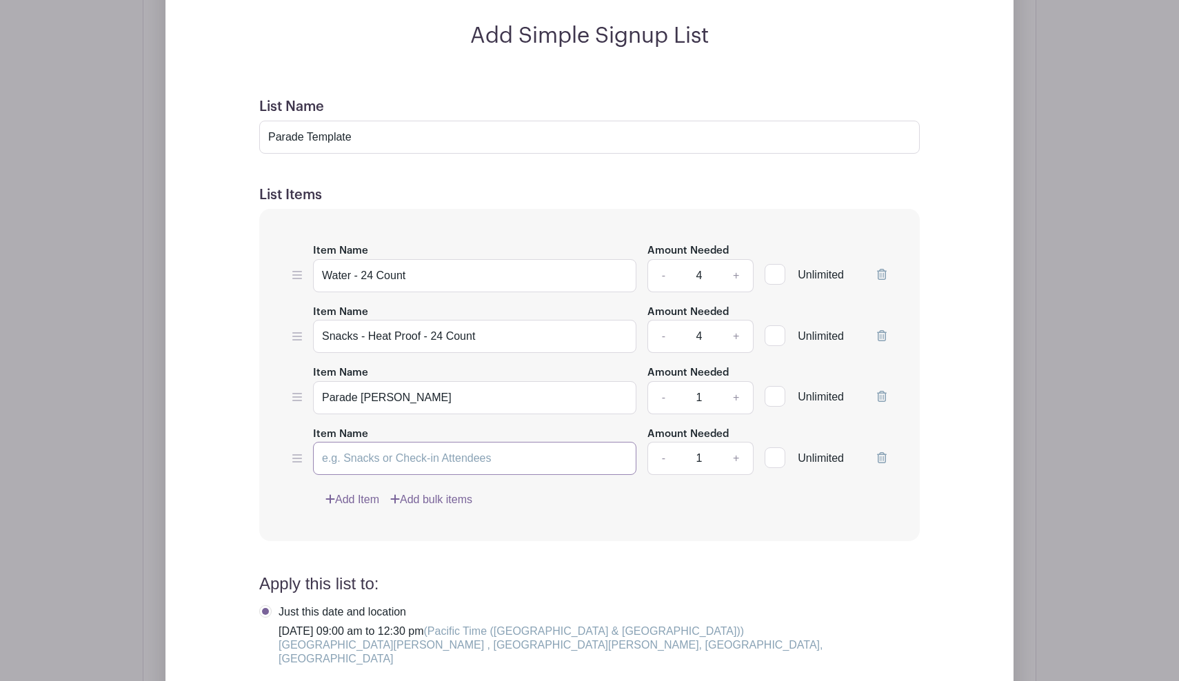
click at [360, 454] on input "Item Name" at bounding box center [474, 458] width 323 height 33
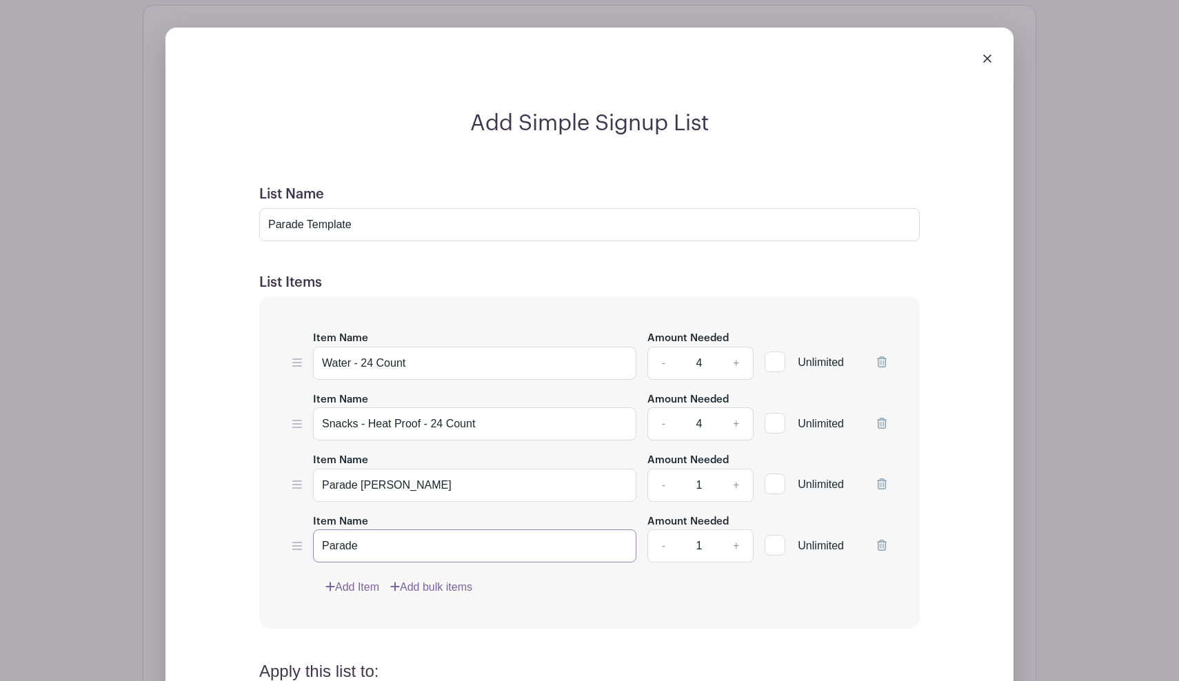
scroll to position [1089, 0]
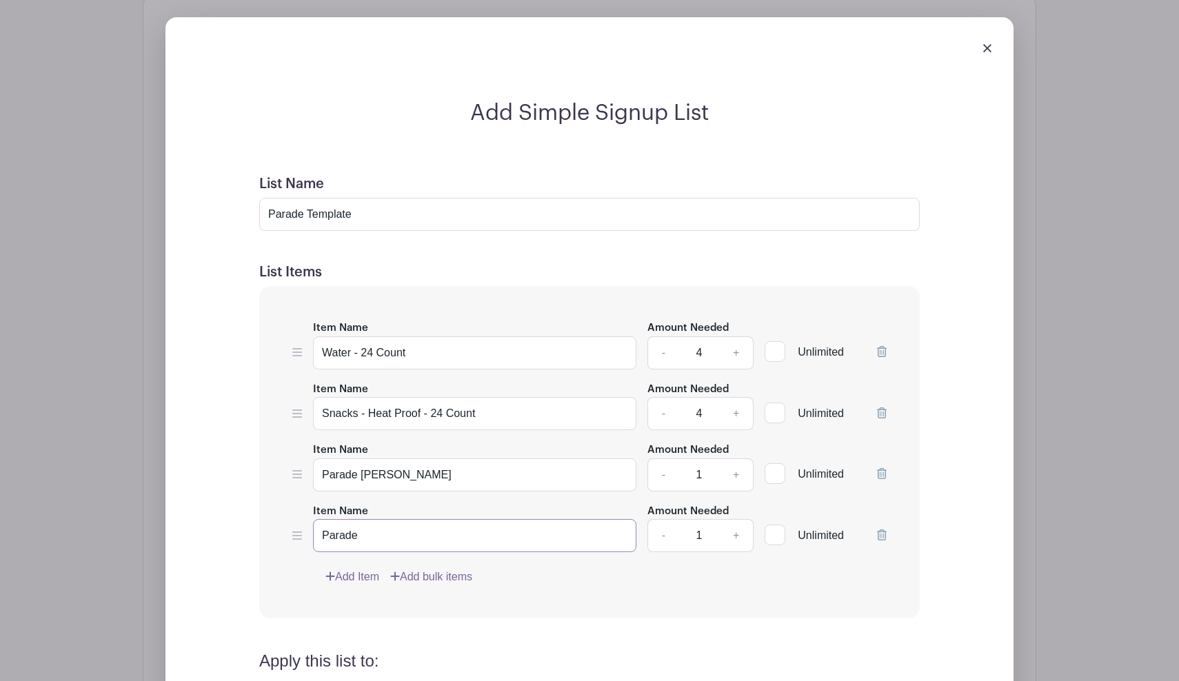
type input "Parade"
click at [786, 463] on label "Unlimited" at bounding box center [803, 472] width 79 height 19
click at [773, 466] on input "Unlimited" at bounding box center [768, 470] width 9 height 9
checkbox input "true"
click at [438, 525] on input "Parade" at bounding box center [474, 535] width 323 height 33
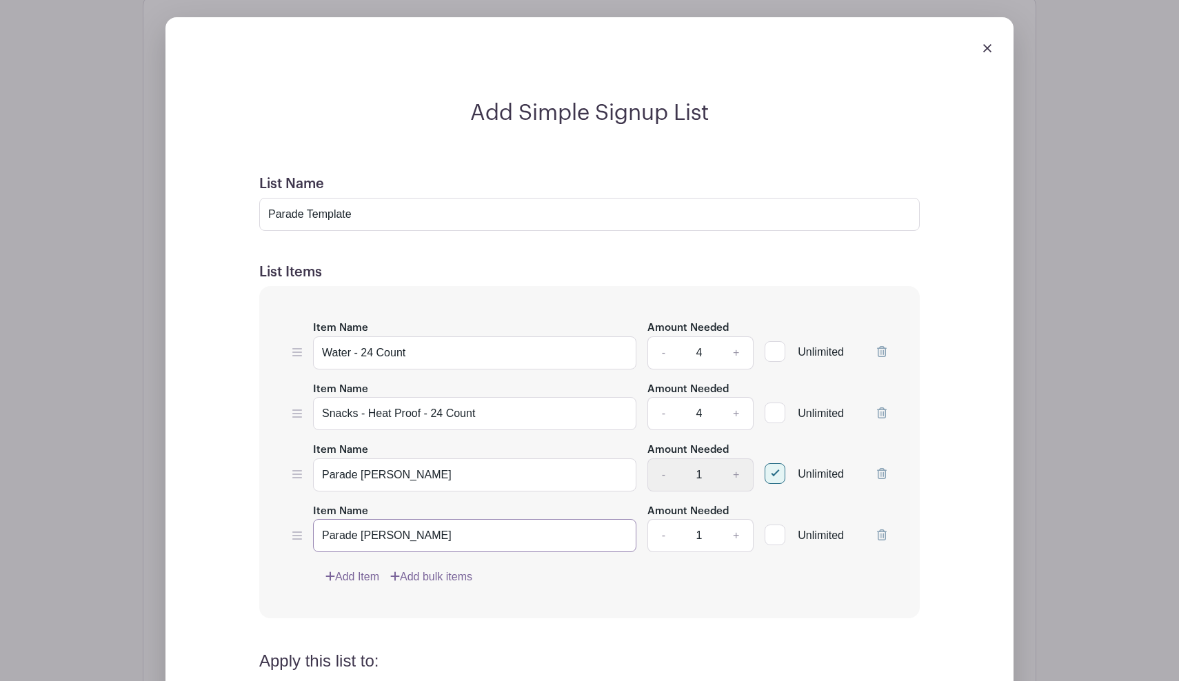
type input "Parade Wagoner"
click at [737, 522] on link "+" at bounding box center [736, 535] width 34 height 33
type input "2"
click at [482, 526] on input "Parade Wagoner" at bounding box center [474, 535] width 323 height 33
type input "Parade Wagoner - Must be able to walk with band"
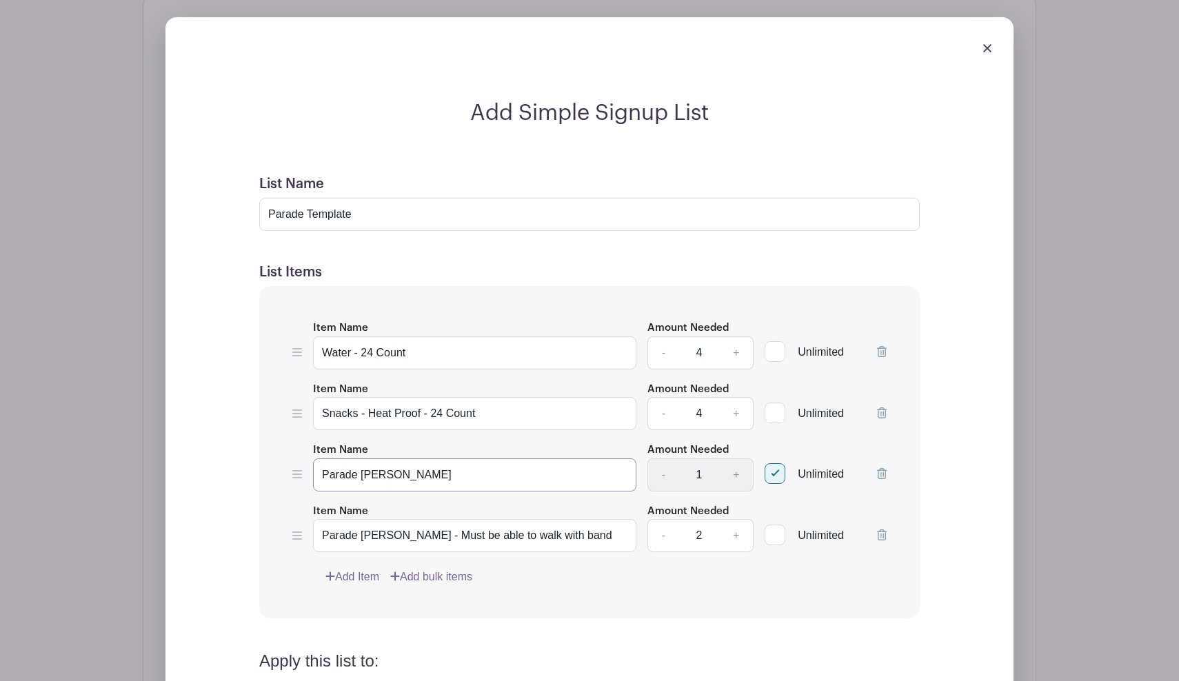
click at [435, 468] on input "Parade Walker" at bounding box center [474, 474] width 323 height 33
type input "Parade [PERSON_NAME] - must be able to walk with band"
click at [428, 520] on input "Parade Wagoner - Must be able to walk with band" at bounding box center [474, 535] width 323 height 33
type input "Parade [PERSON_NAME] - must be able to walk with band"
drag, startPoint x: 423, startPoint y: 397, endPoint x: 369, endPoint y: 392, distance: 53.3
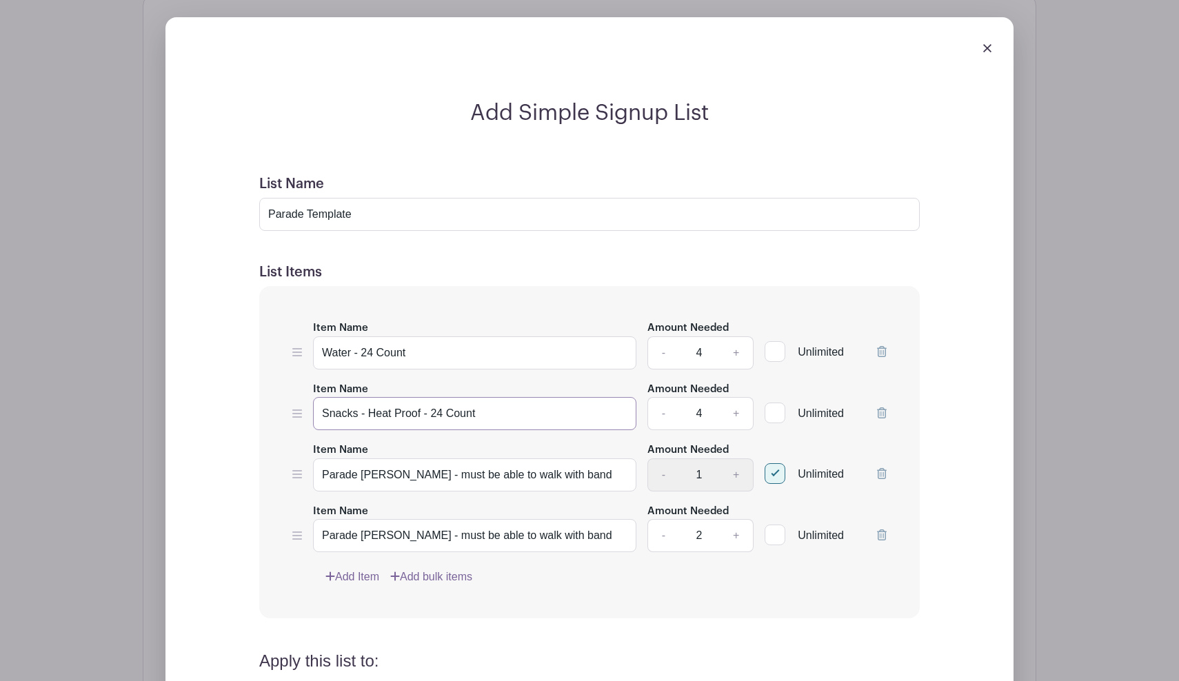
click at [369, 397] on input "Snacks - Heat Proof - 24 Count" at bounding box center [474, 413] width 323 height 33
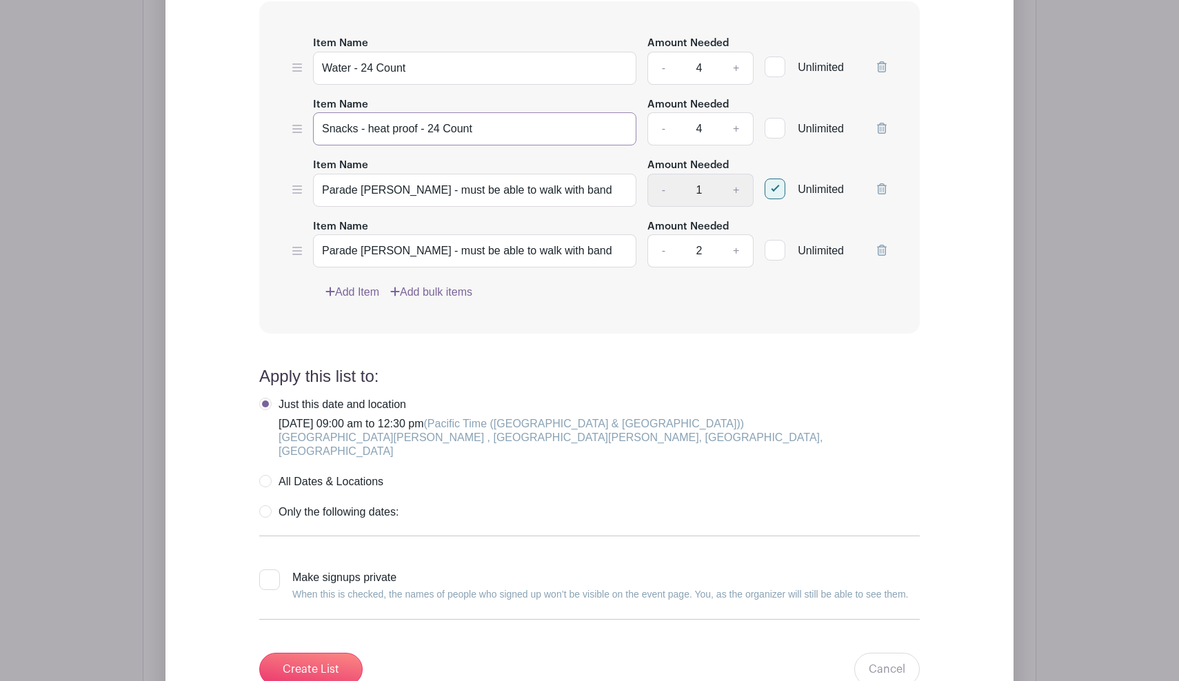
scroll to position [1468, 0]
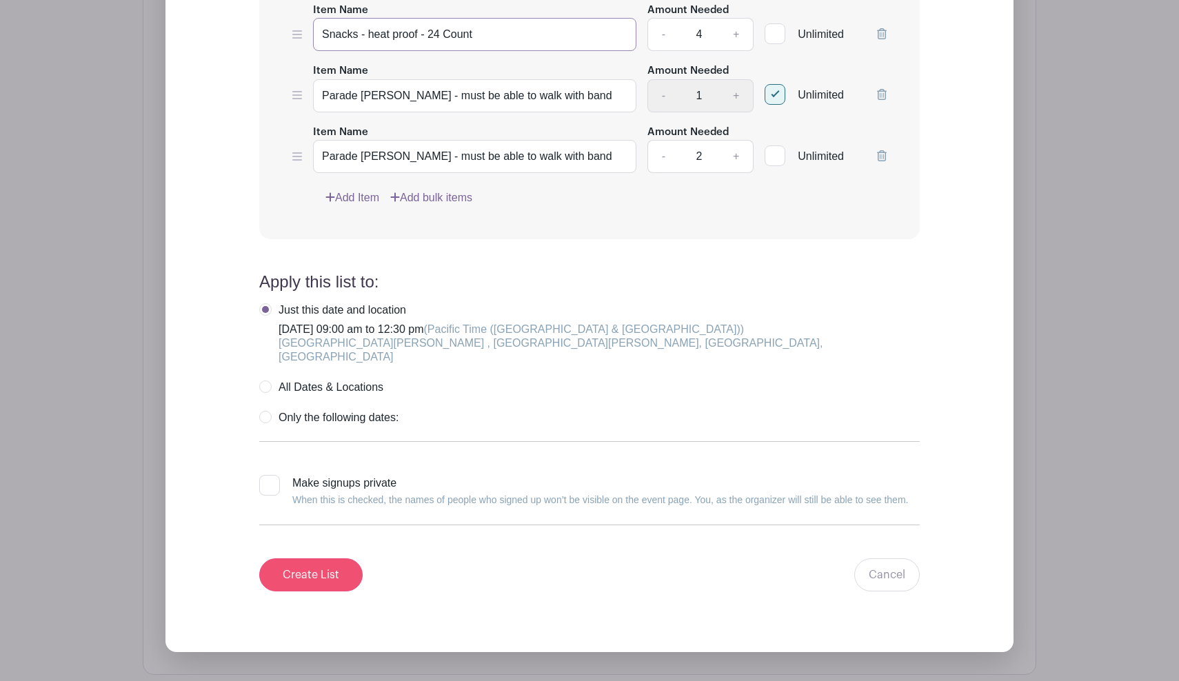
type input "Snacks - heat proof - 24 Count"
click at [334, 558] on input "Create List" at bounding box center [310, 574] width 103 height 33
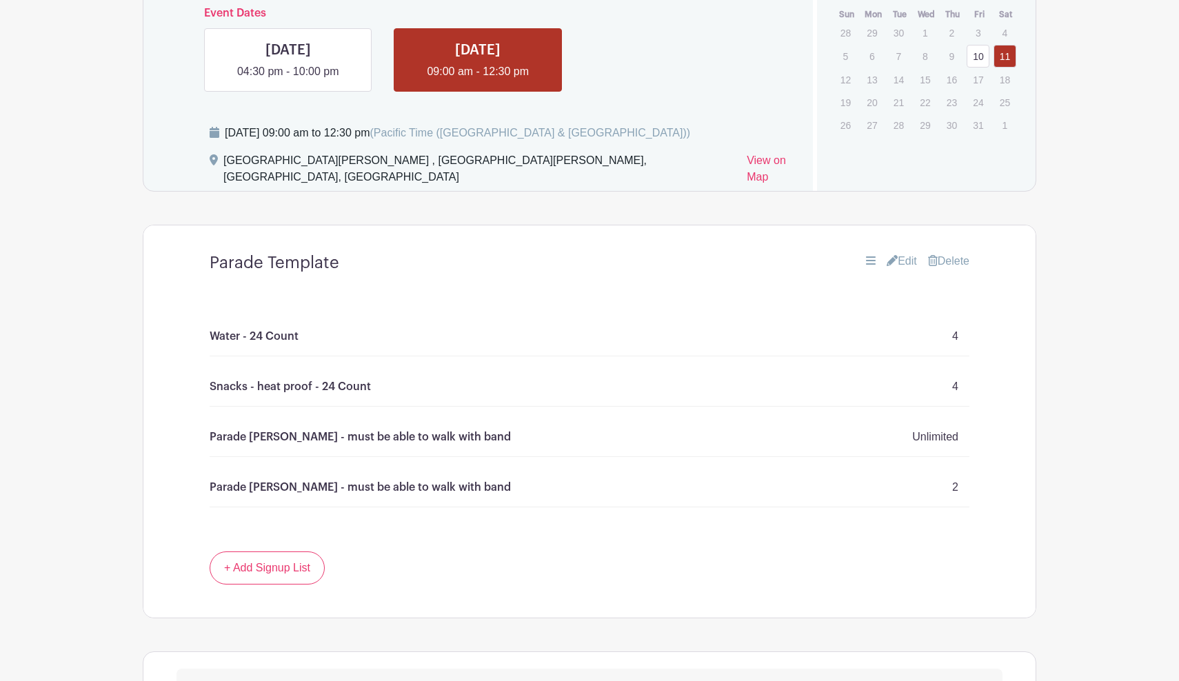
scroll to position [832, 0]
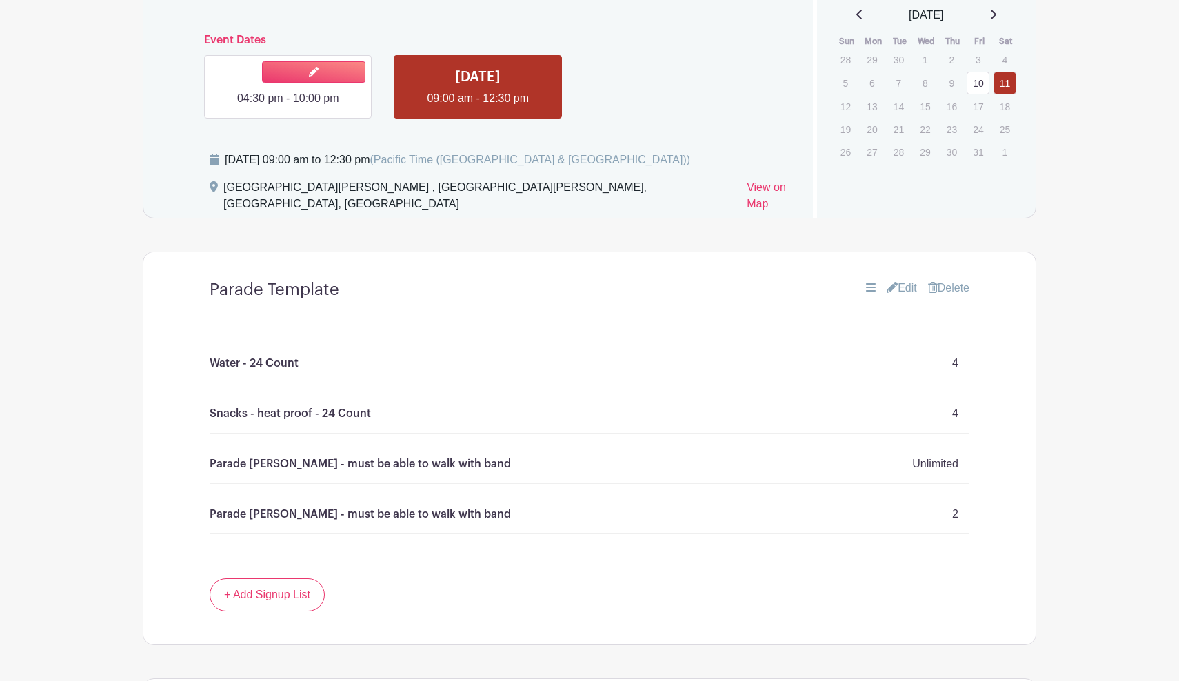
click at [288, 107] on link at bounding box center [288, 107] width 0 height 0
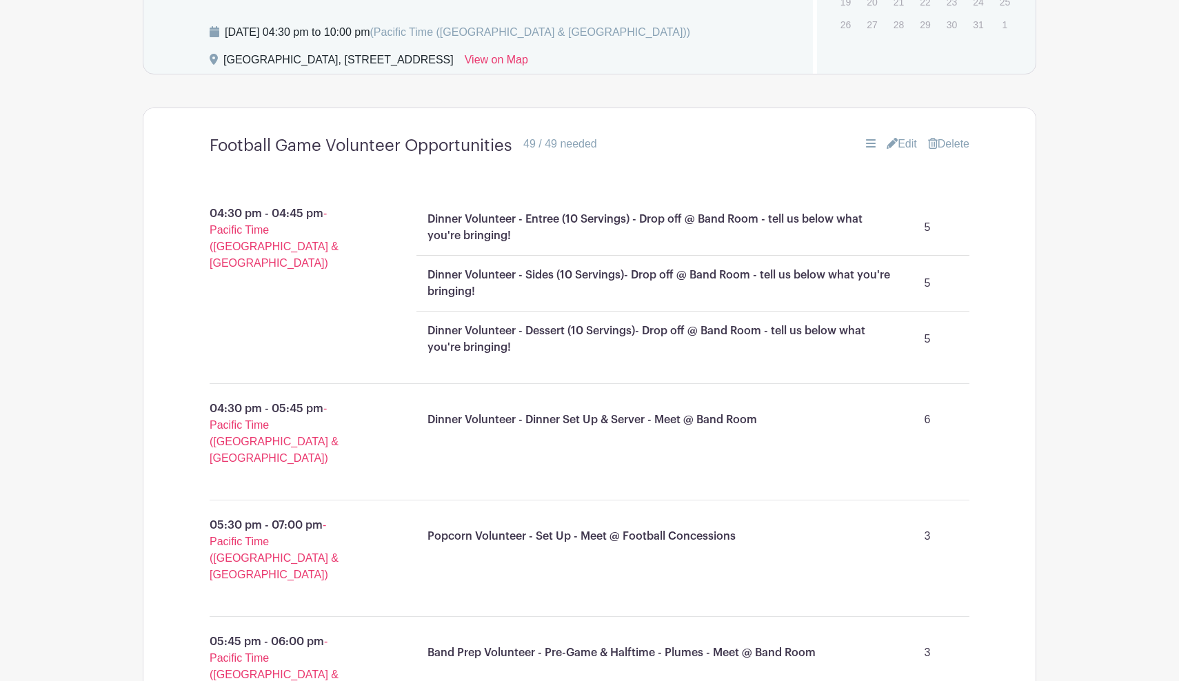
scroll to position [853, 0]
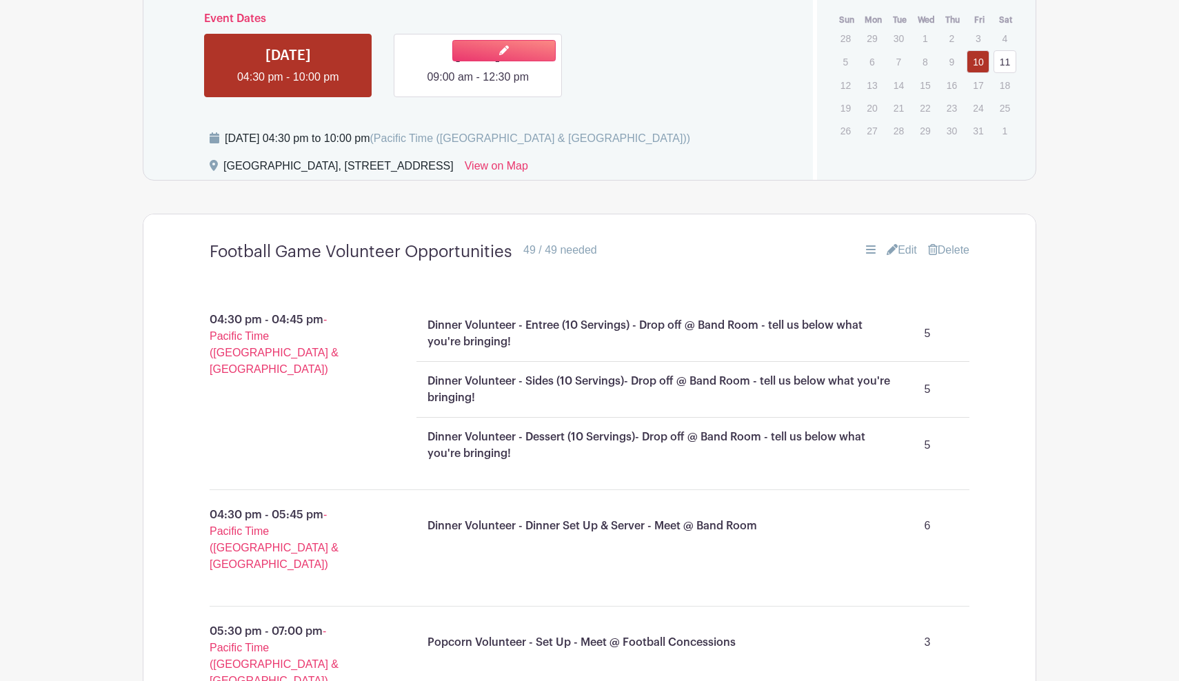
click at [478, 85] on link at bounding box center [478, 85] width 0 height 0
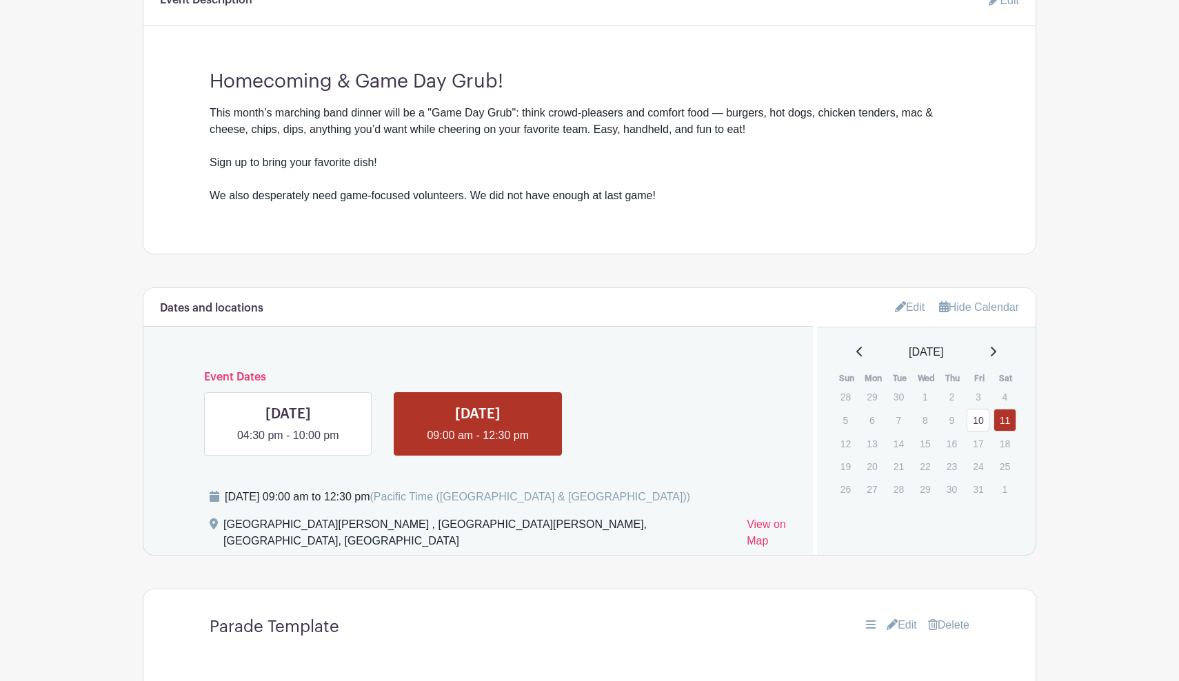
scroll to position [439, 0]
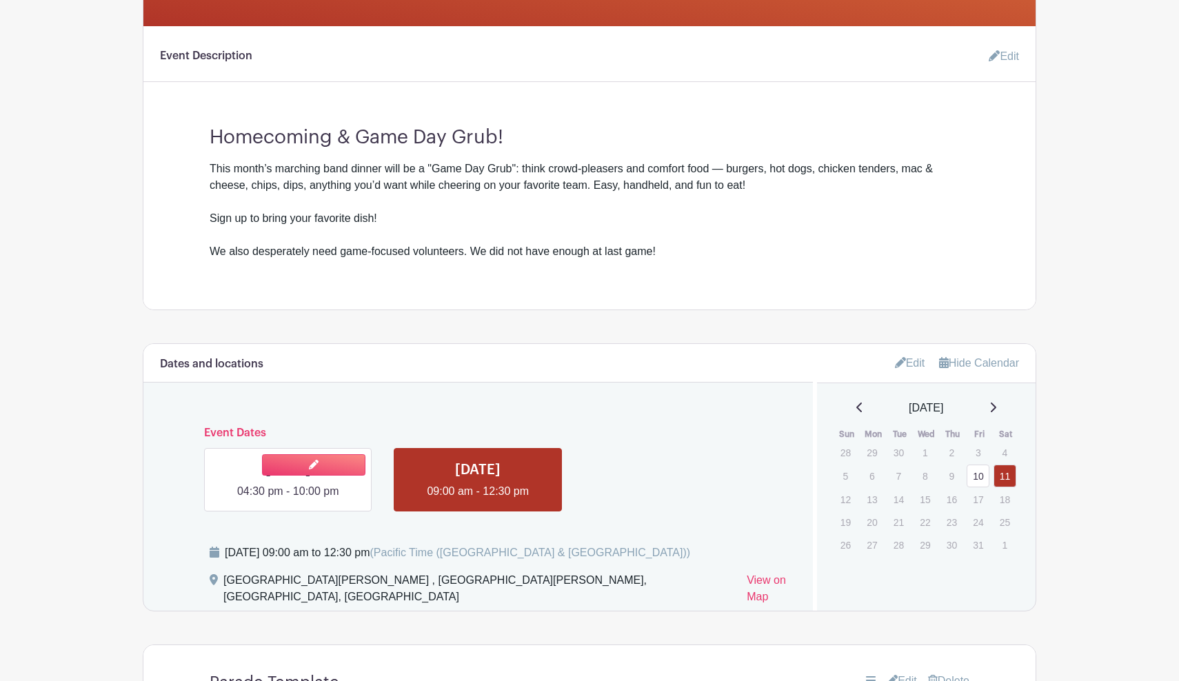
click at [288, 500] on link at bounding box center [288, 500] width 0 height 0
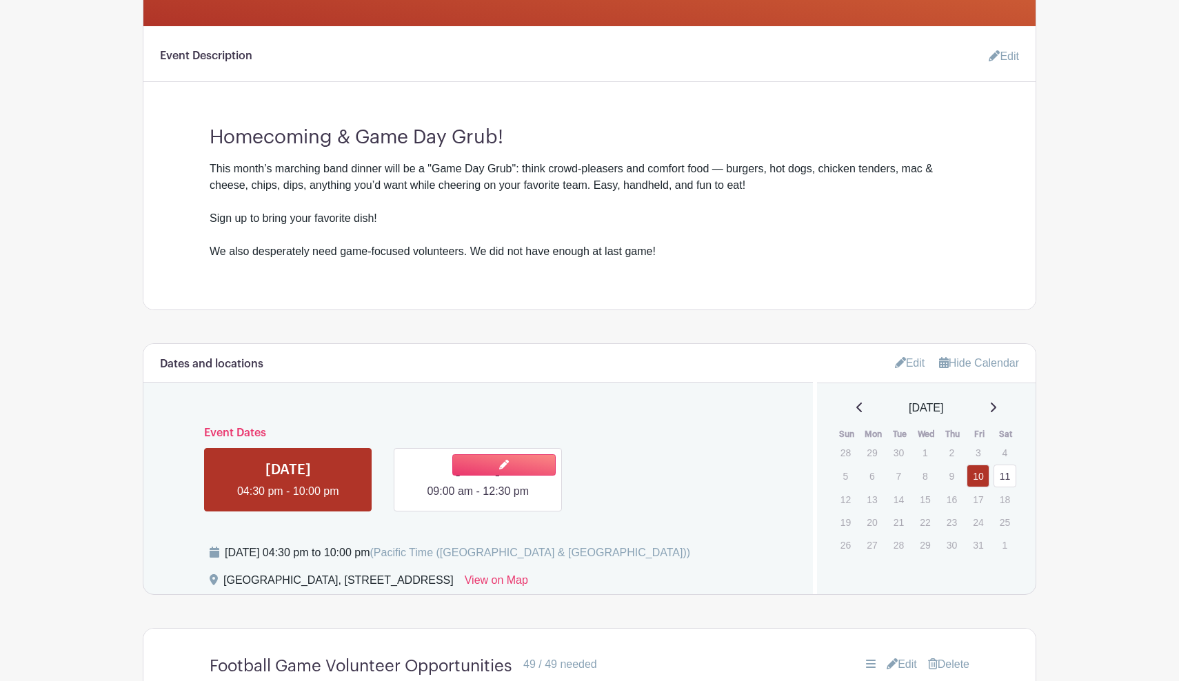
click at [478, 500] on link at bounding box center [478, 500] width 0 height 0
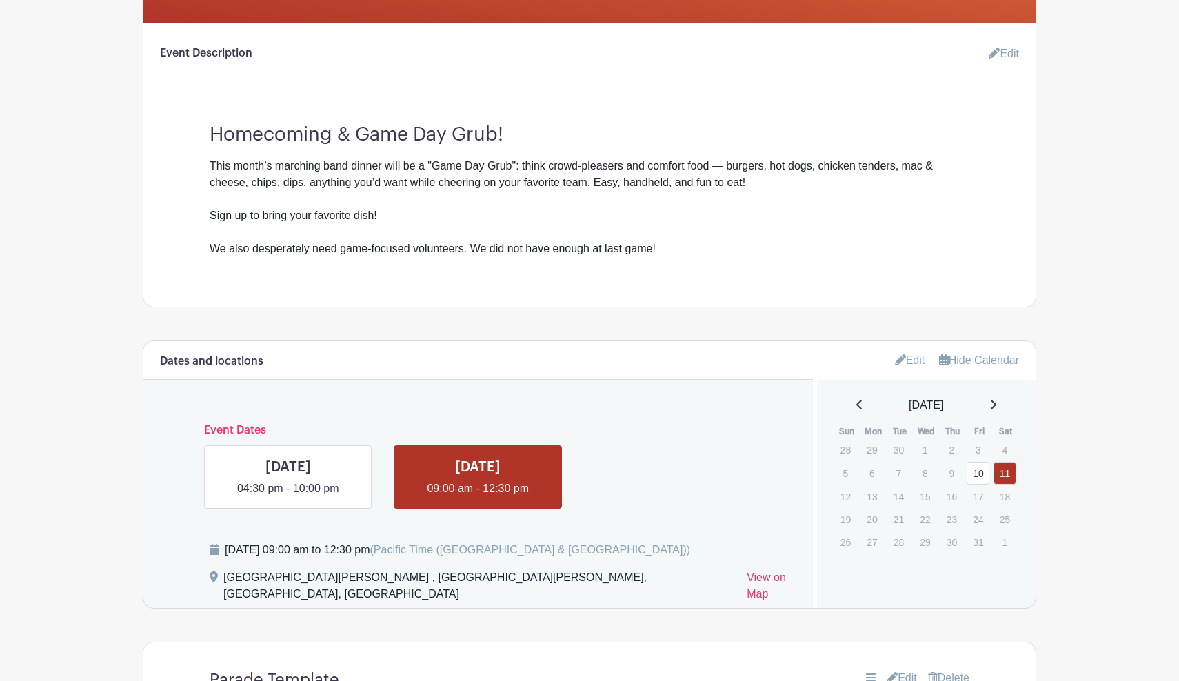
scroll to position [438, 0]
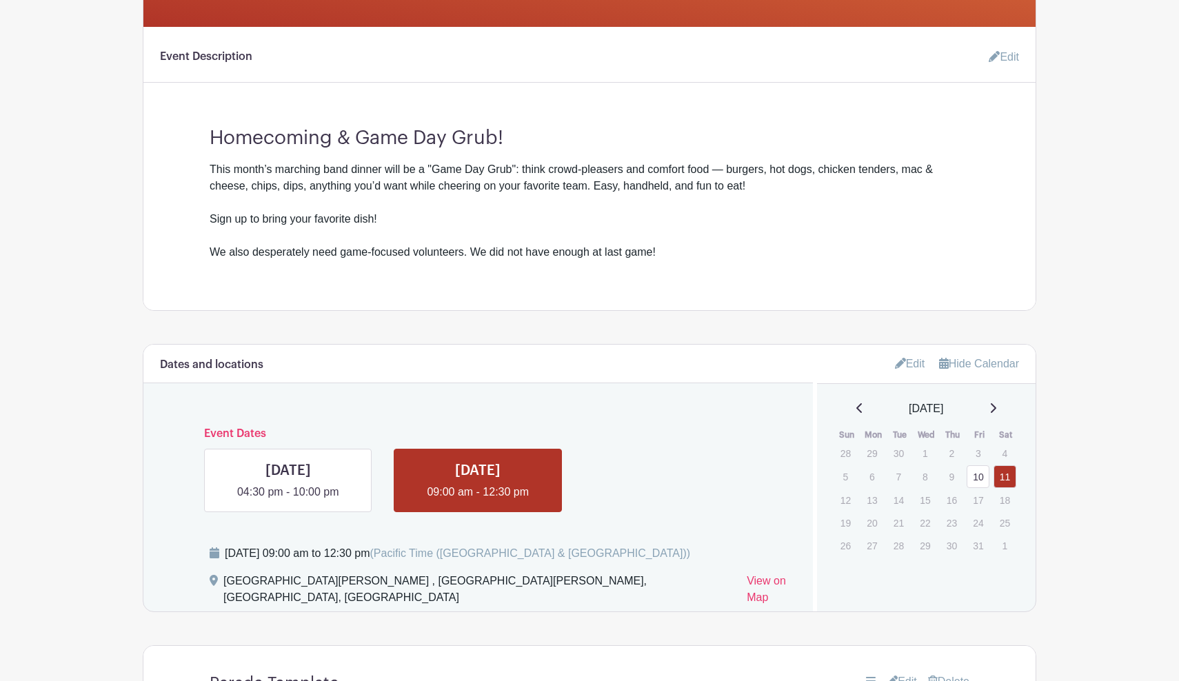
click at [999, 57] on link "Edit" at bounding box center [997, 57] width 41 height 28
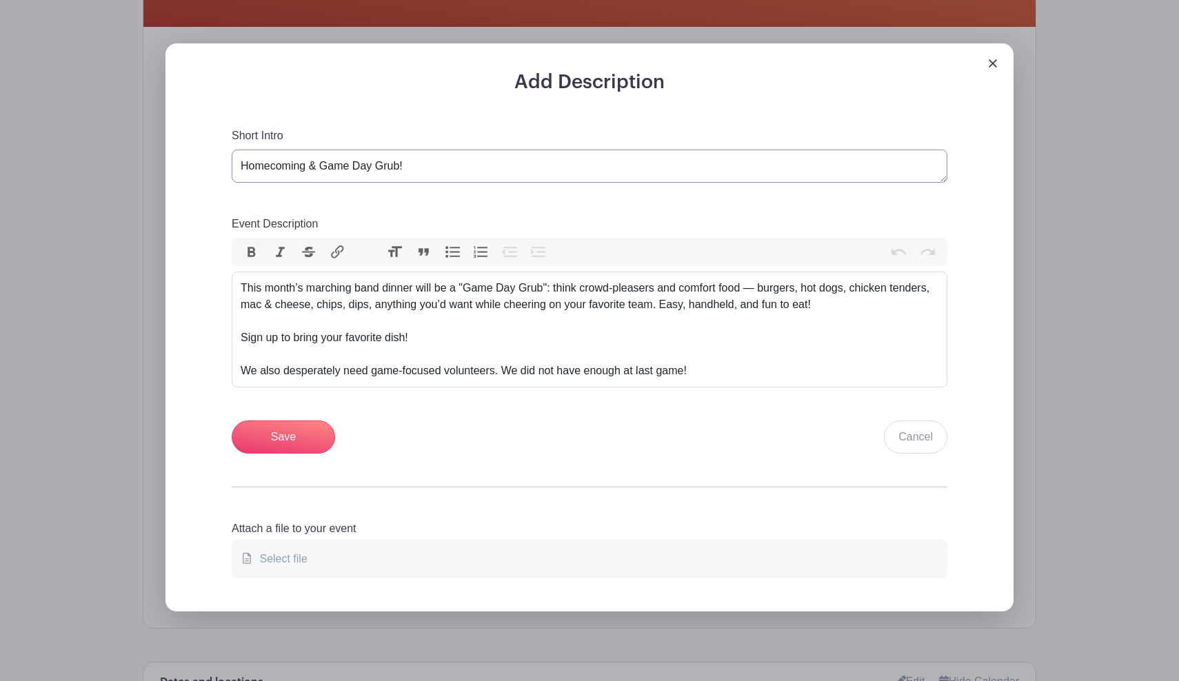
click at [456, 166] on textarea "Homecoming & Game Day Grub!" at bounding box center [589, 166] width 715 height 33
drag, startPoint x: 451, startPoint y: 167, endPoint x: 307, endPoint y: 172, distance: 144.2
click at [307, 172] on textarea "Homecoming & Game Day Grub!" at bounding box center [589, 166] width 715 height 33
type textarea "Homecoming Game & Pioneer Parade"
click at [724, 365] on div "This month’s marching band dinner will be a "Game Day Grub": think crowd-please…" at bounding box center [590, 329] width 698 height 99
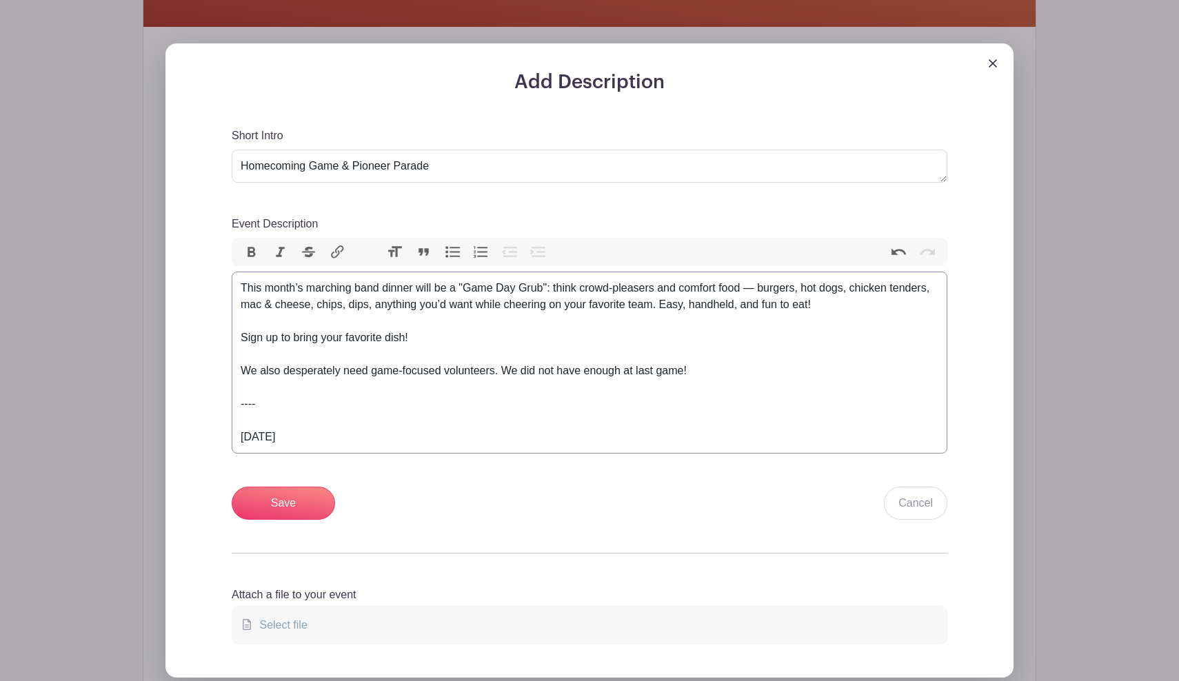
type trix-editor "<div>This month’s marching band dinner will be a "Game Day Grub": think crowd-p…"
click at [354, 163] on textarea "Homecoming & Game Day Grub!" at bounding box center [589, 166] width 715 height 33
type textarea "Homecoming Game & Paso Pioneer Parade"
click at [321, 441] on div "This month’s marching band dinner will be a "Game Day Grub": think crowd-please…" at bounding box center [590, 362] width 698 height 165
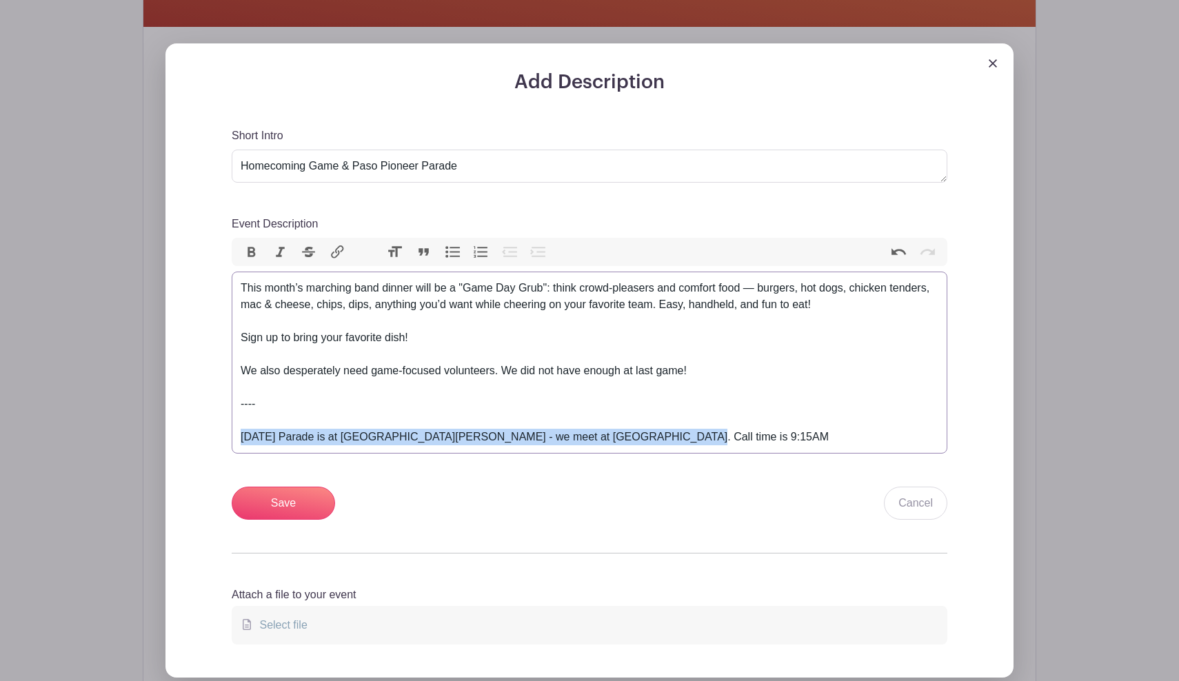
drag, startPoint x: 673, startPoint y: 436, endPoint x: 191, endPoint y: 440, distance: 481.8
click at [191, 440] on div "Add Description Short Intro Homecoming & Game Day Grub! Event Description Bold …" at bounding box center [589, 360] width 848 height 634
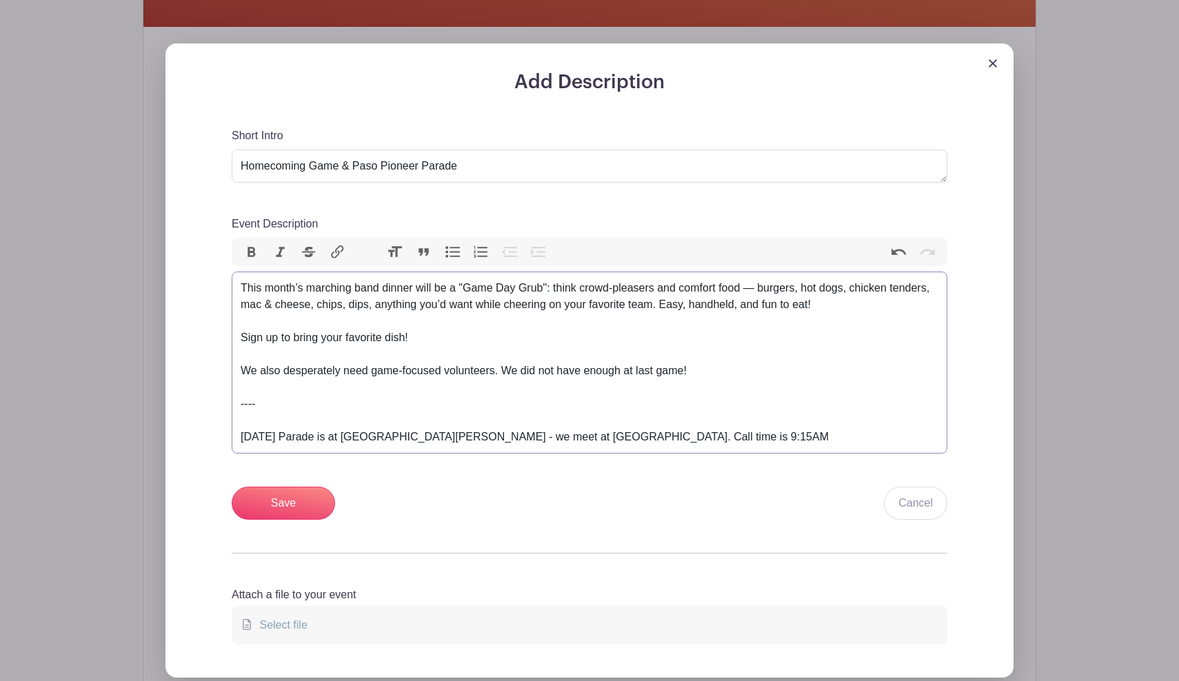
click at [387, 252] on button "Heading" at bounding box center [394, 252] width 29 height 18
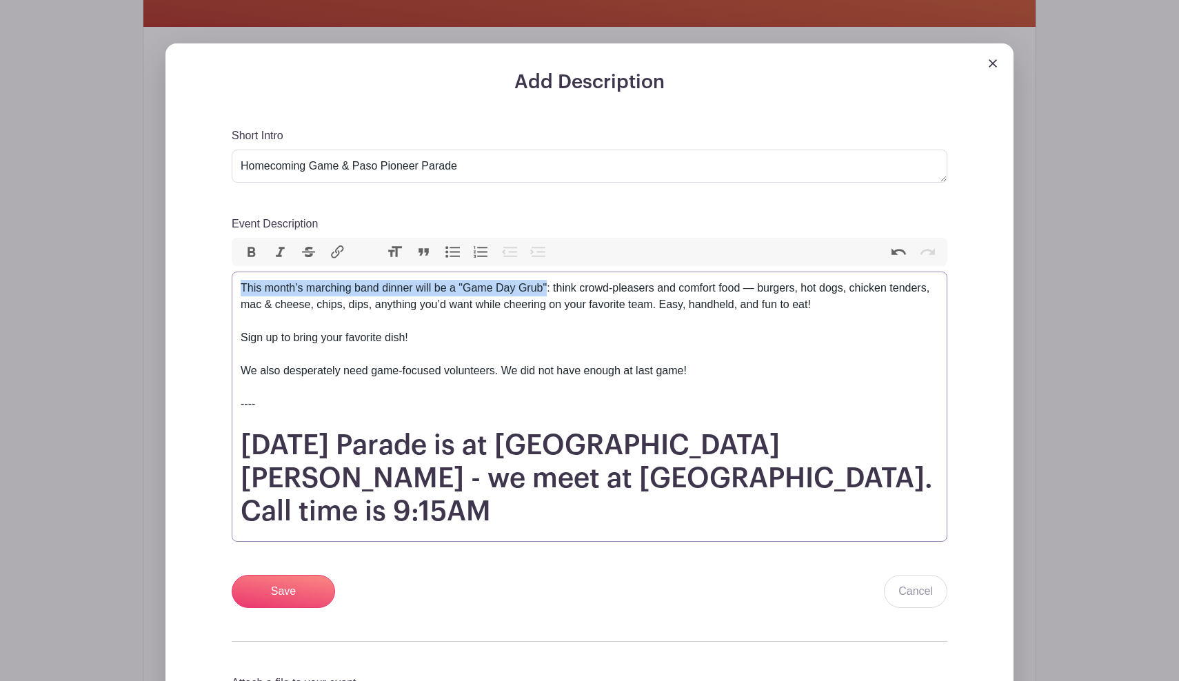
drag, startPoint x: 549, startPoint y: 288, endPoint x: 232, endPoint y: 268, distance: 318.4
click at [232, 268] on div "Event Description Bold Italic Strikethrough Link Heading Quote Code Bullets Num…" at bounding box center [589, 379] width 715 height 327
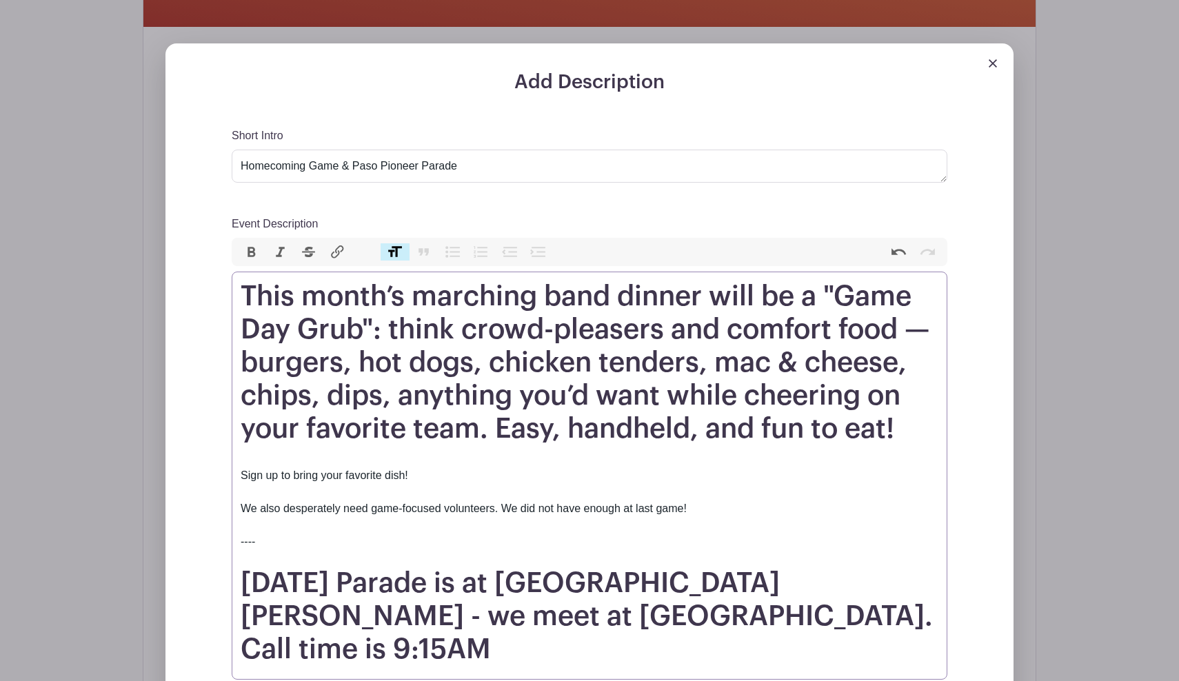
click at [394, 248] on button "Heading" at bounding box center [394, 252] width 29 height 18
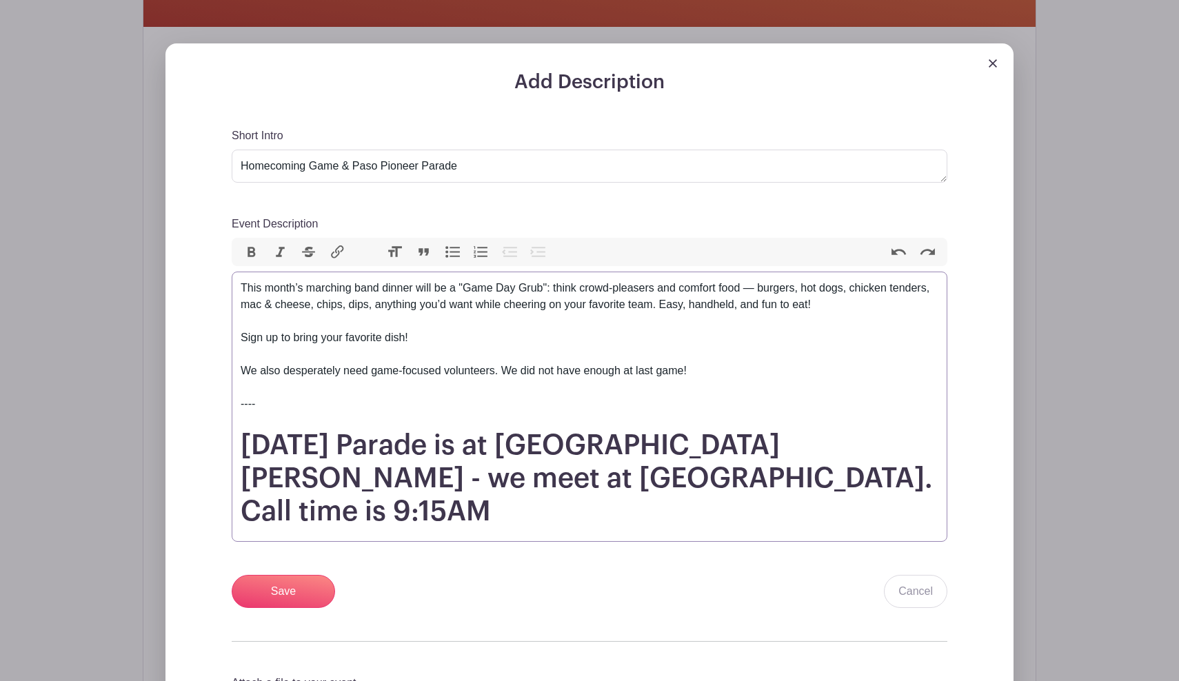
click at [283, 291] on div "This month’s marching band dinner will be a "Game Day Grub": think crowd-please…" at bounding box center [590, 354] width 698 height 149
drag, startPoint x: 460, startPoint y: 288, endPoint x: 540, endPoint y: 289, distance: 80.7
click at [540, 289] on div "This week's marching band dinner will be a "Game Day Grub": think crowd-pleaser…" at bounding box center [590, 354] width 698 height 149
click at [252, 246] on button "Bold" at bounding box center [251, 252] width 29 height 18
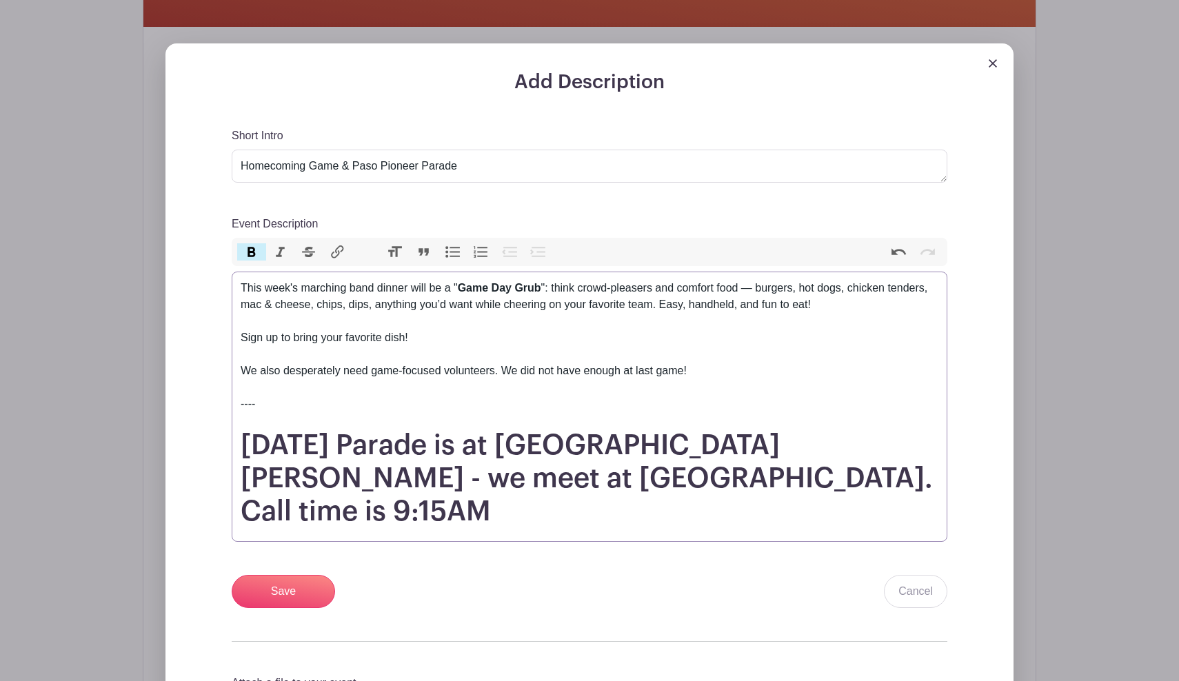
click at [251, 303] on div "This week's marching band dinner will be a " Game Day Grub ": think crowd-pleas…" at bounding box center [590, 354] width 698 height 149
click at [240, 292] on trix-editor "This week's marching band dinner will be a " Game Day Grub ": think crowd-pleas…" at bounding box center [589, 407] width 715 height 270
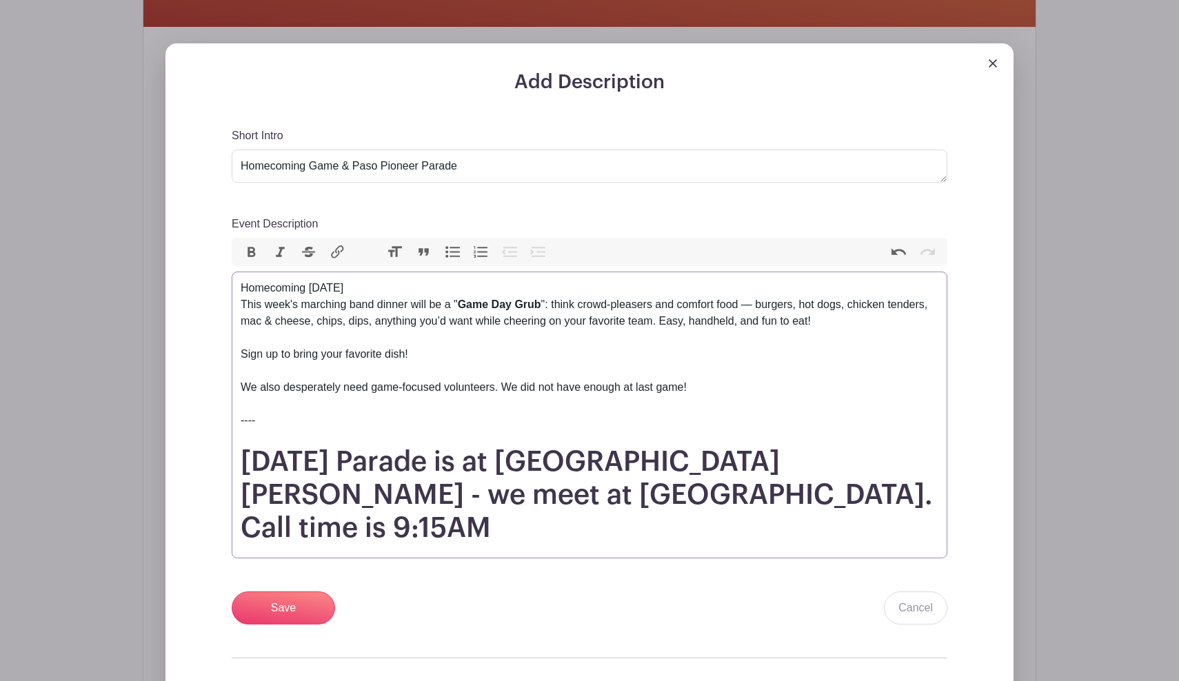
drag, startPoint x: 383, startPoint y: 285, endPoint x: 225, endPoint y: 289, distance: 157.9
click at [225, 289] on div "Add Description Short Intro Homecoming & Game Day Grub! Event Description Bold …" at bounding box center [590, 426] width 782 height 711
click at [392, 250] on button "Heading" at bounding box center [394, 252] width 29 height 18
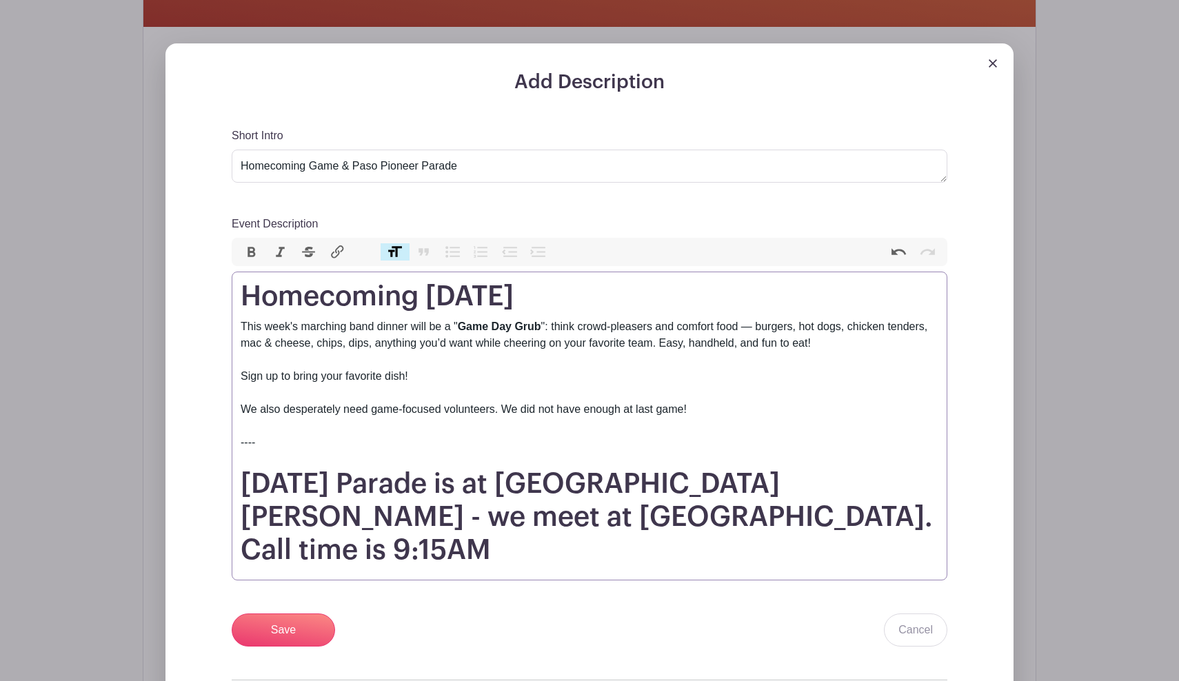
click at [697, 512] on h1 "Pioneer Day Parade is at Paso Robles - we meet at 17th & Oak. Call time is 9:15…" at bounding box center [590, 516] width 698 height 99
click at [652, 525] on h1 "Pioneer Day Parade is at Paso Robles - we meet at 17th & Oak. Call time is 9:15…" at bounding box center [590, 516] width 698 height 99
click at [427, 298] on h1 "Homecoming October 10th" at bounding box center [590, 296] width 698 height 33
type trix-editor "<h1>Homecoming - October 10th</h1><div>This week's marching band dinner will be…"
click at [651, 361] on div "This week's marching band dinner will be a " Game Day Grub ": think crowd-pleas…" at bounding box center [590, 392] width 698 height 149
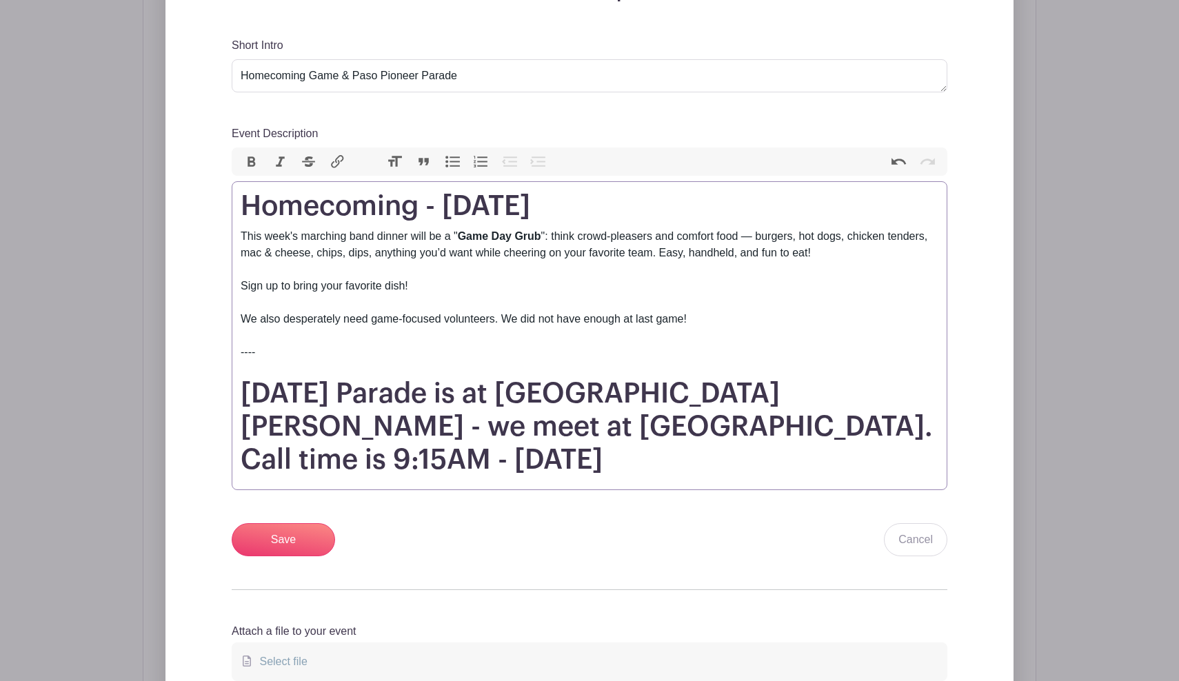
scroll to position [533, 0]
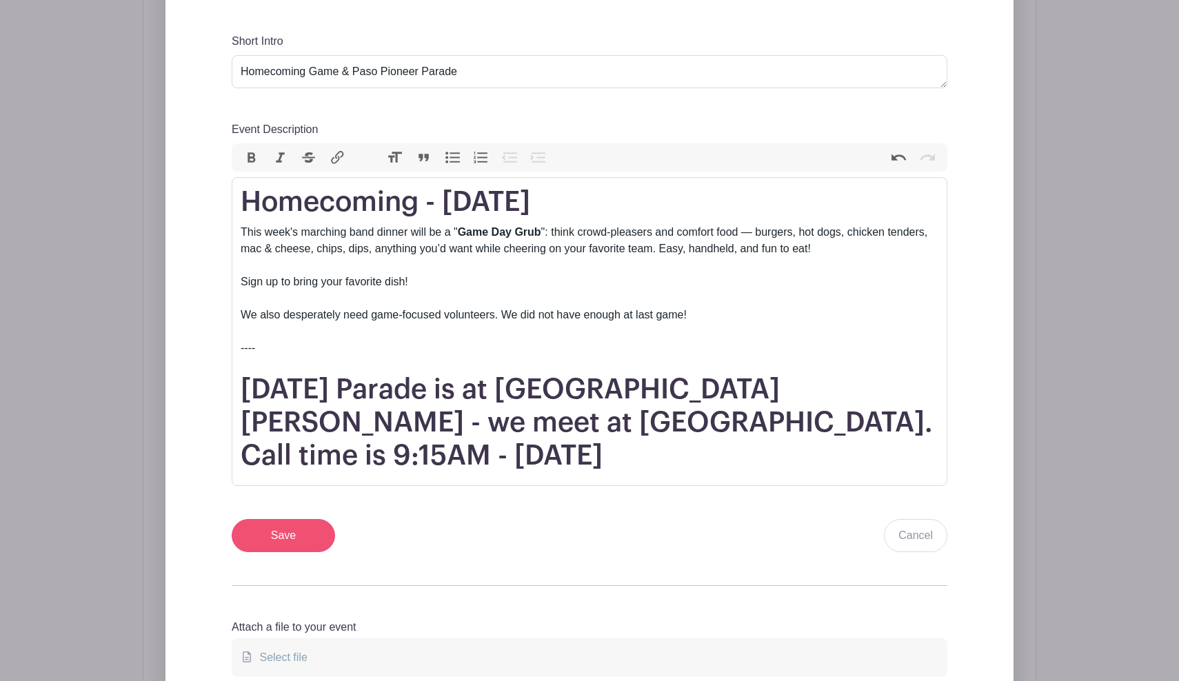
click at [284, 519] on input "Save" at bounding box center [283, 535] width 103 height 33
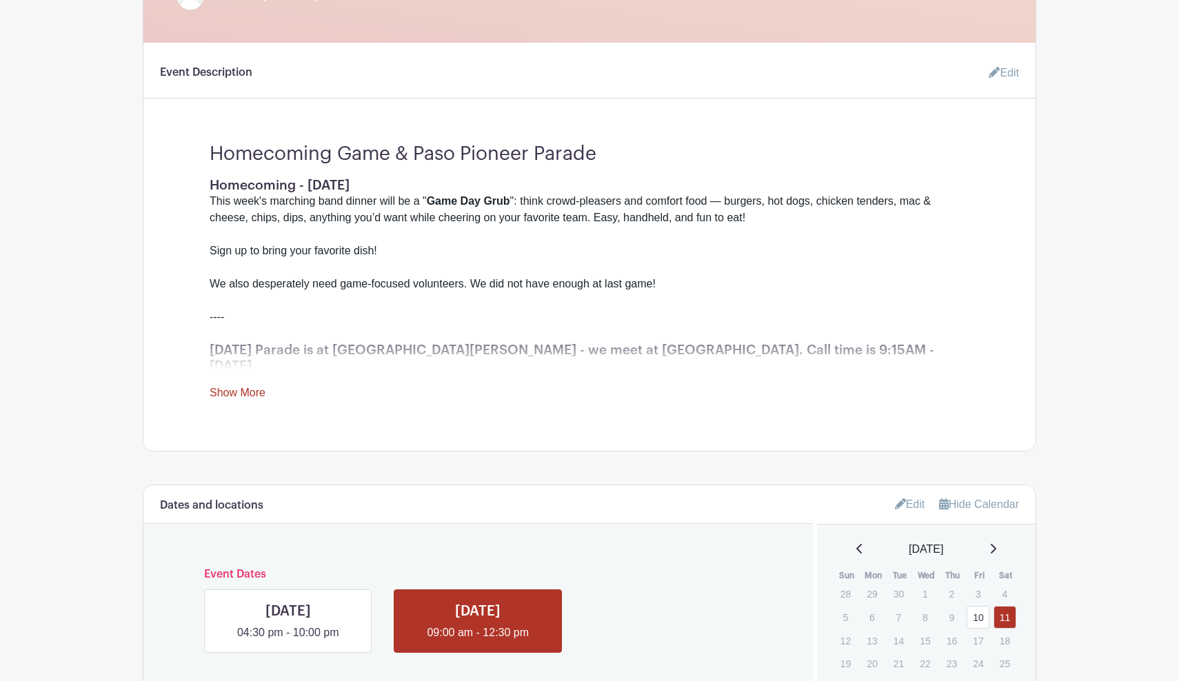
click at [254, 387] on link "Show More" at bounding box center [238, 395] width 56 height 17
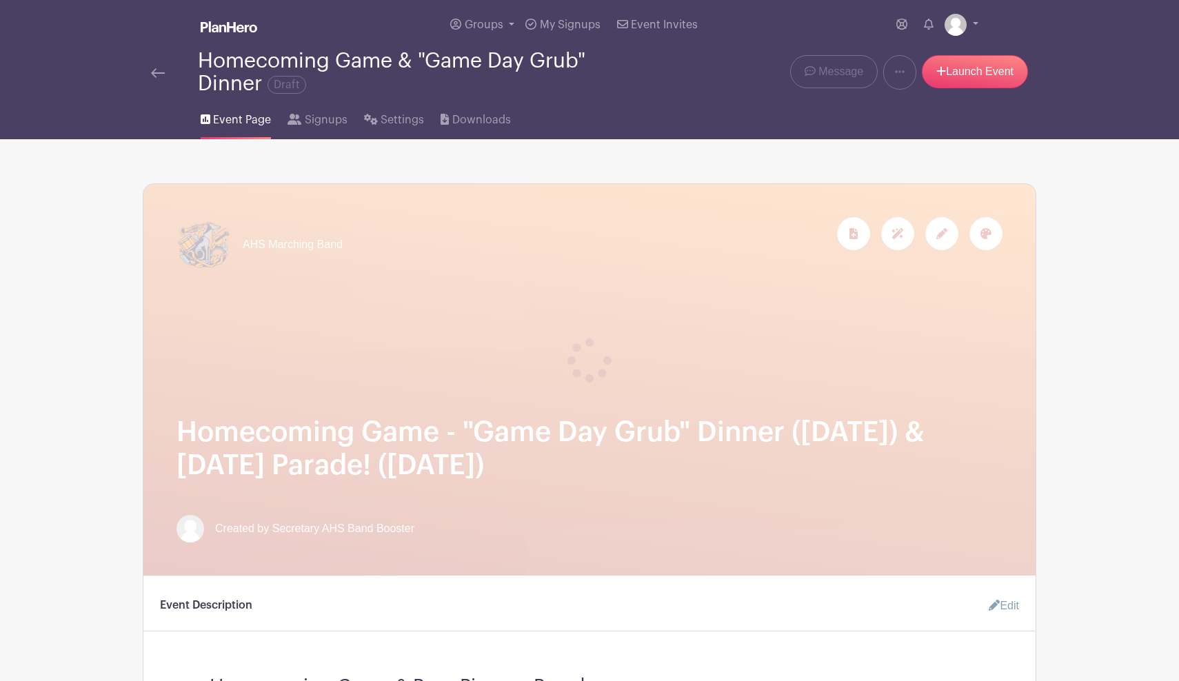
scroll to position [0, 0]
click at [966, 70] on link "Launch Event" at bounding box center [975, 71] width 106 height 33
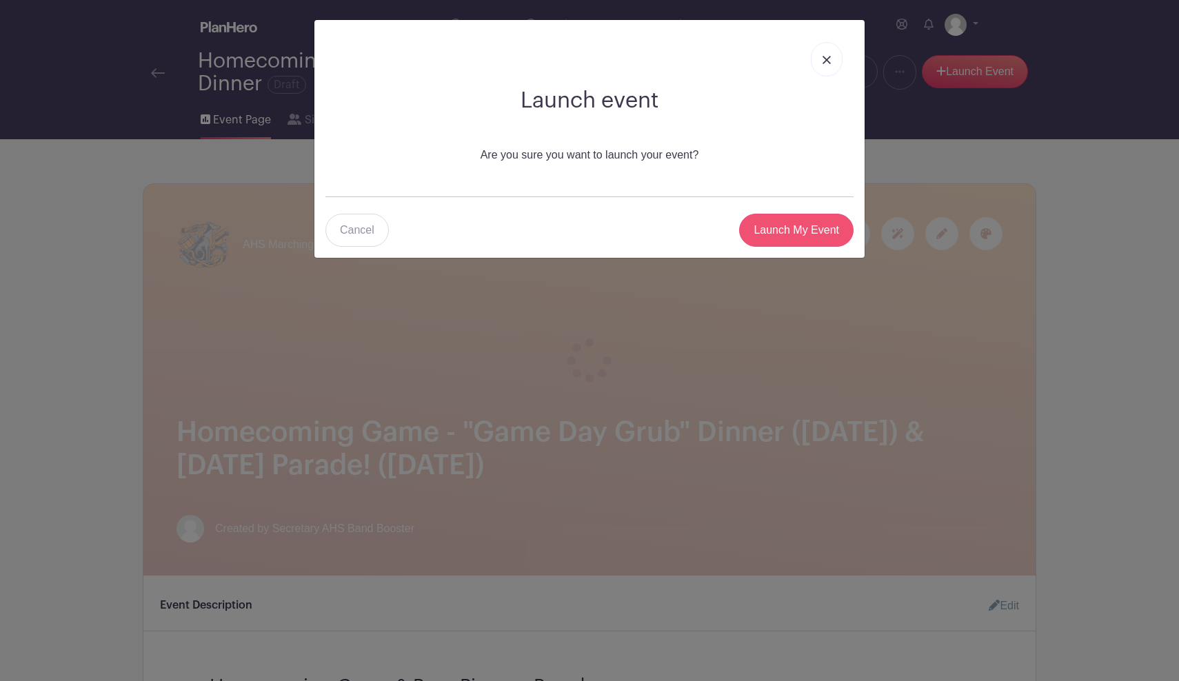
click at [807, 230] on input "Launch My Event" at bounding box center [796, 230] width 114 height 33
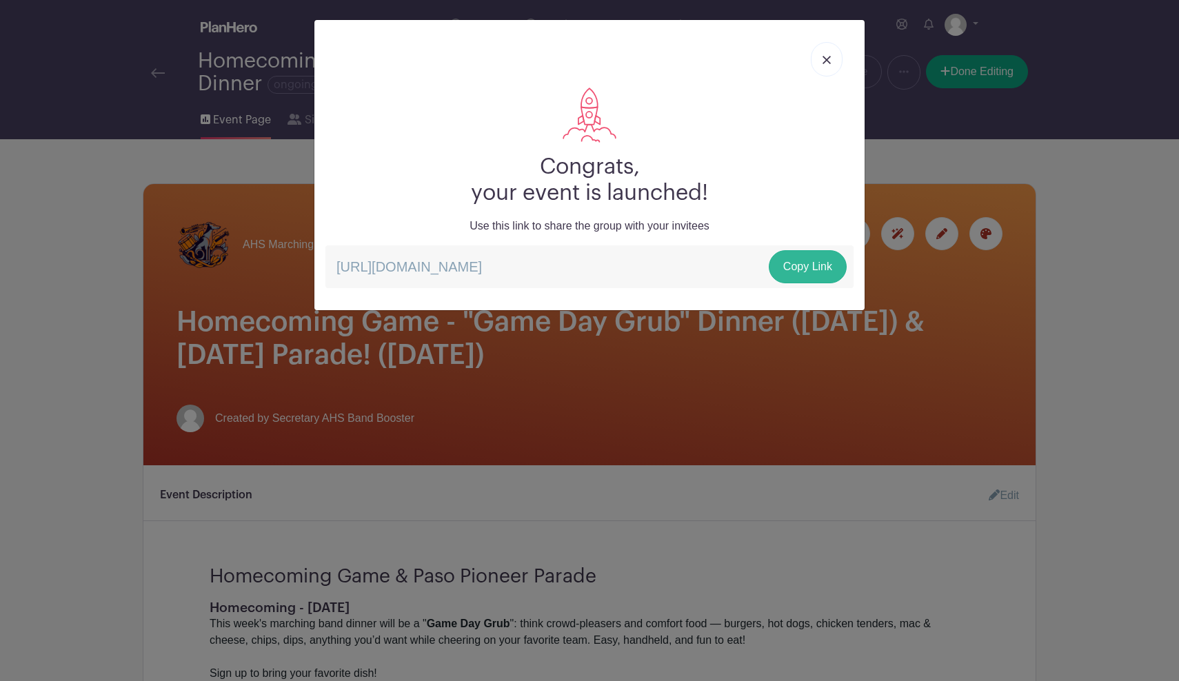
click at [797, 264] on link "Copy Link" at bounding box center [808, 266] width 78 height 33
click at [829, 54] on link at bounding box center [827, 59] width 32 height 34
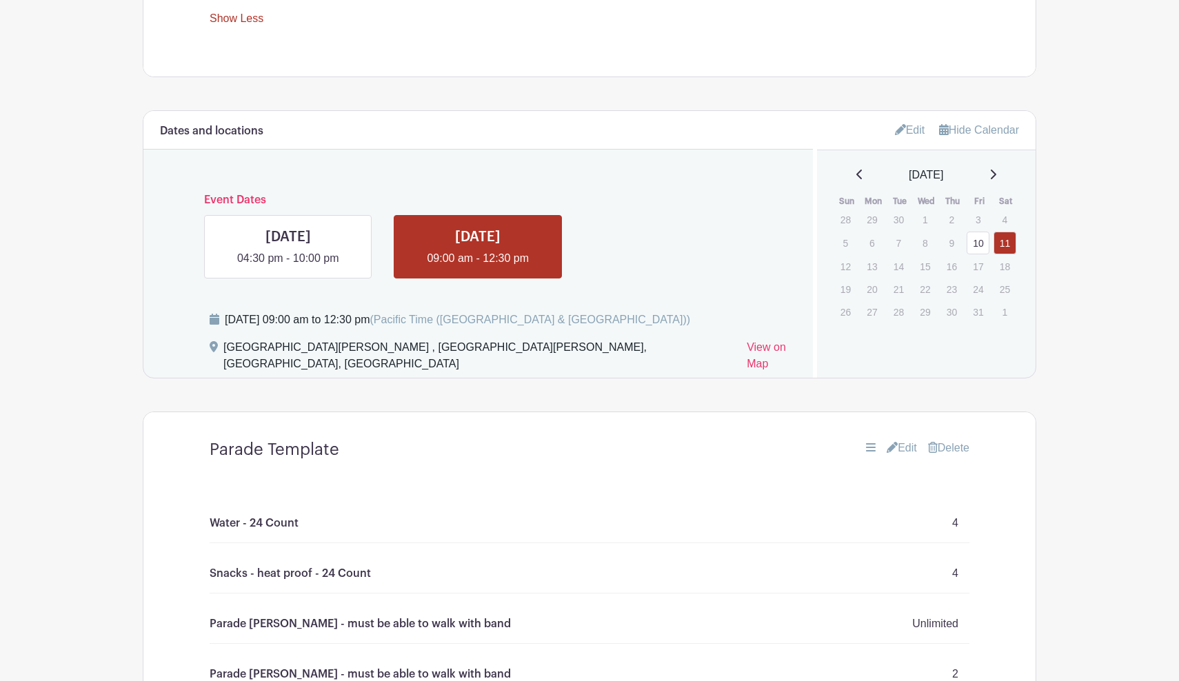
scroll to position [816, 0]
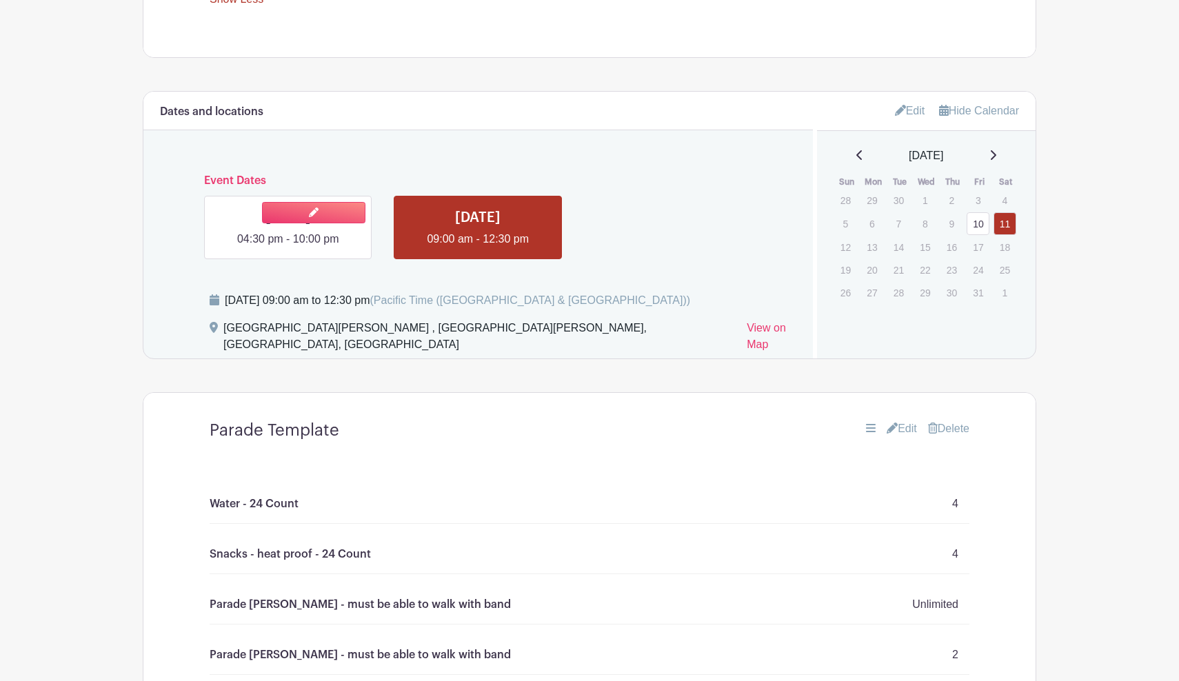
click at [288, 247] on link at bounding box center [288, 247] width 0 height 0
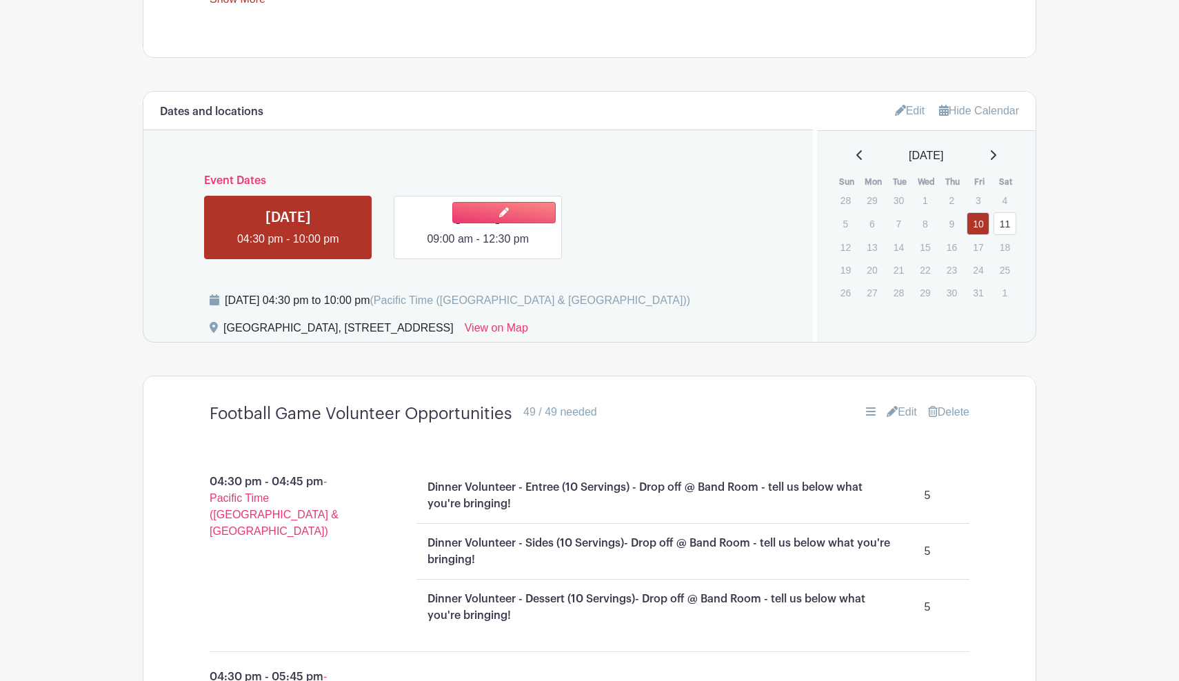
click at [478, 247] on link at bounding box center [478, 247] width 0 height 0
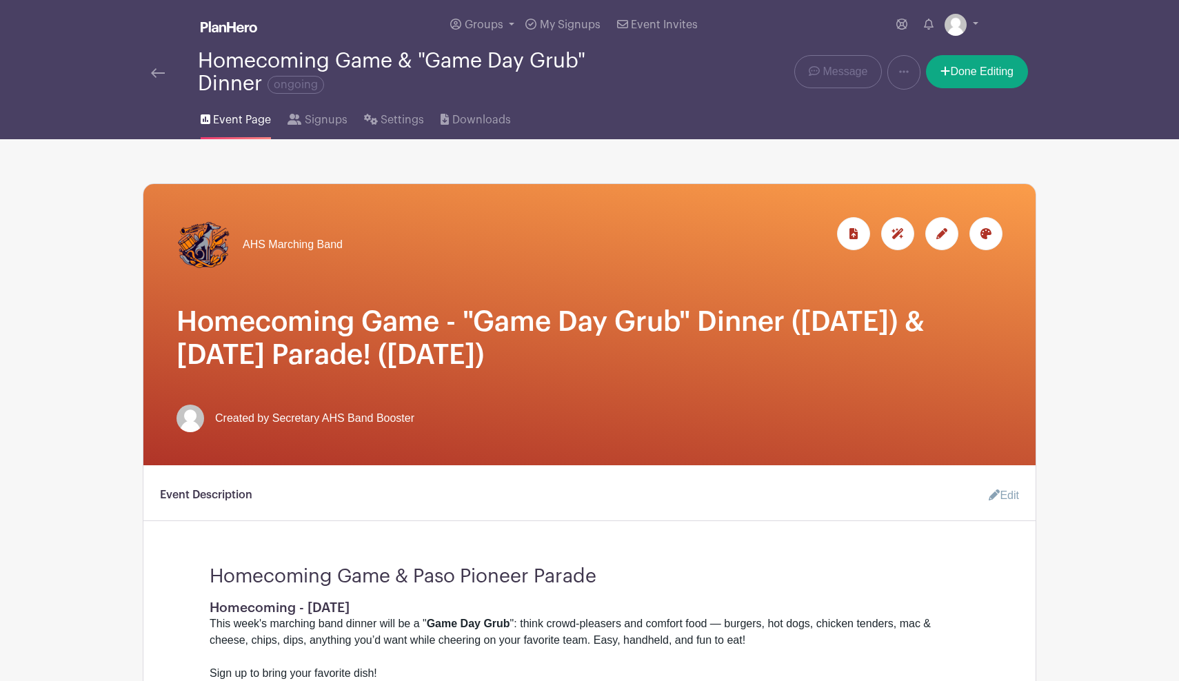
click at [159, 74] on img at bounding box center [158, 73] width 14 height 10
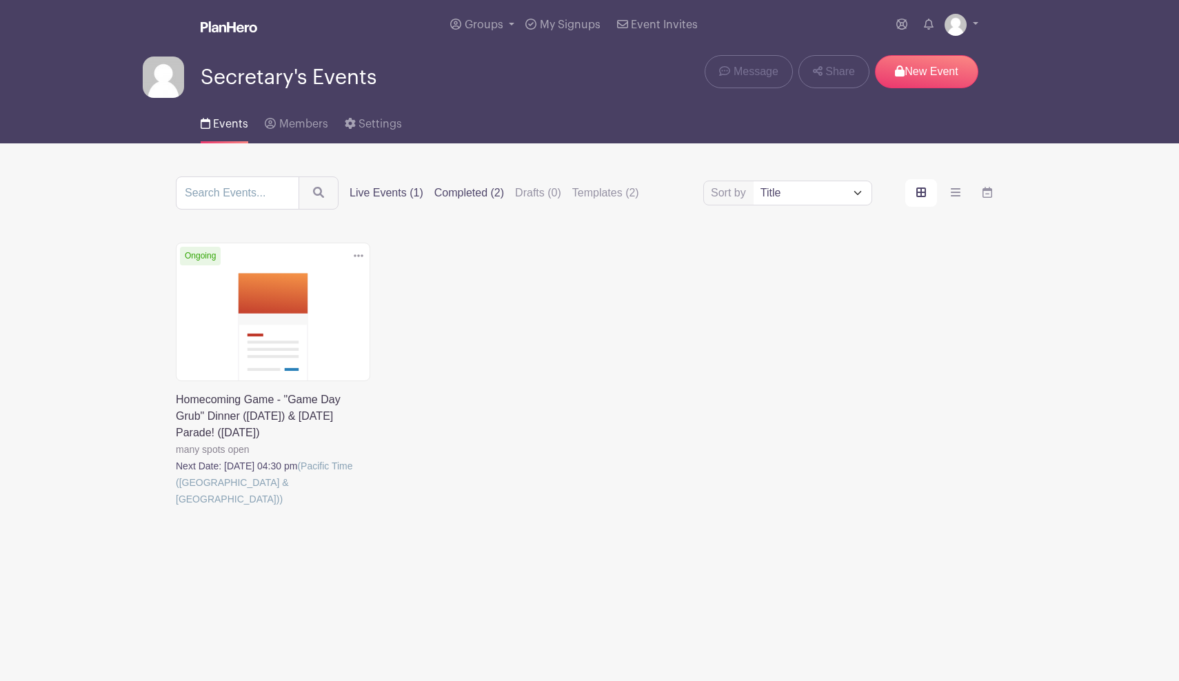
click at [496, 192] on label "Completed (2)" at bounding box center [469, 193] width 70 height 17
click at [0, 0] on input "Completed (2)" at bounding box center [0, 0] width 0 height 0
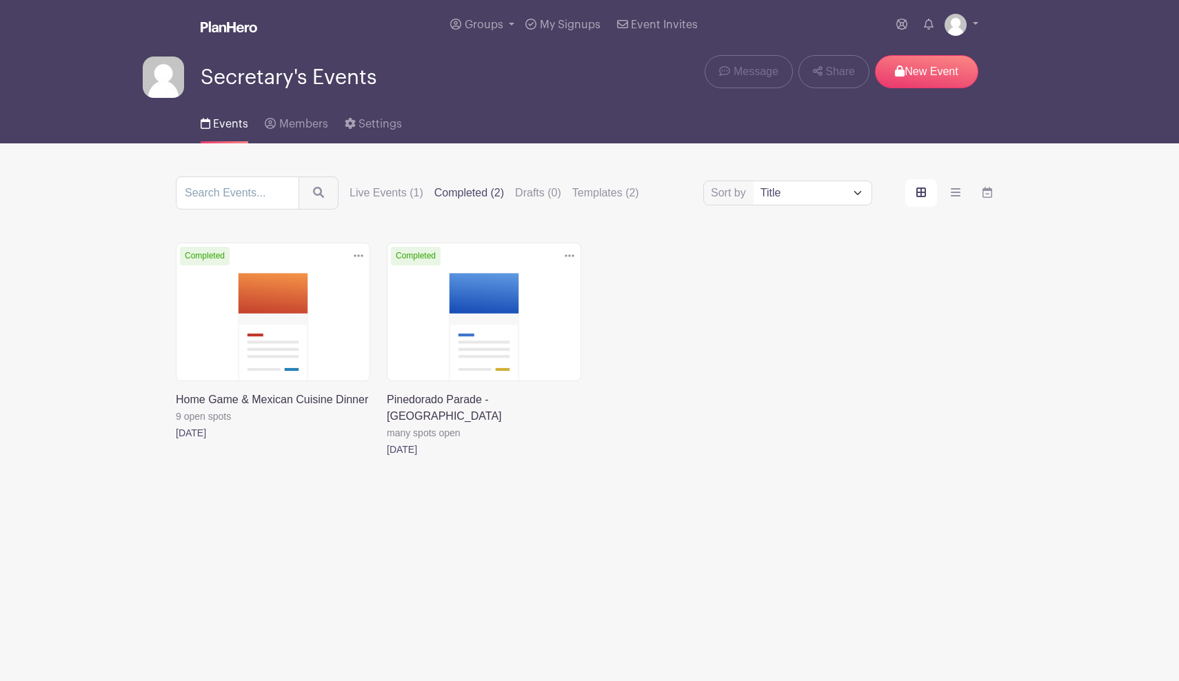
click at [387, 458] on link at bounding box center [387, 458] width 0 height 0
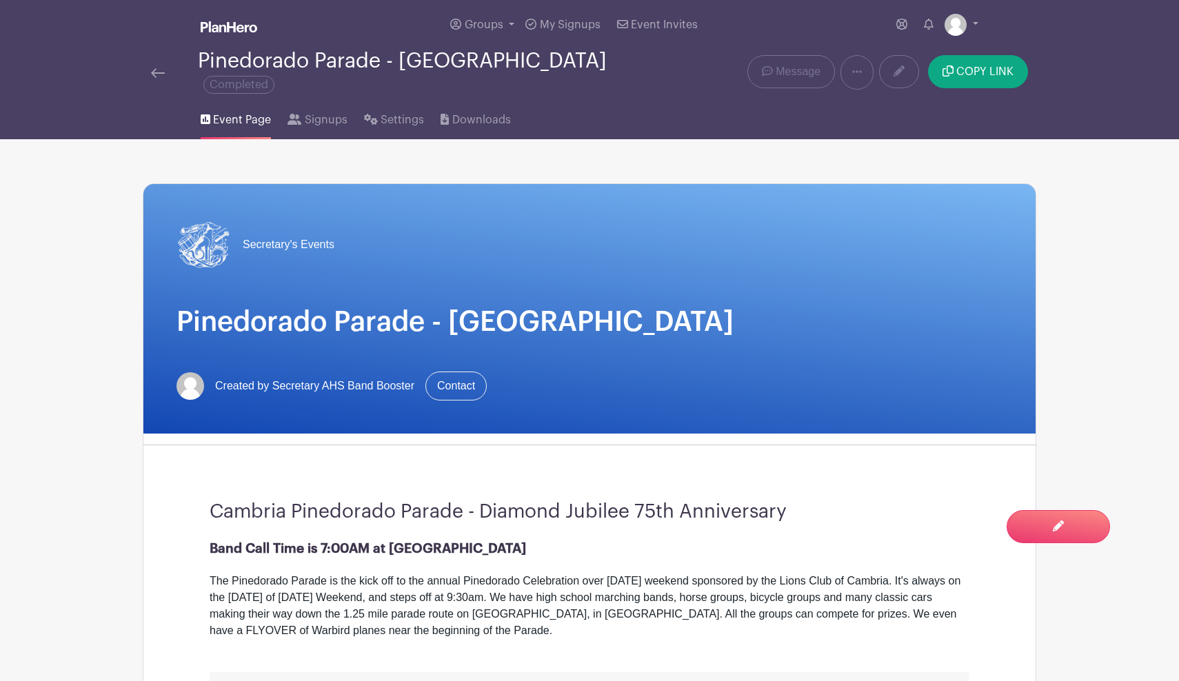
click at [158, 68] on img at bounding box center [158, 73] width 14 height 10
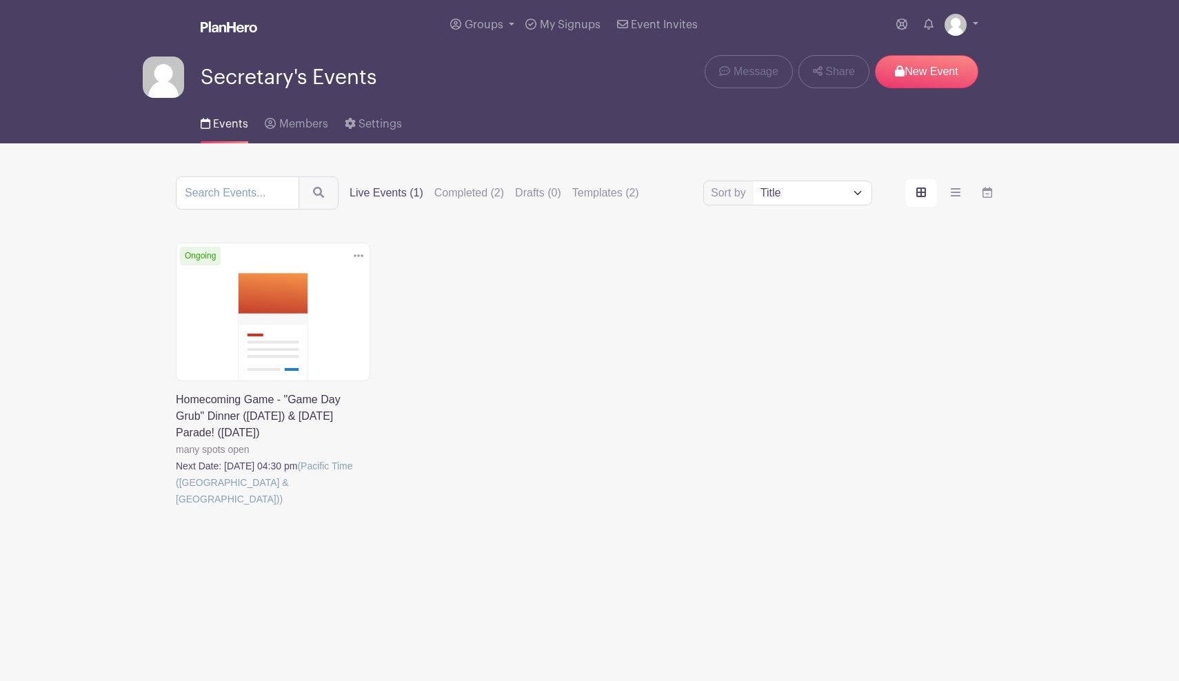
click at [176, 507] on link at bounding box center [176, 507] width 0 height 0
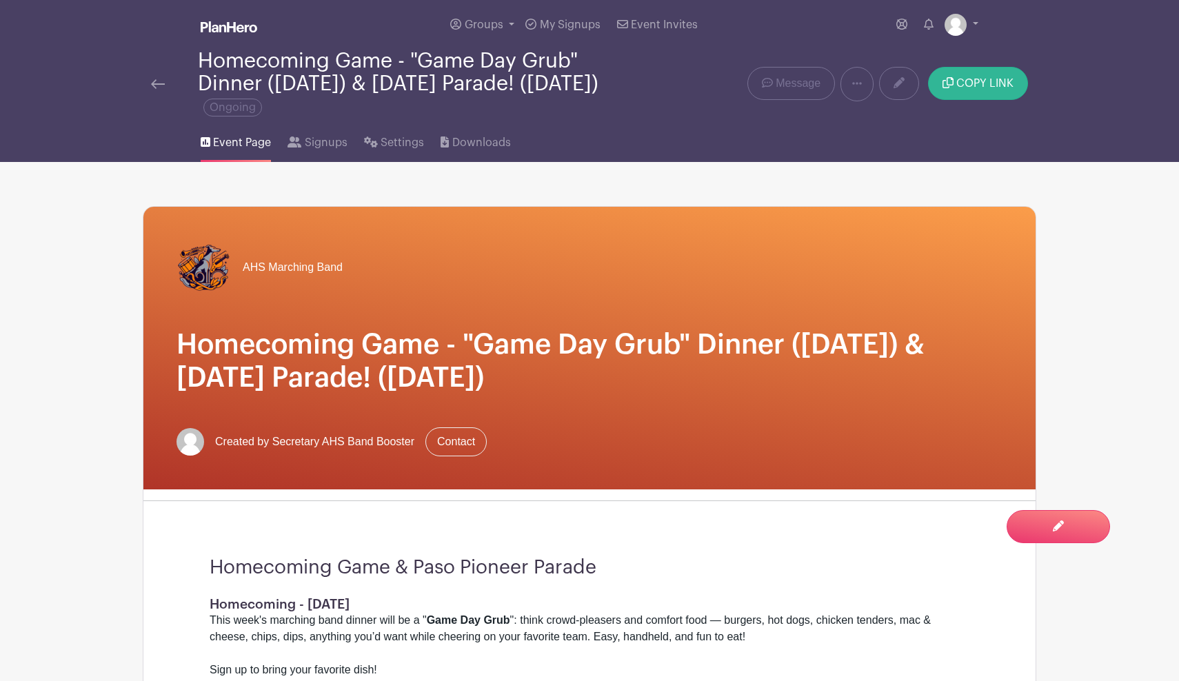
click at [977, 87] on span "COPY LINK" at bounding box center [984, 83] width 57 height 11
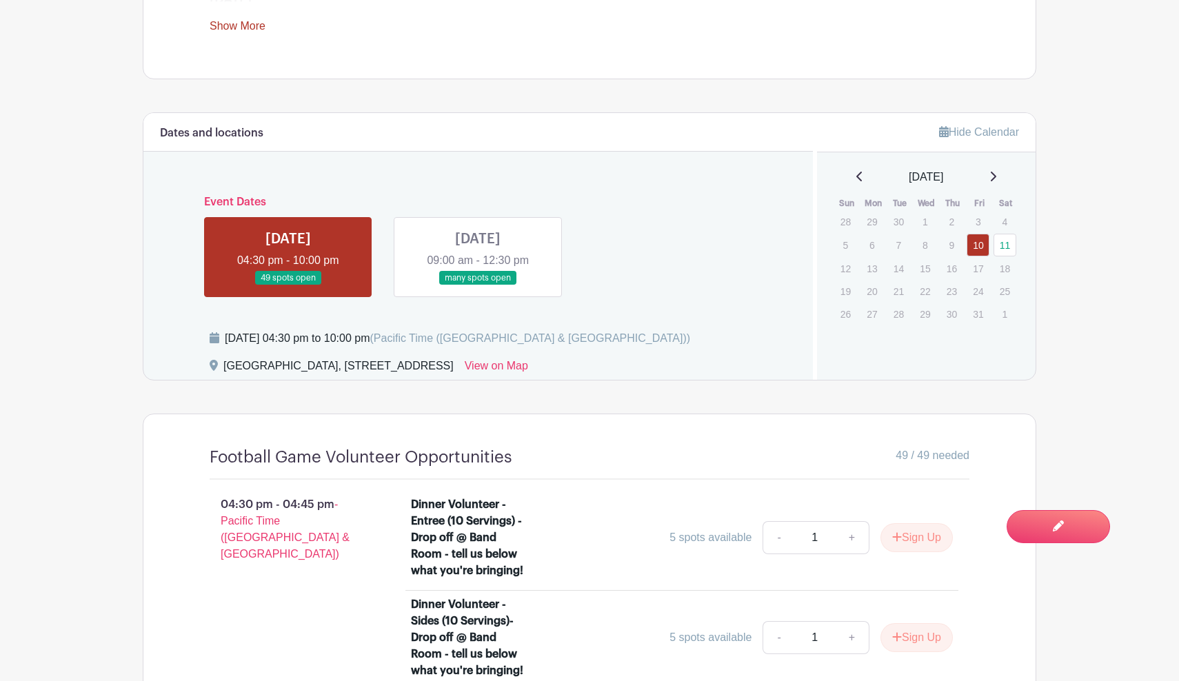
scroll to position [816, 0]
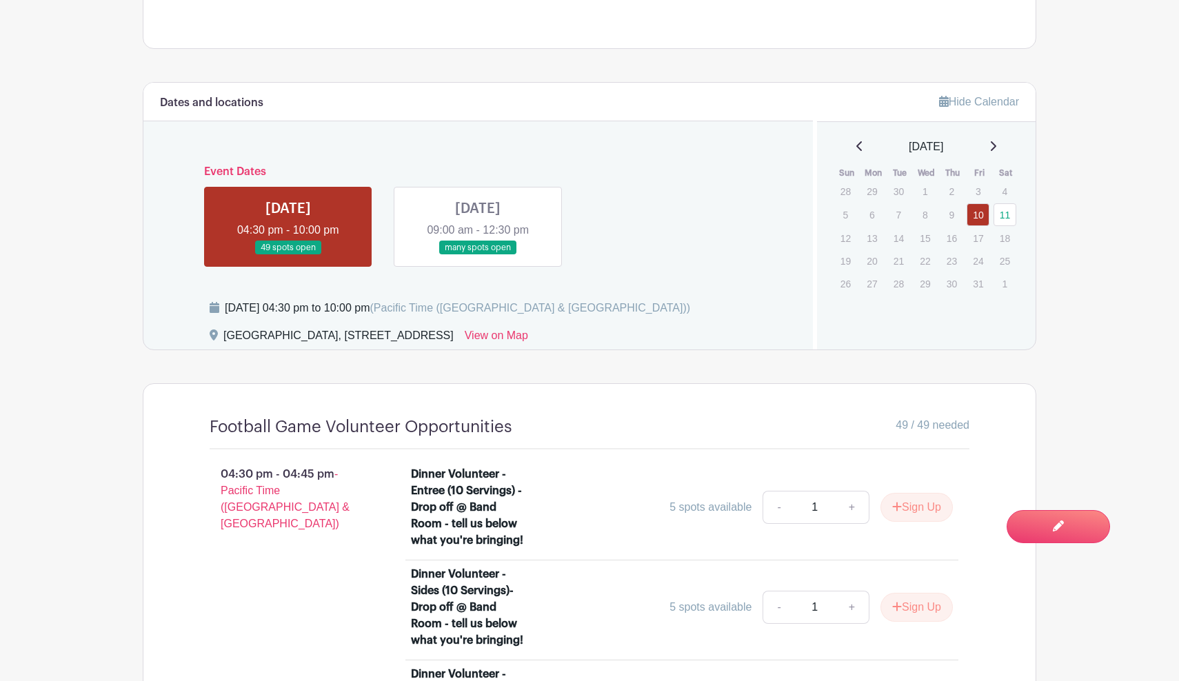
click at [478, 255] on link at bounding box center [478, 255] width 0 height 0
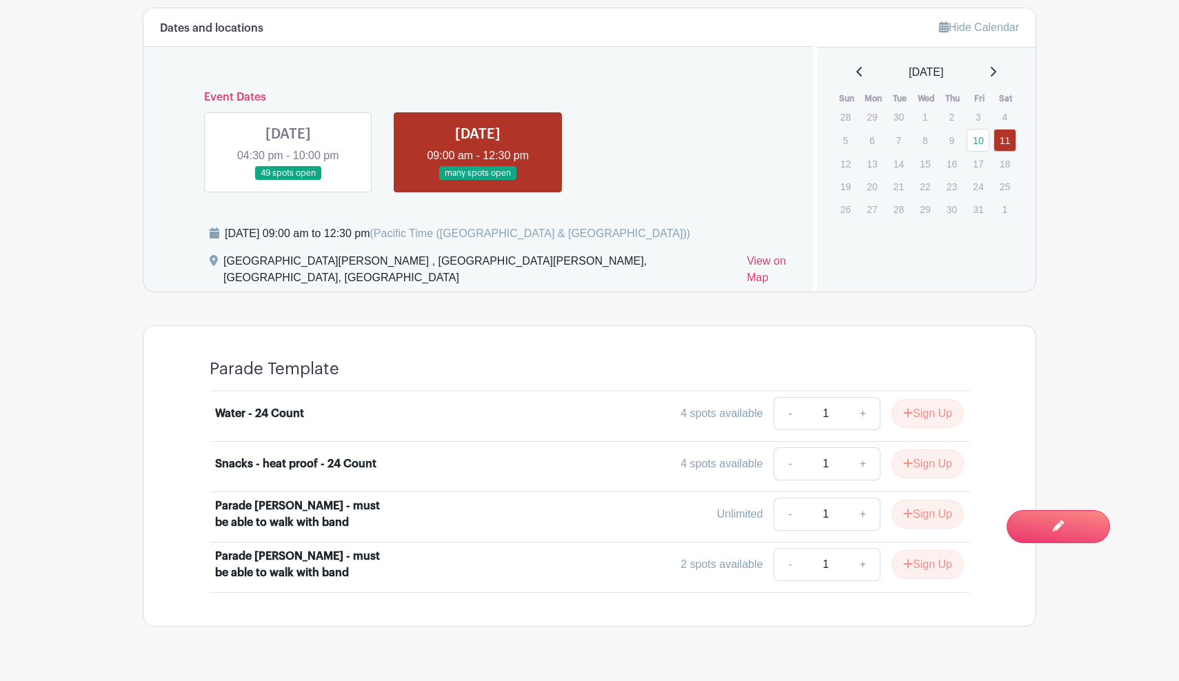
scroll to position [890, 0]
click at [288, 181] on link at bounding box center [288, 181] width 0 height 0
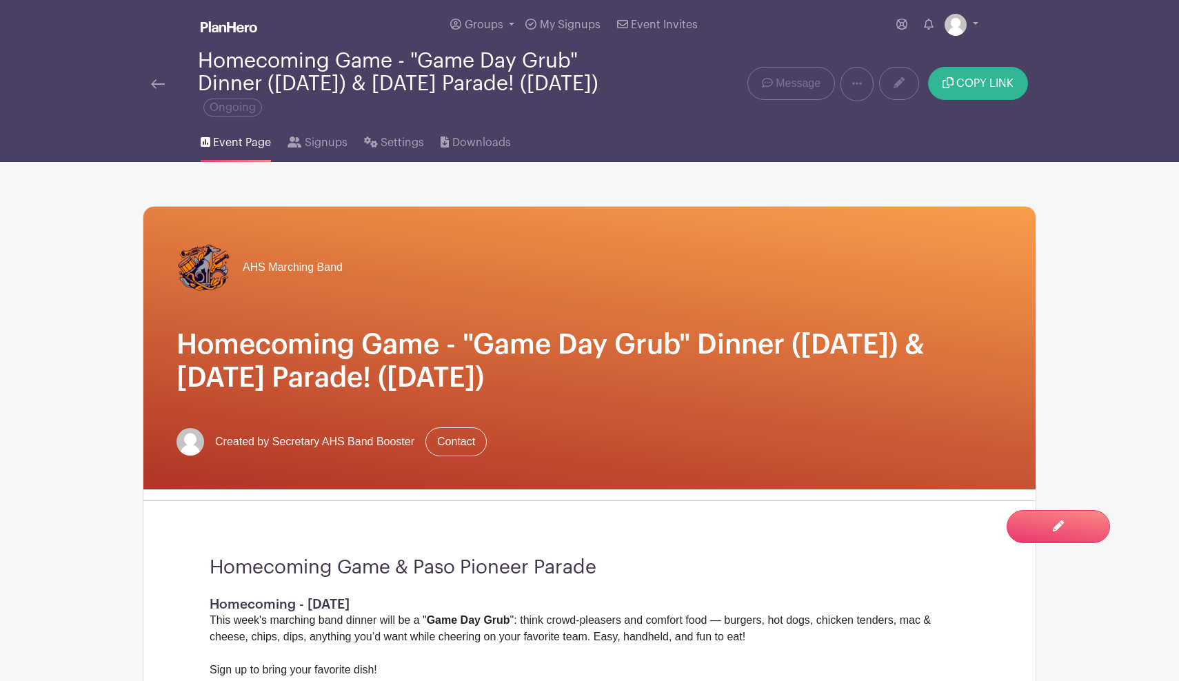
click at [978, 88] on span "COPY LINK" at bounding box center [984, 83] width 57 height 11
